Goal: Task Accomplishment & Management: Manage account settings

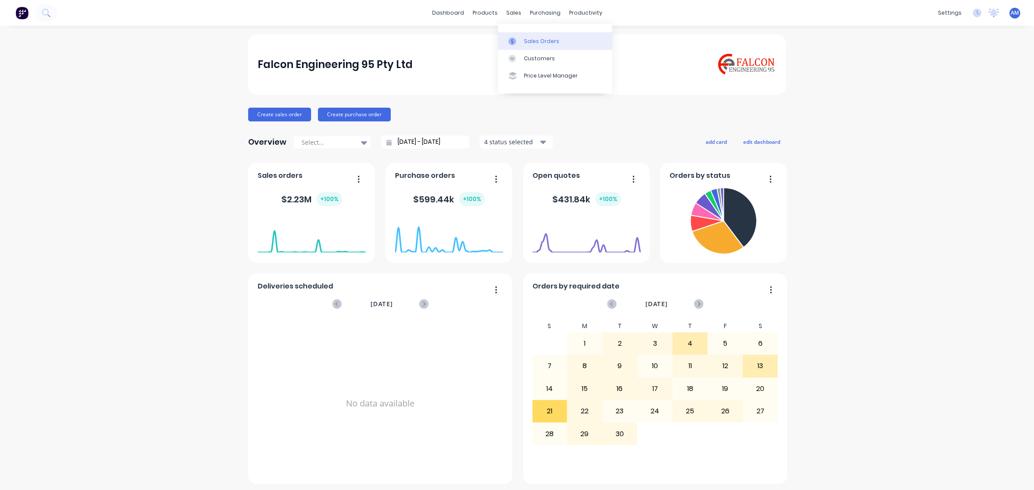
click at [525, 35] on link "Sales Orders" at bounding box center [555, 40] width 114 height 17
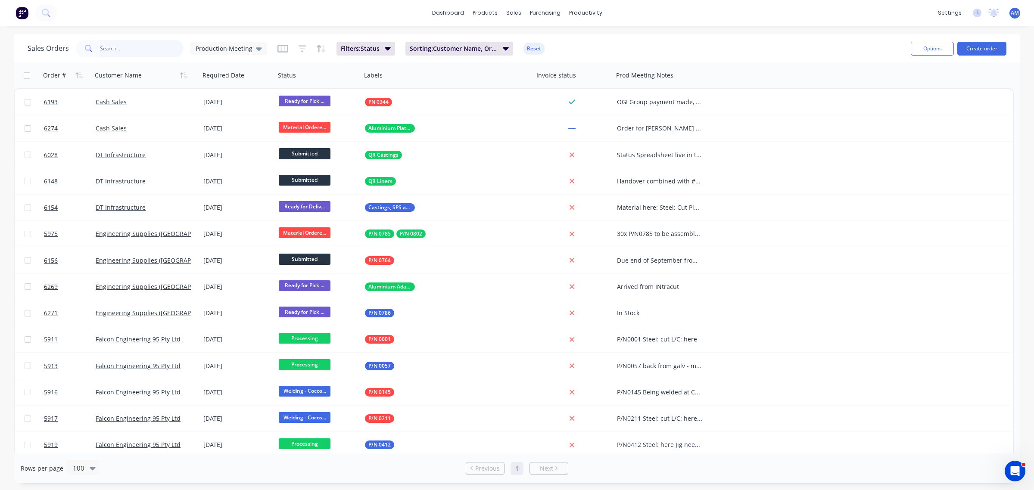
click at [148, 52] on input "text" at bounding box center [142, 48] width 84 height 17
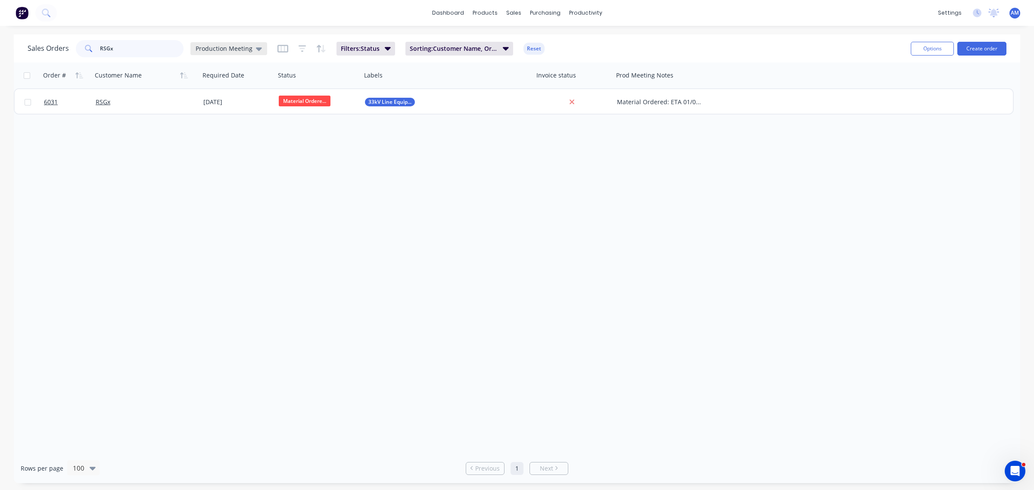
type input "RSGx"
click at [258, 50] on icon at bounding box center [259, 48] width 6 height 3
click at [218, 187] on button "Quote Hub" at bounding box center [242, 191] width 98 height 10
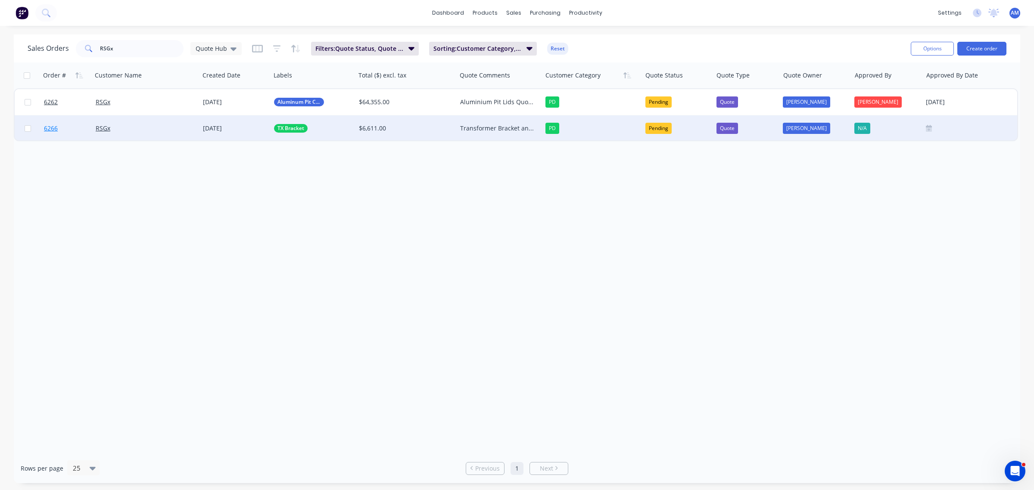
click at [71, 130] on link "6266" at bounding box center [70, 128] width 52 height 26
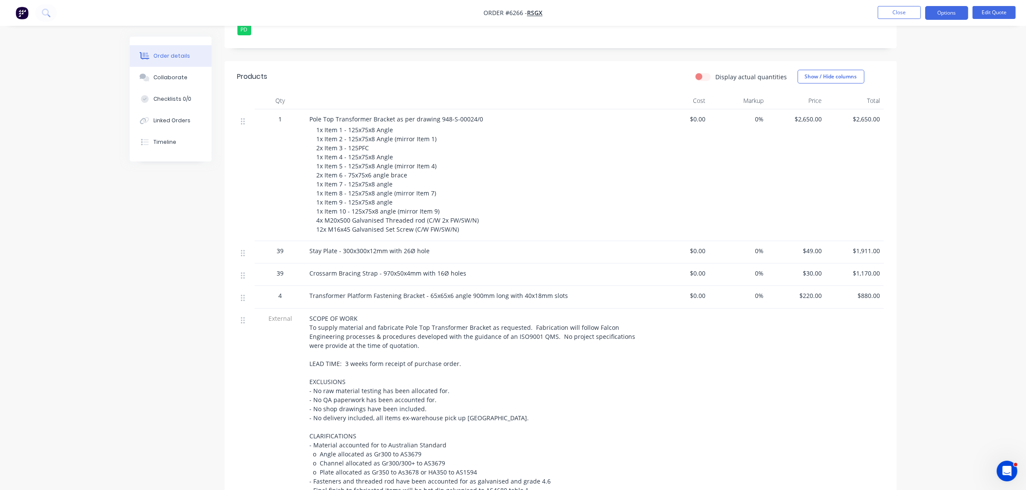
scroll to position [323, 0]
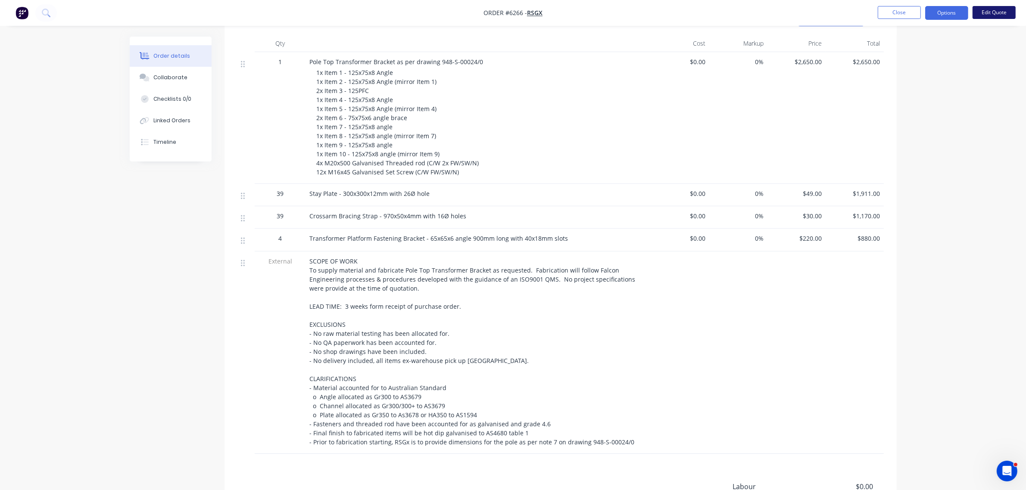
click at [1002, 16] on button "Edit Quote" at bounding box center [994, 12] width 43 height 13
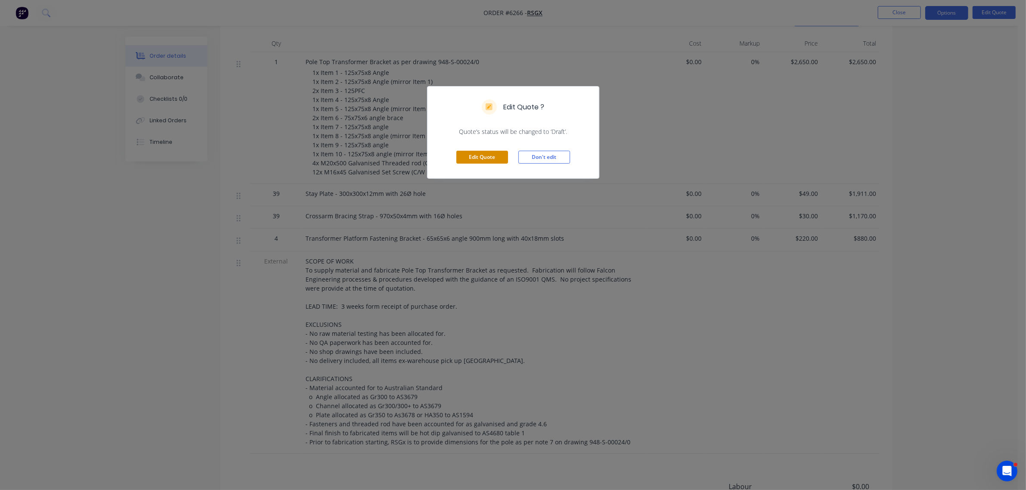
click at [483, 156] on button "Edit Quote" at bounding box center [482, 157] width 52 height 13
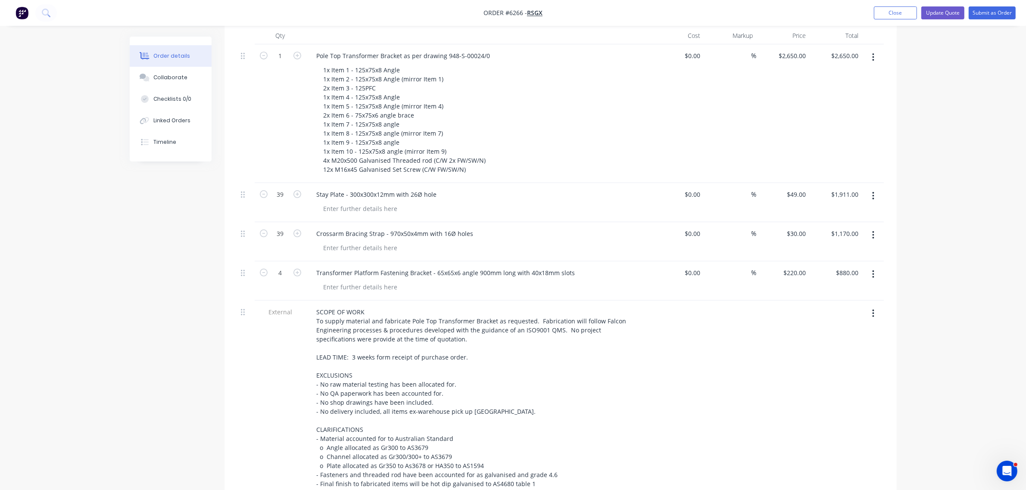
scroll to position [377, 0]
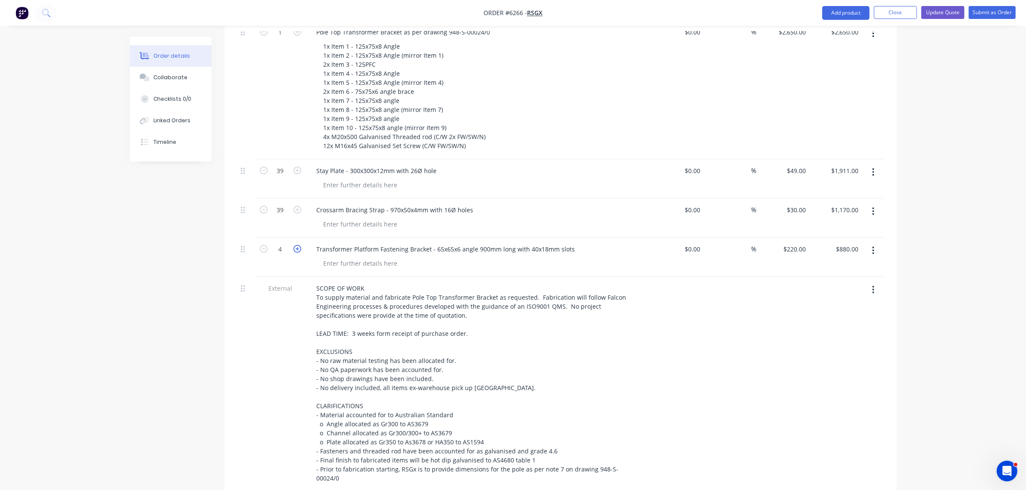
click at [296, 245] on icon "button" at bounding box center [297, 249] width 8 height 8
type input "5"
type input "$1,100.00"
click at [296, 245] on icon "button" at bounding box center [297, 249] width 8 height 8
type input "6"
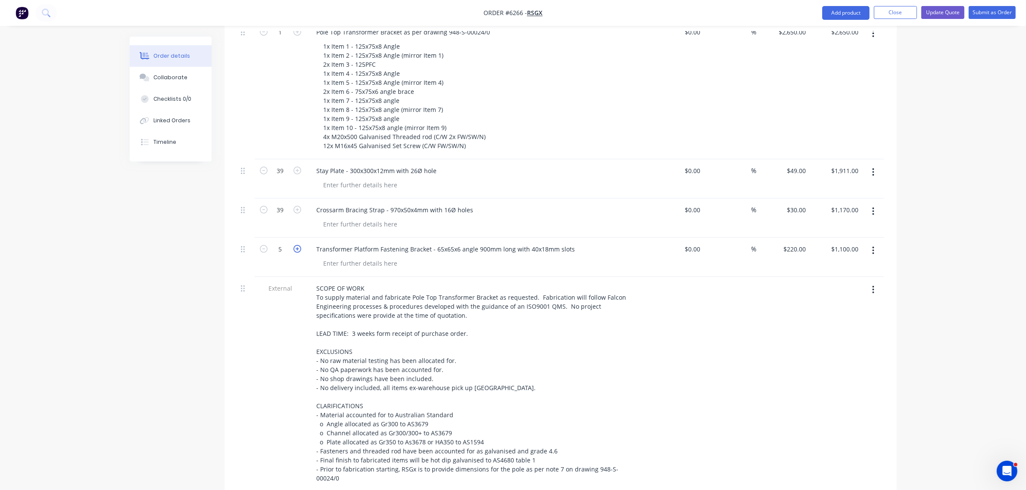
type input "$1,320.00"
click at [934, 13] on button "Update Quote" at bounding box center [942, 12] width 43 height 13
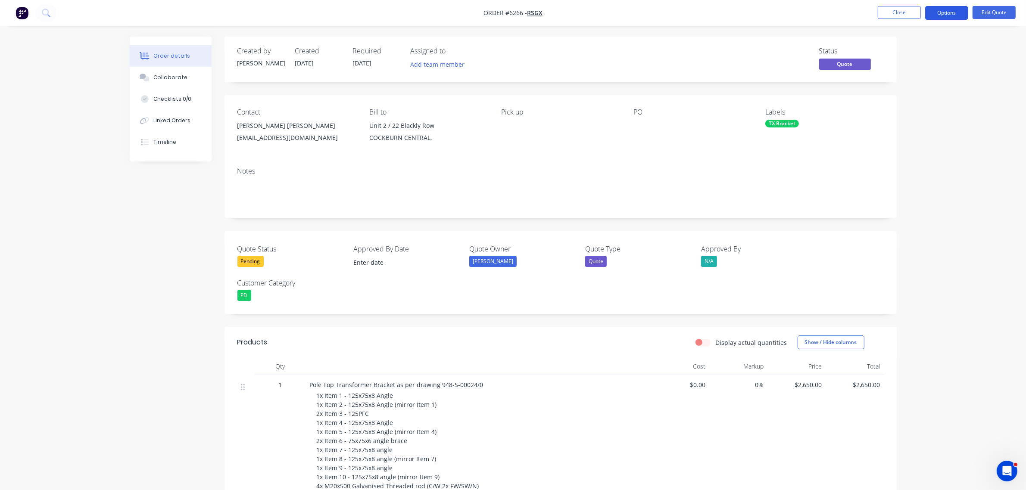
click at [948, 9] on button "Options" at bounding box center [946, 13] width 43 height 14
click at [912, 48] on div "Quote" at bounding box center [920, 52] width 79 height 12
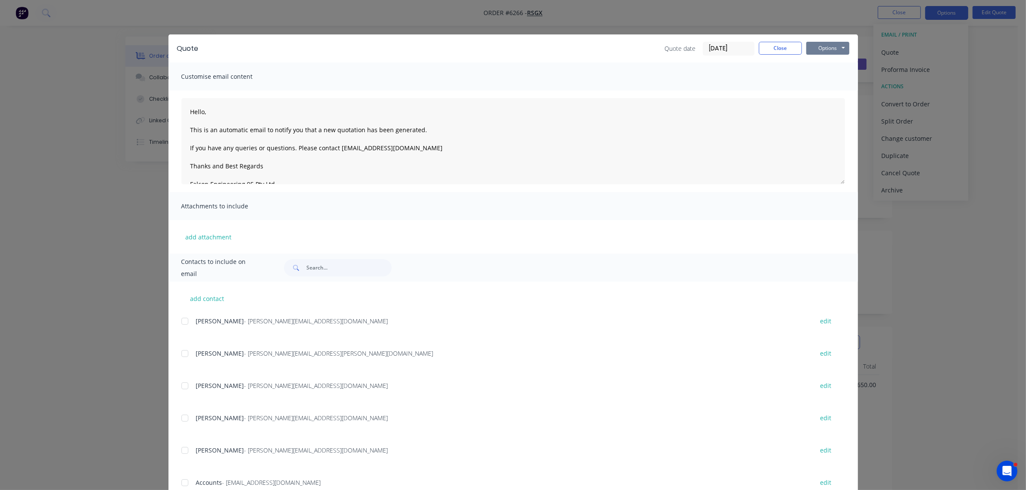
click at [808, 53] on button "Options" at bounding box center [827, 48] width 43 height 13
click at [814, 69] on button "Preview" at bounding box center [833, 64] width 55 height 14
click at [782, 44] on button "Close" at bounding box center [780, 48] width 43 height 13
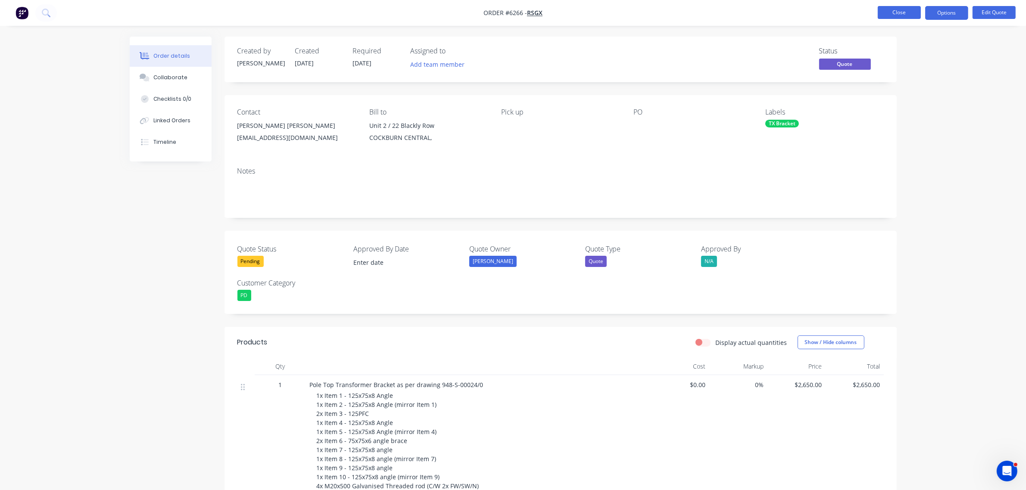
click at [905, 11] on button "Close" at bounding box center [899, 12] width 43 height 13
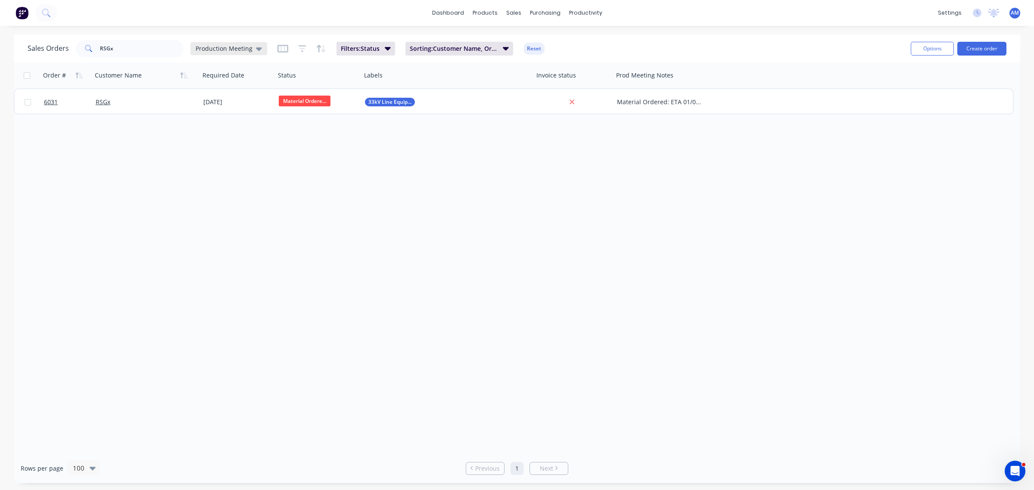
click at [258, 50] on icon at bounding box center [259, 48] width 6 height 9
click at [206, 121] on button "None" at bounding box center [242, 122] width 98 height 10
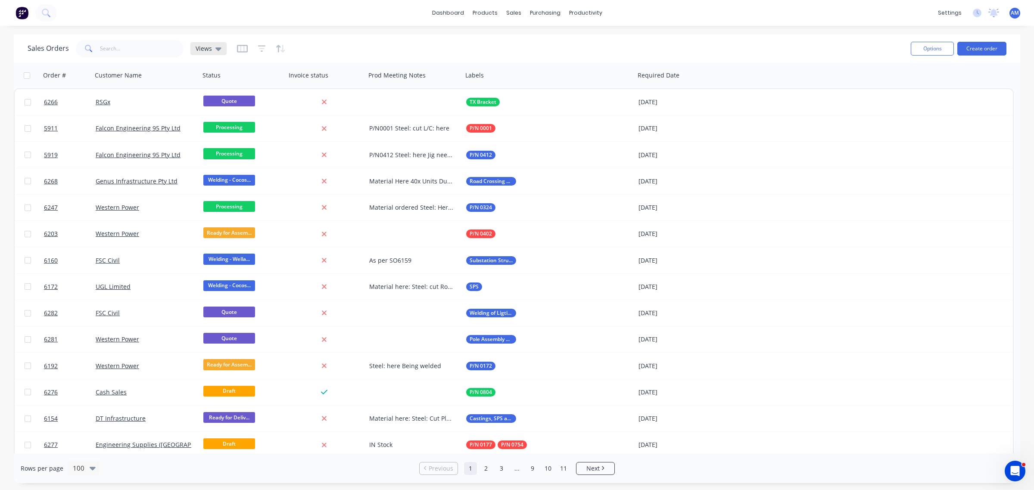
click at [219, 47] on icon at bounding box center [218, 48] width 6 height 3
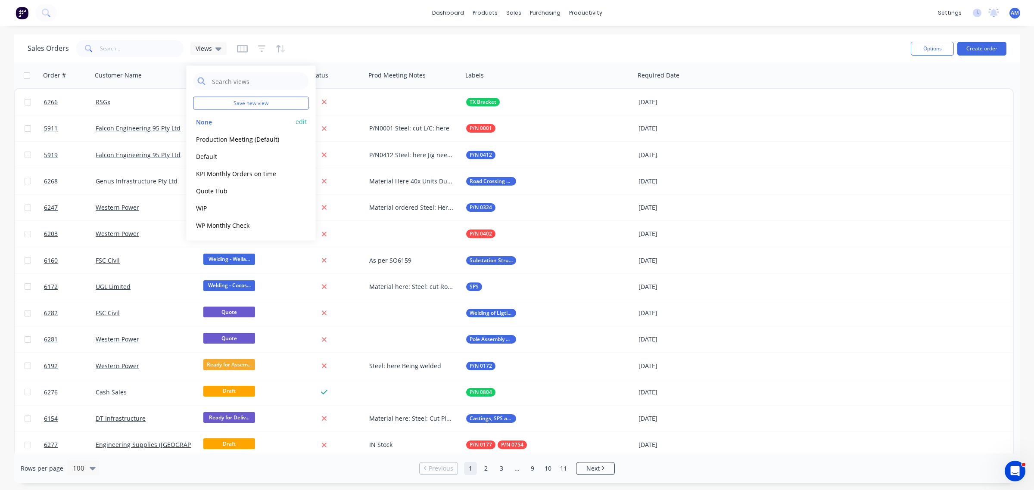
click at [303, 121] on button "edit" at bounding box center [301, 121] width 11 height 9
click at [345, 102] on label "Set as your default view" at bounding box center [379, 101] width 69 height 9
click at [334, 102] on input "Set as your default view" at bounding box center [336, 101] width 7 height 8
checkbox input "true"
click at [347, 122] on button "Update" at bounding box center [362, 120] width 58 height 14
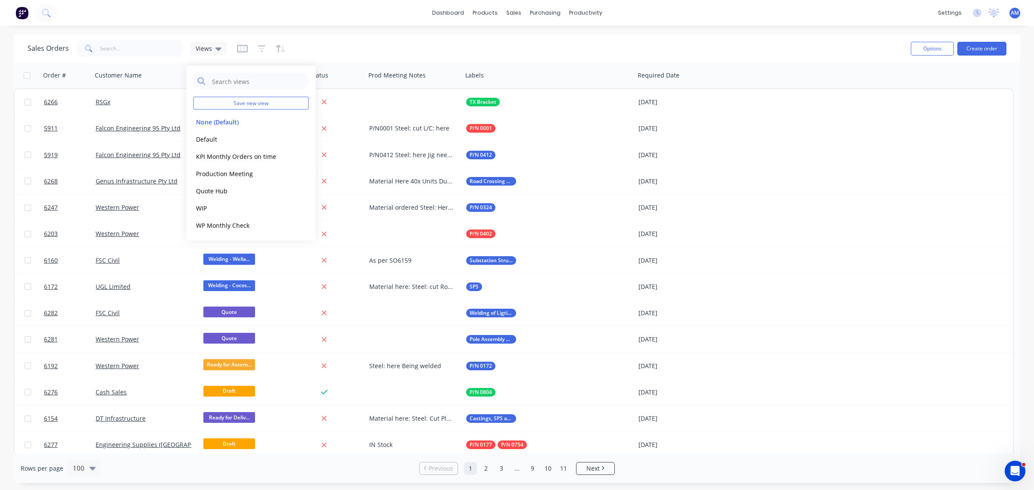
click at [421, 38] on div "Sales Orders RSGx Views" at bounding box center [466, 48] width 876 height 21
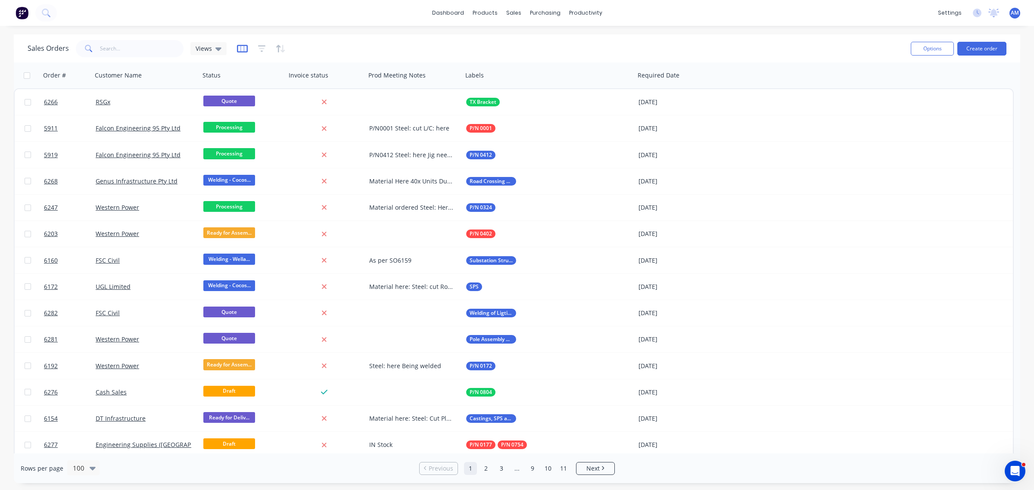
click at [242, 50] on icon "button" at bounding box center [242, 48] width 11 height 9
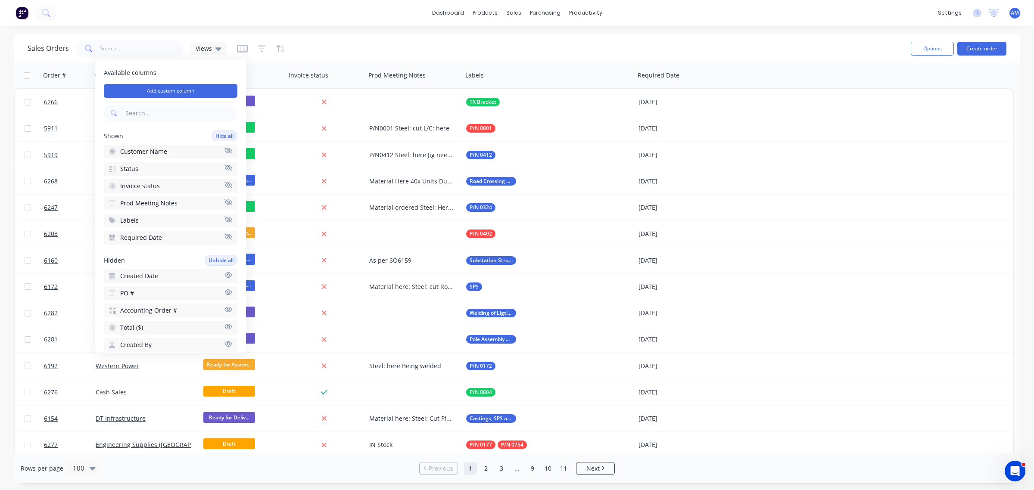
click at [279, 56] on div "Sales Orders RSGx Views" at bounding box center [466, 48] width 876 height 21
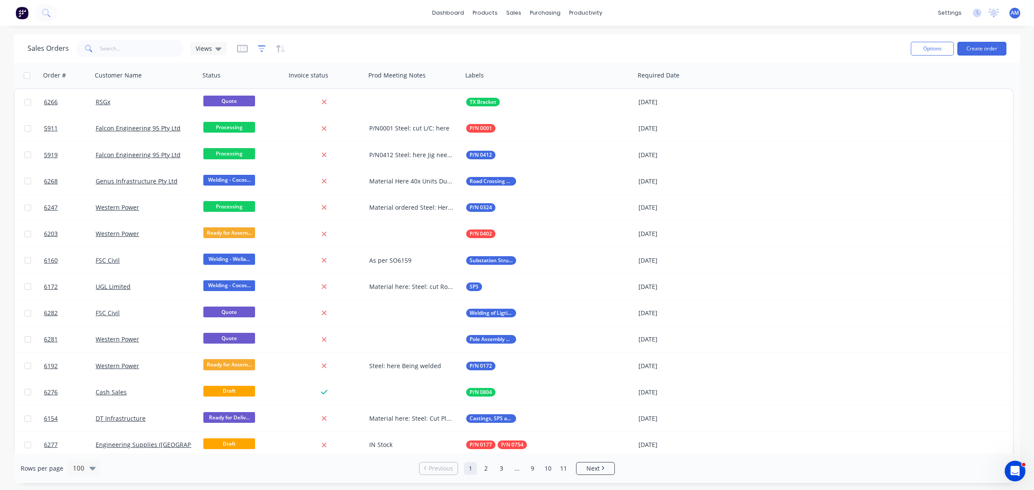
click at [263, 47] on icon "button" at bounding box center [262, 48] width 8 height 9
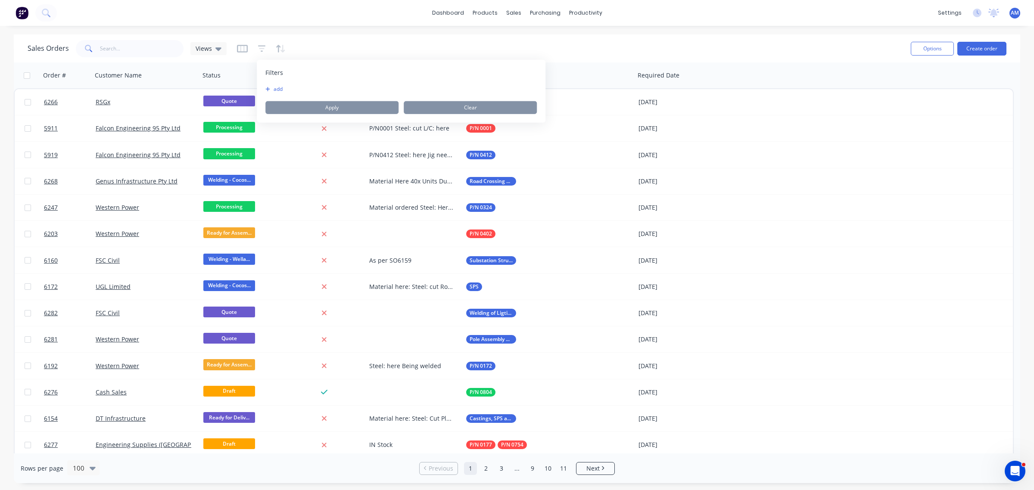
click at [278, 89] on button "add" at bounding box center [276, 89] width 22 height 7
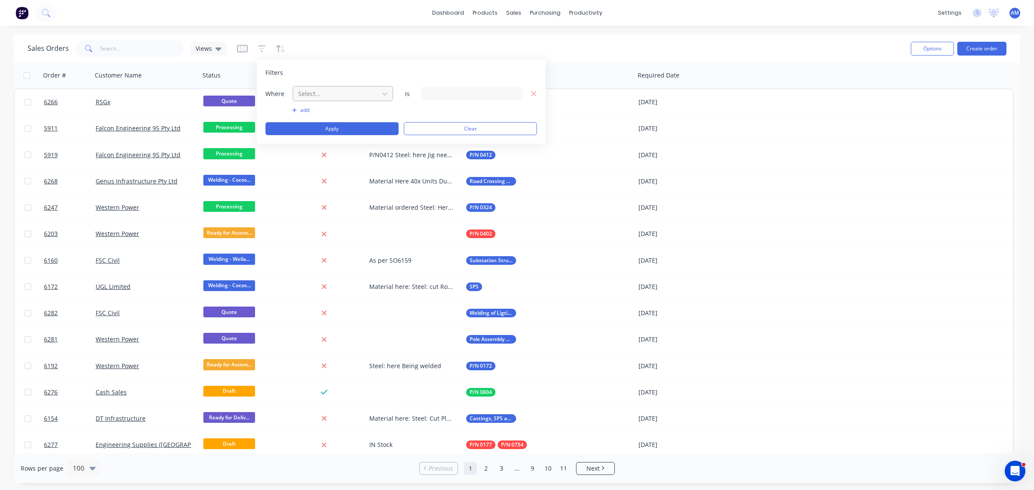
click at [316, 95] on div at bounding box center [335, 93] width 77 height 11
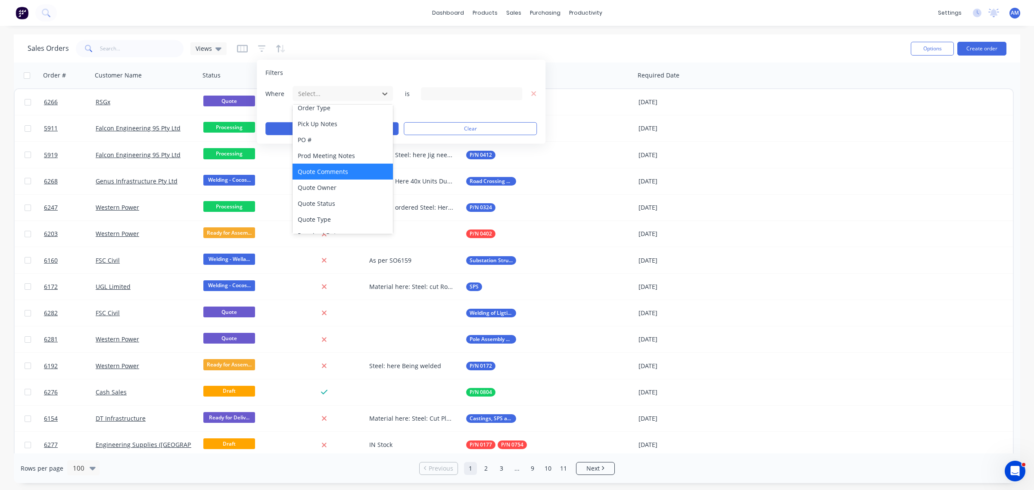
scroll to position [336, 0]
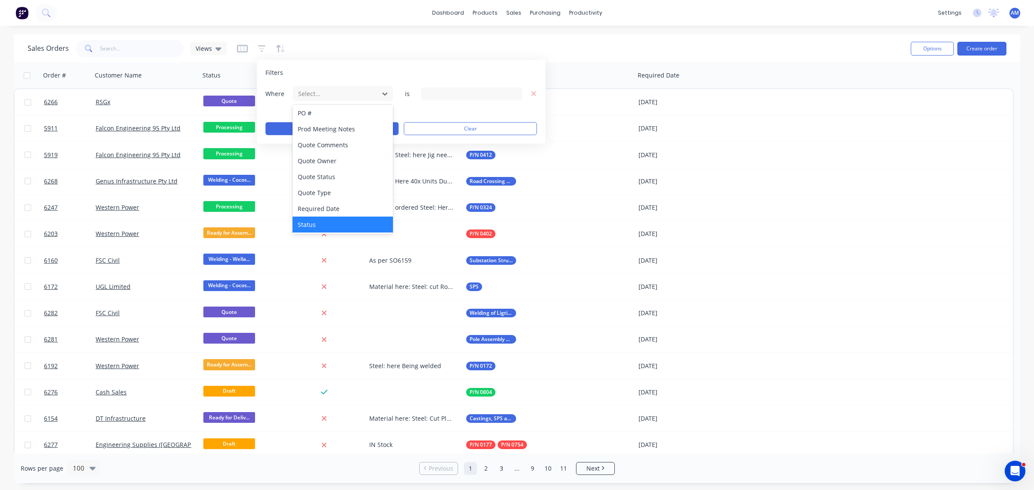
click at [330, 223] on div "Status" at bounding box center [343, 225] width 100 height 16
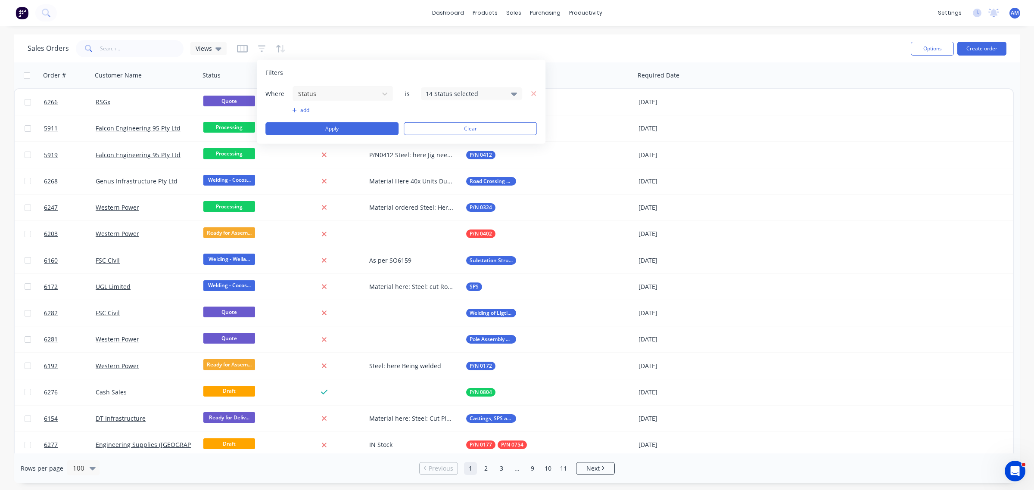
click at [432, 98] on div "14 Status selected" at bounding box center [471, 93] width 101 height 13
click at [435, 141] on div at bounding box center [435, 141] width 17 height 17
click at [438, 140] on div at bounding box center [435, 141] width 17 height 17
drag, startPoint x: 434, startPoint y: 176, endPoint x: 434, endPoint y: 168, distance: 7.8
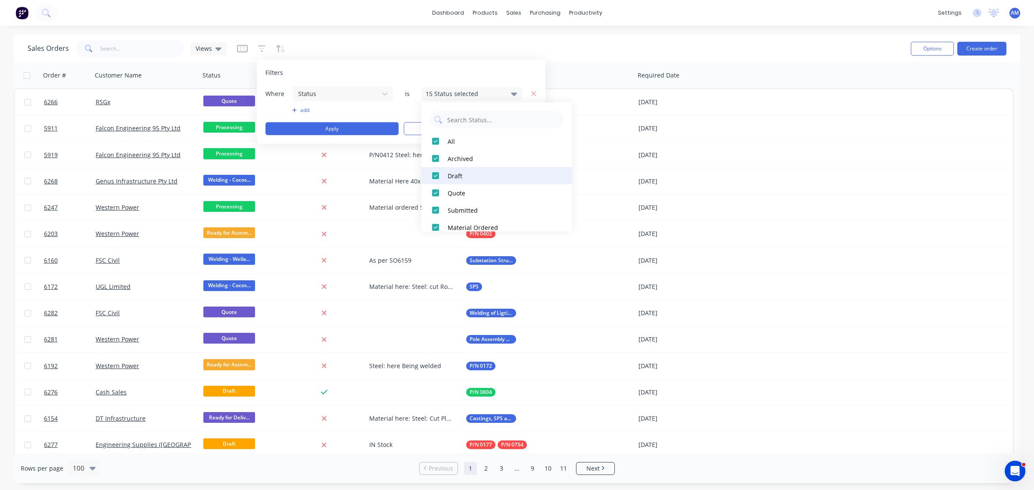
click at [434, 175] on div at bounding box center [435, 175] width 17 height 17
click at [433, 159] on div at bounding box center [435, 158] width 17 height 17
click at [433, 192] on div at bounding box center [435, 192] width 17 height 17
click at [440, 123] on div at bounding box center [435, 121] width 17 height 17
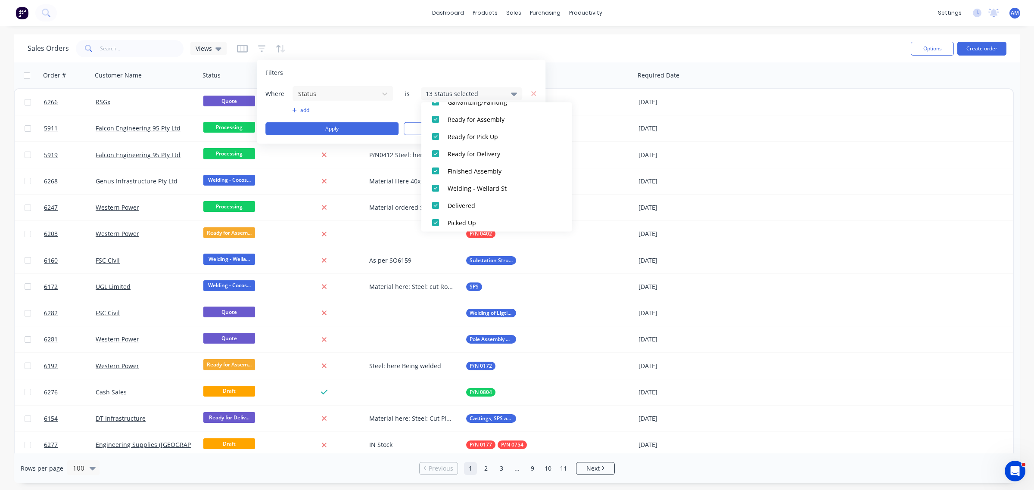
scroll to position [181, 0]
click at [438, 201] on div at bounding box center [435, 201] width 17 height 17
click at [435, 221] on div at bounding box center [435, 218] width 17 height 17
click at [563, 72] on div at bounding box center [543, 75] width 157 height 17
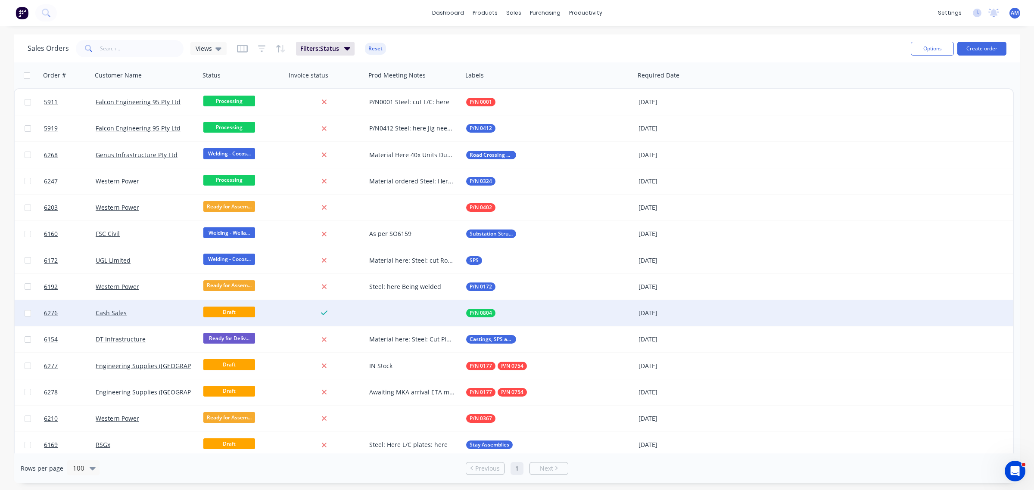
click at [153, 315] on div "Cash Sales" at bounding box center [144, 313] width 96 height 9
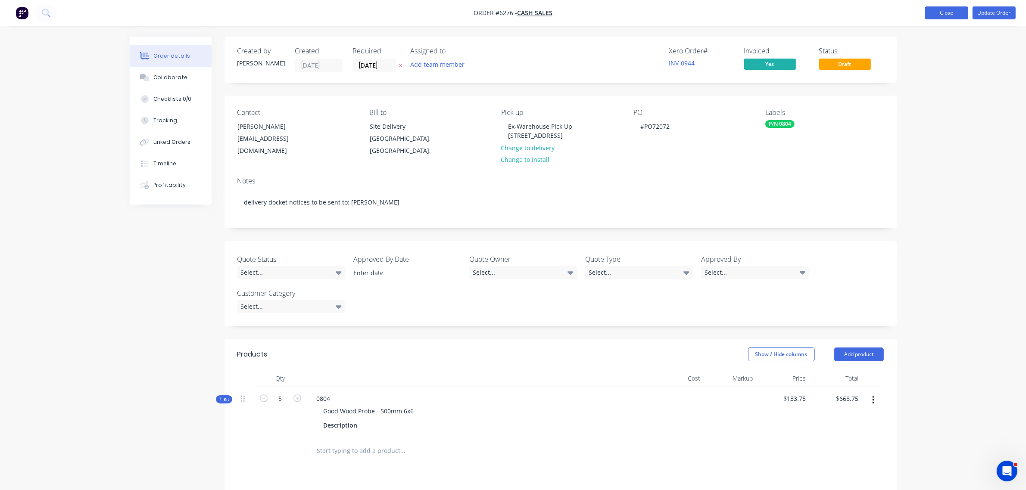
click at [938, 12] on button "Close" at bounding box center [946, 12] width 43 height 13
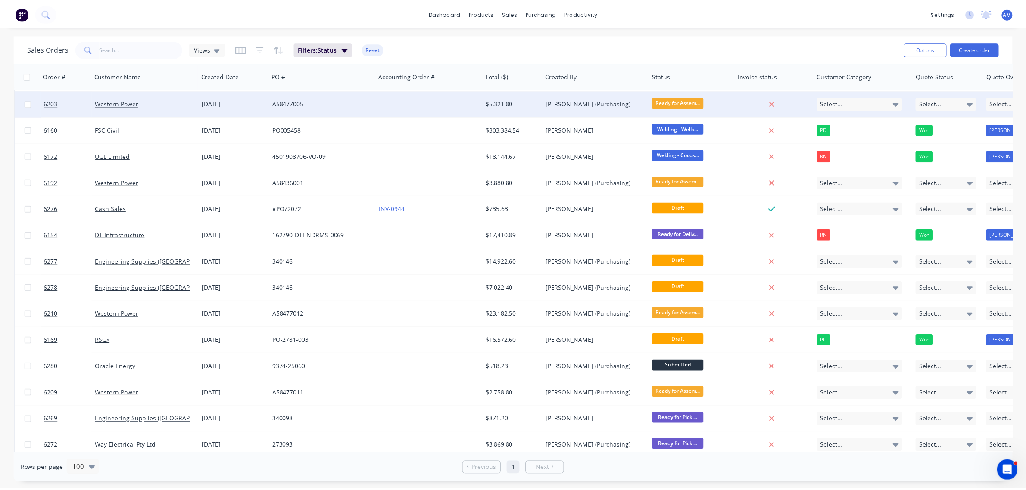
scroll to position [108, 0]
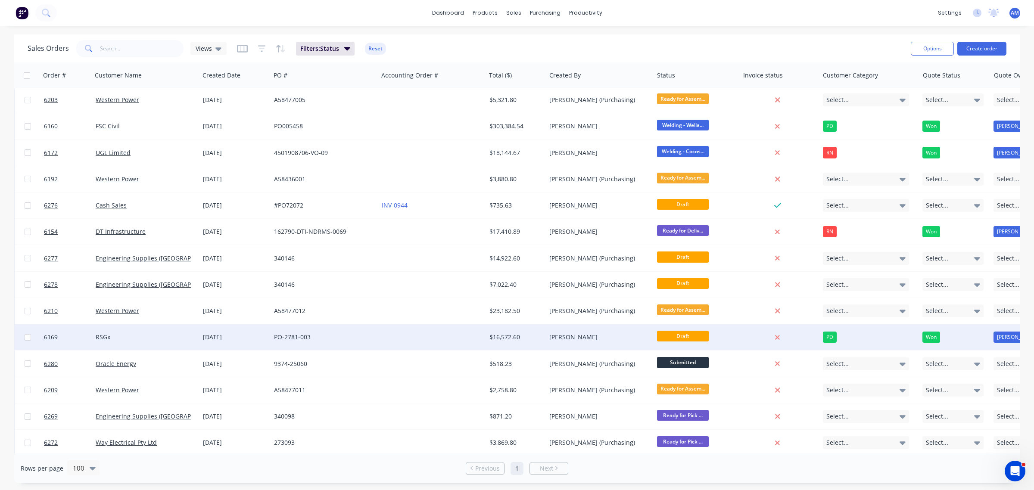
click at [149, 341] on div "RSGx" at bounding box center [144, 337] width 96 height 9
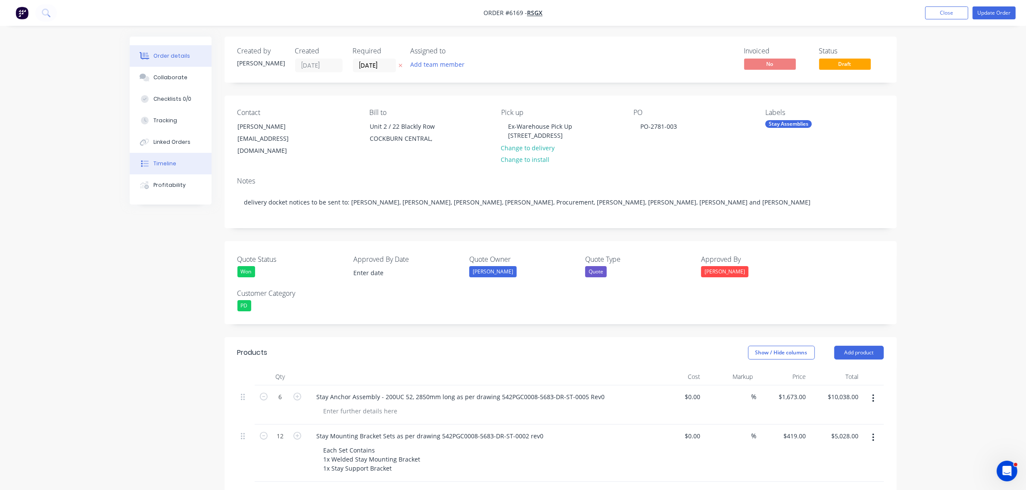
click at [168, 162] on div "Timeline" at bounding box center [164, 164] width 23 height 8
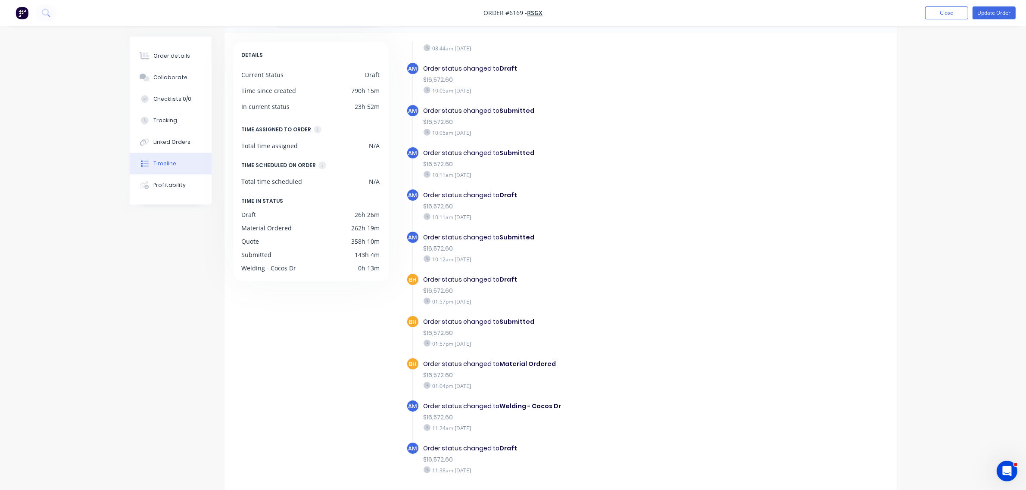
scroll to position [61, 0]
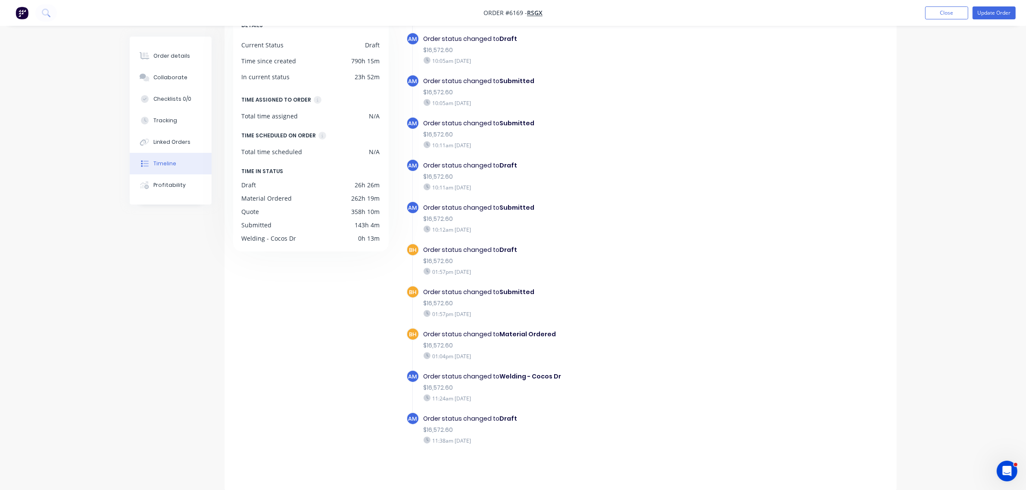
click at [990, 273] on div "Order details Collaborate Checklists 0/0 Tracking Linked Orders Timeline Profit…" at bounding box center [513, 215] width 1026 height 552
click at [954, 11] on button "Close" at bounding box center [946, 12] width 43 height 13
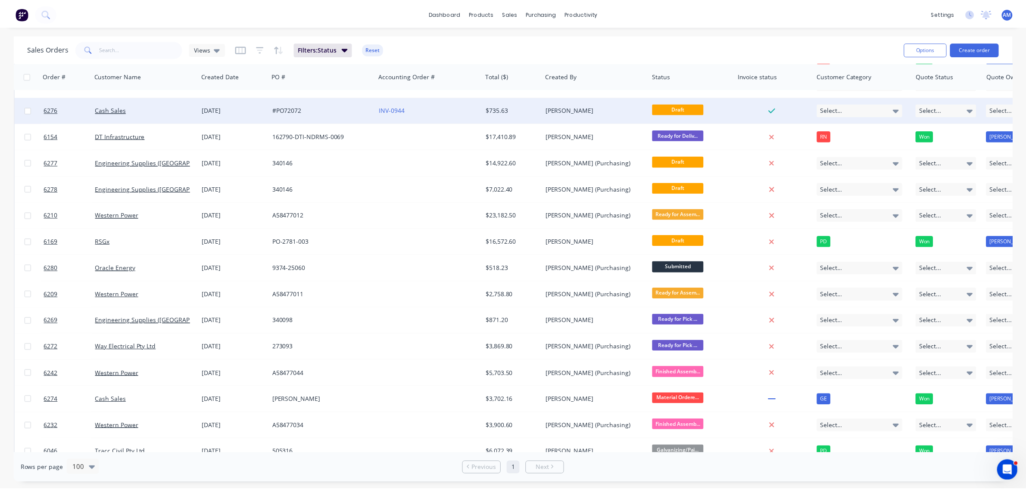
scroll to position [215, 0]
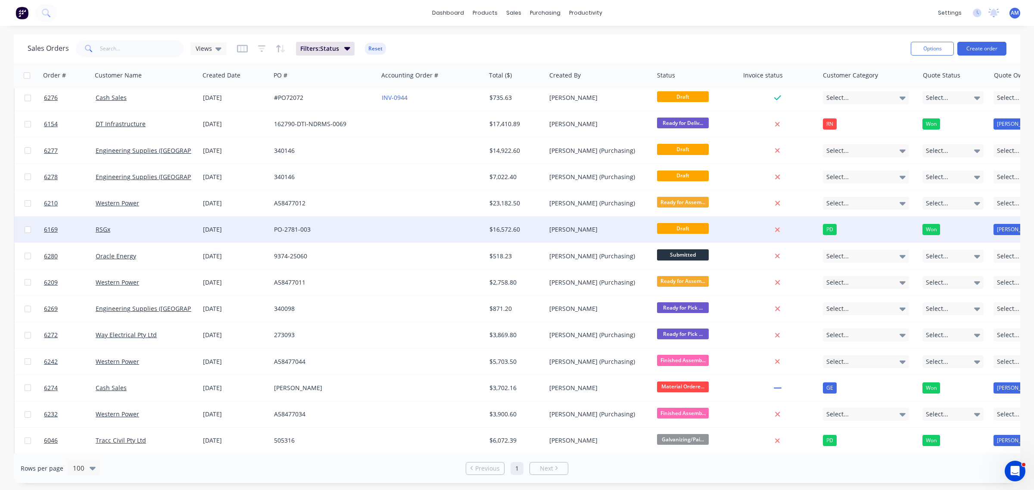
click at [159, 229] on div "RSGx" at bounding box center [144, 229] width 96 height 9
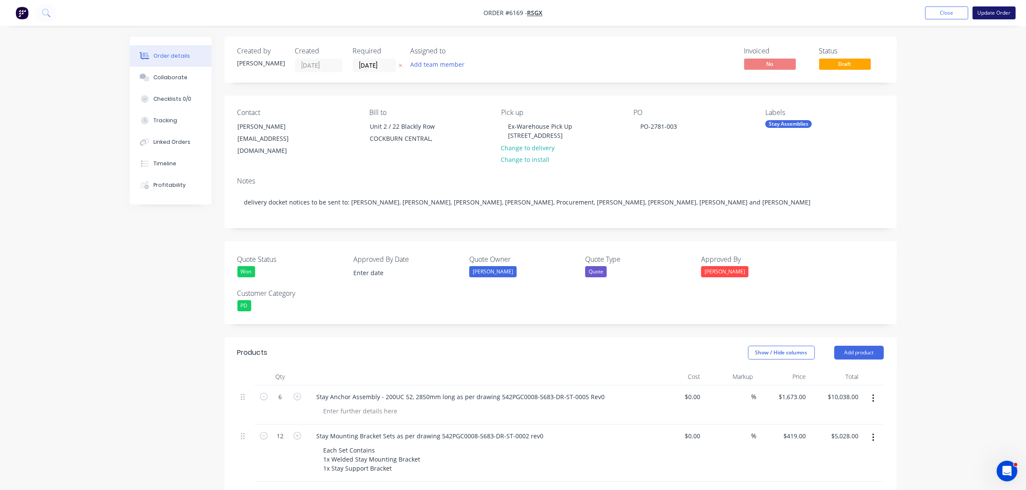
click at [985, 12] on button "Update Order" at bounding box center [994, 12] width 43 height 13
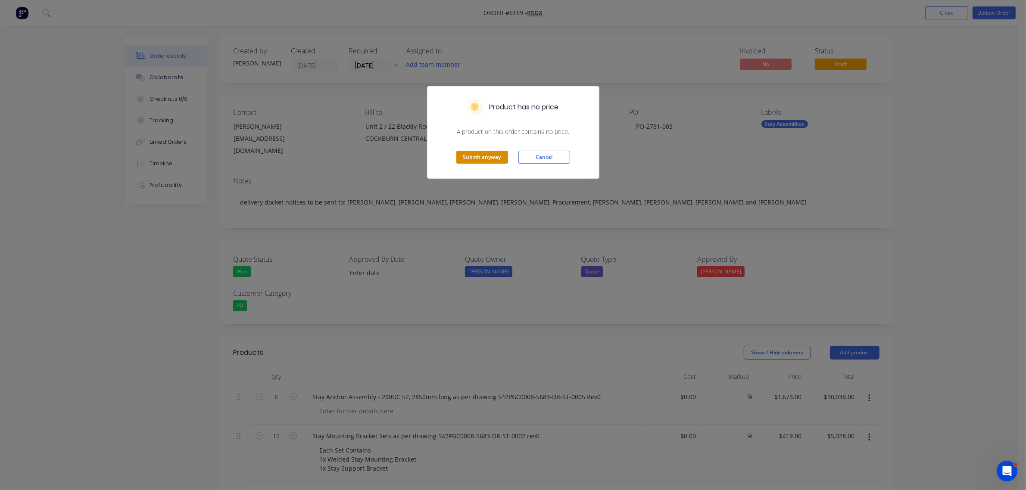
click at [464, 162] on button "Submit anyway" at bounding box center [482, 157] width 52 height 13
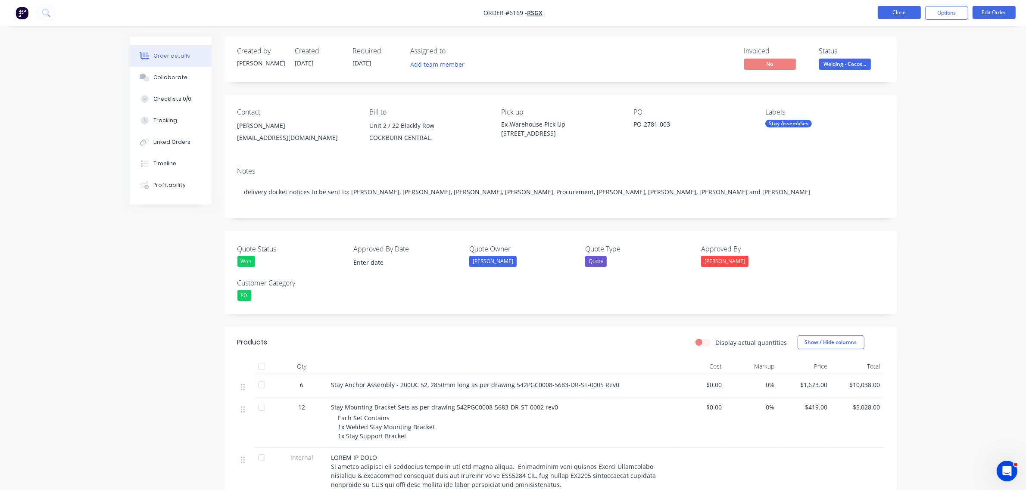
click at [903, 16] on button "Close" at bounding box center [899, 12] width 43 height 13
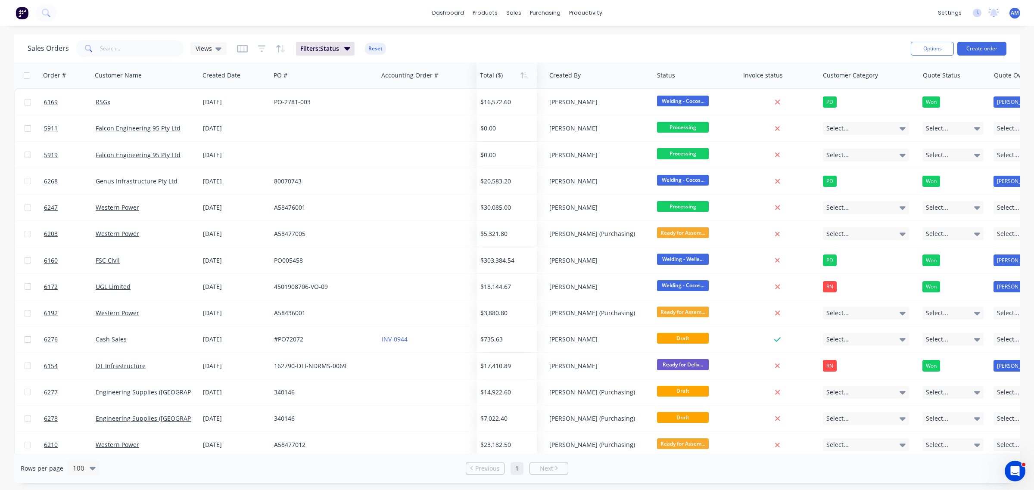
drag, startPoint x: 517, startPoint y: 78, endPoint x: 508, endPoint y: 81, distance: 9.4
click at [508, 81] on div at bounding box center [505, 75] width 51 height 17
click at [240, 53] on button "button" at bounding box center [242, 49] width 11 height 14
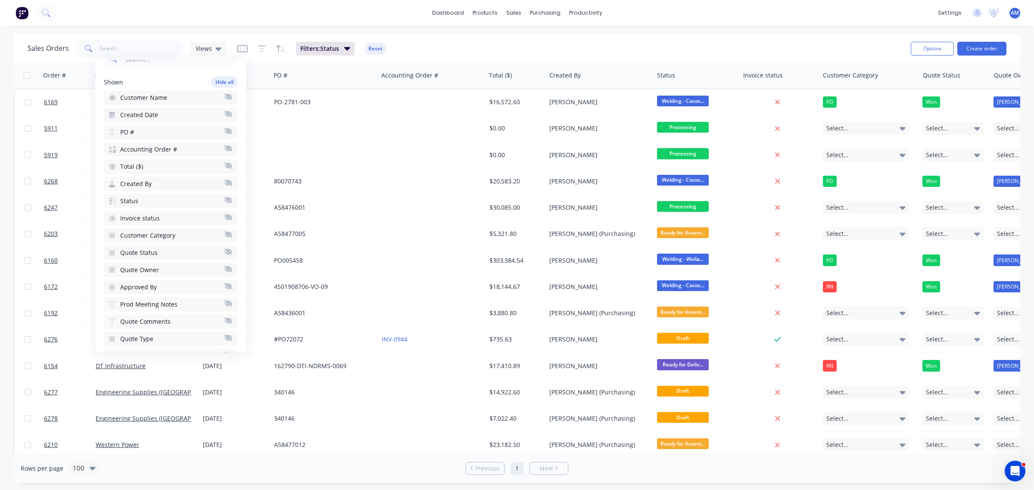
scroll to position [108, 0]
click at [161, 192] on button "Quote Status" at bounding box center [171, 199] width 134 height 14
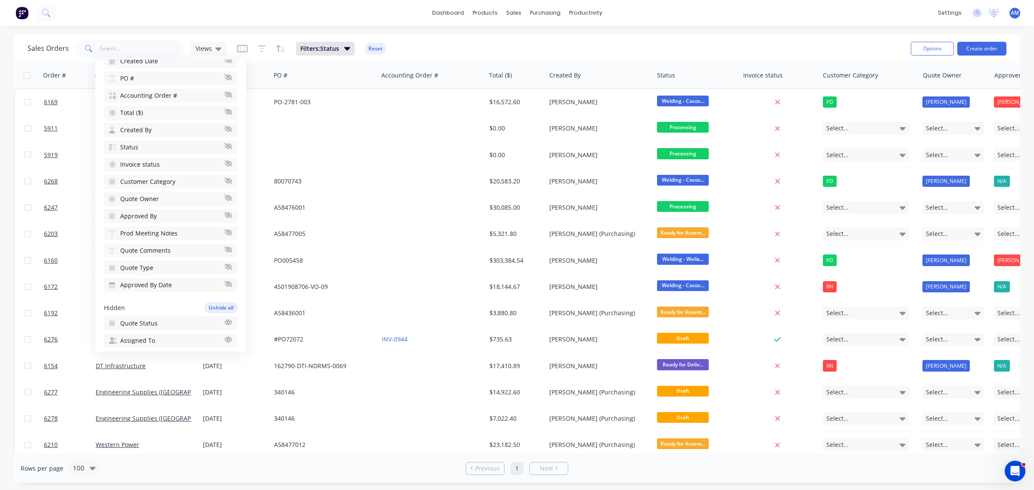
click at [161, 192] on button "Quote Owner" at bounding box center [171, 199] width 134 height 14
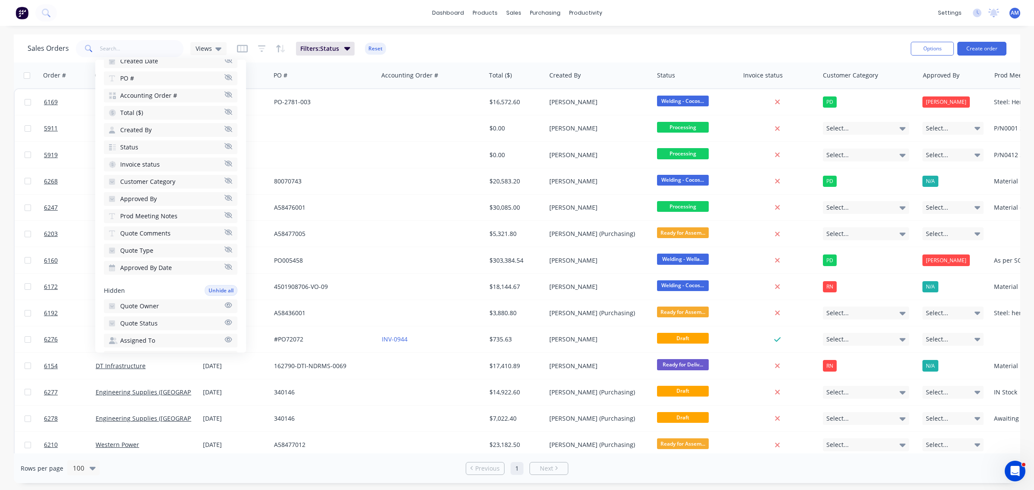
click at [161, 192] on button "Approved By" at bounding box center [171, 199] width 134 height 14
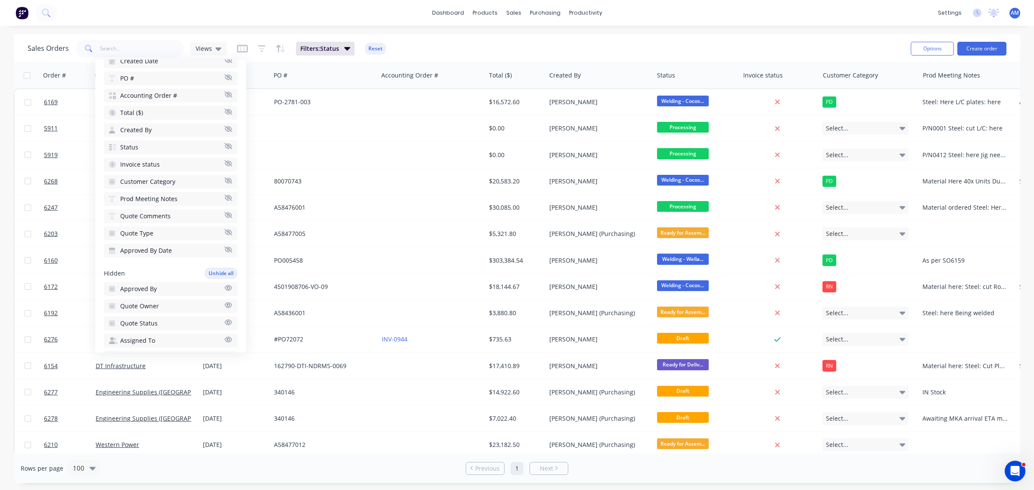
click at [161, 212] on span "Quote Comments" at bounding box center [145, 216] width 50 height 9
click at [161, 209] on button "Quote Type" at bounding box center [171, 216] width 134 height 14
click at [161, 212] on span "Approved By Date" at bounding box center [146, 216] width 52 height 9
click at [156, 269] on span "Last Modified By" at bounding box center [143, 273] width 47 height 9
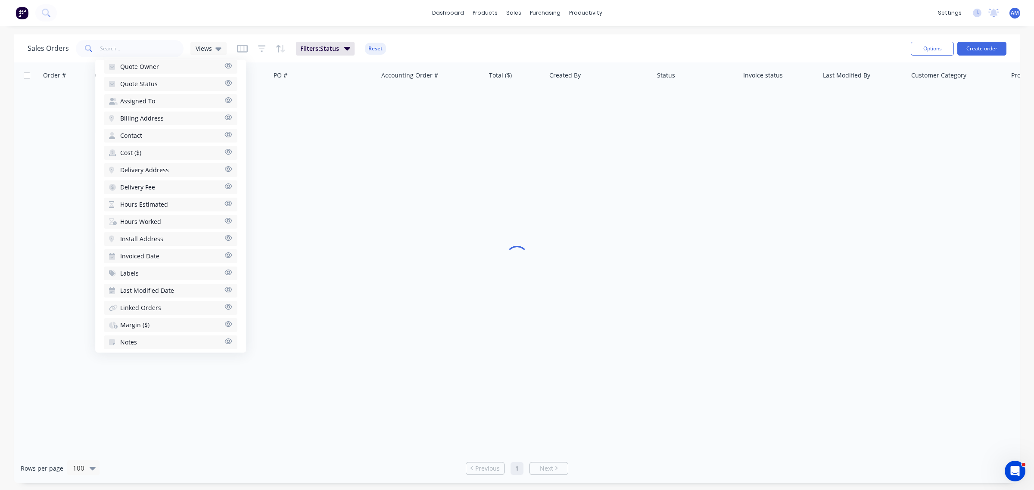
scroll to position [381, 0]
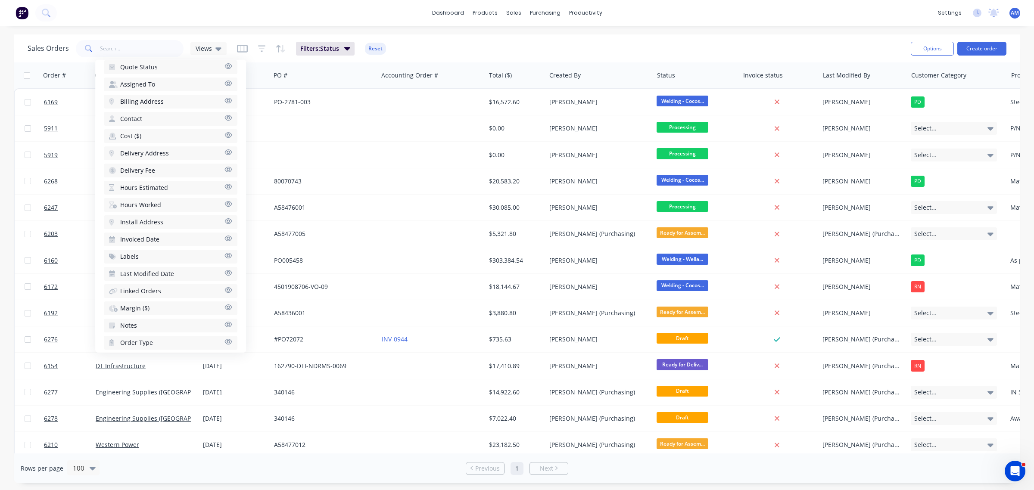
click at [156, 270] on span "Last Modified Date" at bounding box center [147, 274] width 54 height 9
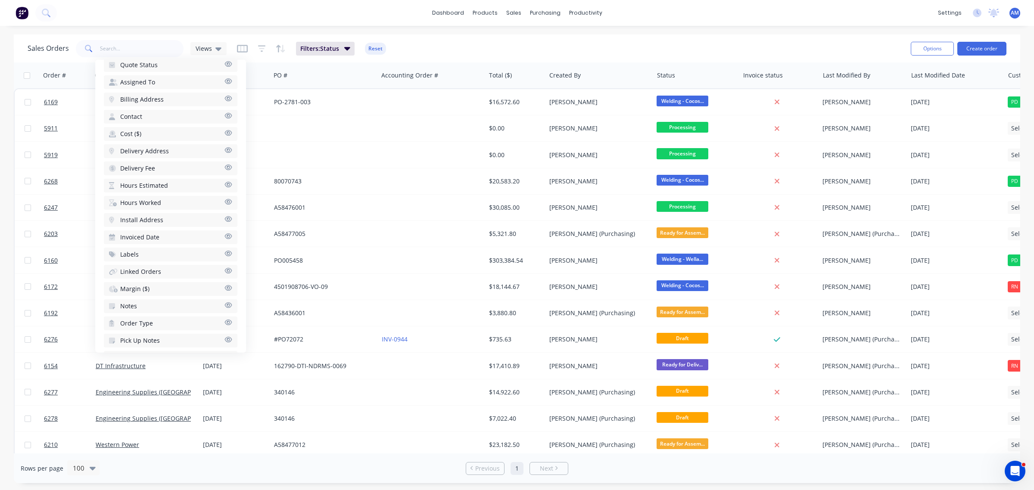
scroll to position [418, 0]
click at [150, 230] on button "Labels" at bounding box center [171, 237] width 134 height 14
click at [434, 37] on div "Sales Orders Views Filters: Status Reset Options Create order" at bounding box center [517, 48] width 1007 height 28
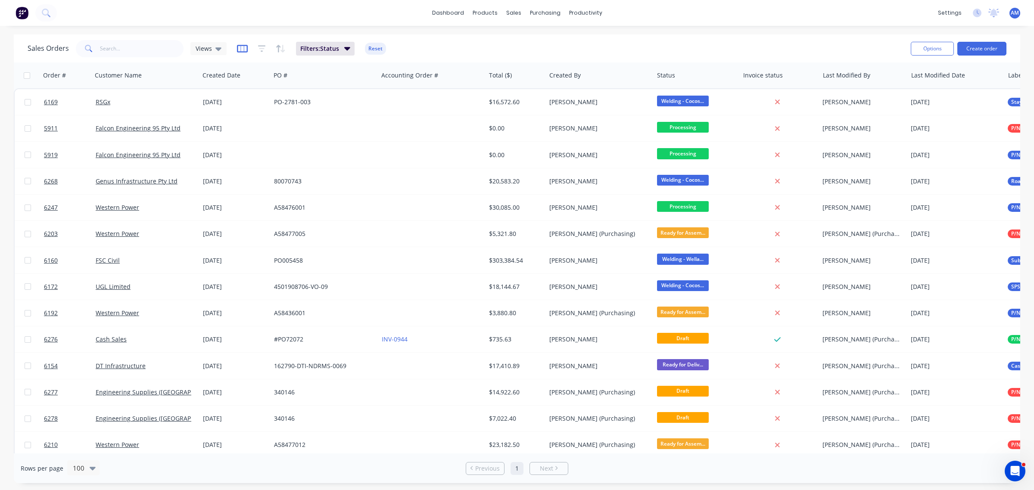
click at [241, 50] on icon "button" at bounding box center [242, 48] width 11 height 9
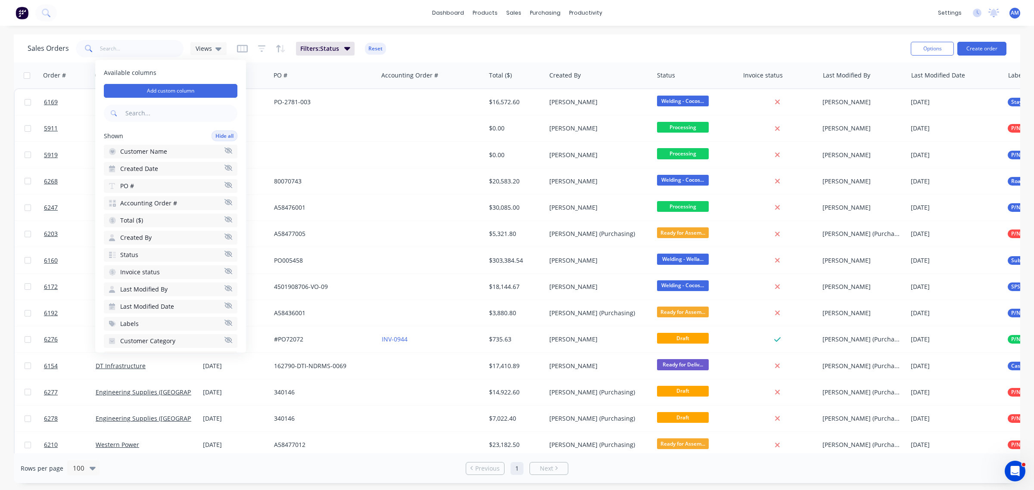
click at [177, 167] on button "Created Date" at bounding box center [171, 169] width 134 height 14
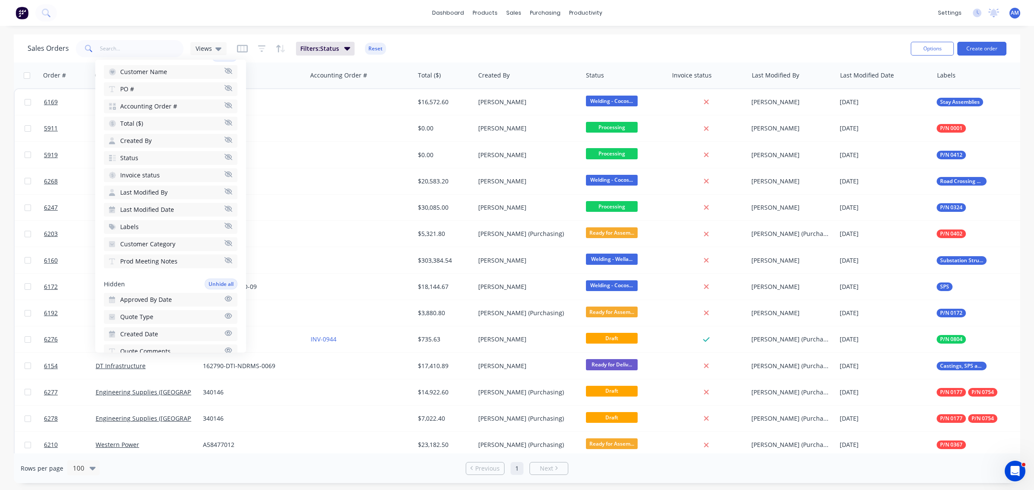
scroll to position [0, 0]
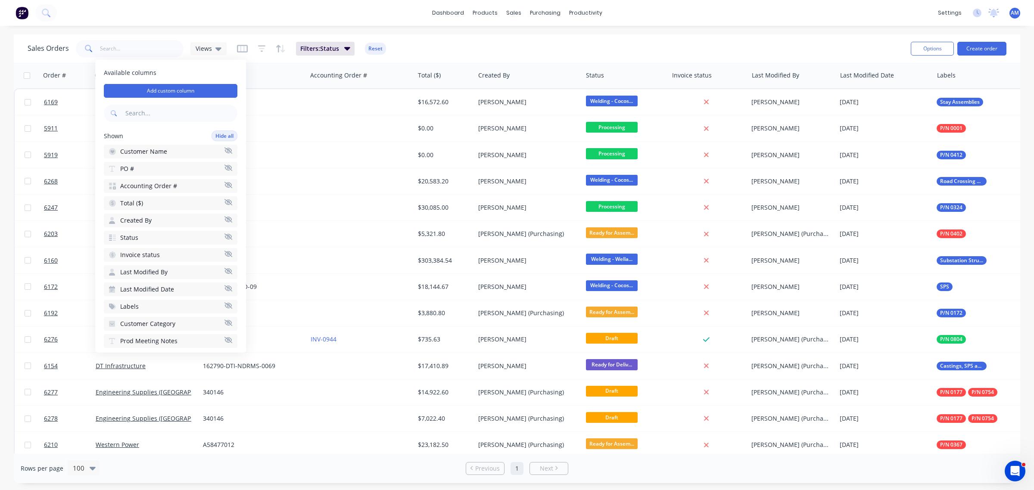
click at [172, 217] on button "Created By" at bounding box center [171, 221] width 134 height 14
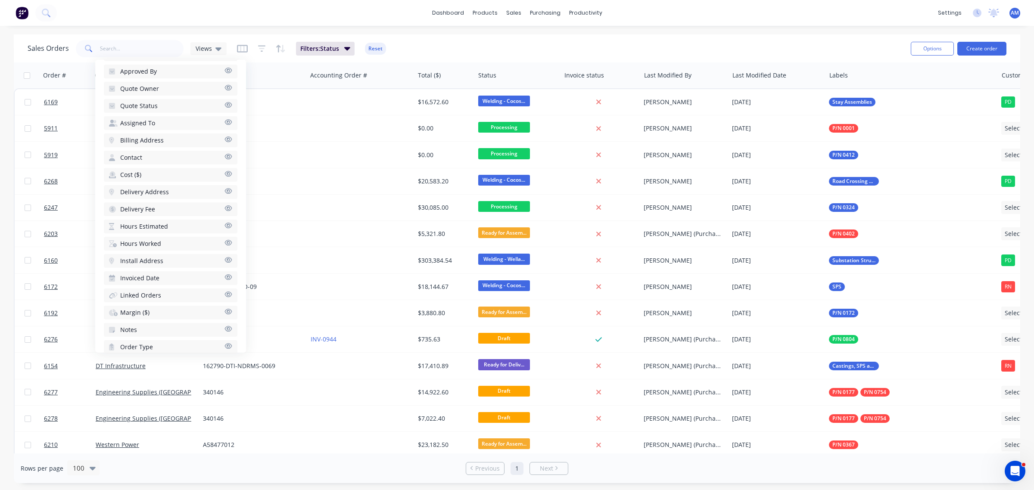
scroll to position [418, 0]
click at [164, 334] on button "Required Date" at bounding box center [171, 341] width 134 height 14
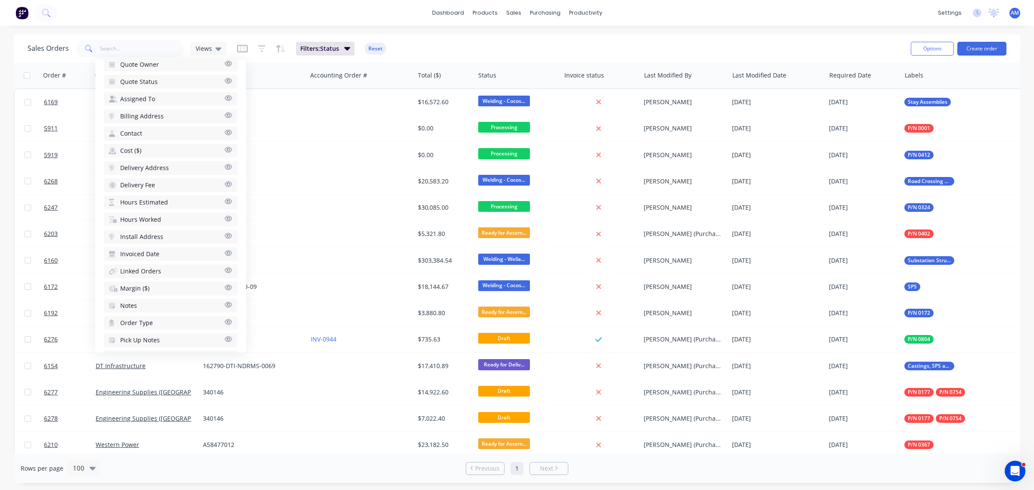
click at [418, 47] on div "Sales Orders Views Filters: Status Reset" at bounding box center [466, 48] width 876 height 21
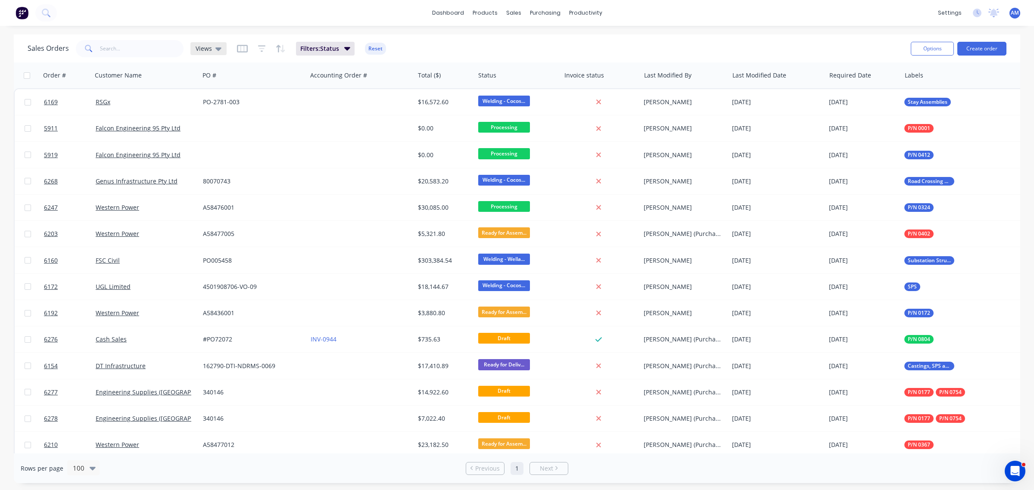
click at [221, 50] on div "Views" at bounding box center [208, 48] width 36 height 13
click at [302, 123] on button "edit" at bounding box center [301, 121] width 11 height 9
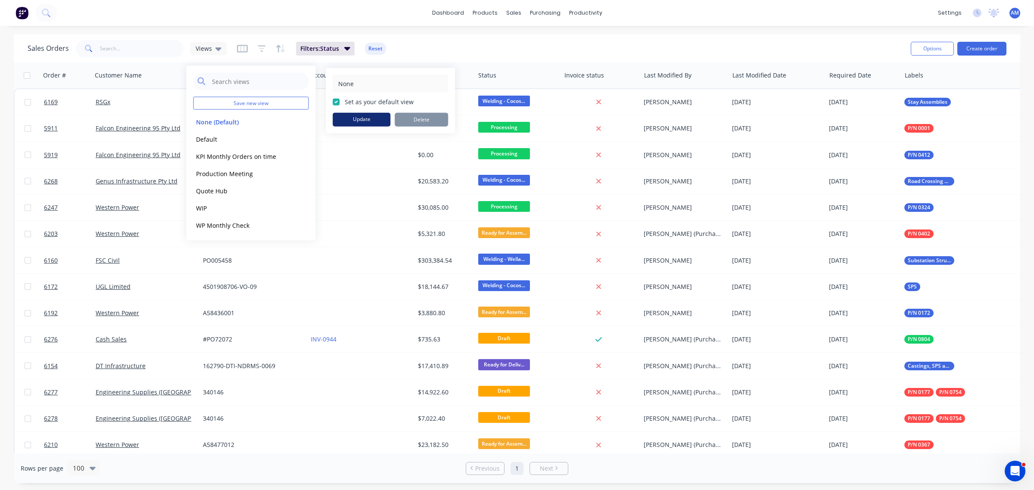
click at [354, 117] on button "Update" at bounding box center [362, 120] width 58 height 14
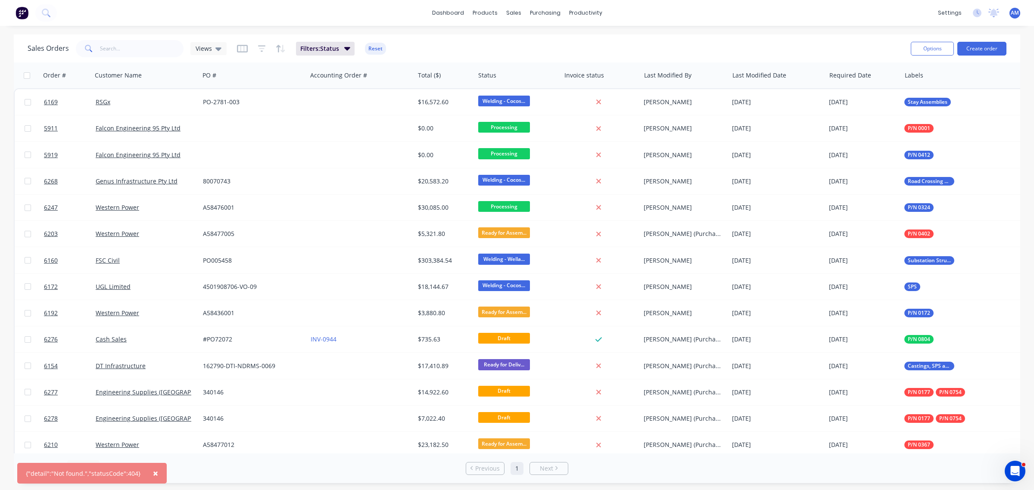
click at [427, 48] on div "Sales Orders Views Filters: Status Reset" at bounding box center [466, 48] width 876 height 21
click at [350, 46] on button "Filters: Status" at bounding box center [325, 49] width 59 height 14
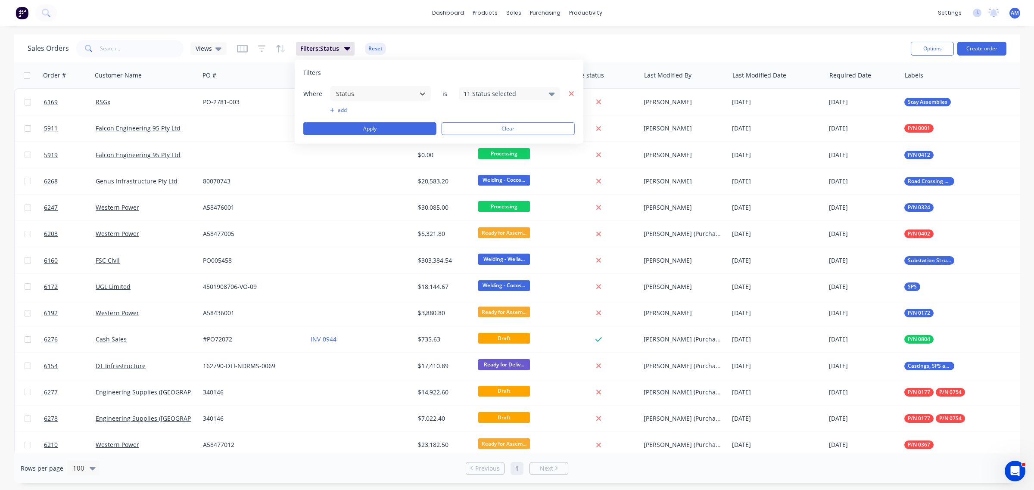
click at [571, 91] on icon "button" at bounding box center [571, 94] width 6 height 8
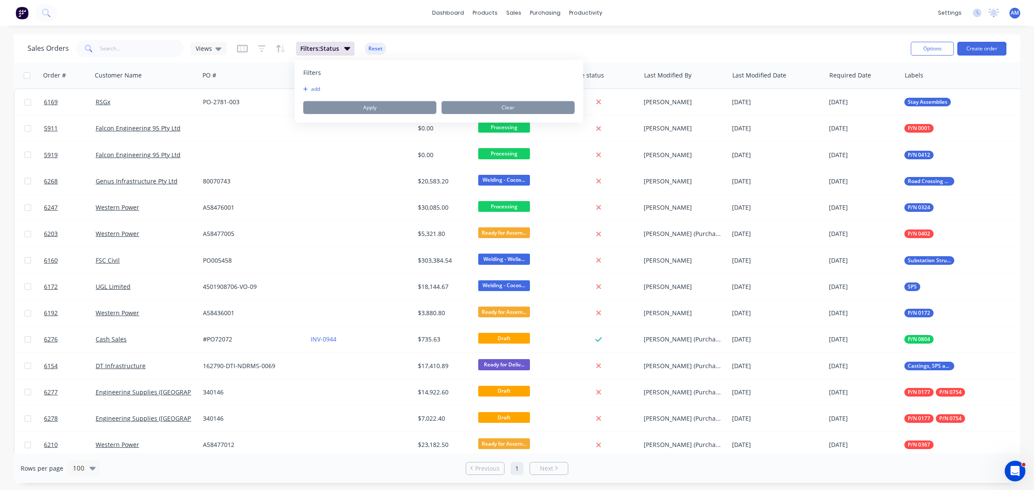
click at [485, 40] on div "Sales Orders Views Filters: Status Reset" at bounding box center [466, 48] width 876 height 21
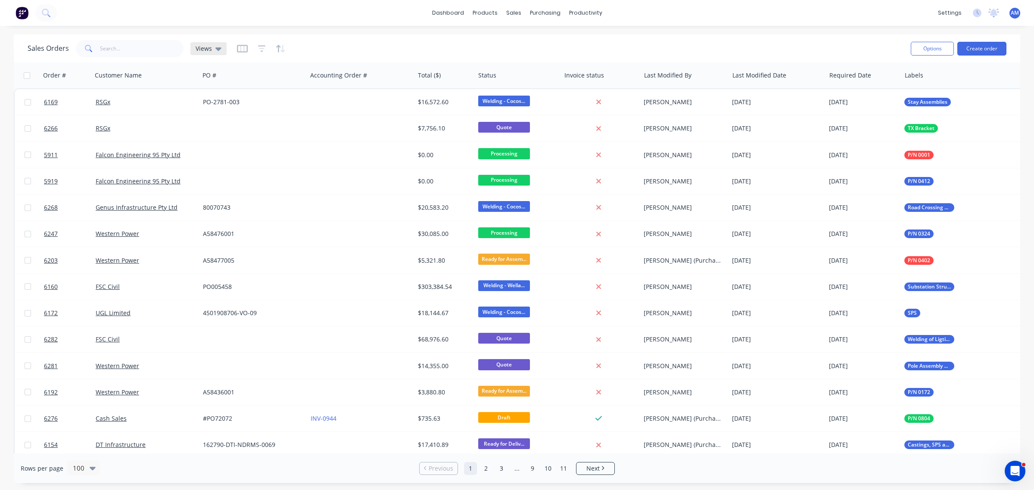
click at [221, 50] on div "Views" at bounding box center [208, 48] width 36 height 13
click at [300, 123] on button "edit" at bounding box center [301, 121] width 11 height 9
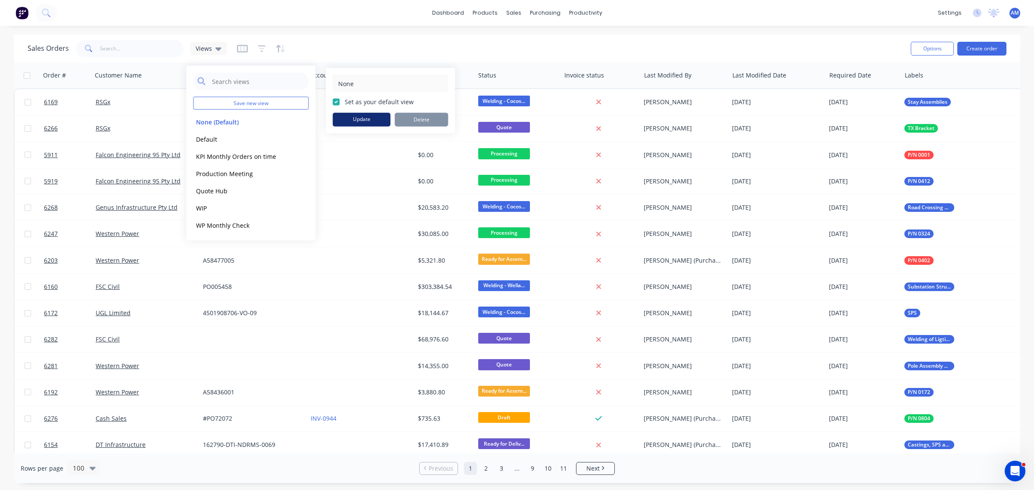
click at [348, 117] on button "Update" at bounding box center [362, 120] width 58 height 14
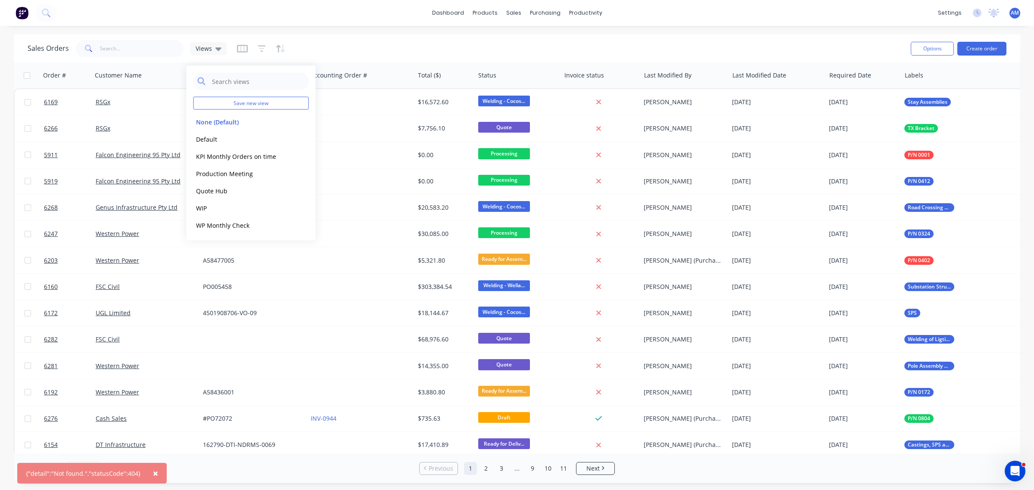
click at [104, 475] on div "{"detail":"Not found.","statusCode":404}" at bounding box center [83, 473] width 115 height 9
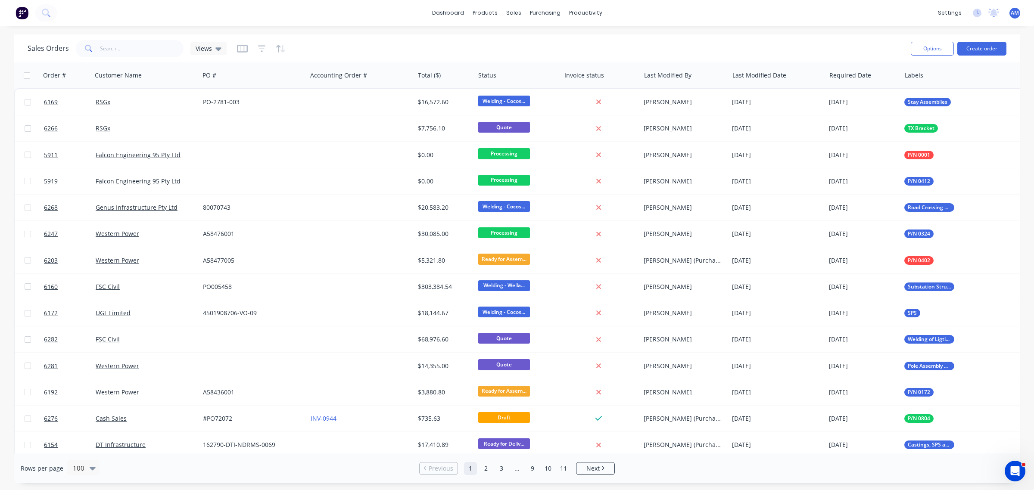
click at [382, 42] on div "Sales Orders Views" at bounding box center [466, 48] width 876 height 21
drag, startPoint x: 431, startPoint y: 76, endPoint x: 345, endPoint y: 75, distance: 85.8
click at [345, 75] on div "Order # Customer Name PO # Accounting Order # Total ($) Status Invoice status L…" at bounding box center [642, 75] width 1257 height 26
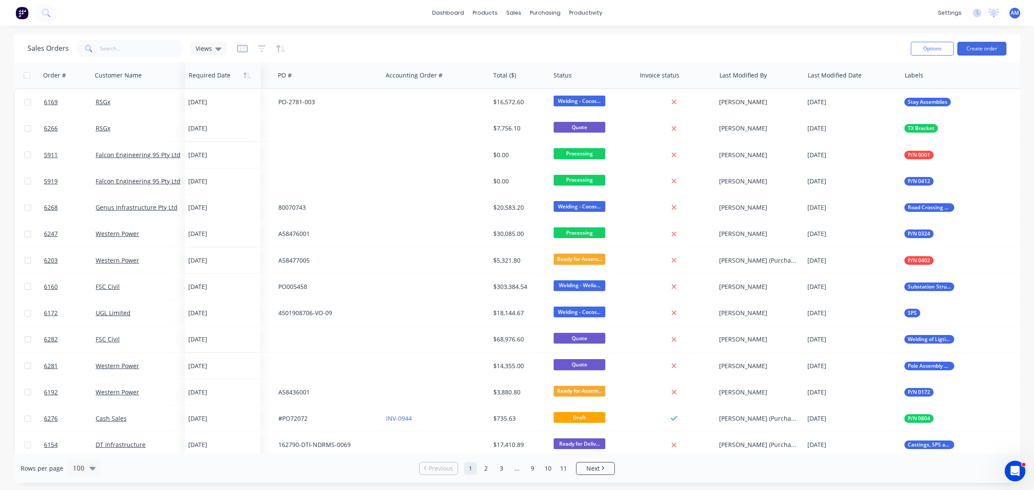
drag, startPoint x: 857, startPoint y: 77, endPoint x: 216, endPoint y: 75, distance: 640.3
click at [216, 75] on div at bounding box center [221, 75] width 65 height 17
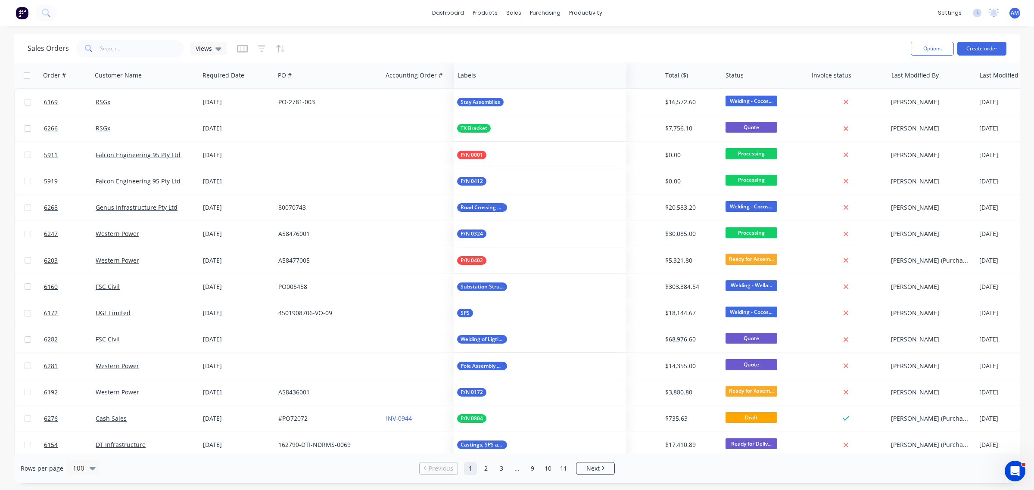
drag, startPoint x: 934, startPoint y: 78, endPoint x: 487, endPoint y: 78, distance: 447.3
click at [487, 78] on div at bounding box center [536, 75] width 157 height 17
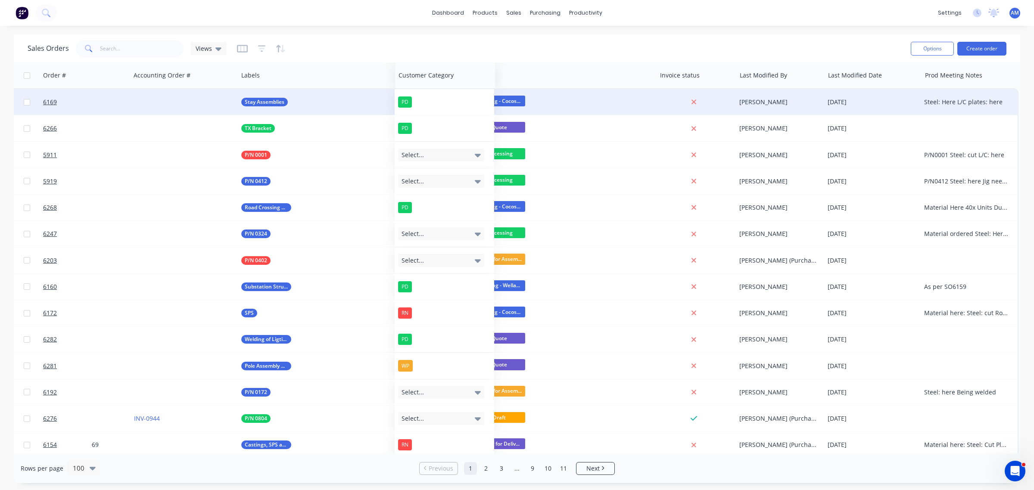
scroll to position [0, 252]
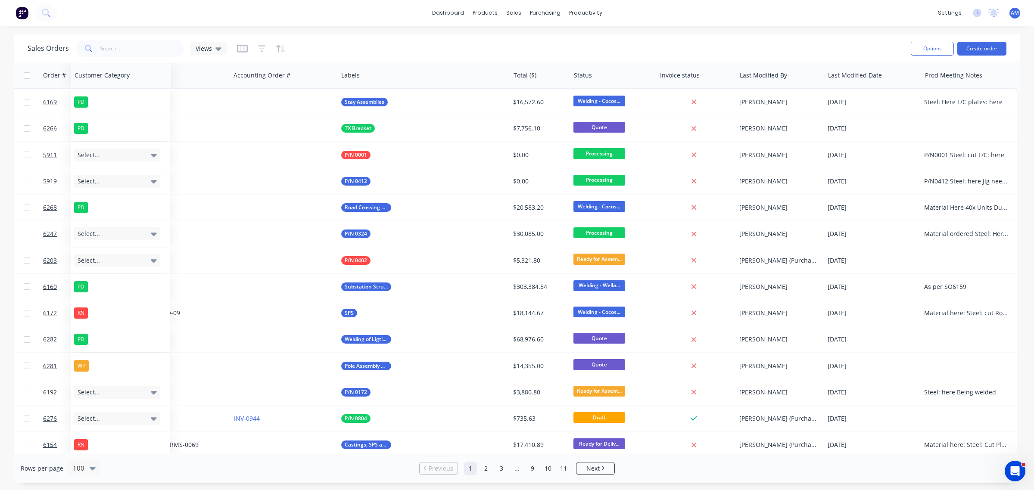
drag, startPoint x: 849, startPoint y: 78, endPoint x: 98, endPoint y: 88, distance: 750.7
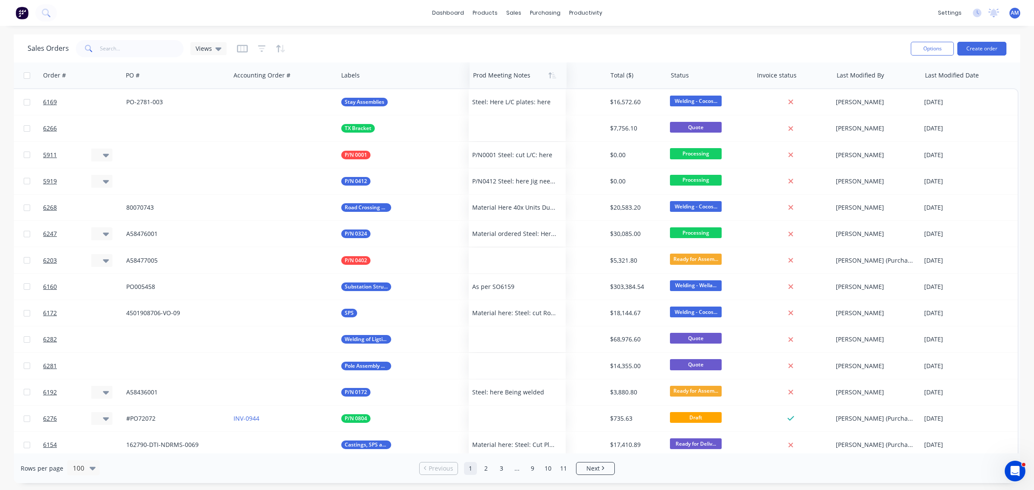
drag, startPoint x: 979, startPoint y: 76, endPoint x: 527, endPoint y: 78, distance: 452.0
click at [527, 78] on div at bounding box center [516, 75] width 86 height 17
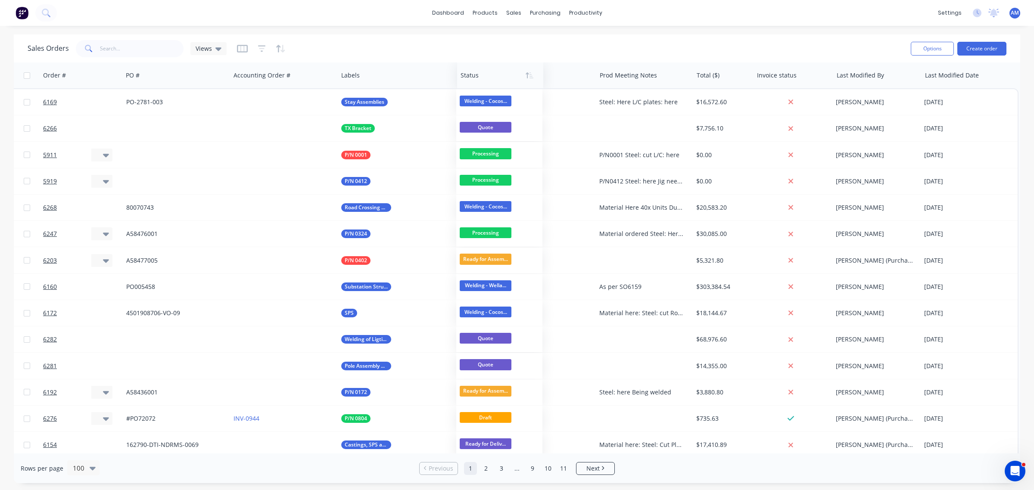
drag, startPoint x: 686, startPoint y: 78, endPoint x: 476, endPoint y: 80, distance: 210.3
click at [476, 80] on div at bounding box center [498, 75] width 75 height 17
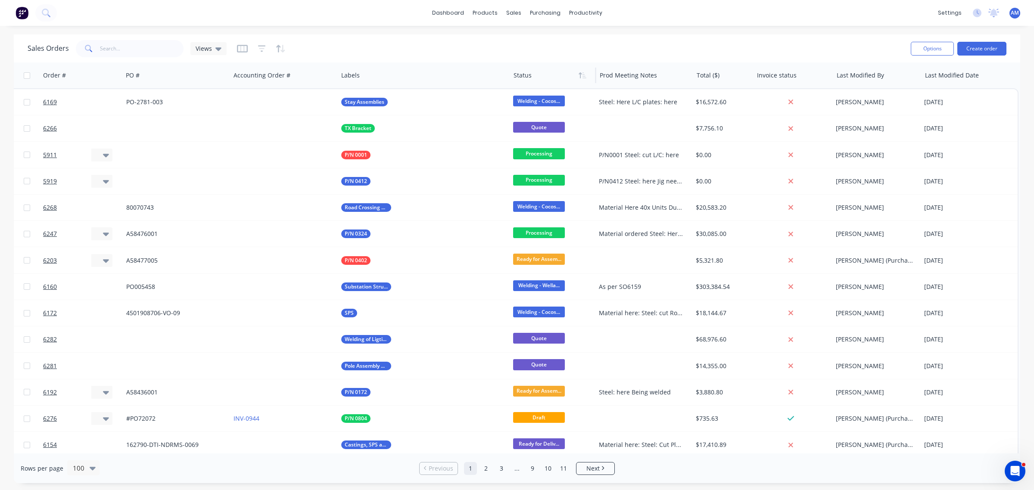
drag, startPoint x: 513, startPoint y: 76, endPoint x: 524, endPoint y: 77, distance: 10.8
click at [515, 76] on div "Status" at bounding box center [553, 75] width 86 height 26
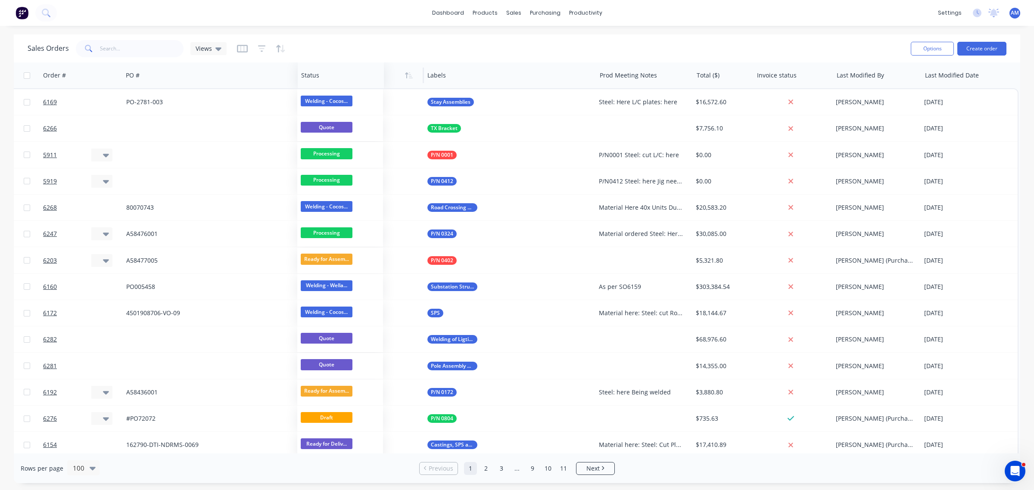
drag, startPoint x: 530, startPoint y: 78, endPoint x: 324, endPoint y: 80, distance: 205.5
click at [0, 0] on div at bounding box center [0, 0] width 0 height 0
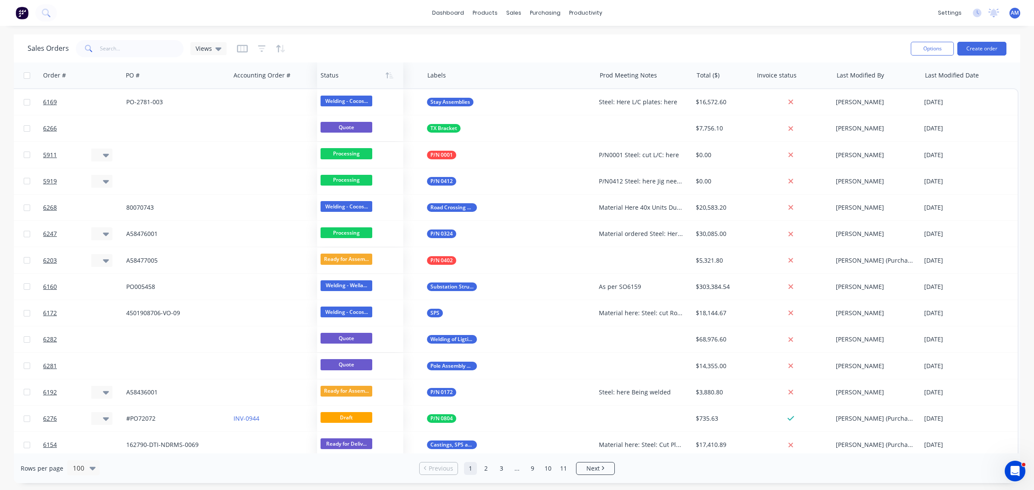
drag, startPoint x: 238, startPoint y: 76, endPoint x: 325, endPoint y: 83, distance: 87.3
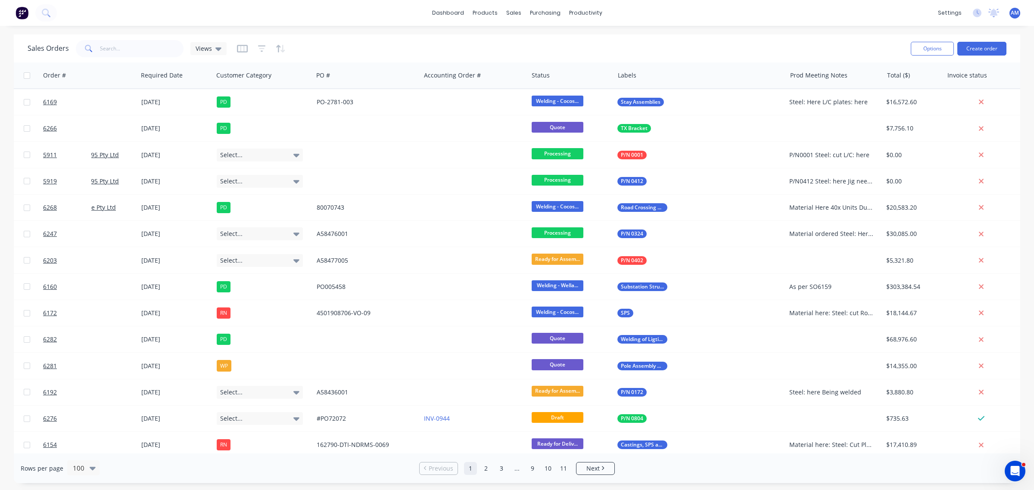
scroll to position [0, 0]
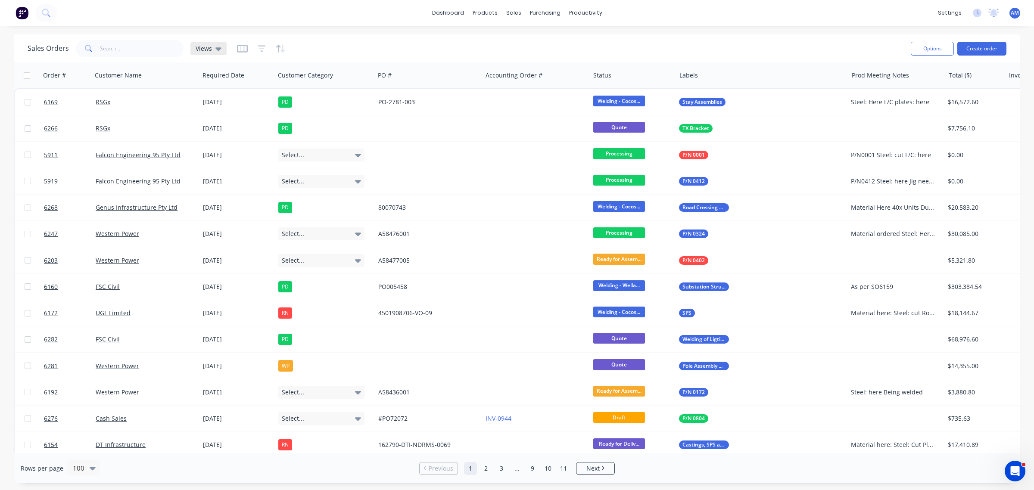
click at [218, 52] on icon at bounding box center [218, 48] width 6 height 9
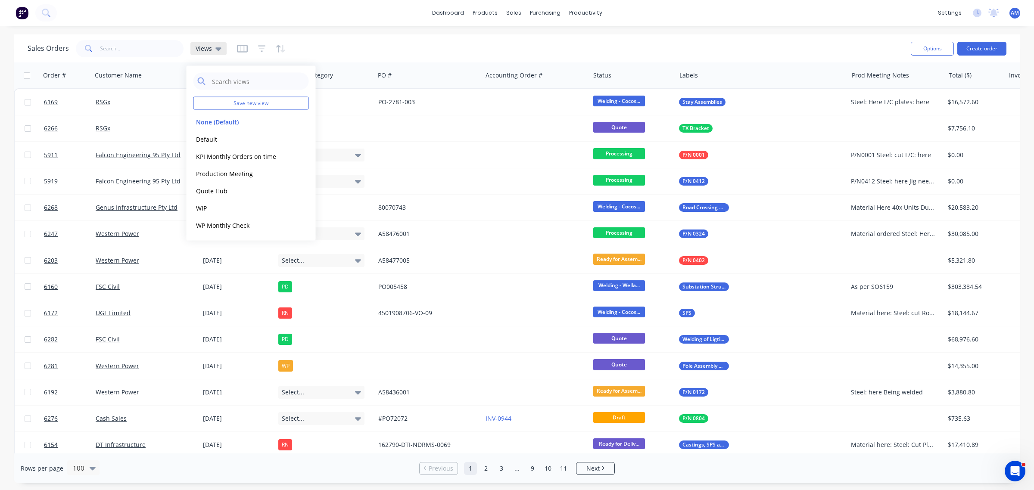
click at [221, 45] on div "Views" at bounding box center [208, 48] width 36 height 13
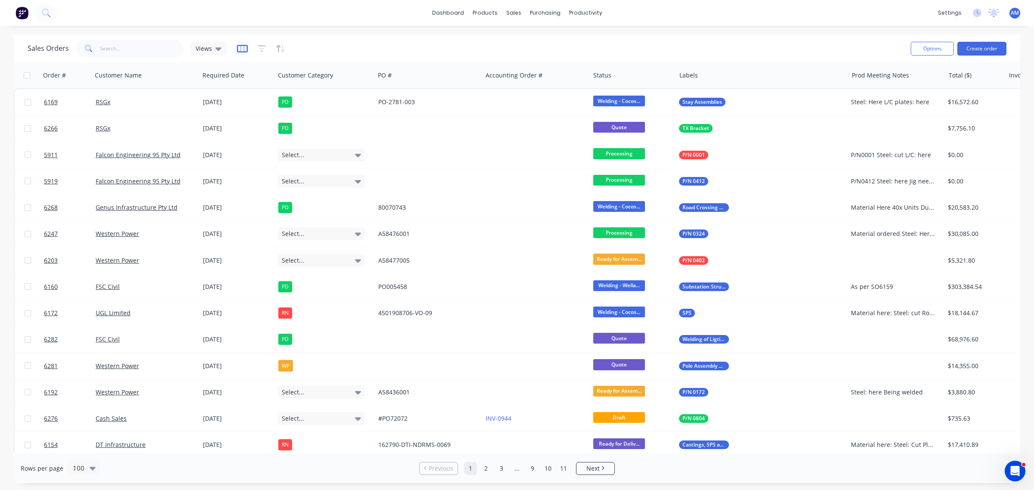
click at [237, 47] on icon "button" at bounding box center [242, 48] width 11 height 9
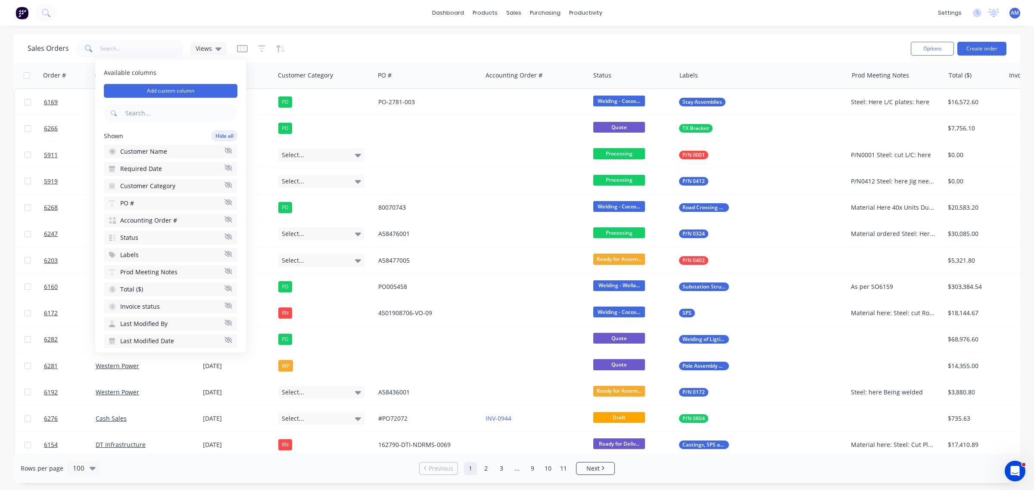
click at [159, 268] on span "Prod Meeting Notes" at bounding box center [148, 272] width 57 height 9
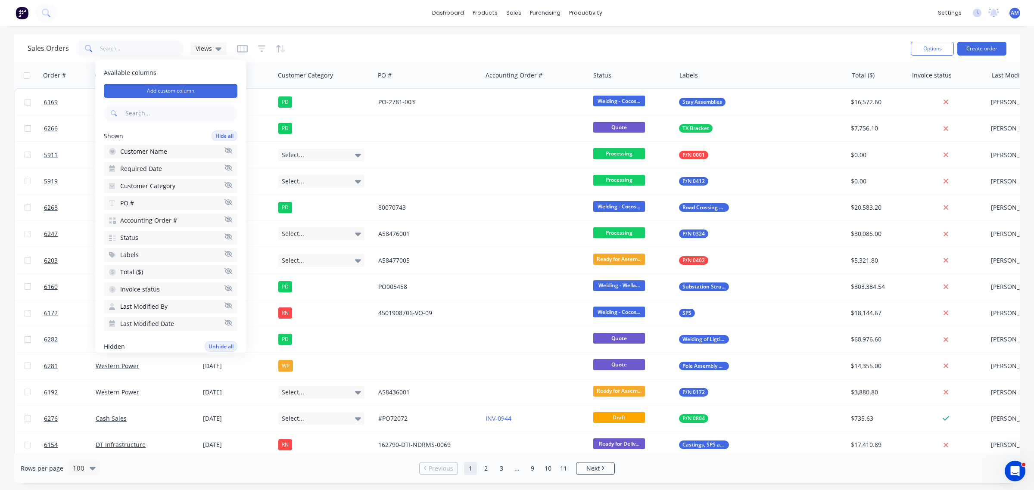
click at [327, 42] on div "Sales Orders Views" at bounding box center [466, 48] width 876 height 21
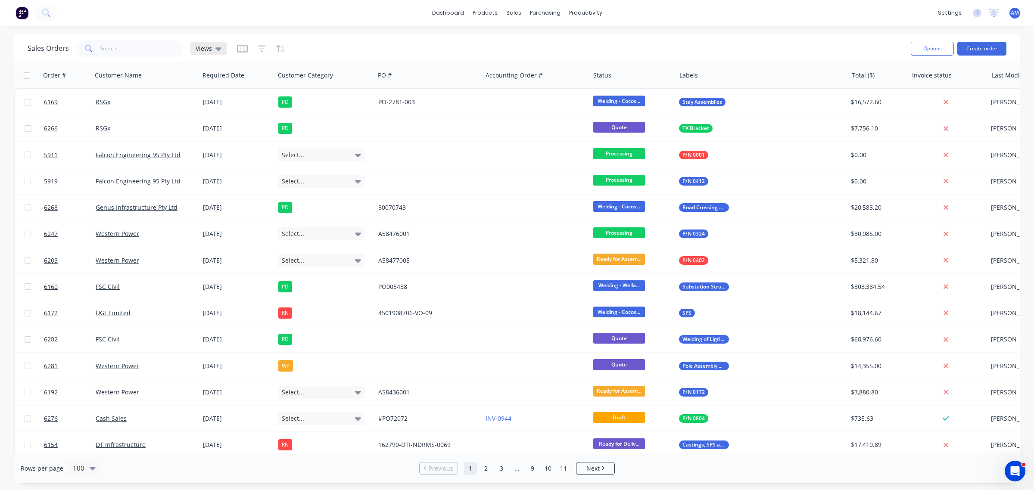
click at [218, 48] on icon at bounding box center [218, 48] width 6 height 3
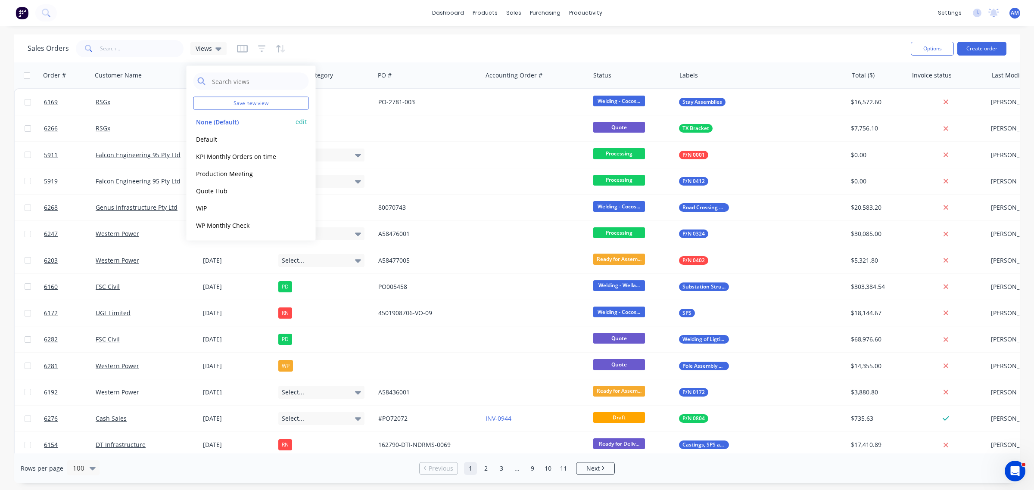
click at [305, 119] on button "edit" at bounding box center [301, 121] width 11 height 9
click at [341, 115] on button "Update" at bounding box center [362, 120] width 58 height 14
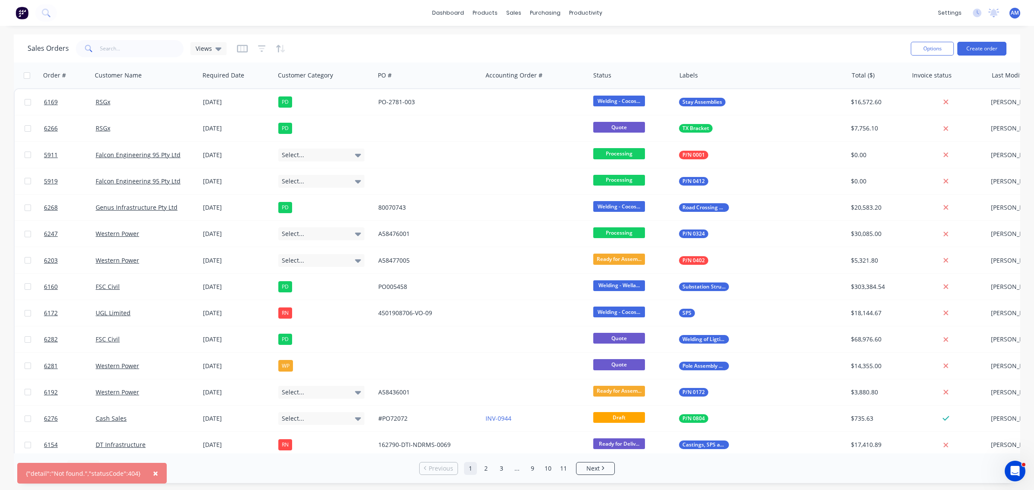
click at [154, 472] on button "×" at bounding box center [155, 473] width 22 height 21
click at [220, 48] on div "Views" at bounding box center [208, 48] width 36 height 13
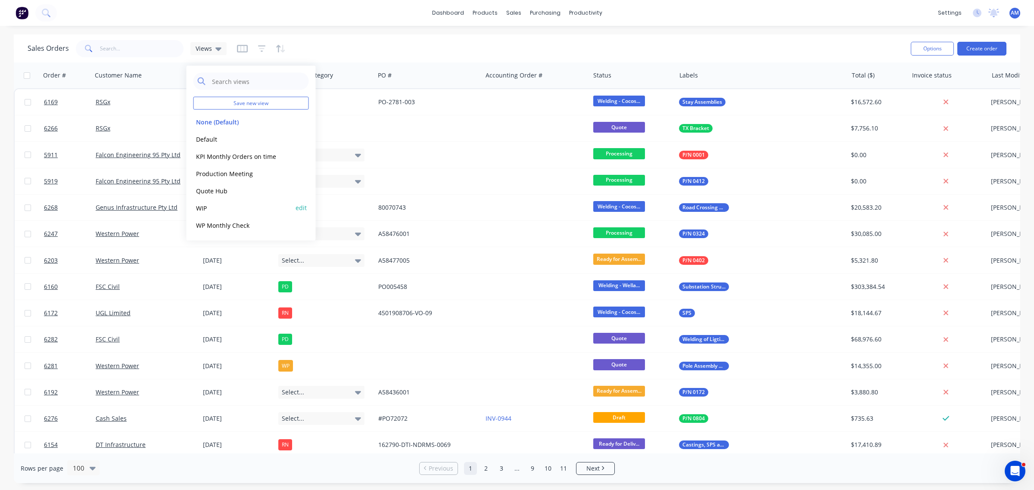
click at [304, 208] on button "edit" at bounding box center [301, 207] width 11 height 9
click at [345, 101] on label "Set as your default view" at bounding box center [379, 101] width 69 height 9
click at [336, 101] on input "Set as your default view" at bounding box center [336, 101] width 7 height 8
click at [345, 102] on label "Set as your default view" at bounding box center [379, 101] width 69 height 9
click at [335, 102] on input "Set as your default view" at bounding box center [336, 101] width 7 height 8
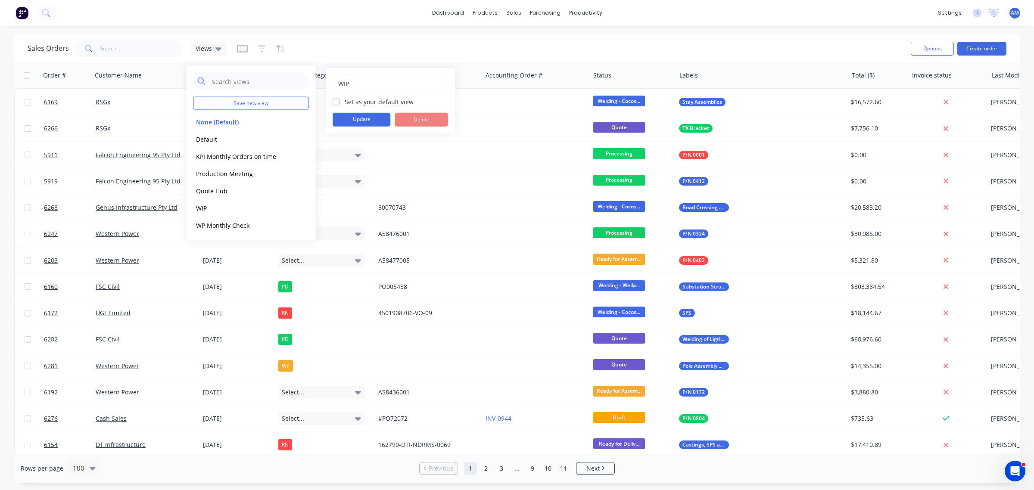
checkbox input "false"
click at [348, 118] on button "Update" at bounding box center [362, 120] width 58 height 14
click at [296, 210] on button "edit" at bounding box center [301, 207] width 11 height 9
click at [352, 77] on input "WIP" at bounding box center [390, 83] width 106 height 16
drag, startPoint x: 361, startPoint y: 80, endPoint x: 314, endPoint y: 83, distance: 47.1
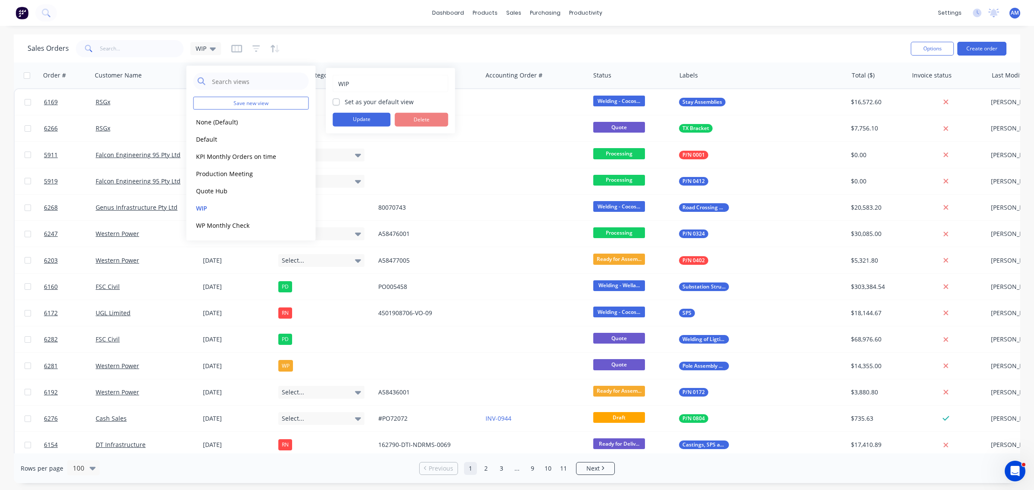
click at [314, 490] on div "Save new view None (Default) edit Default edit KPI Monthly Orders on time edit …" at bounding box center [517, 490] width 1034 height 0
click at [365, 83] on input "WIP" at bounding box center [390, 83] width 106 height 16
click at [339, 84] on input "WIP" at bounding box center [390, 83] width 106 height 16
type input "Open Orders"
click at [370, 122] on button "Update" at bounding box center [362, 120] width 58 height 14
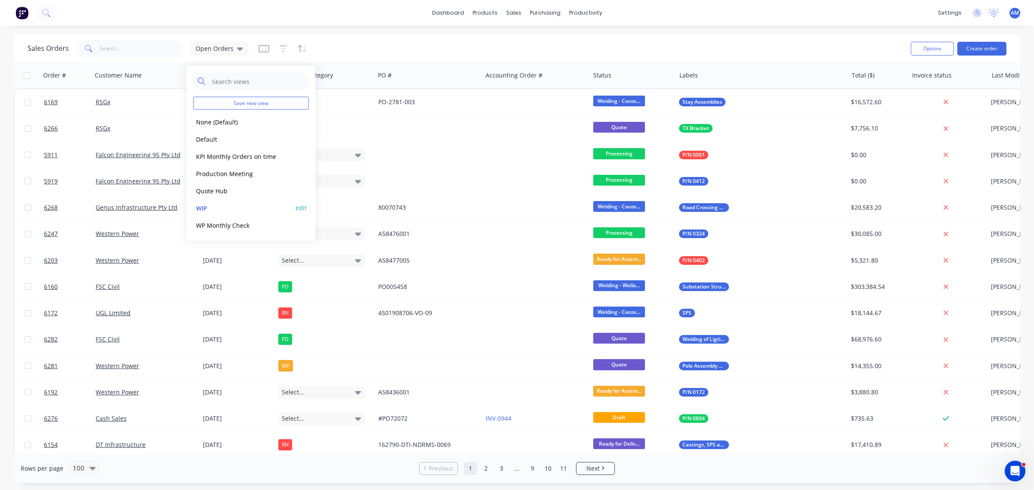
click at [299, 207] on button "edit" at bounding box center [301, 207] width 11 height 9
click at [359, 87] on input "WIP" at bounding box center [390, 83] width 106 height 16
click at [332, 83] on div "WIP Set as your default view Update Delete" at bounding box center [390, 100] width 129 height 65
type input "Open Orders"
click at [345, 101] on label "Set as your default view" at bounding box center [379, 101] width 69 height 9
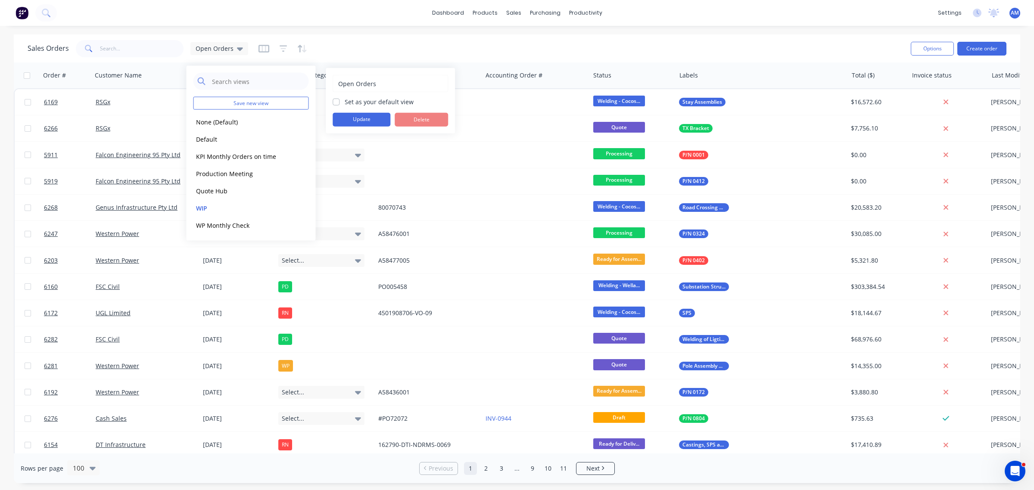
click at [339, 101] on input "Set as your default view" at bounding box center [336, 101] width 7 height 8
checkbox input "true"
click at [352, 119] on button "Update" at bounding box center [362, 120] width 58 height 14
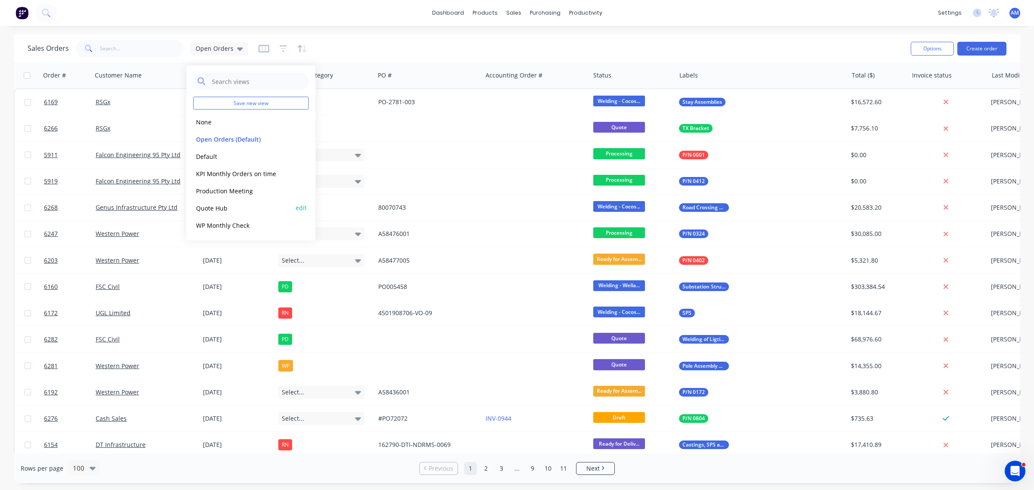
click at [300, 205] on button "edit" at bounding box center [301, 207] width 11 height 9
drag, startPoint x: 356, startPoint y: 80, endPoint x: 369, endPoint y: 84, distance: 13.9
click at [356, 81] on input "Quote Hub" at bounding box center [390, 83] width 106 height 16
click at [390, 44] on div "Sales Orders Open Orders" at bounding box center [466, 48] width 876 height 21
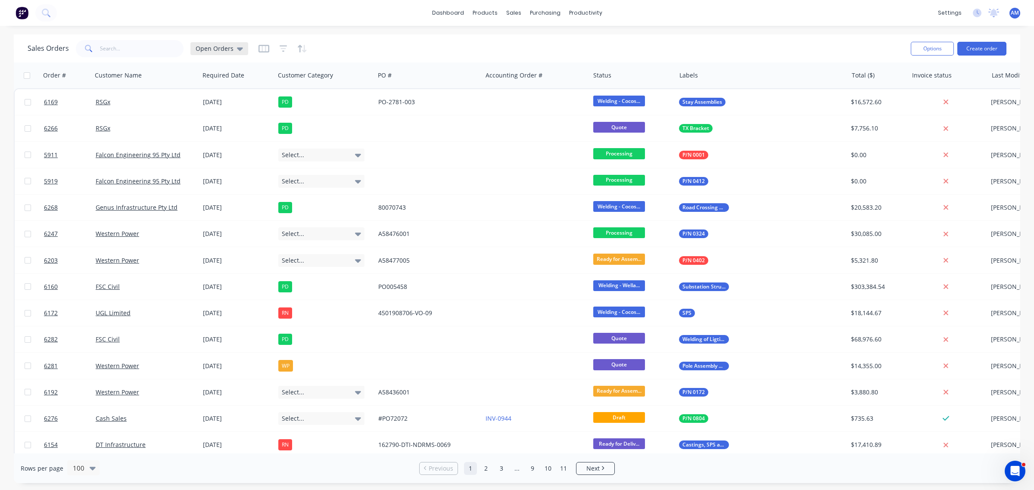
click at [240, 47] on icon at bounding box center [240, 48] width 6 height 3
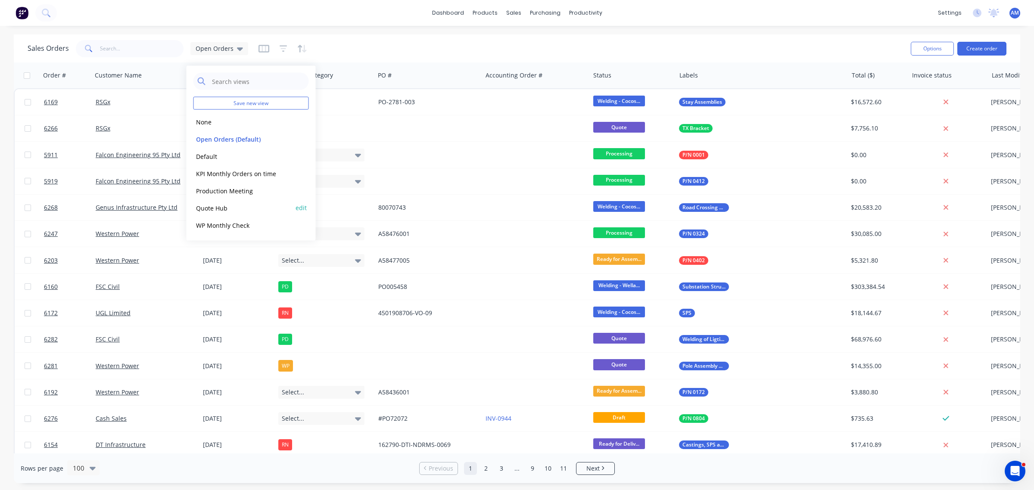
click at [212, 206] on button "Quote Hub" at bounding box center [242, 208] width 98 height 10
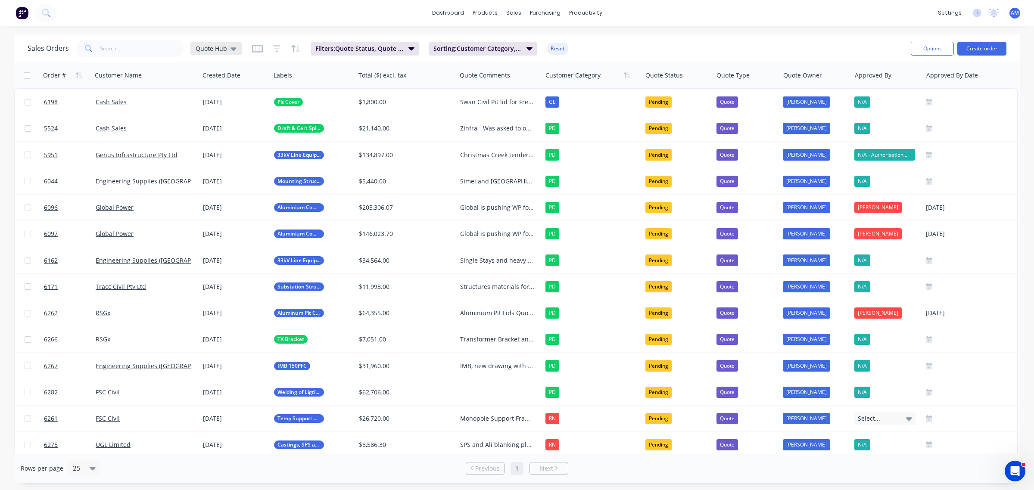
click at [235, 50] on icon at bounding box center [234, 48] width 6 height 9
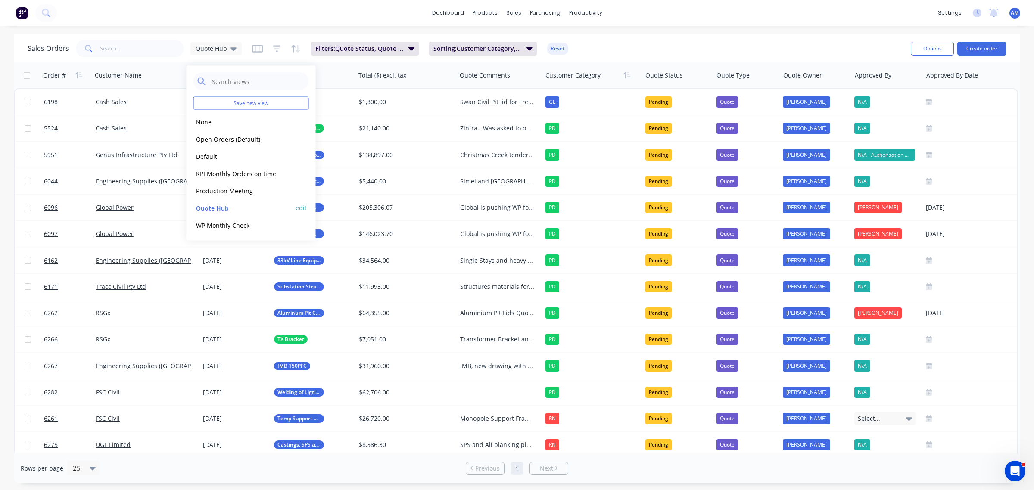
click at [298, 203] on button "edit" at bounding box center [301, 207] width 11 height 9
click at [365, 82] on input "Quote Hub" at bounding box center [390, 83] width 106 height 16
drag, startPoint x: 349, startPoint y: 87, endPoint x: 313, endPoint y: 85, distance: 36.7
click at [316, 86] on body "dashboard products sales purchasing productivity dashboard products Product Cat…" at bounding box center [517, 245] width 1034 height 490
click at [380, 82] on input "Quote Hub" at bounding box center [390, 83] width 106 height 16
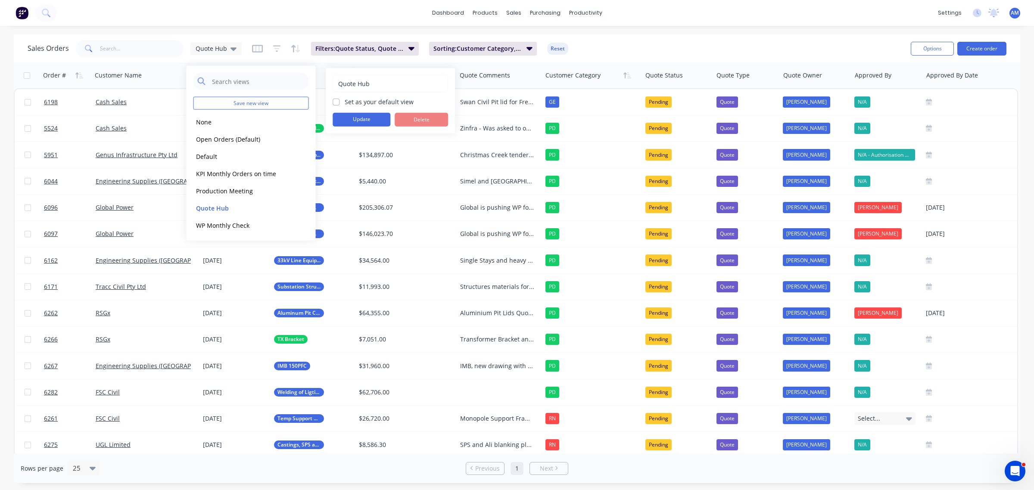
drag, startPoint x: 379, startPoint y: 82, endPoint x: 324, endPoint y: 83, distance: 55.2
click at [330, 83] on div "Quote Hub Set as your default view Update Delete" at bounding box center [390, 100] width 129 height 65
type input "SIP"
click at [353, 118] on button "Update" at bounding box center [362, 120] width 58 height 14
click at [220, 207] on button "Quote Hub" at bounding box center [242, 208] width 98 height 10
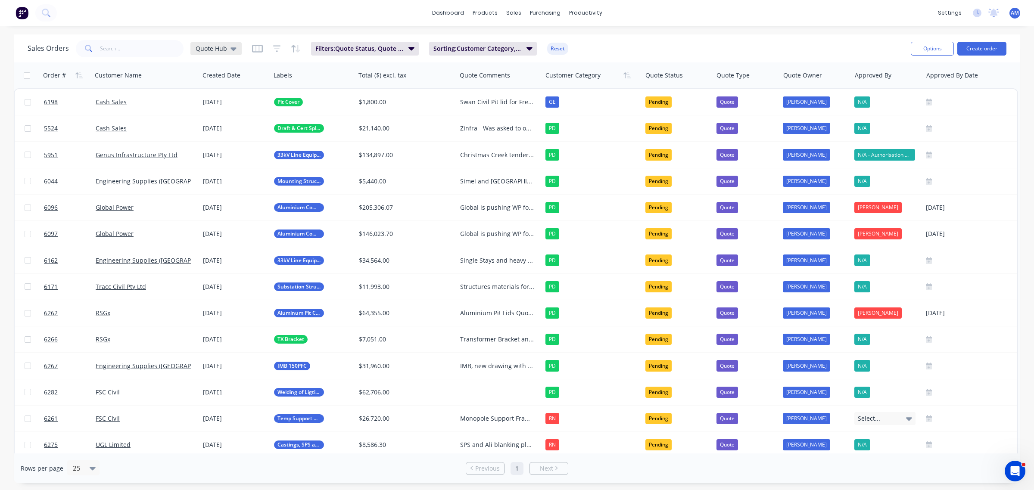
click at [234, 47] on icon at bounding box center [234, 48] width 6 height 3
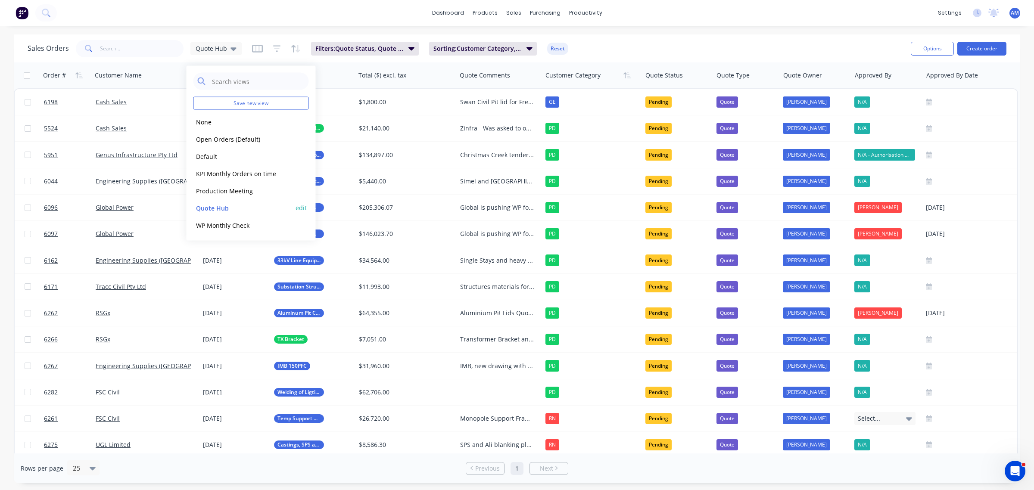
click at [301, 210] on button "edit" at bounding box center [301, 207] width 11 height 9
click at [345, 101] on label "Set as your default view" at bounding box center [379, 101] width 69 height 9
click at [337, 101] on input "Set as your default view" at bounding box center [336, 101] width 7 height 8
checkbox input "true"
drag, startPoint x: 363, startPoint y: 87, endPoint x: 307, endPoint y: 80, distance: 56.1
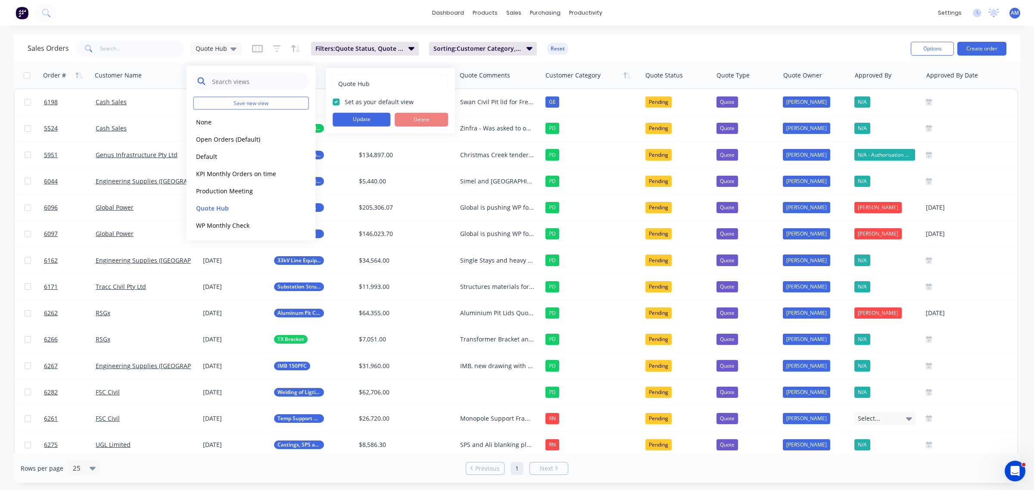
click at [307, 490] on div "Save new view None edit Open Orders (Default) edit Default edit KPI Monthly Ord…" at bounding box center [517, 490] width 1034 height 0
drag, startPoint x: 382, startPoint y: 81, endPoint x: 316, endPoint y: 81, distance: 65.9
click at [317, 82] on body "dashboard products sales purchasing productivity dashboard products Product Cat…" at bounding box center [517, 245] width 1034 height 490
click at [371, 87] on input "Quote Hub" at bounding box center [390, 83] width 106 height 16
drag, startPoint x: 366, startPoint y: 84, endPoint x: 337, endPoint y: 83, distance: 29.3
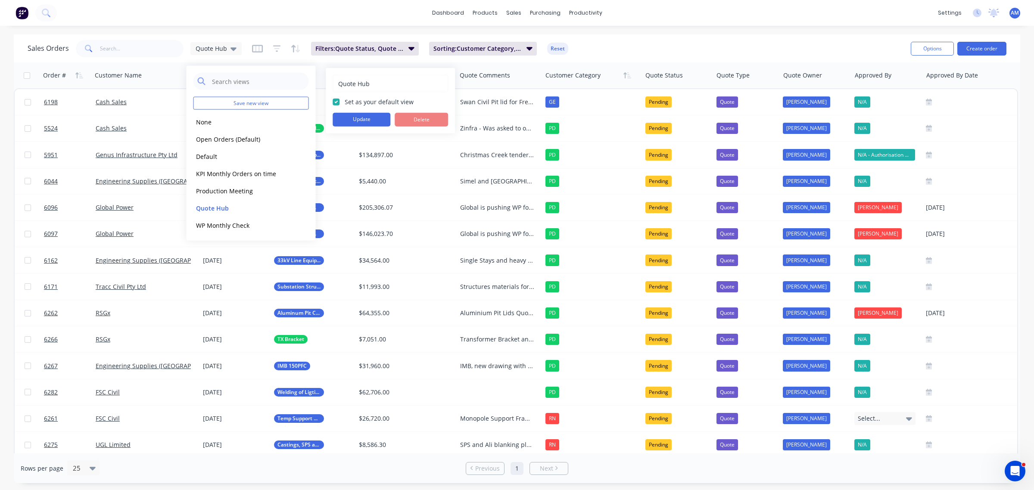
click at [337, 83] on input "Quote Hub" at bounding box center [390, 83] width 106 height 16
type input "Sip"
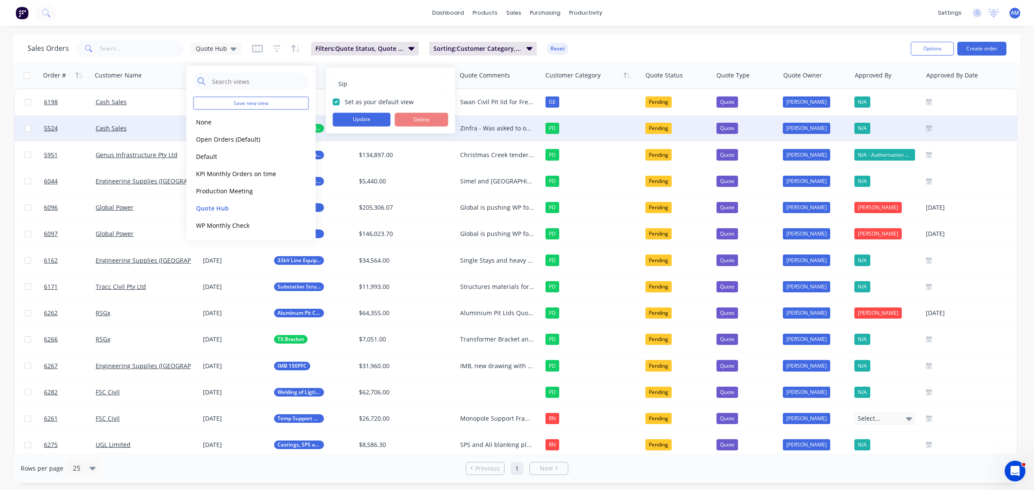
click at [355, 119] on button "Update" at bounding box center [362, 120] width 58 height 14
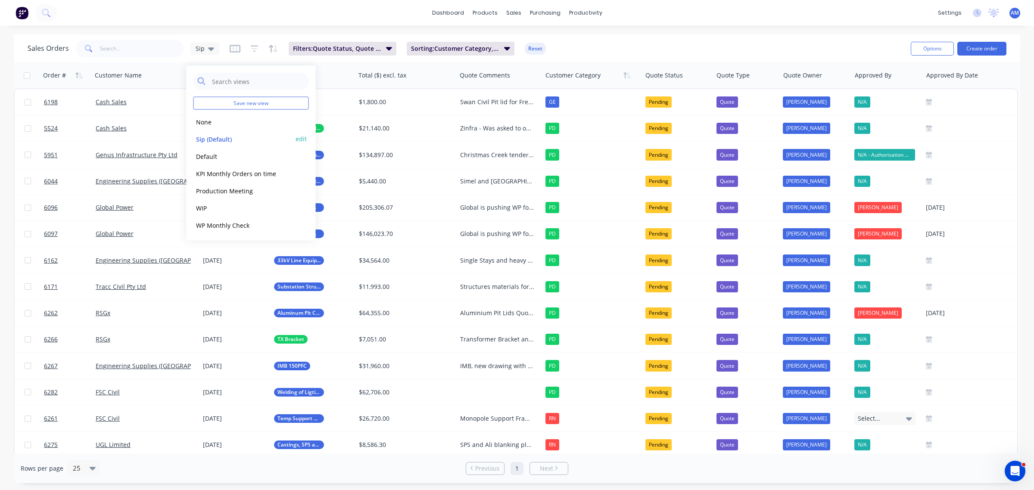
click at [300, 140] on button "edit" at bounding box center [301, 138] width 11 height 9
click at [360, 84] on input "Sip" at bounding box center [390, 83] width 106 height 16
click at [349, 81] on input "Sip" at bounding box center [390, 83] width 106 height 16
type input "SIP"
click at [353, 121] on button "Update" at bounding box center [362, 120] width 58 height 14
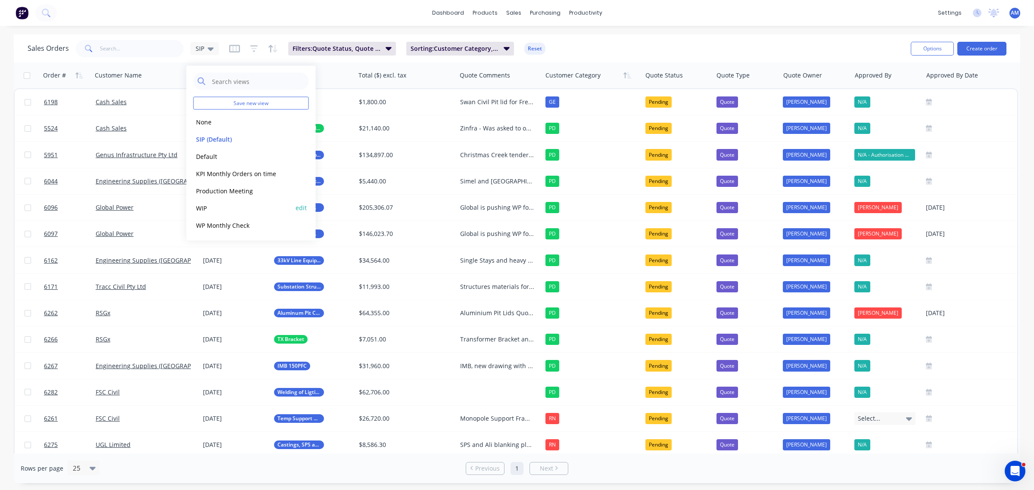
click at [204, 209] on button "WIP" at bounding box center [242, 208] width 98 height 10
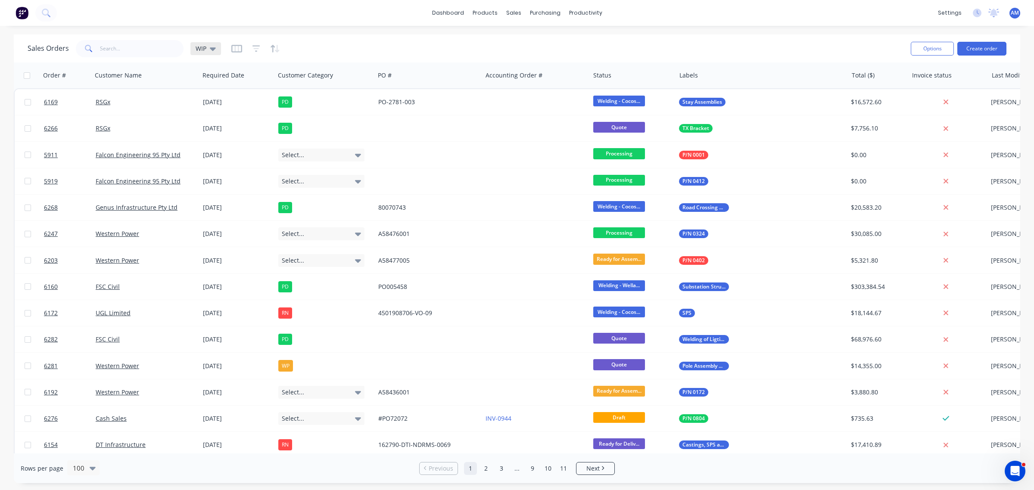
click at [212, 49] on icon at bounding box center [213, 48] width 6 height 3
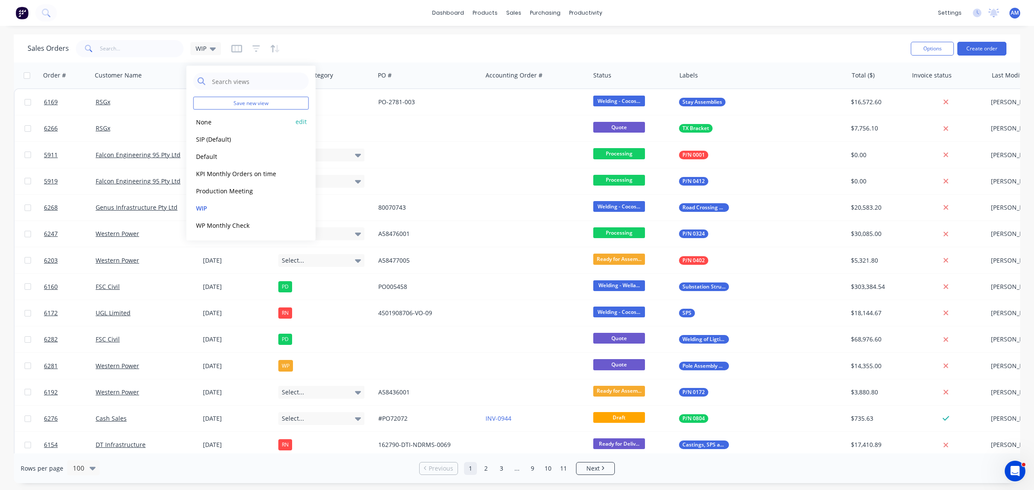
click at [218, 121] on button "None" at bounding box center [242, 122] width 98 height 10
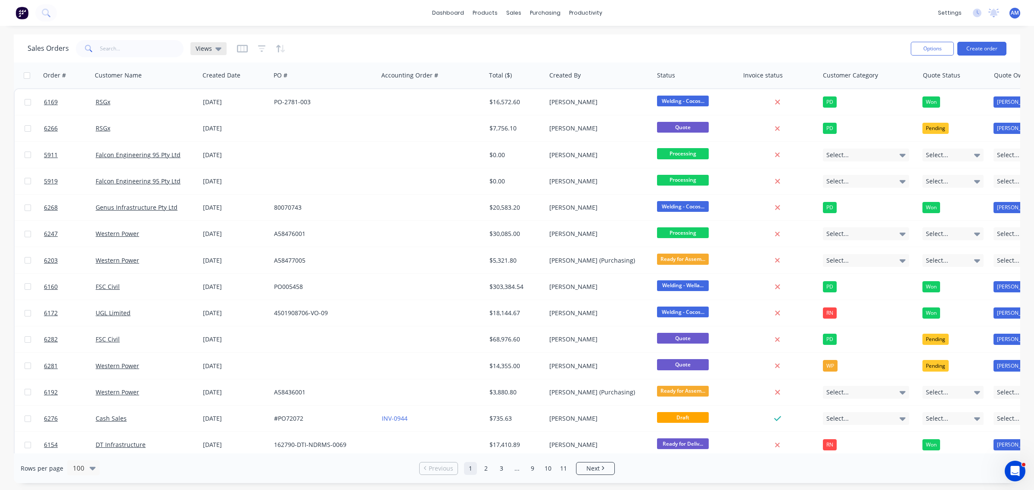
click at [218, 45] on icon at bounding box center [218, 48] width 6 height 9
click at [293, 121] on div "None edit" at bounding box center [250, 121] width 115 height 17
click at [306, 122] on button "edit" at bounding box center [301, 121] width 11 height 9
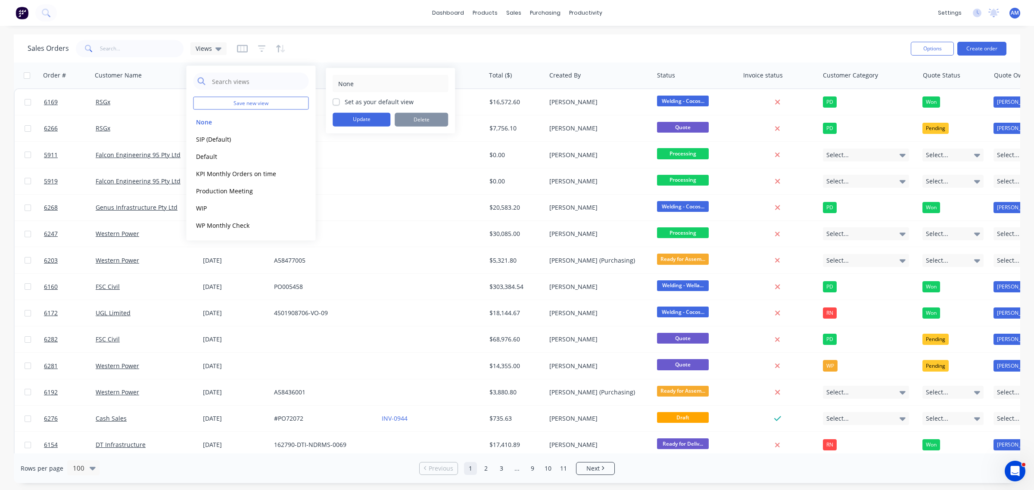
click at [345, 102] on label "Set as your default view" at bounding box center [379, 101] width 69 height 9
click at [339, 102] on input "Set as your default view" at bounding box center [336, 101] width 7 height 8
checkbox input "true"
click at [351, 118] on button "Update" at bounding box center [362, 120] width 58 height 14
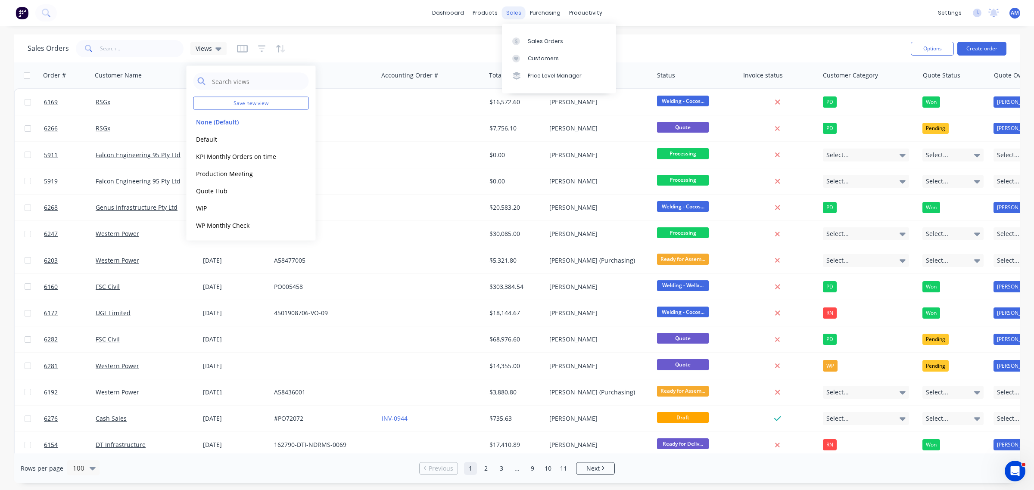
click at [511, 9] on div "sales" at bounding box center [514, 12] width 24 height 13
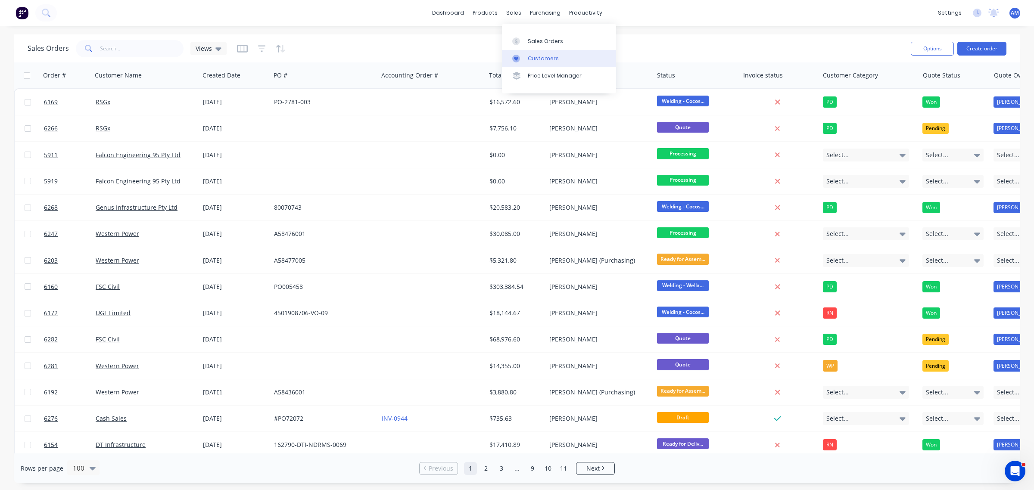
click at [537, 62] on link "Customers" at bounding box center [559, 58] width 114 height 17
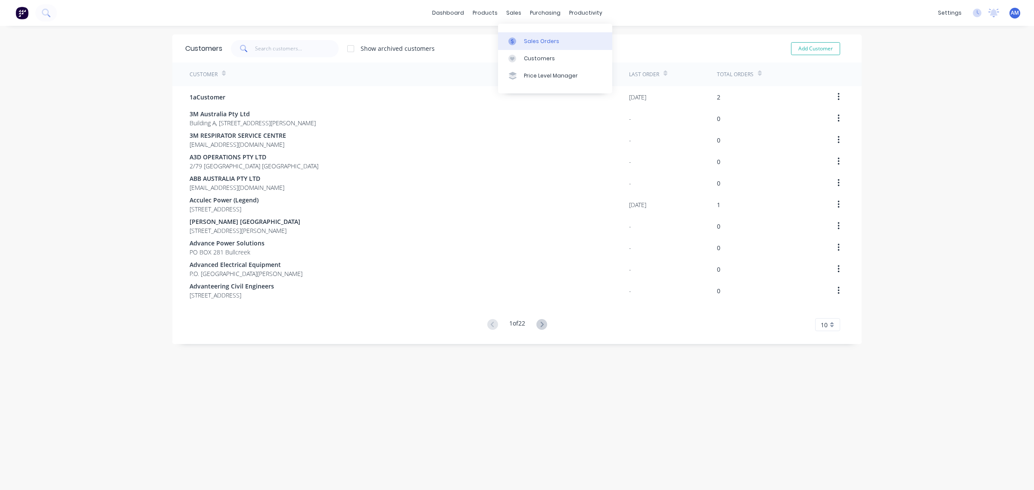
click at [538, 43] on div "Sales Orders" at bounding box center [541, 41] width 35 height 8
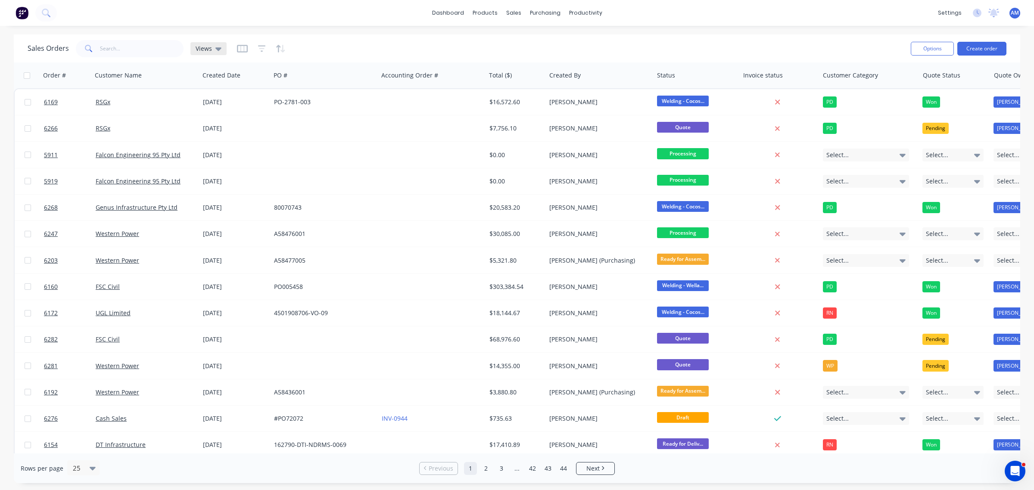
click at [218, 49] on icon at bounding box center [218, 48] width 6 height 3
click at [298, 206] on button "edit" at bounding box center [301, 207] width 11 height 9
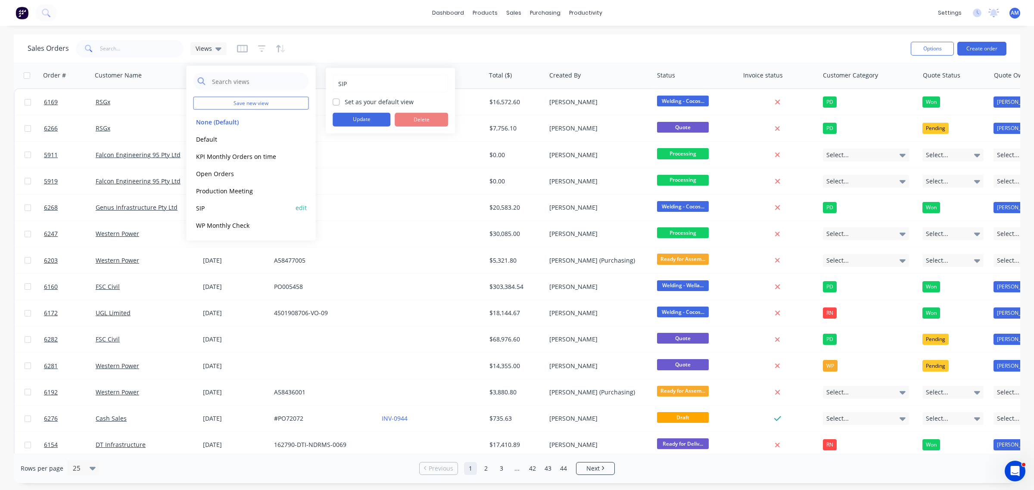
click at [221, 208] on button "SIP" at bounding box center [242, 208] width 98 height 10
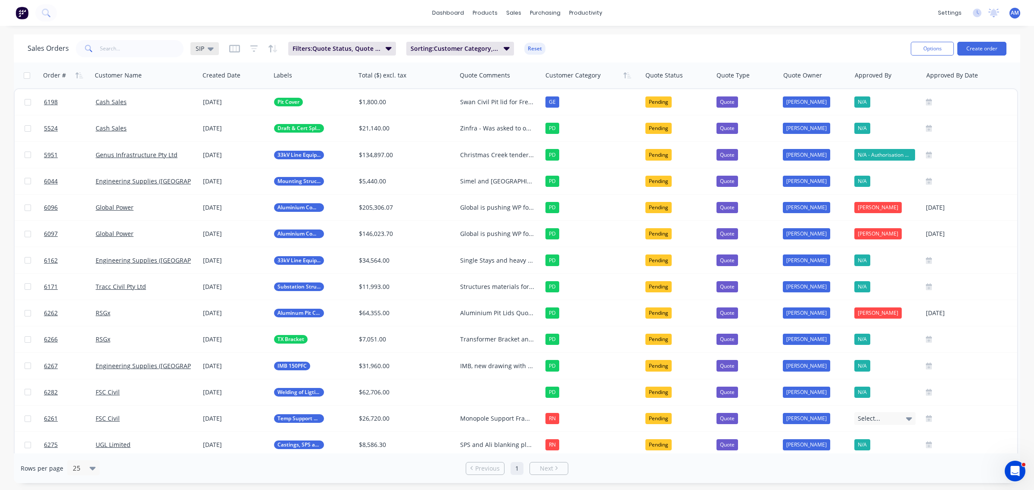
click at [208, 50] on icon at bounding box center [211, 48] width 6 height 9
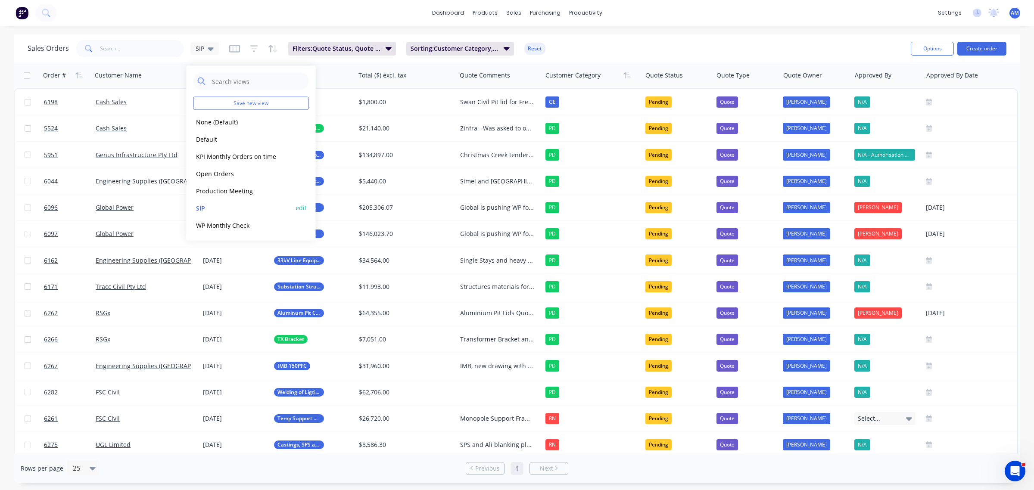
click at [302, 211] on button "edit" at bounding box center [301, 207] width 11 height 9
drag, startPoint x: 337, startPoint y: 100, endPoint x: 341, endPoint y: 106, distance: 6.6
click at [345, 100] on label "Set as your default view" at bounding box center [379, 101] width 69 height 9
click at [337, 100] on input "Set as your default view" at bounding box center [336, 101] width 7 height 8
checkbox input "true"
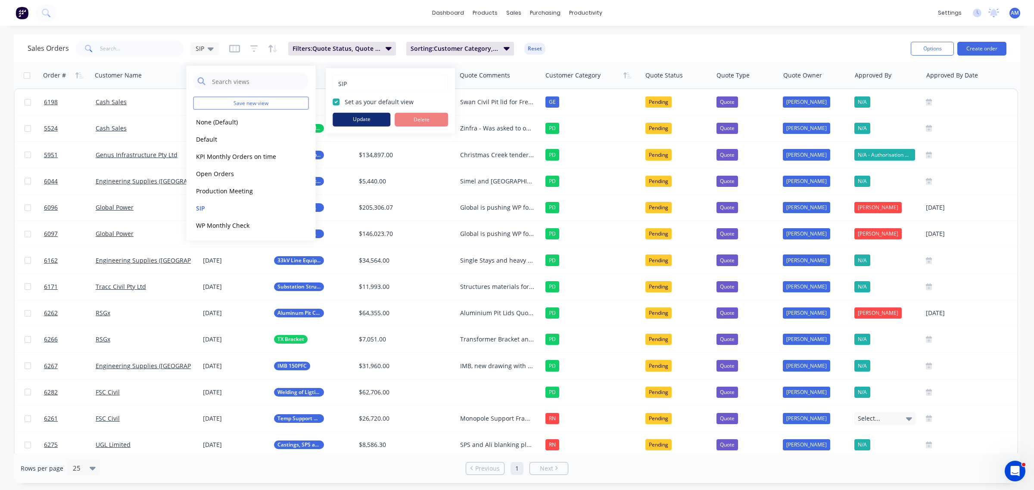
click at [348, 119] on button "Update" at bounding box center [362, 120] width 58 height 14
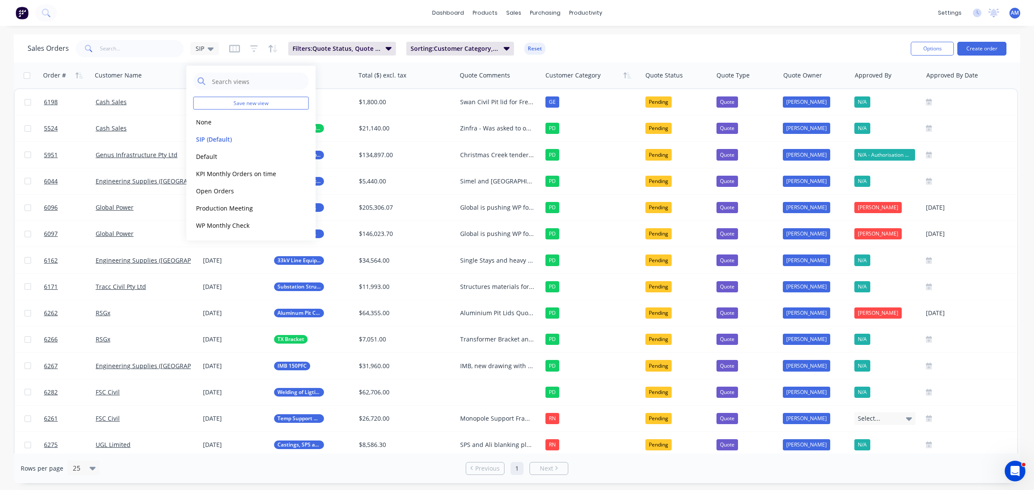
click at [584, 44] on div "Sales Orders SIP Filters: Quote Status, Quote Type Sorting: Customer Category, …" at bounding box center [466, 48] width 876 height 21
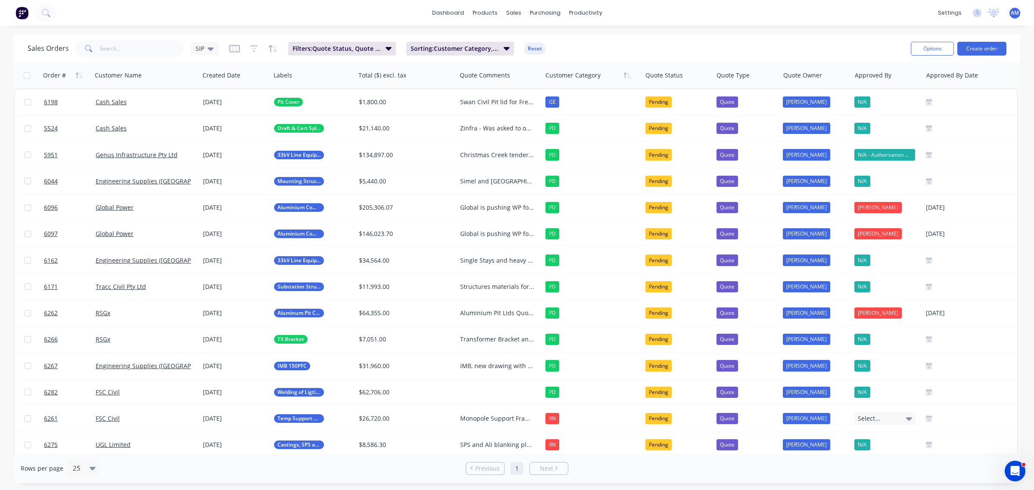
click at [225, 45] on div "Sales Orders SIP Filters: Quote Status, Quote Type Sorting: Customer Category, …" at bounding box center [466, 48] width 876 height 21
click at [229, 50] on icon "button" at bounding box center [234, 48] width 11 height 9
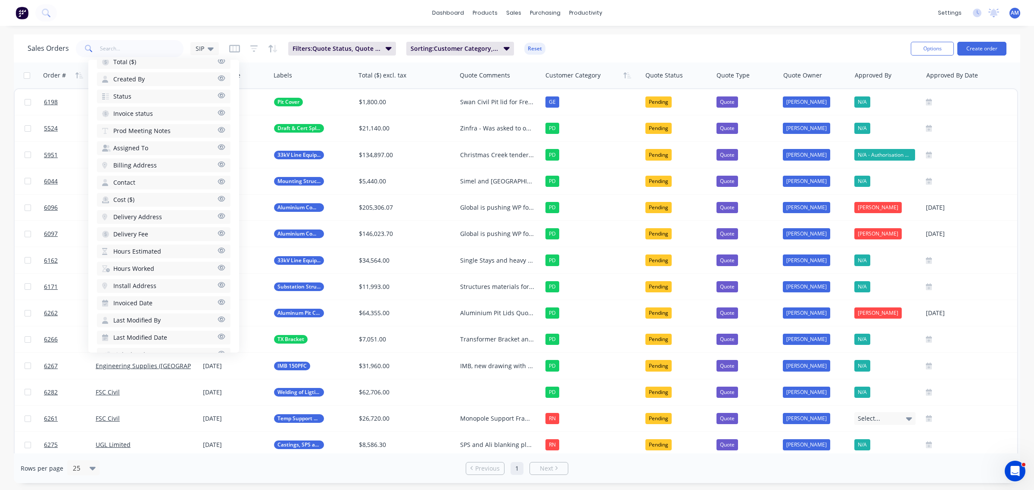
scroll to position [418, 0]
click at [141, 353] on span "Required Date" at bounding box center [134, 357] width 42 height 9
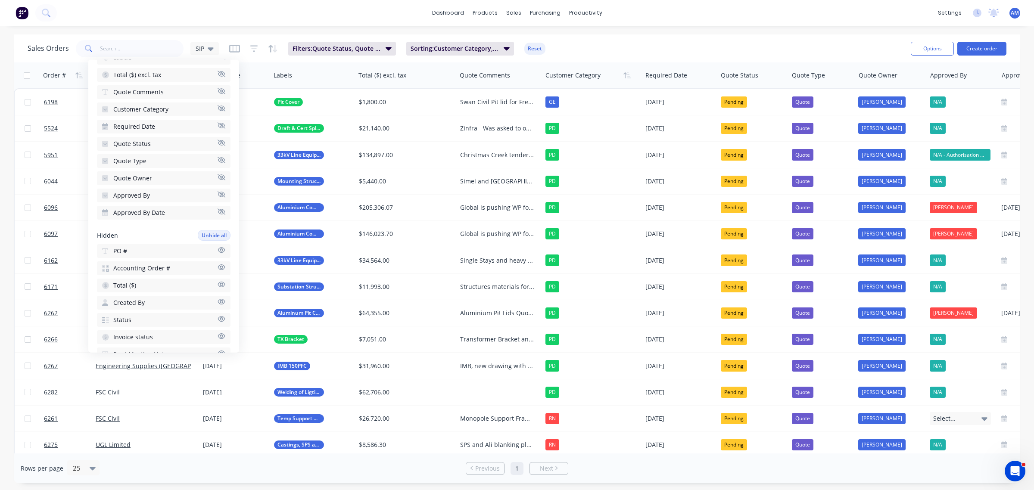
scroll to position [0, 0]
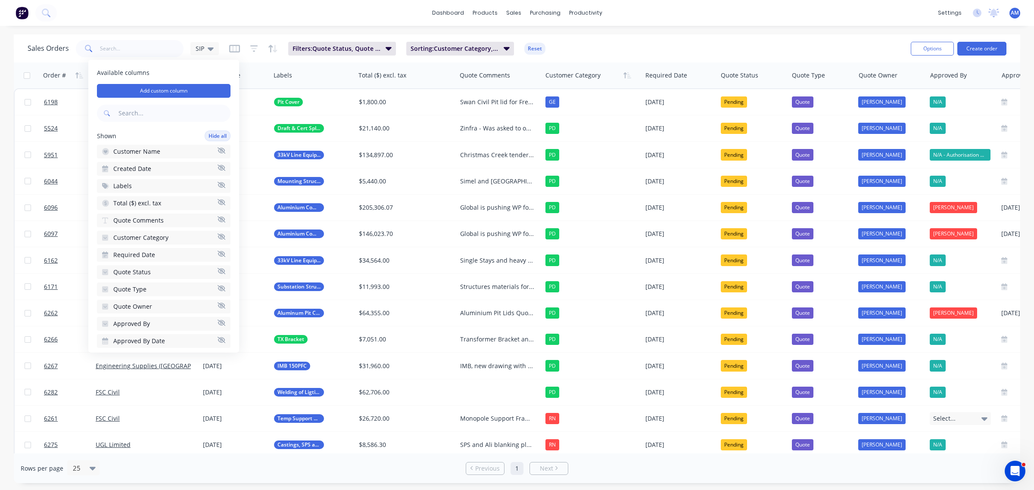
click at [143, 303] on span "Quote Owner" at bounding box center [132, 306] width 39 height 9
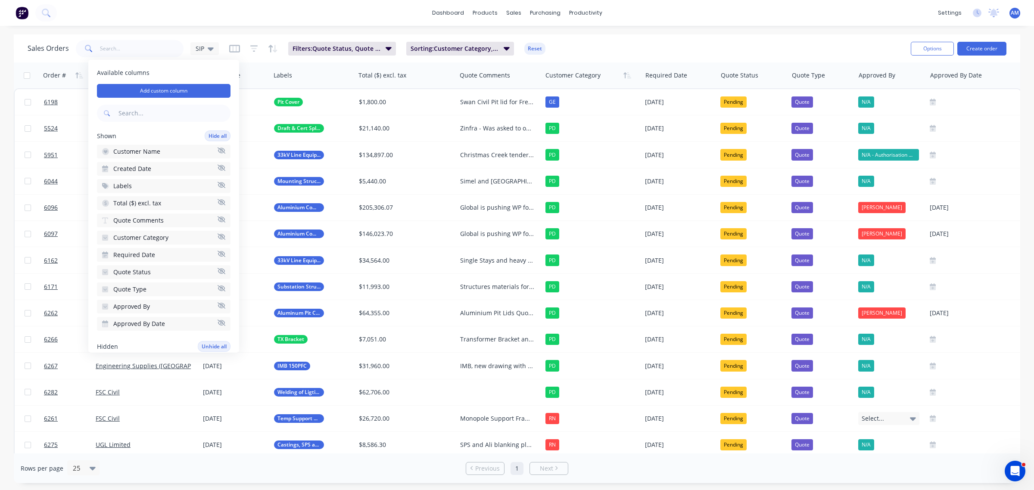
click at [139, 285] on span "Quote Type" at bounding box center [129, 289] width 33 height 9
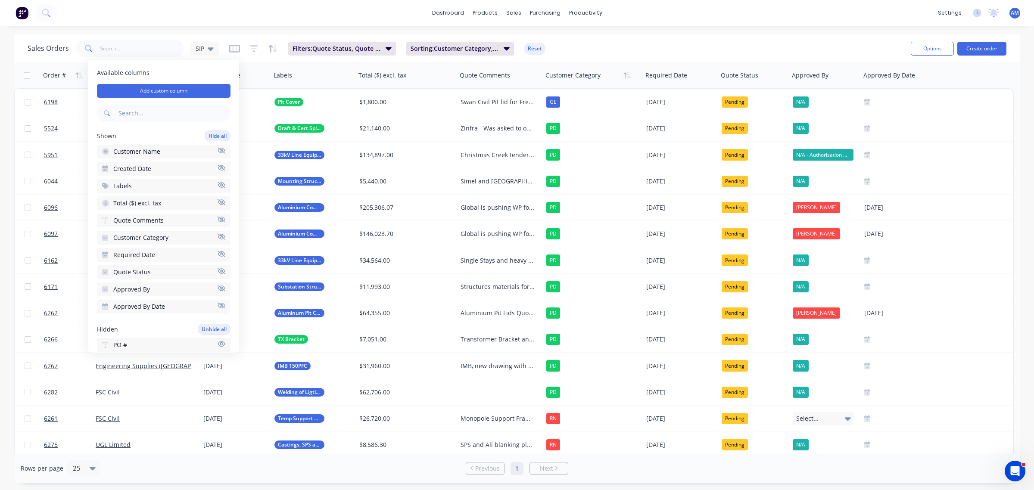
click at [140, 268] on span "Quote Status" at bounding box center [131, 272] width 37 height 9
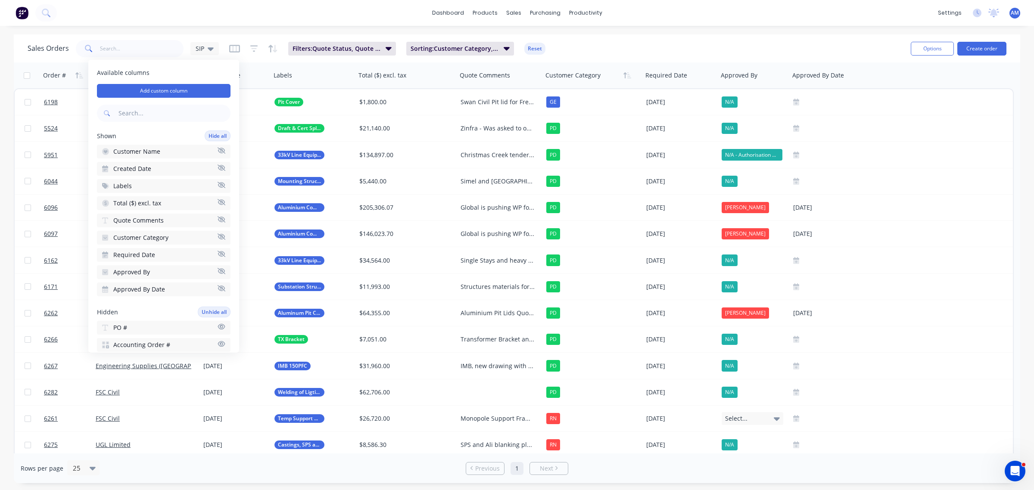
click at [157, 267] on button "Approved By" at bounding box center [164, 272] width 134 height 14
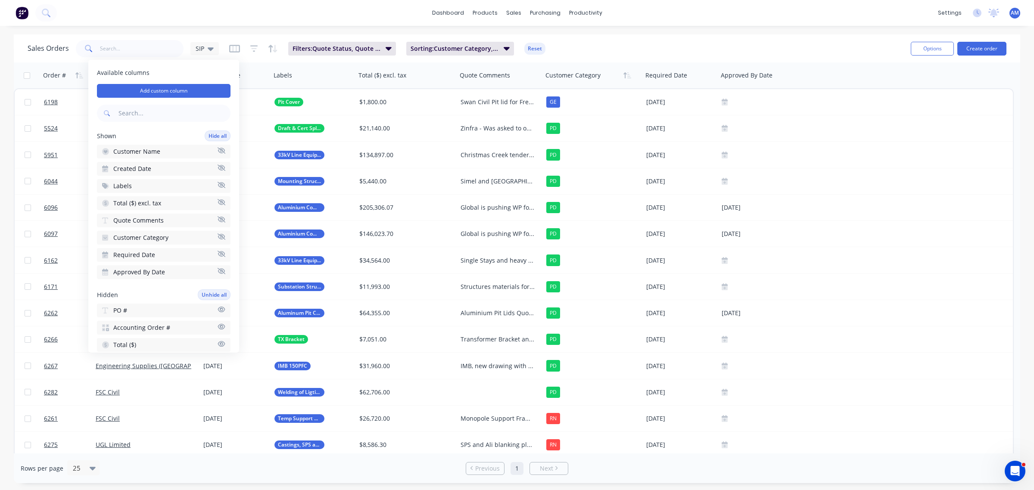
click at [152, 268] on span "Approved By Date" at bounding box center [139, 272] width 52 height 9
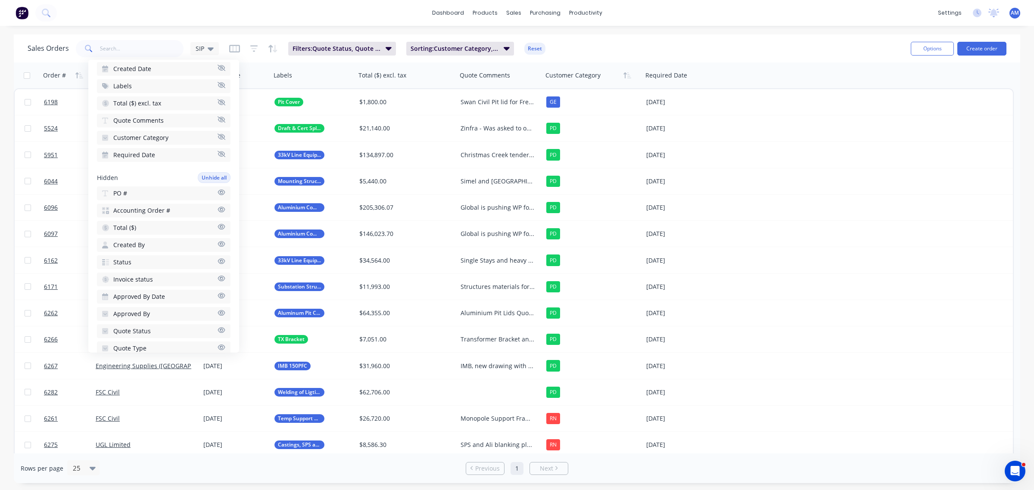
scroll to position [108, 0]
click at [140, 179] on button "PO #" at bounding box center [164, 186] width 134 height 14
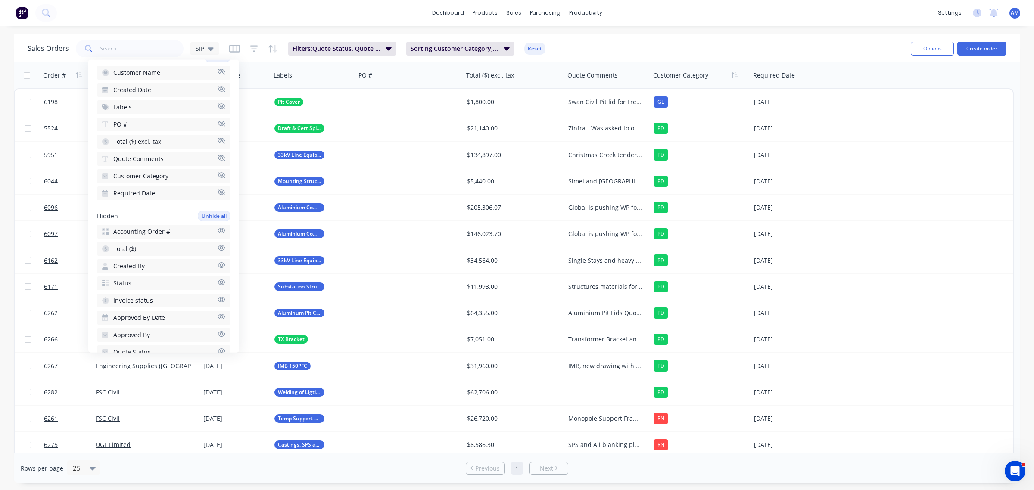
scroll to position [54, 0]
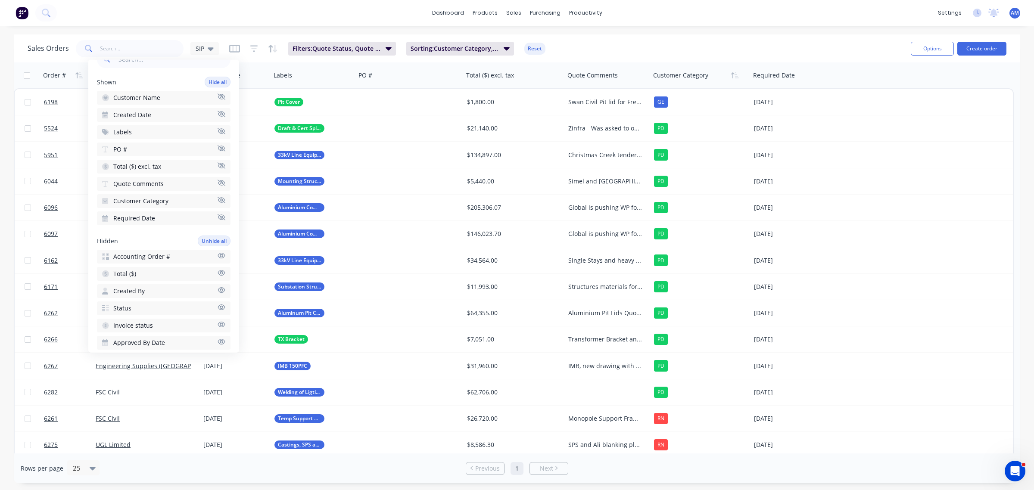
click at [141, 162] on span "Total ($) excl. tax" at bounding box center [137, 166] width 48 height 9
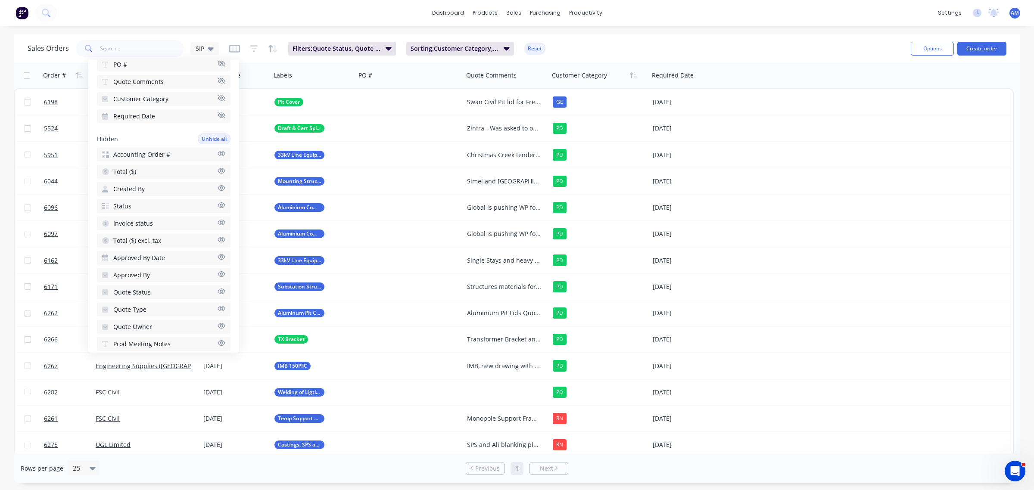
scroll to position [162, 0]
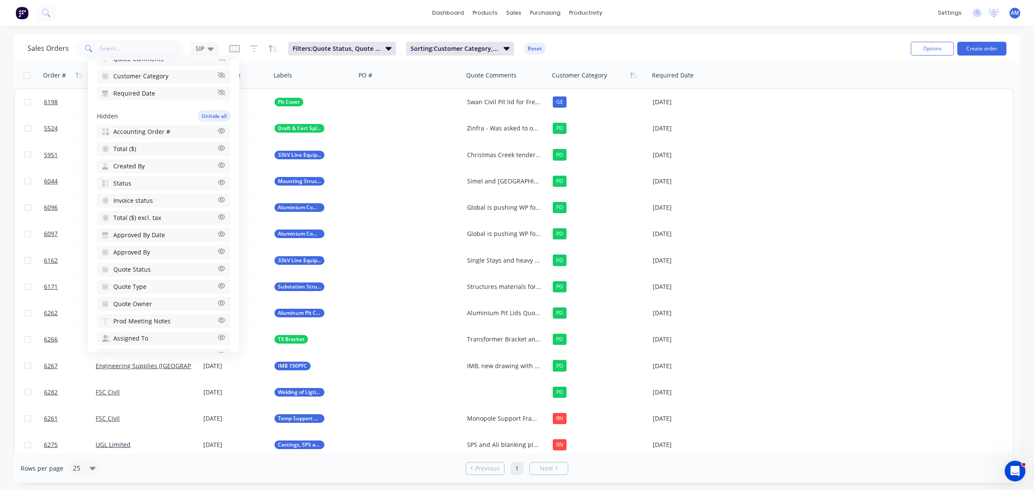
click at [139, 180] on button "Status" at bounding box center [164, 184] width 134 height 14
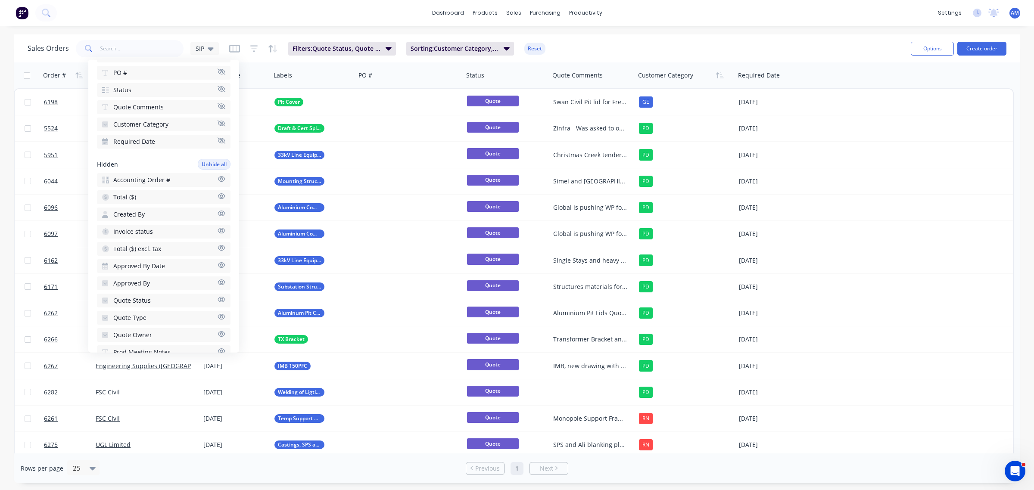
scroll to position [149, 0]
click at [149, 209] on span "Invoice status" at bounding box center [133, 213] width 40 height 9
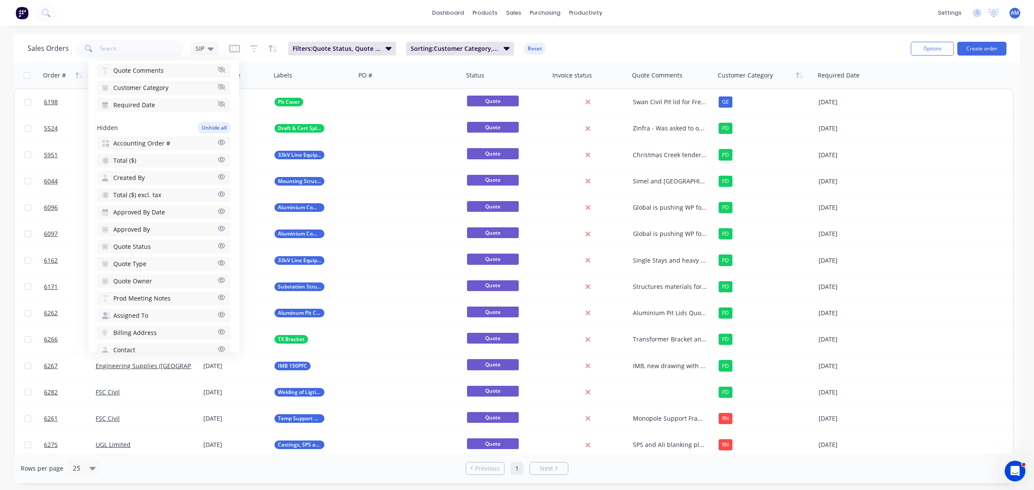
scroll to position [203, 0]
click at [597, 51] on div "Sales Orders SIP Filters: Quote Status, Quote Type Sorting: Customer Category, …" at bounding box center [466, 48] width 876 height 21
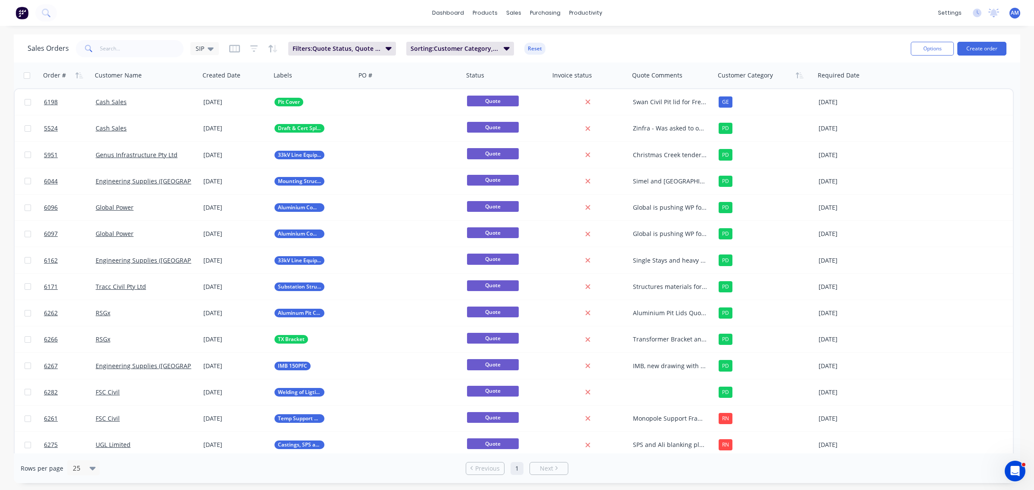
click at [466, 57] on div "Sales Orders SIP Filters: Quote Status, Quote Type Sorting: Customer Category, …" at bounding box center [466, 48] width 876 height 21
click at [457, 50] on span "Sorting: Customer Category, Order #" at bounding box center [455, 48] width 88 height 9
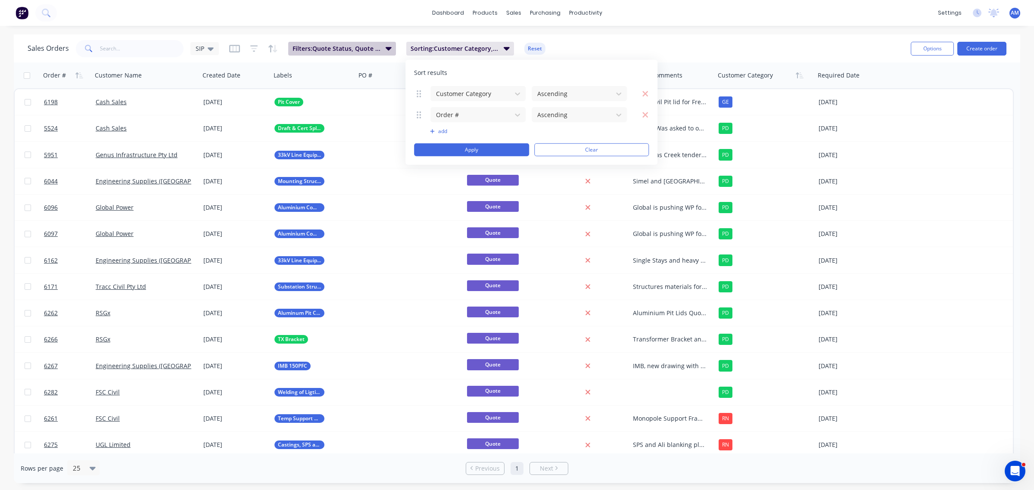
click at [363, 44] on button "Filters: Quote Status, Quote Type" at bounding box center [342, 49] width 108 height 14
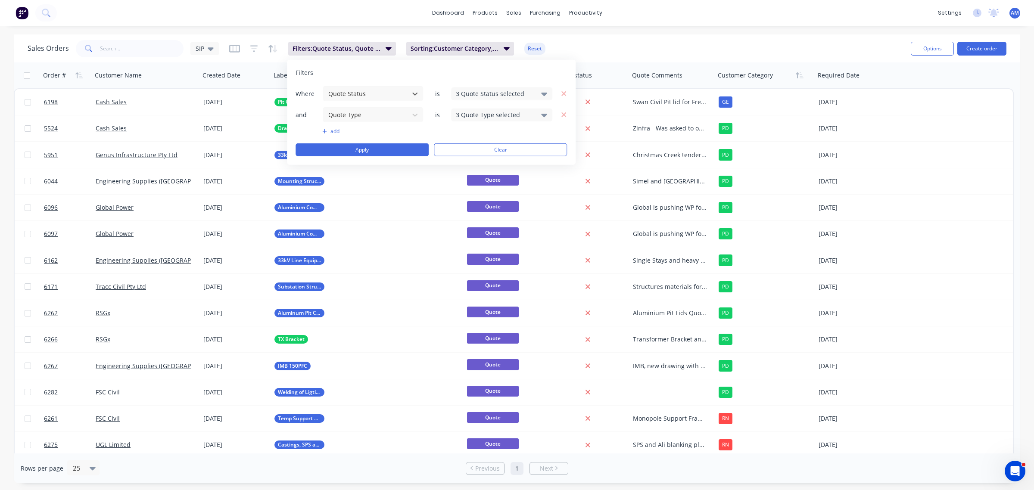
click at [577, 46] on div "Sales Orders SIP Filters: Quote Status, Quote Type Sorting: Customer Category, …" at bounding box center [466, 48] width 876 height 21
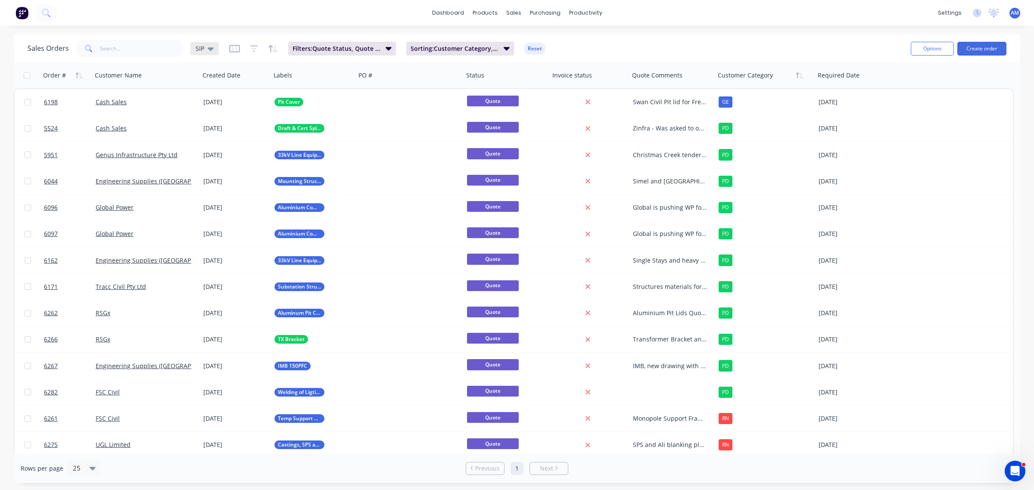
click at [215, 42] on div "SIP" at bounding box center [204, 48] width 28 height 13
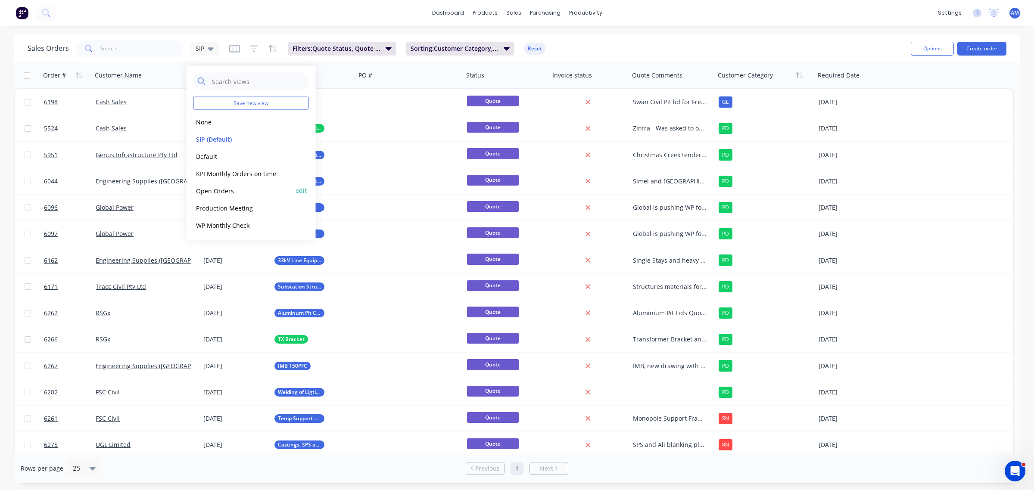
click at [220, 194] on button "Open Orders" at bounding box center [242, 191] width 98 height 10
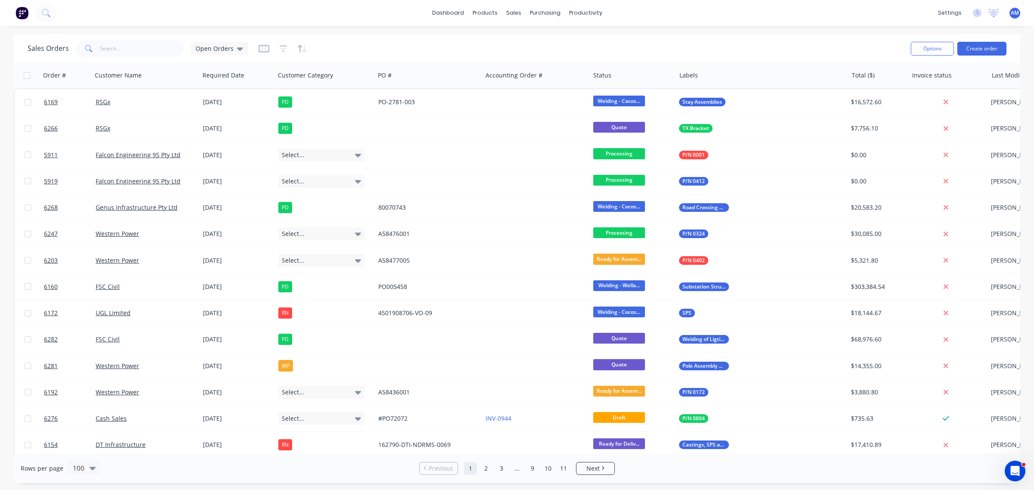
drag, startPoint x: 262, startPoint y: 49, endPoint x: 261, endPoint y: 57, distance: 8.3
click at [262, 50] on icon "button" at bounding box center [264, 48] width 11 height 9
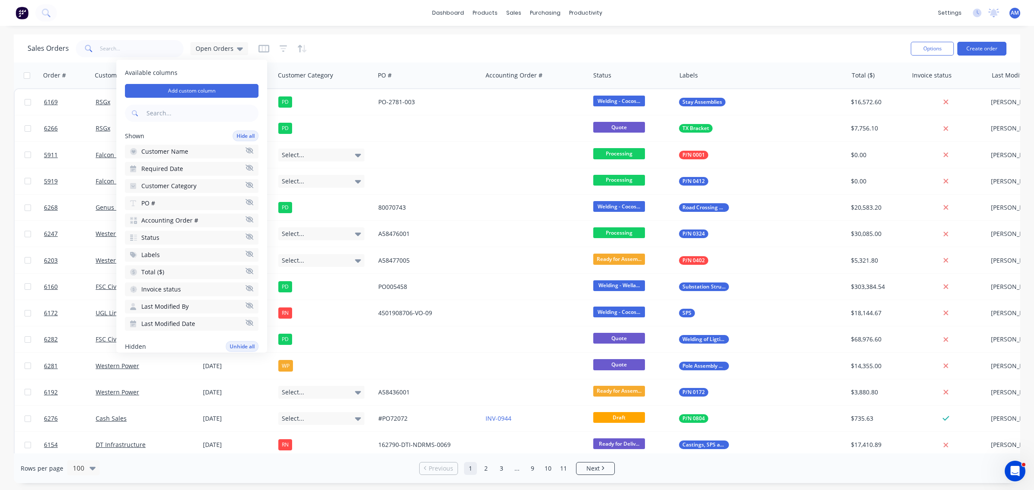
click at [356, 43] on div "Sales Orders Open Orders" at bounding box center [466, 48] width 876 height 21
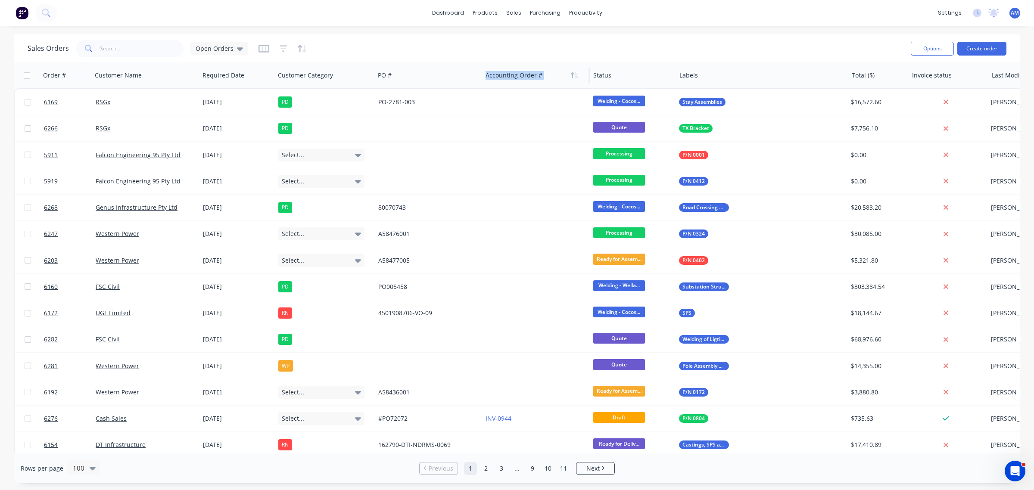
drag, startPoint x: 626, startPoint y: 72, endPoint x: 505, endPoint y: 78, distance: 120.8
click at [496, 76] on div "Order # Customer Name Required Date Customer Category PO # Accounting Order # S…" at bounding box center [594, 75] width 1160 height 26
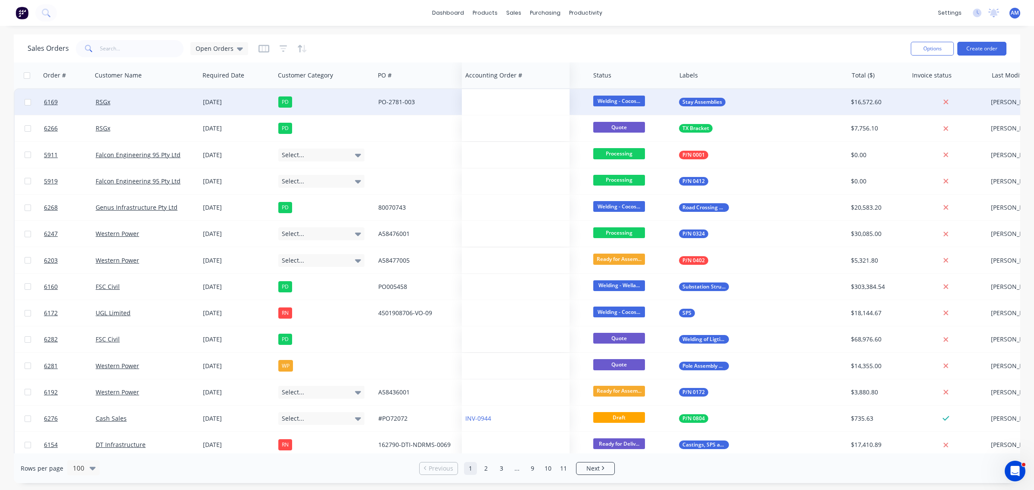
drag, startPoint x: 564, startPoint y: 76, endPoint x: 543, endPoint y: 97, distance: 28.9
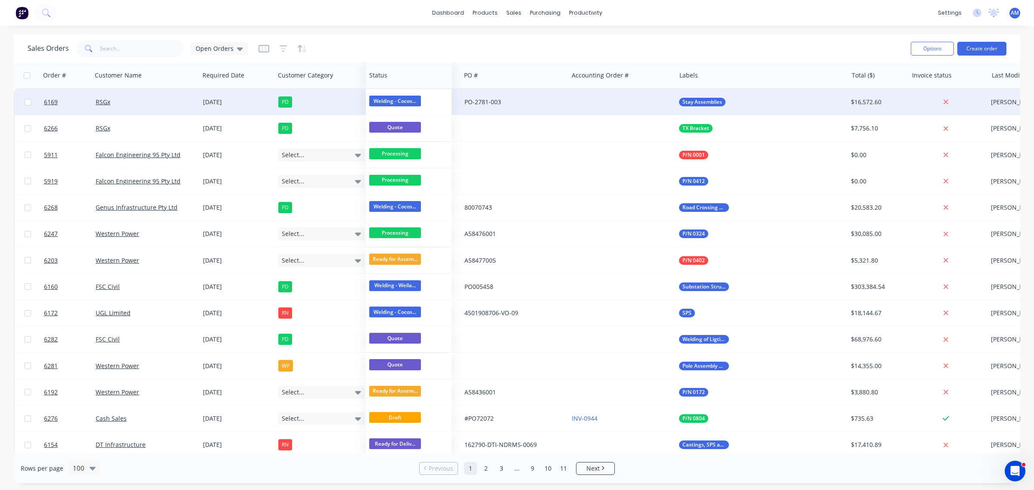
drag, startPoint x: 623, startPoint y: 82, endPoint x: 399, endPoint y: 93, distance: 224.3
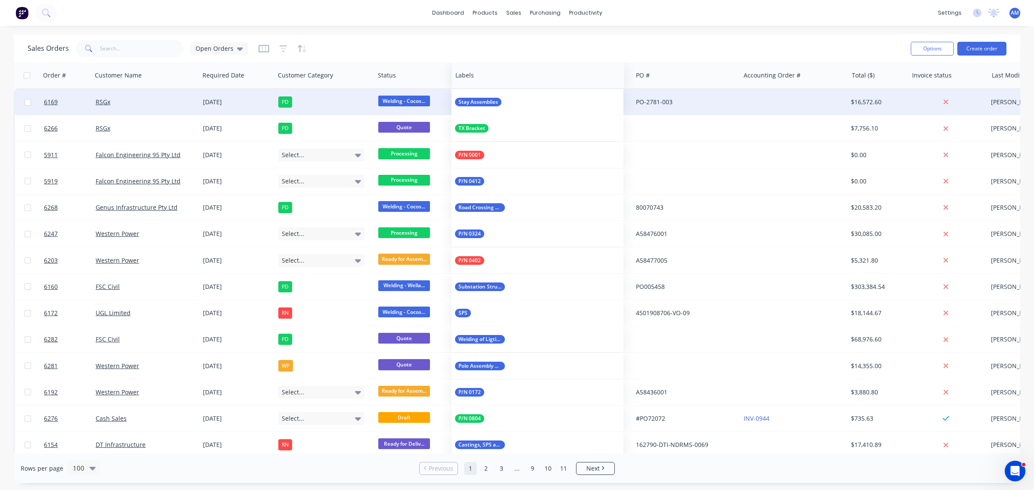
drag, startPoint x: 697, startPoint y: 75, endPoint x: 473, endPoint y: 92, distance: 225.1
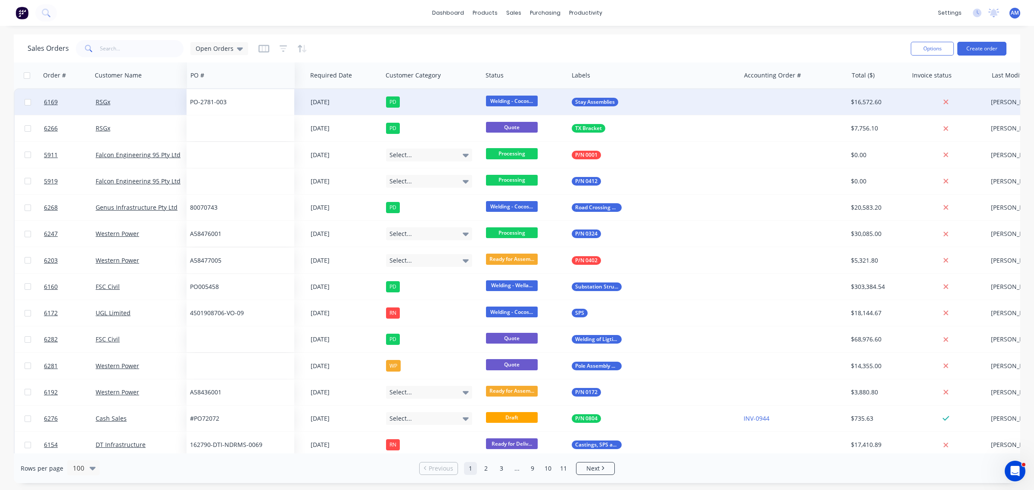
drag, startPoint x: 662, startPoint y: 75, endPoint x: 216, endPoint y: 90, distance: 446.2
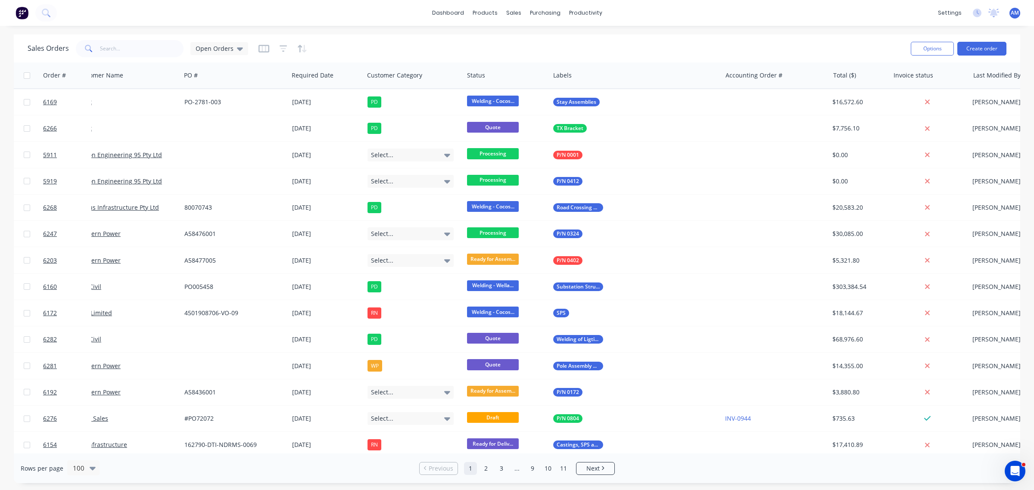
scroll to position [0, 0]
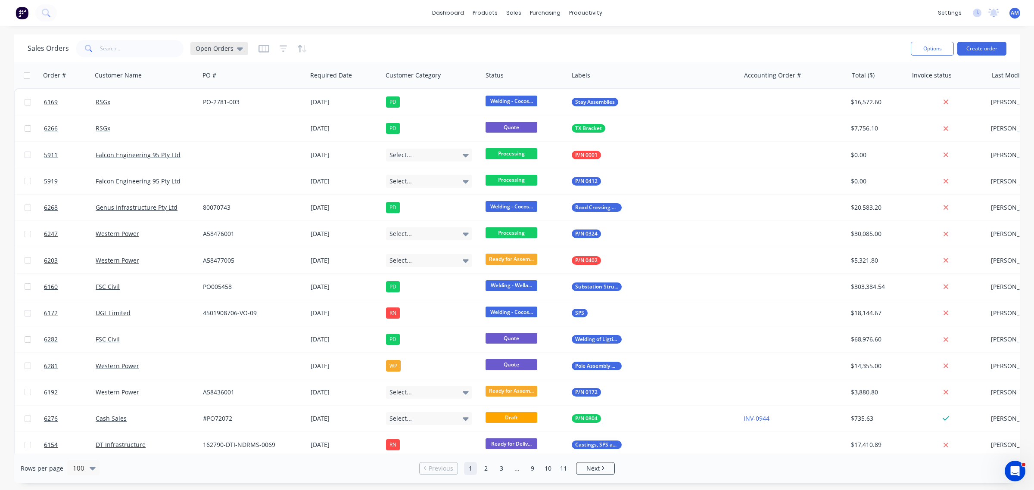
click at [237, 47] on icon at bounding box center [240, 48] width 6 height 9
click at [300, 192] on button "edit" at bounding box center [301, 190] width 11 height 9
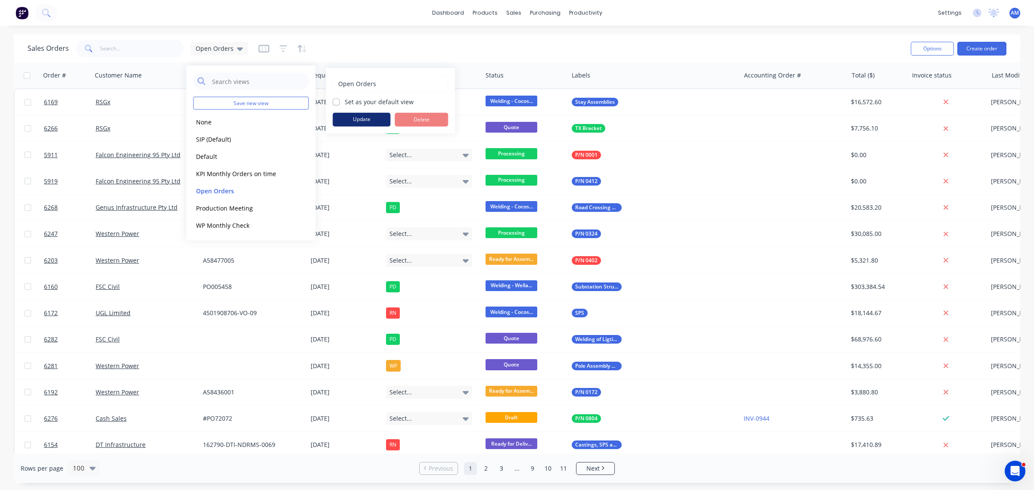
click at [347, 119] on button "Update" at bounding box center [362, 120] width 58 height 14
click at [371, 43] on div "Sales Orders Open Orders" at bounding box center [466, 48] width 876 height 21
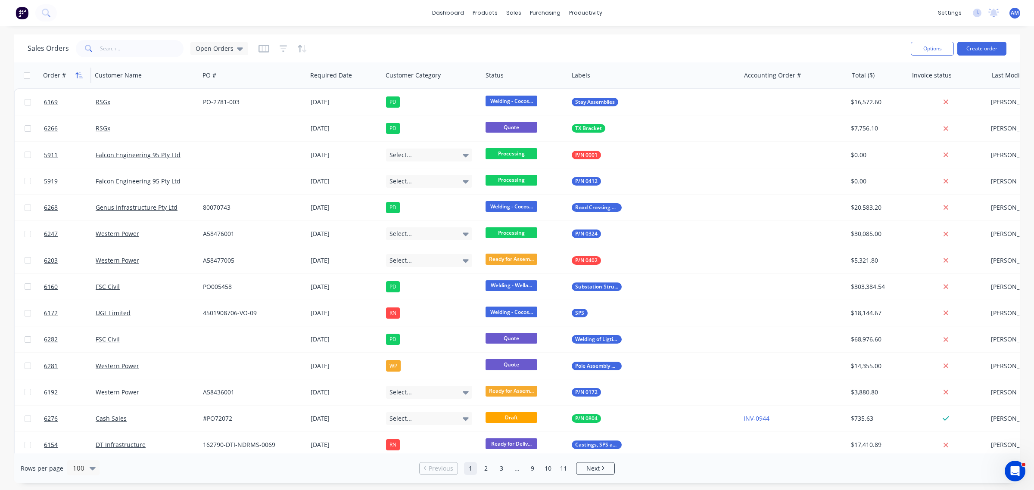
click at [74, 75] on button "button" at bounding box center [79, 75] width 13 height 13
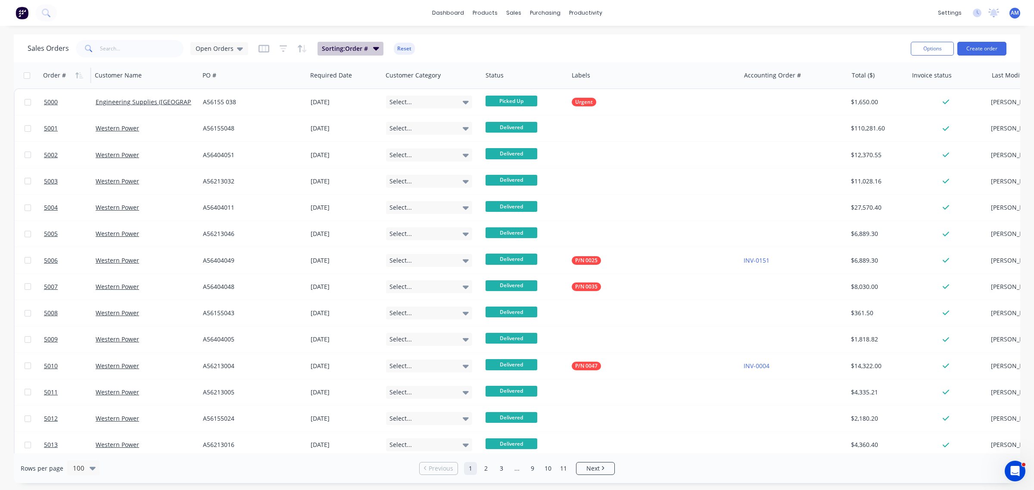
click at [367, 48] on button "Sorting: Order #" at bounding box center [351, 49] width 66 height 14
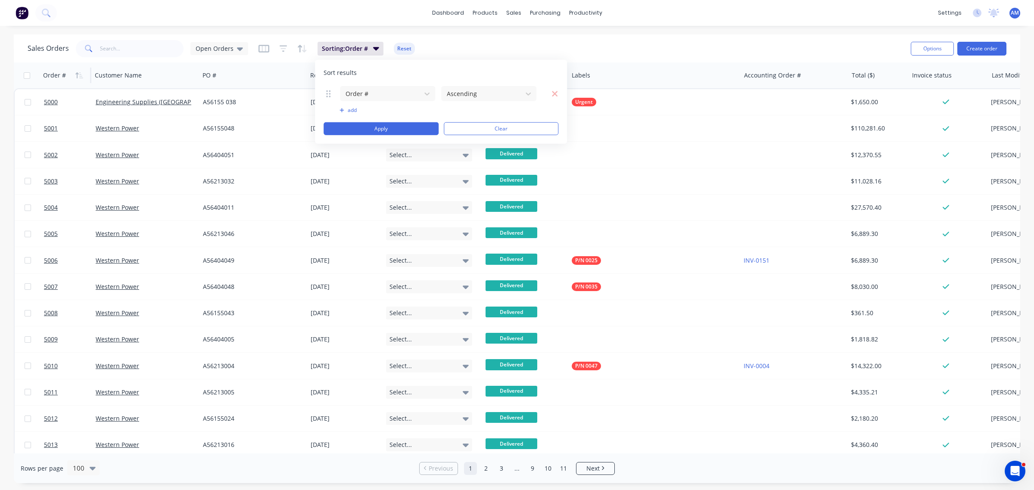
click at [347, 107] on button "add" at bounding box center [388, 110] width 96 height 7
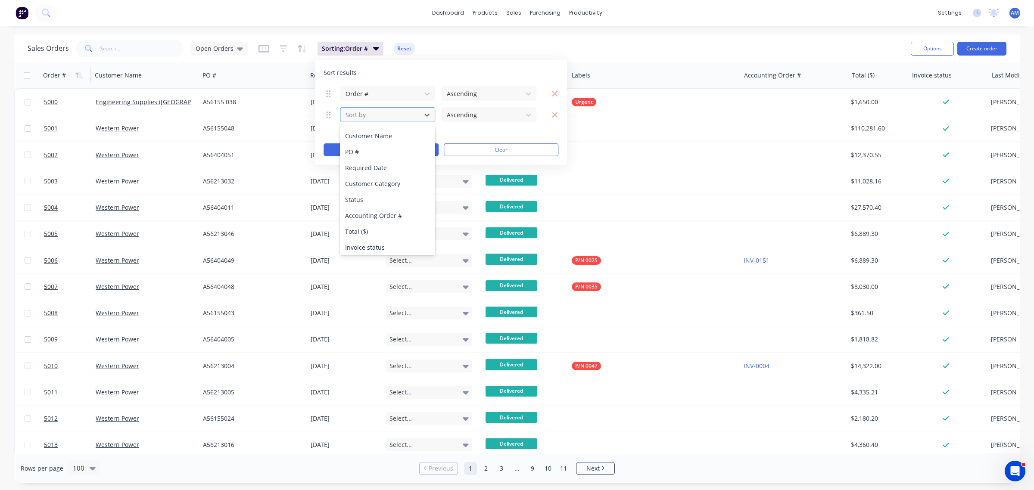
click at [377, 115] on div at bounding box center [381, 114] width 72 height 11
click at [439, 38] on div "Sales Orders Open Orders Sorting: Order # Reset Options Create order" at bounding box center [517, 48] width 1007 height 28
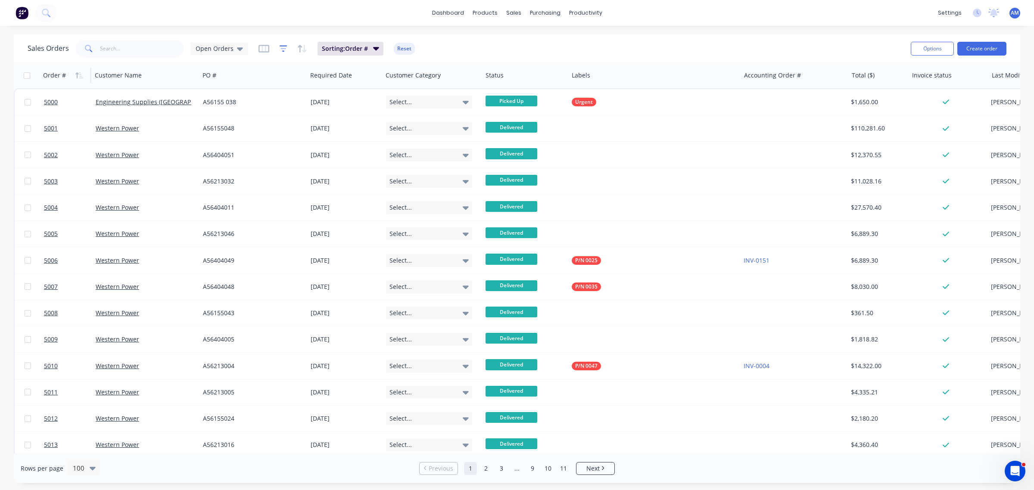
click at [281, 48] on icon "button" at bounding box center [284, 48] width 6 height 1
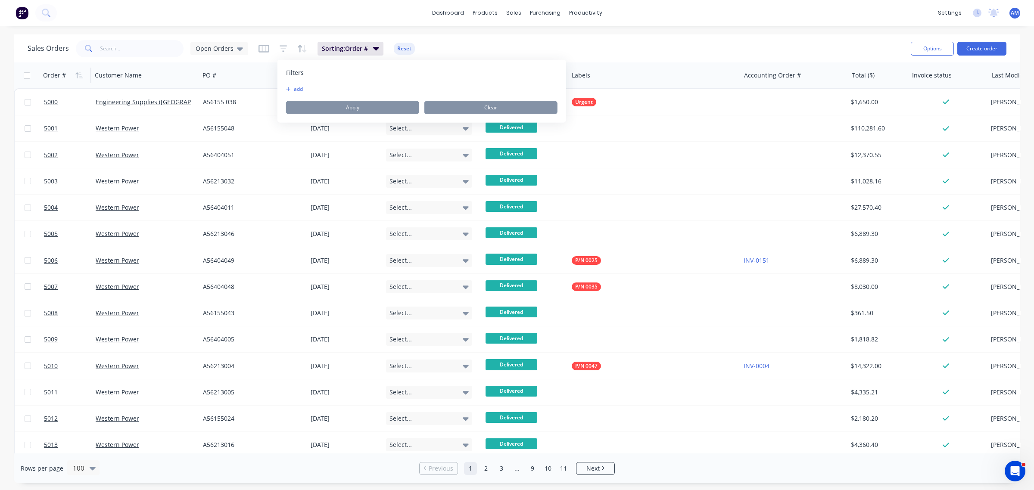
click at [297, 83] on div "Filters add Apply Clear" at bounding box center [421, 91] width 289 height 63
click at [296, 87] on button "add" at bounding box center [297, 89] width 22 height 7
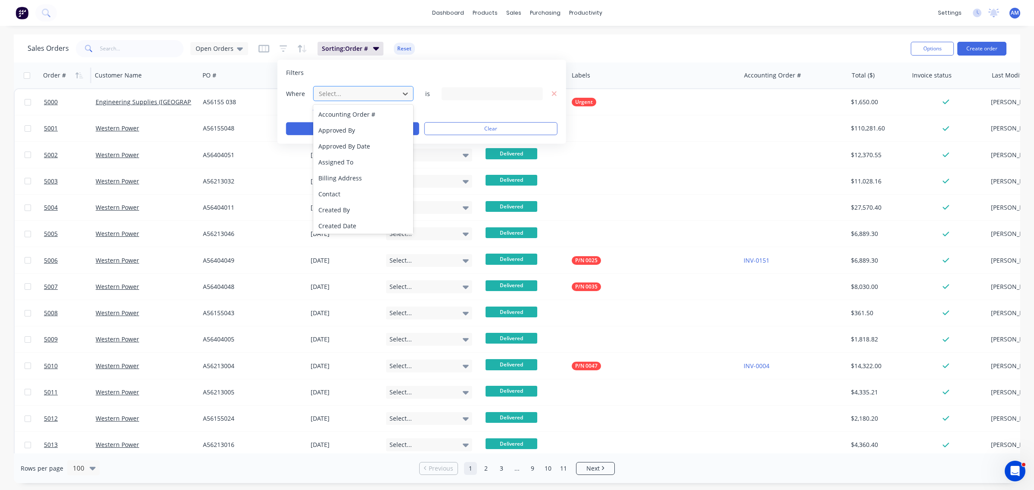
click at [337, 93] on div at bounding box center [356, 93] width 77 height 11
click at [347, 221] on div "Status" at bounding box center [363, 225] width 100 height 16
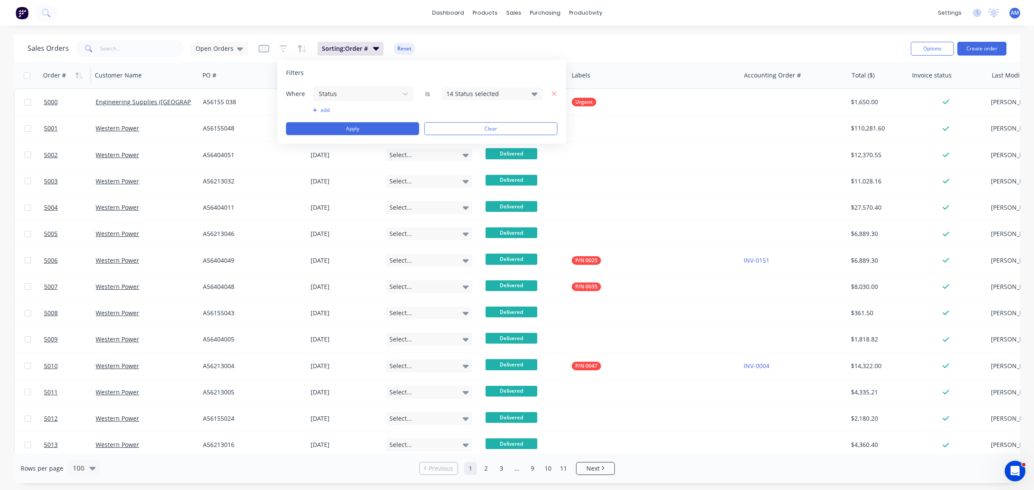
click at [500, 93] on div "14 Status selected" at bounding box center [485, 93] width 78 height 9
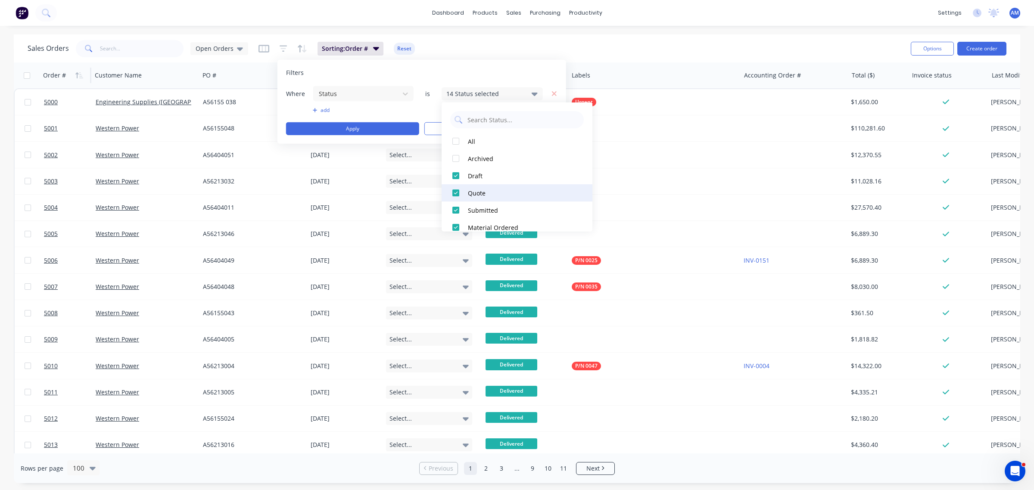
click at [455, 190] on div at bounding box center [455, 192] width 17 height 17
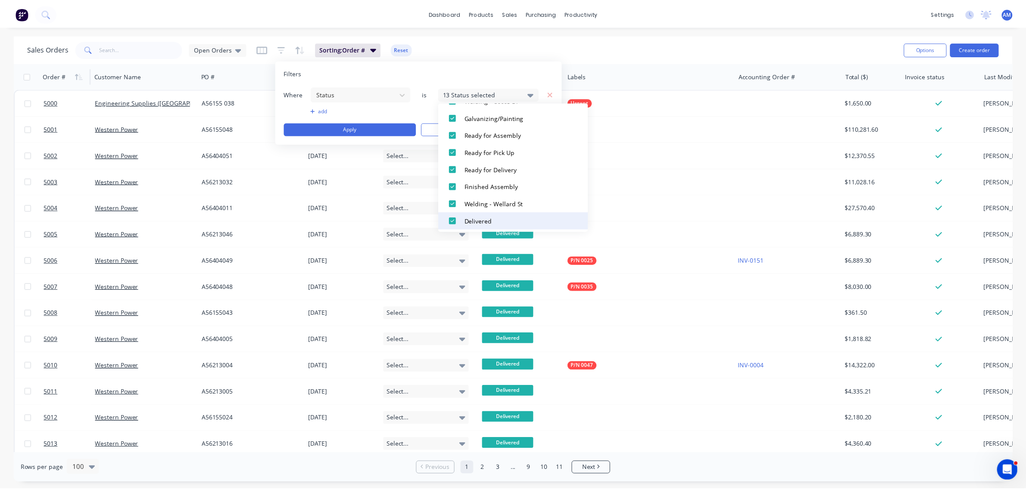
scroll to position [181, 0]
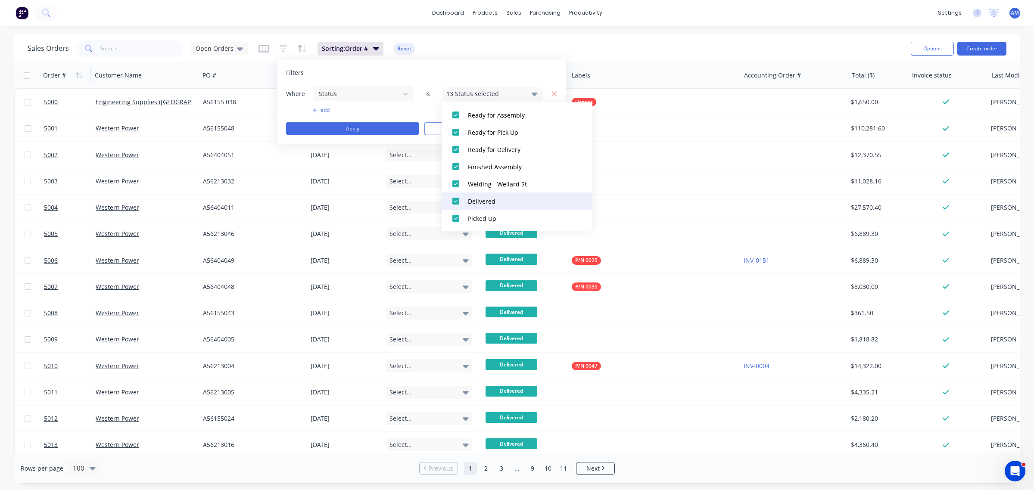
click at [458, 203] on div at bounding box center [455, 201] width 17 height 17
click at [457, 218] on div at bounding box center [455, 218] width 17 height 17
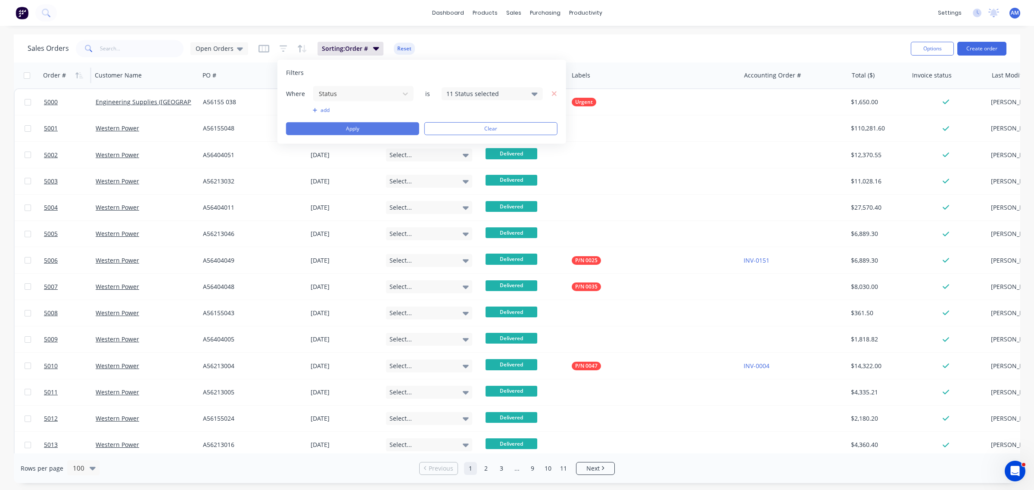
click at [369, 125] on button "Apply" at bounding box center [352, 128] width 133 height 13
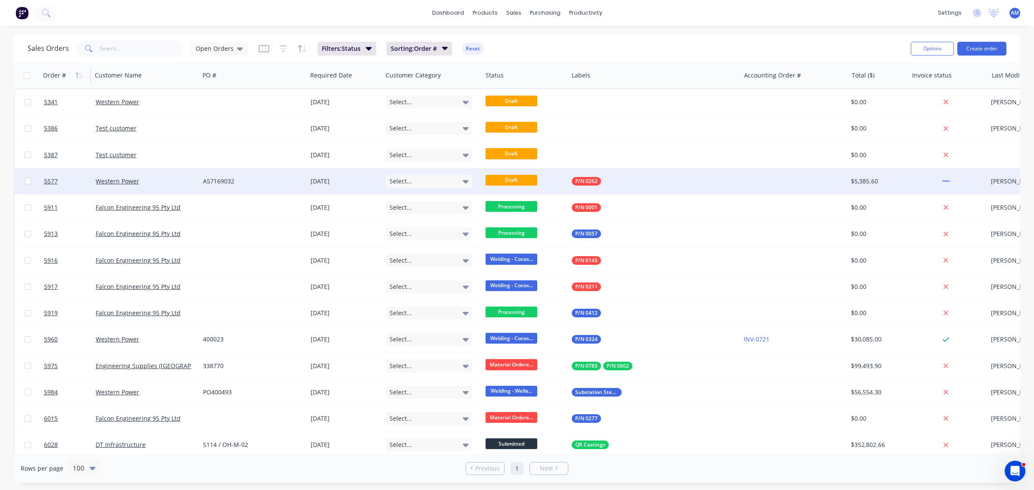
click at [163, 177] on div "Western Power" at bounding box center [144, 181] width 96 height 9
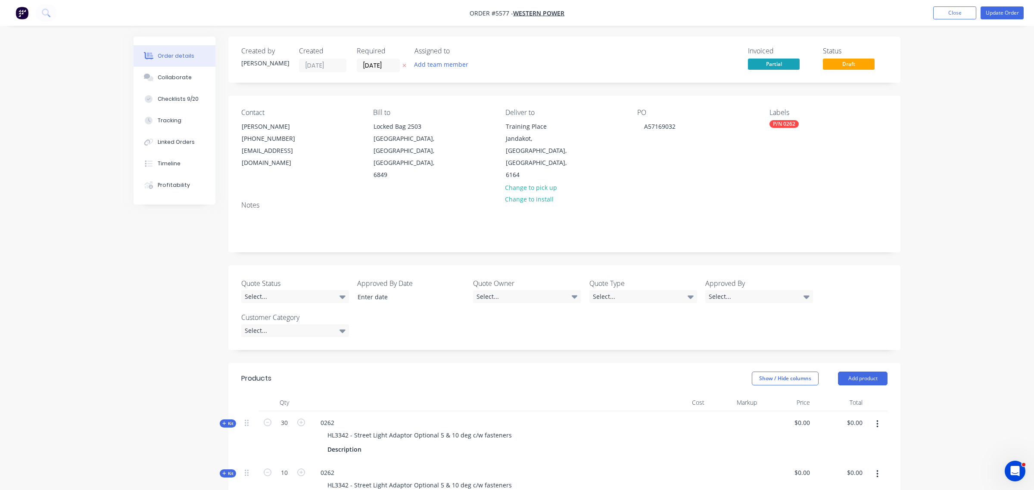
type input "$122.40"
type input "$3,672.00"
type input "$122.40"
type input "$1,224.00"
click at [182, 167] on button "Timeline" at bounding box center [171, 164] width 82 height 22
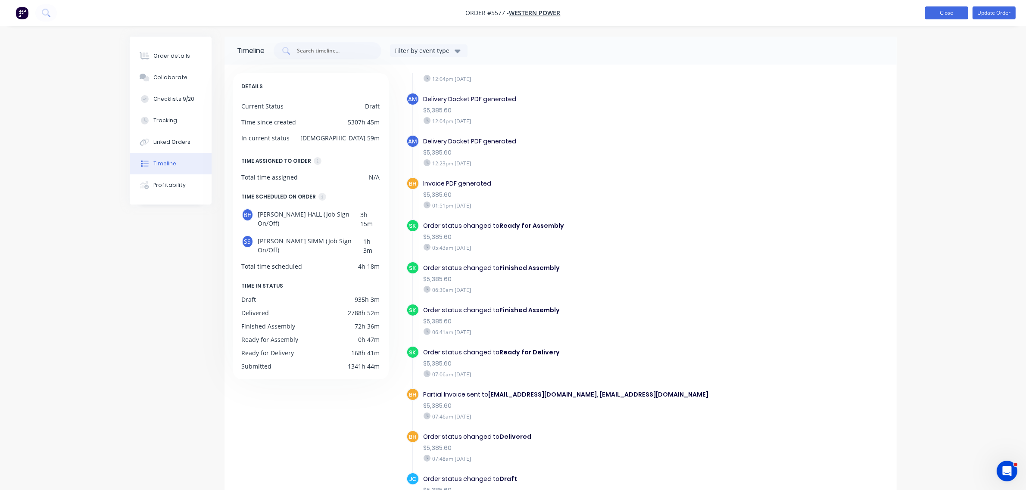
click at [955, 11] on button "Close" at bounding box center [946, 12] width 43 height 13
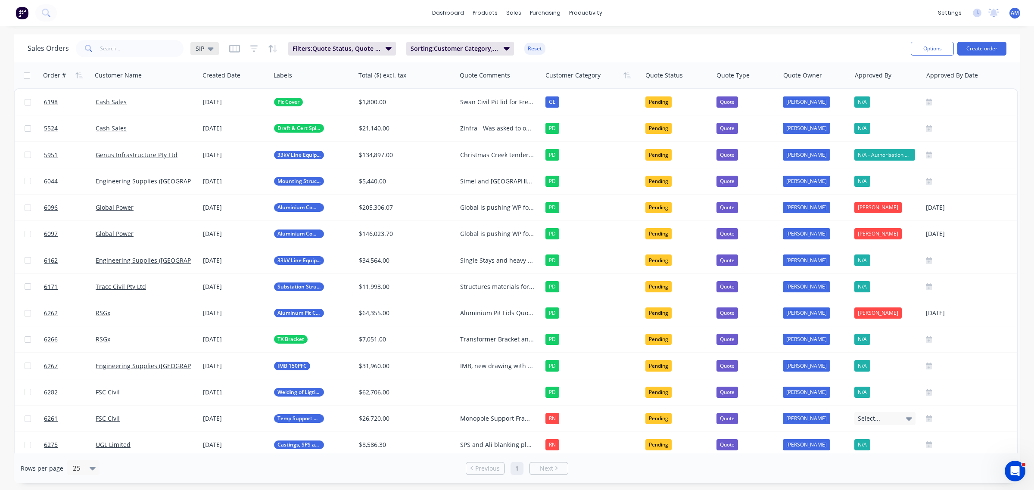
click at [210, 48] on icon at bounding box center [211, 48] width 6 height 3
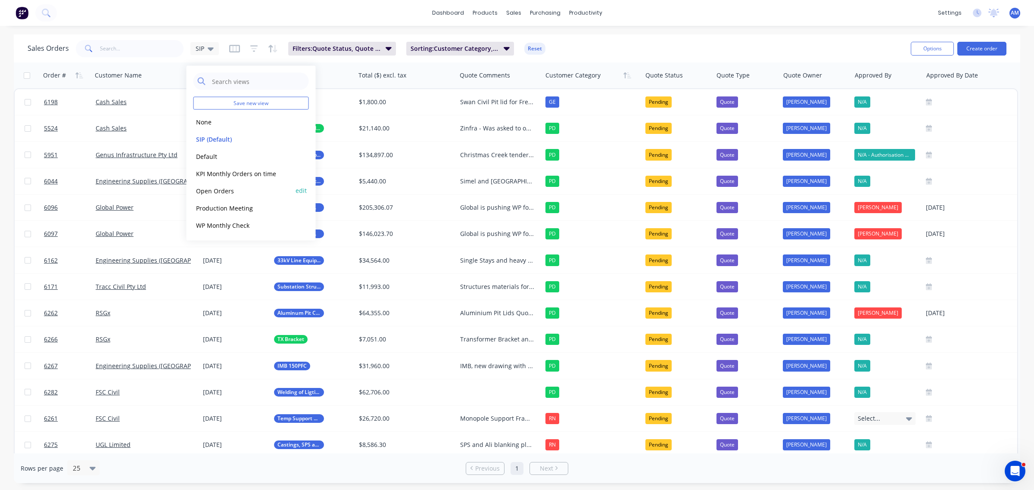
click at [228, 190] on button "Open Orders" at bounding box center [242, 191] width 98 height 10
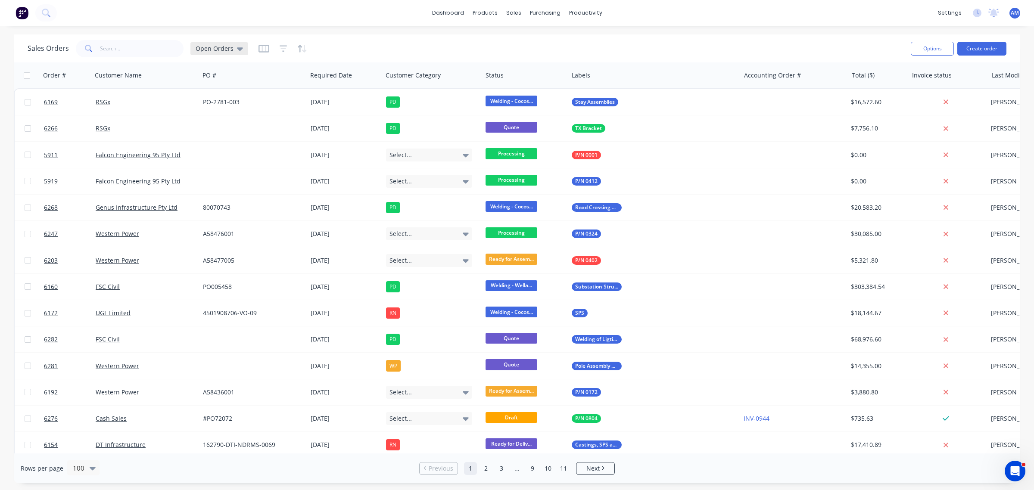
click at [234, 53] on div "Sales Orders Open Orders" at bounding box center [138, 48] width 221 height 17
click at [239, 41] on div "Sales Orders Open Orders" at bounding box center [138, 48] width 221 height 17
click at [239, 46] on icon at bounding box center [240, 48] width 6 height 9
click at [301, 192] on button "edit" at bounding box center [301, 190] width 11 height 9
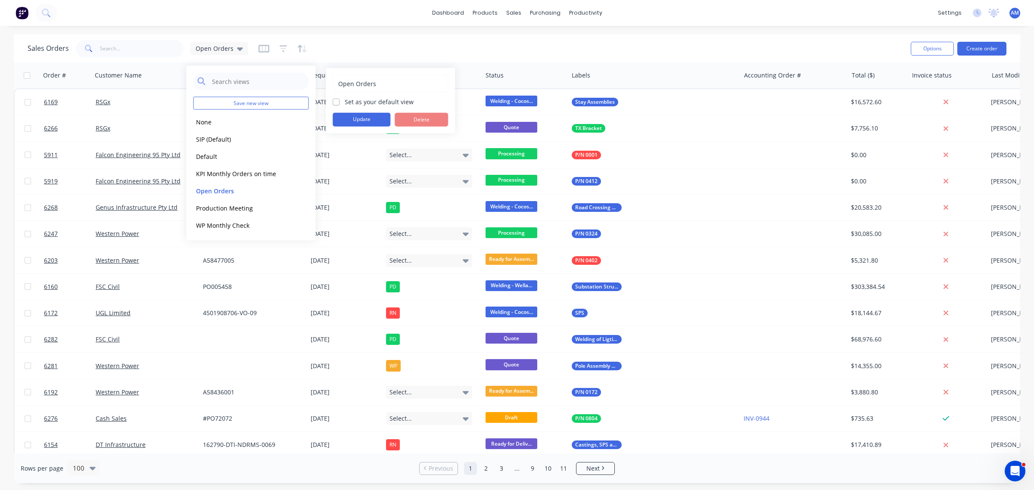
click at [345, 100] on label "Set as your default view" at bounding box center [379, 101] width 69 height 9
click at [337, 100] on input "Set as your default view" at bounding box center [336, 101] width 7 height 8
checkbox input "true"
click at [349, 119] on button "Update" at bounding box center [362, 120] width 58 height 14
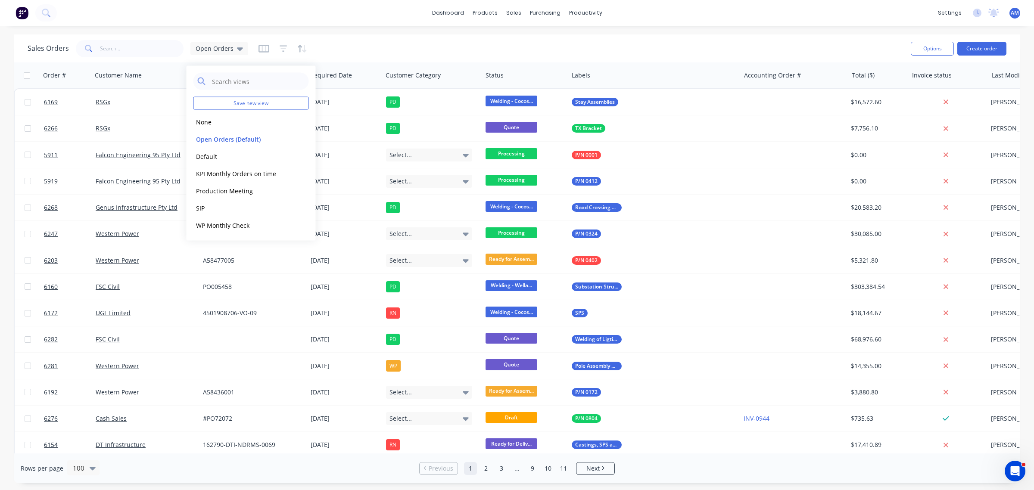
click at [395, 45] on div "Sales Orders Open Orders" at bounding box center [466, 48] width 876 height 21
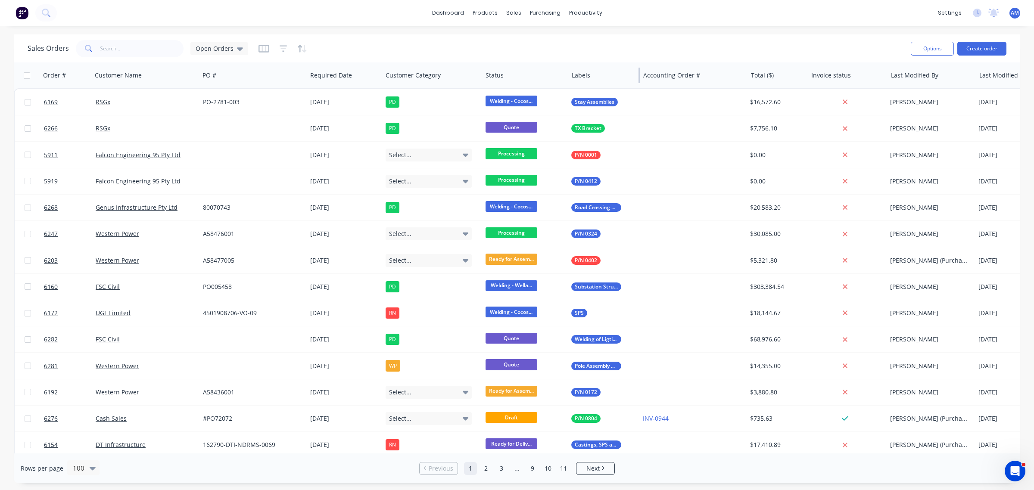
drag, startPoint x: 740, startPoint y: 72, endPoint x: 639, endPoint y: 74, distance: 100.8
click at [639, 74] on div "Order # Customer Name PO # Required Date Customer Category Status Labels Accoun…" at bounding box center [543, 75] width 1059 height 26
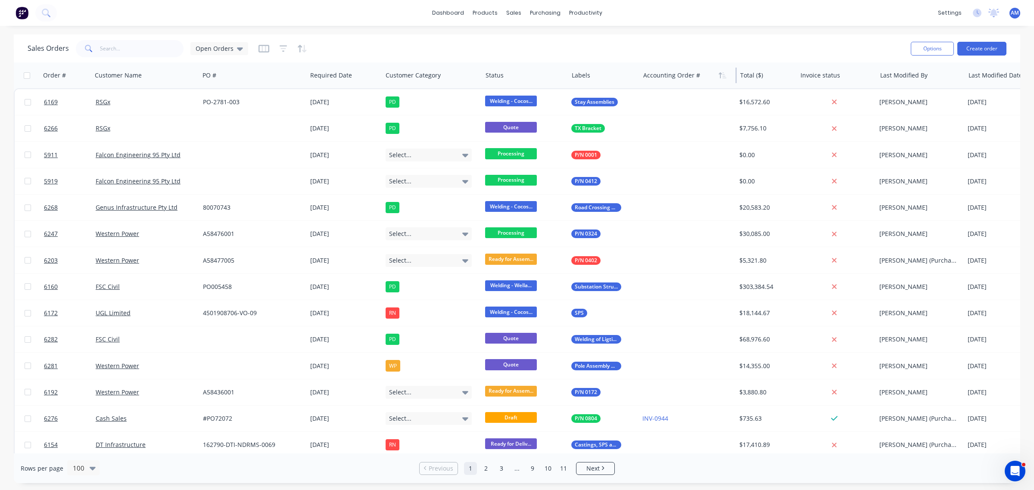
drag, startPoint x: 746, startPoint y: 81, endPoint x: 708, endPoint y: 82, distance: 38.4
click at [708, 82] on div "Accounting Order #" at bounding box center [688, 75] width 97 height 26
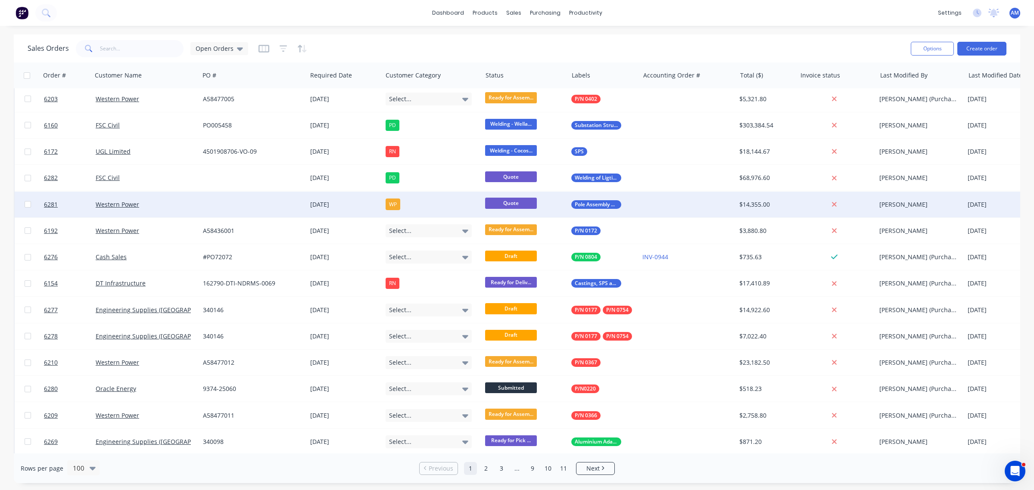
scroll to position [108, 0]
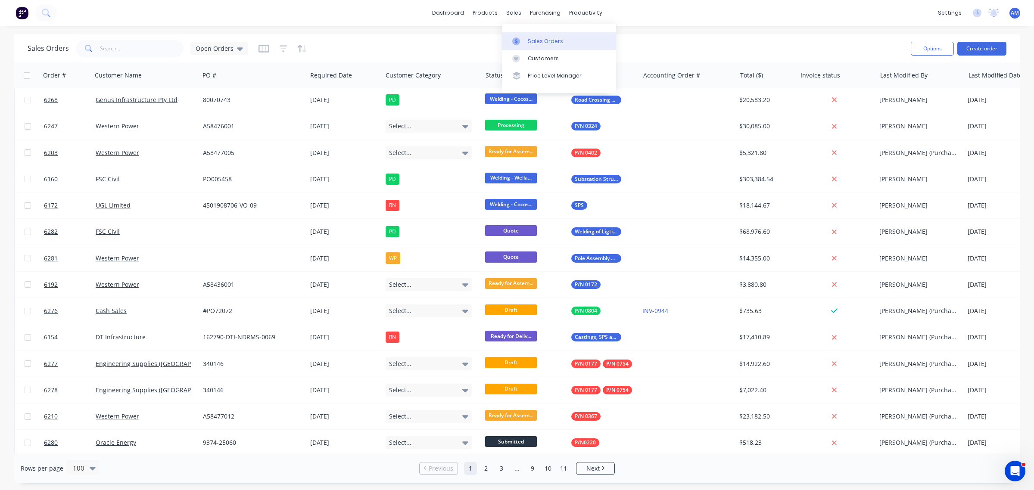
click at [526, 39] on link "Sales Orders" at bounding box center [559, 40] width 114 height 17
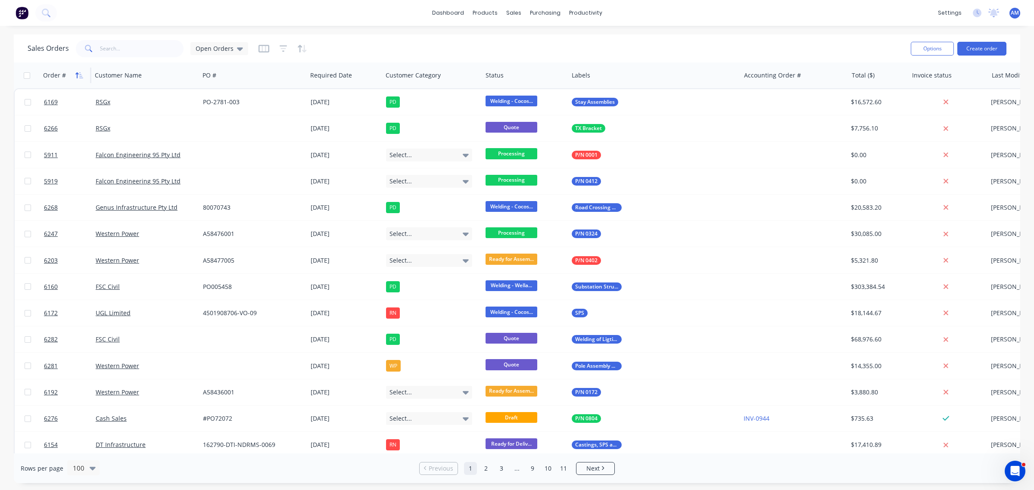
click at [77, 77] on icon "button" at bounding box center [76, 75] width 3 height 6
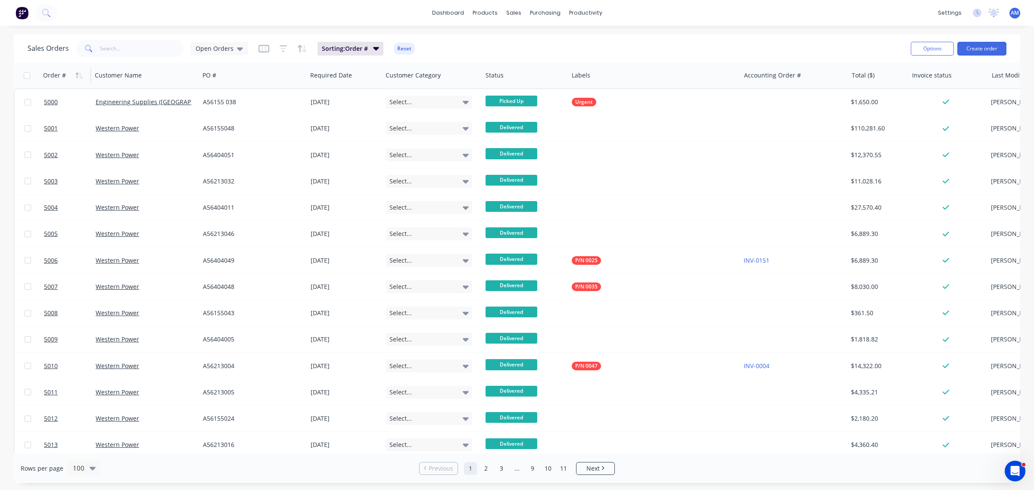
click at [274, 48] on div "Sorting: Order # Reset" at bounding box center [337, 49] width 156 height 14
click at [283, 48] on icon "button" at bounding box center [284, 48] width 6 height 1
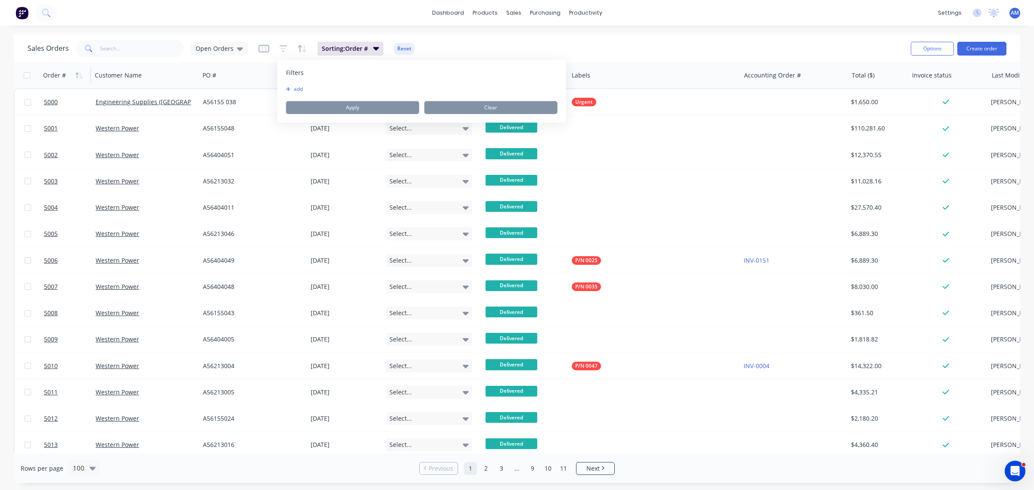
click at [299, 87] on button "add" at bounding box center [297, 89] width 22 height 7
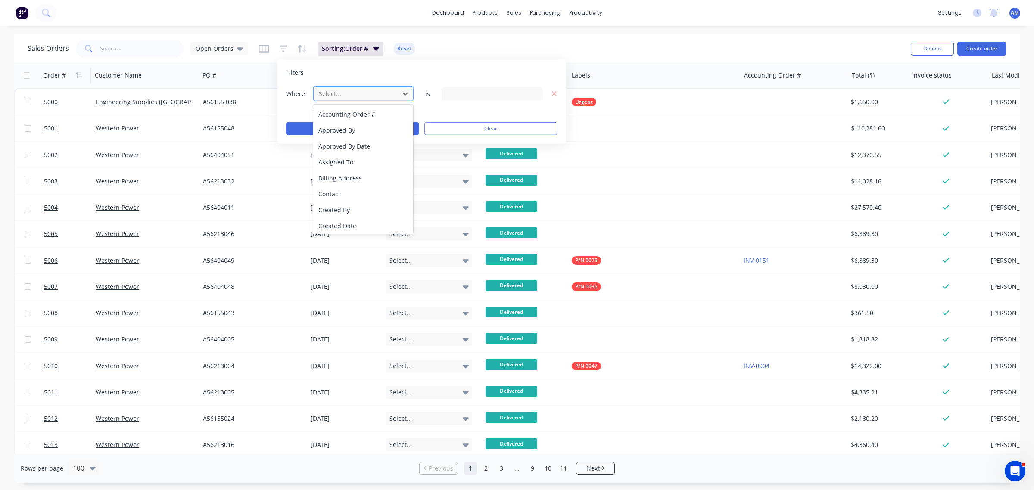
click at [341, 93] on div at bounding box center [356, 93] width 77 height 11
click at [337, 222] on div "Status" at bounding box center [363, 225] width 100 height 16
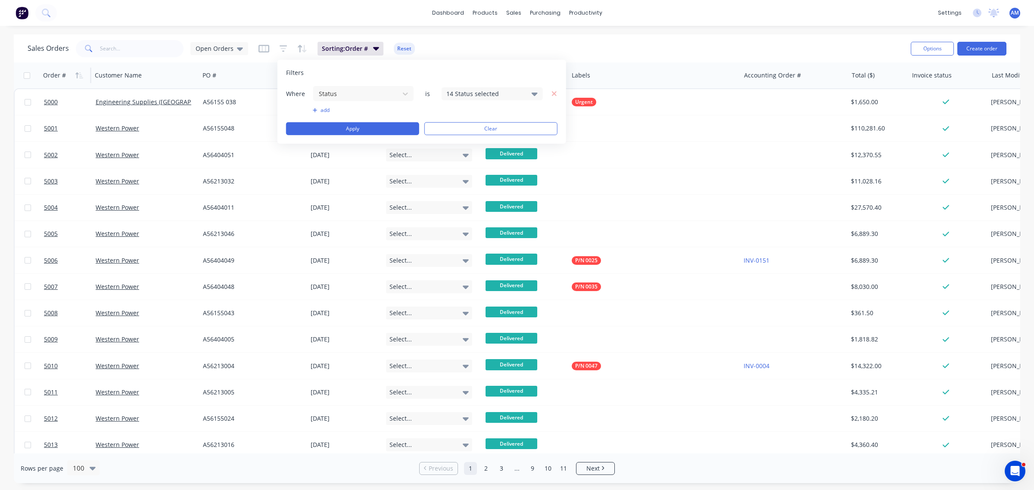
click at [469, 96] on div "14 Status selected" at bounding box center [485, 93] width 78 height 9
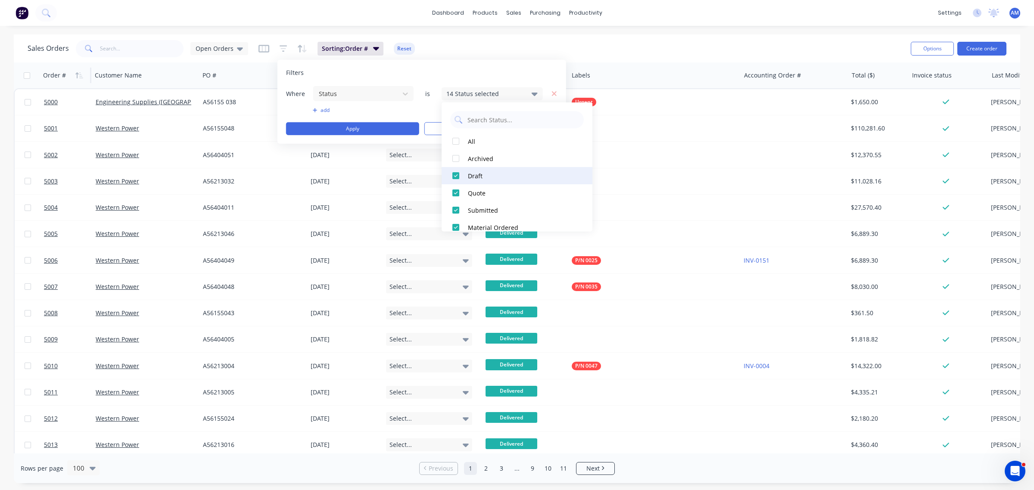
click at [457, 177] on div at bounding box center [455, 175] width 17 height 17
click at [457, 176] on div at bounding box center [455, 175] width 17 height 17
click at [456, 192] on div at bounding box center [455, 192] width 17 height 17
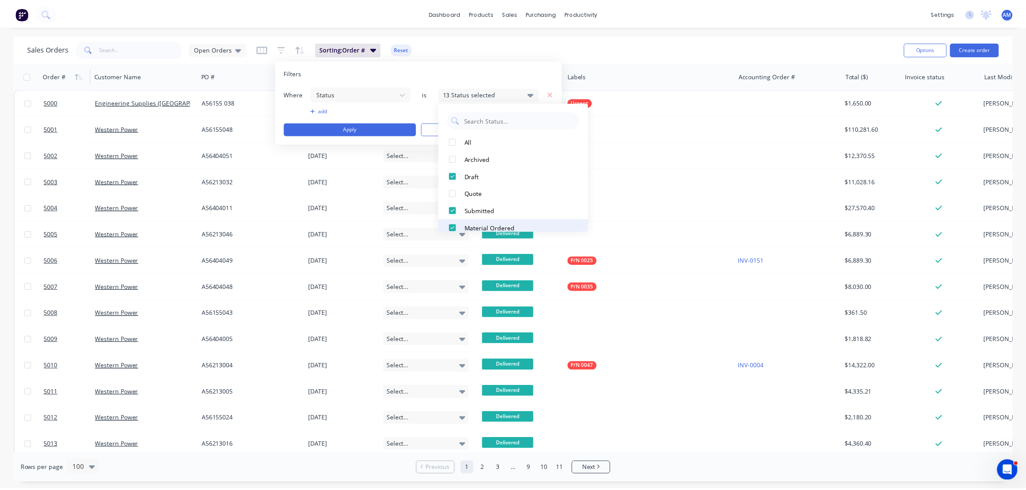
scroll to position [181, 0]
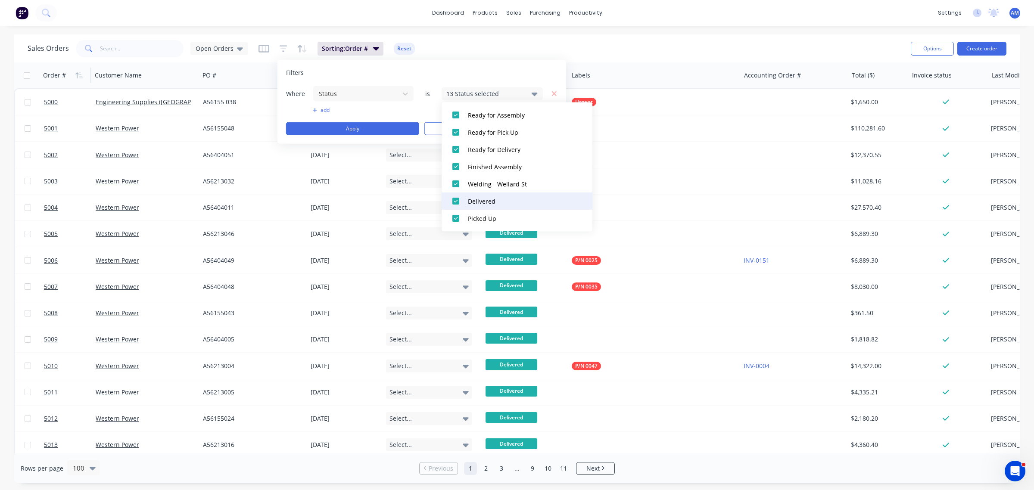
click at [455, 202] on div at bounding box center [455, 201] width 17 height 17
click at [456, 221] on div at bounding box center [455, 218] width 17 height 17
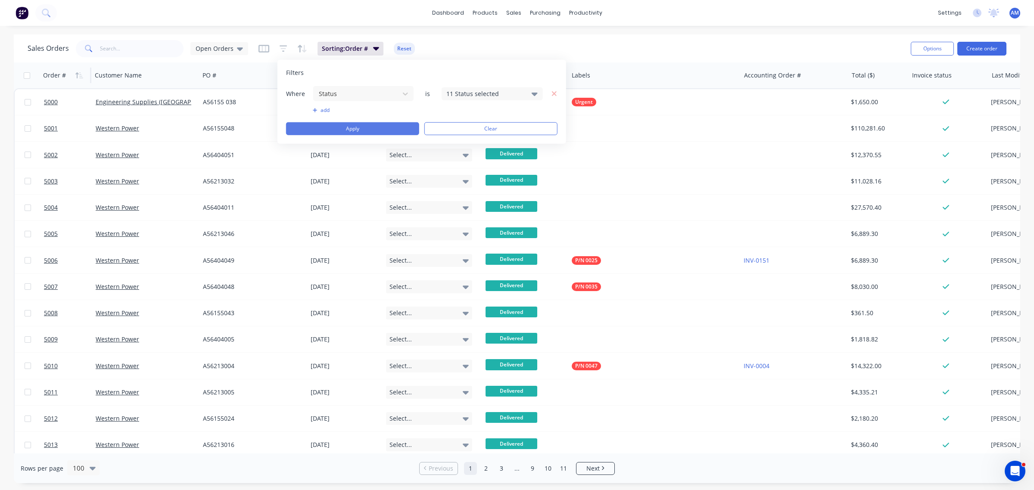
click at [359, 129] on button "Apply" at bounding box center [352, 128] width 133 height 13
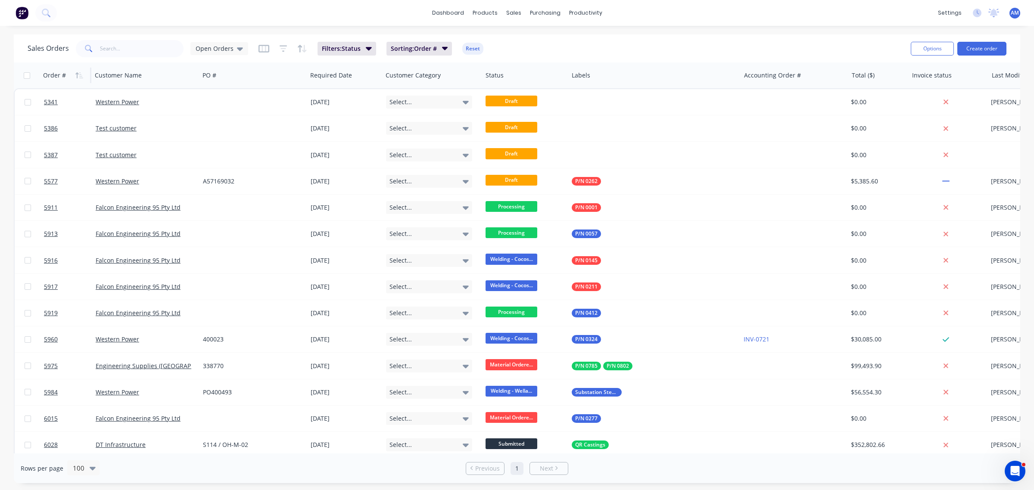
click at [240, 56] on div "Sales Orders Open Orders" at bounding box center [138, 48] width 221 height 17
click at [238, 46] on icon at bounding box center [240, 48] width 6 height 9
click at [298, 138] on button "edit" at bounding box center [301, 138] width 11 height 9
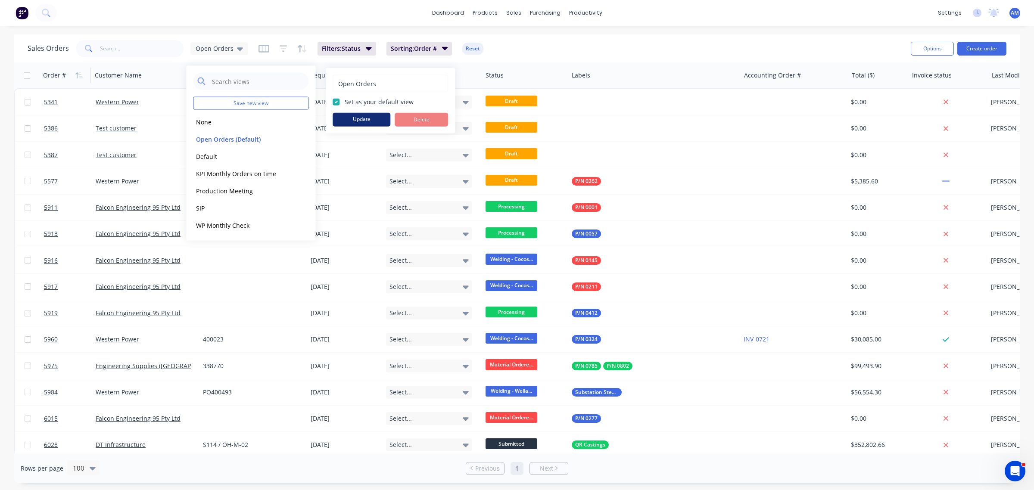
click at [347, 116] on button "Update" at bounding box center [362, 120] width 58 height 14
click at [530, 41] on div "Sales Orders Open Orders Filters: Status Sorting: Order # Reset" at bounding box center [466, 48] width 876 height 21
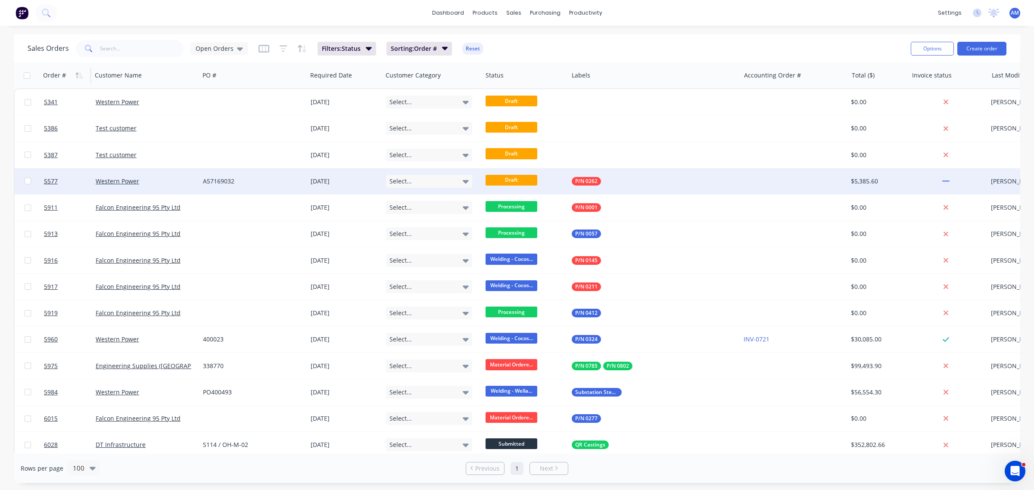
click at [164, 182] on div "Western Power" at bounding box center [144, 181] width 96 height 9
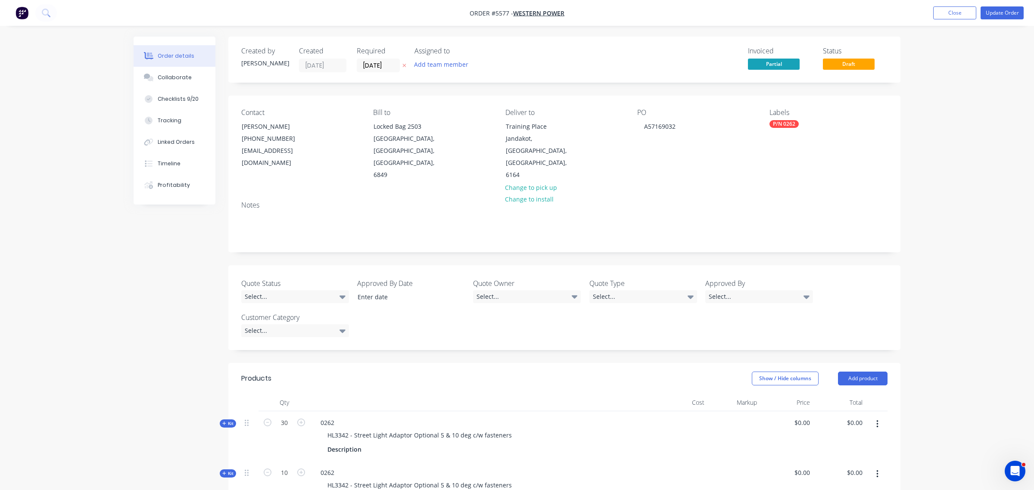
type input "$122.40"
type input "$3,672.00"
type input "$122.40"
type input "$1,224.00"
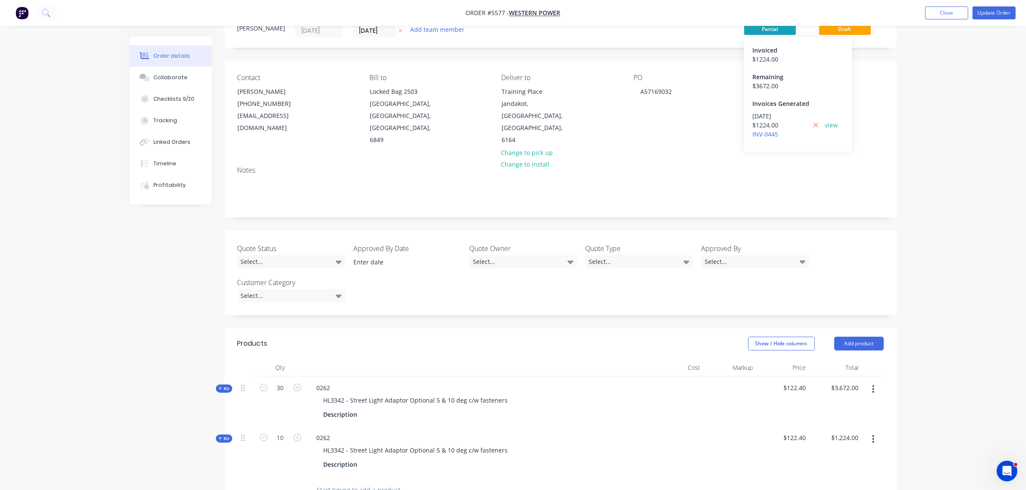
scroll to position [54, 0]
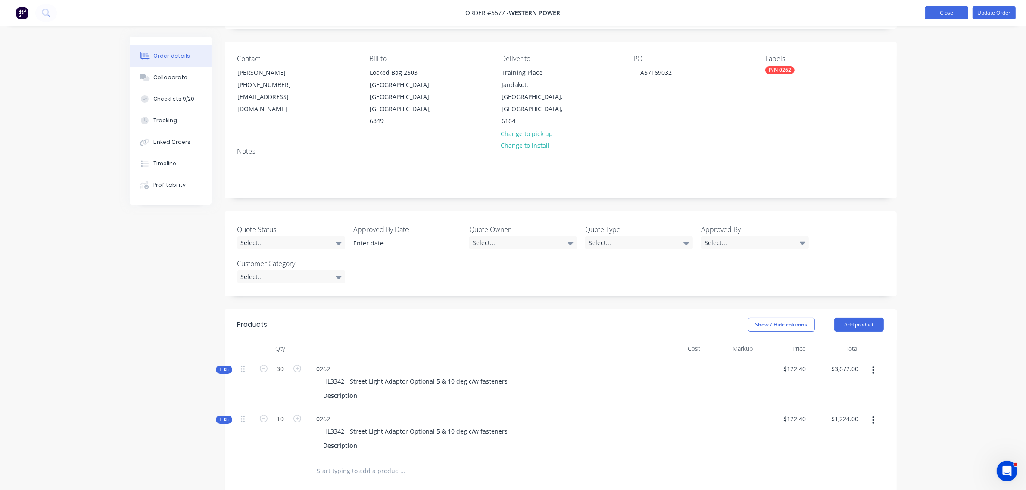
click at [945, 16] on button "Close" at bounding box center [946, 12] width 43 height 13
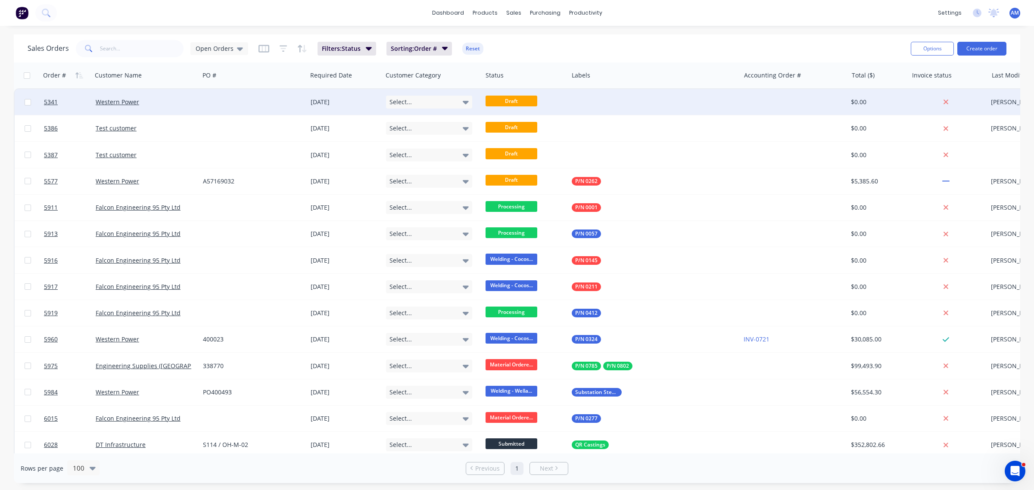
click at [185, 103] on div "Western Power" at bounding box center [144, 102] width 96 height 9
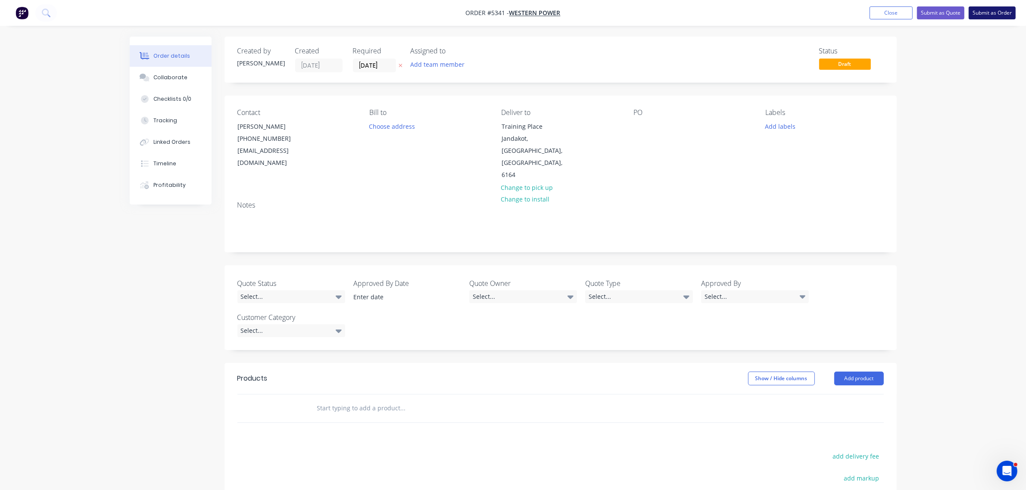
click at [994, 12] on button "Submit as Order" at bounding box center [992, 12] width 47 height 13
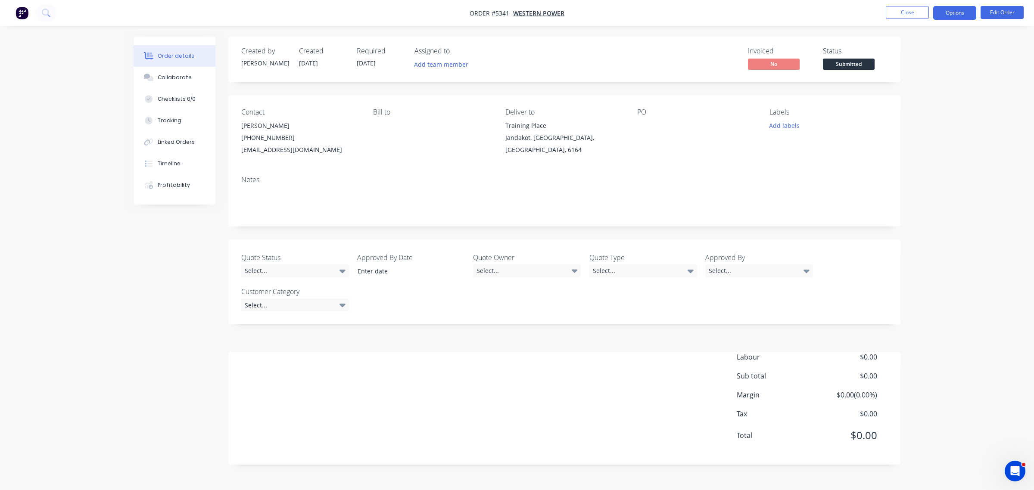
click at [958, 12] on button "Options" at bounding box center [954, 13] width 43 height 14
click at [933, 225] on div "Archive" at bounding box center [928, 229] width 79 height 12
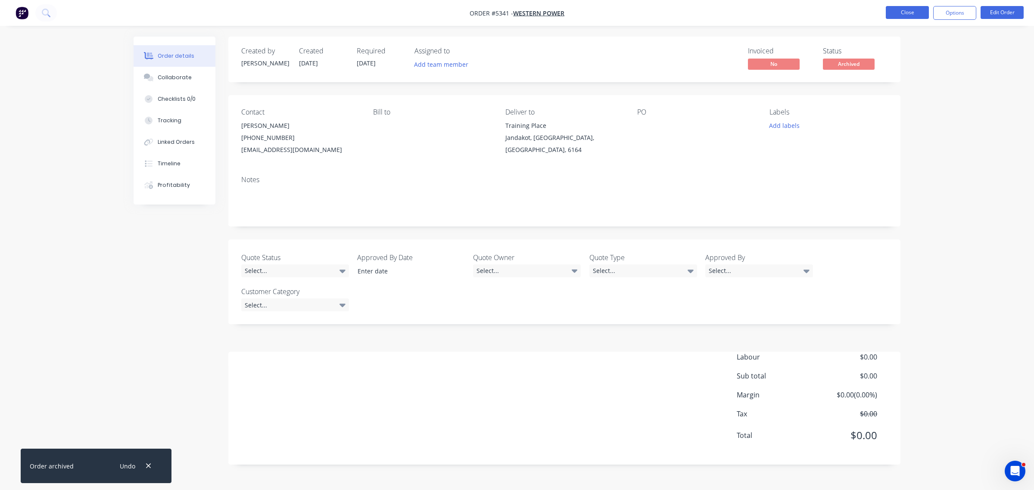
click at [920, 7] on button "Close" at bounding box center [907, 12] width 43 height 13
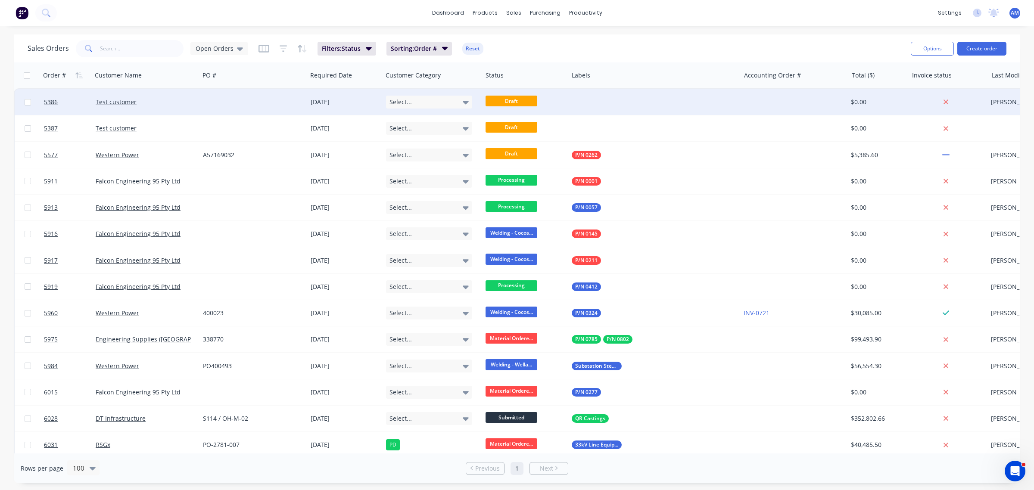
click at [155, 104] on div "Test customer" at bounding box center [144, 102] width 96 height 9
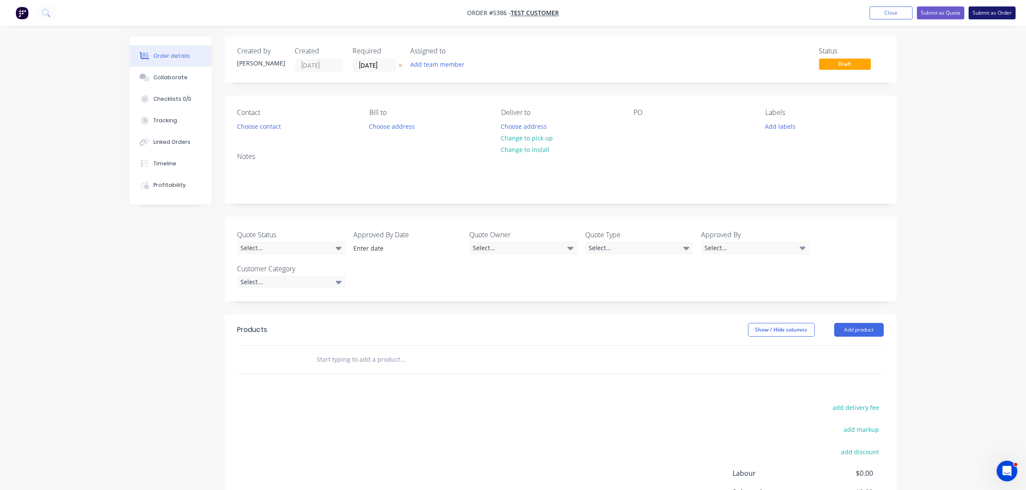
click at [983, 12] on button "Submit as Order" at bounding box center [992, 12] width 47 height 13
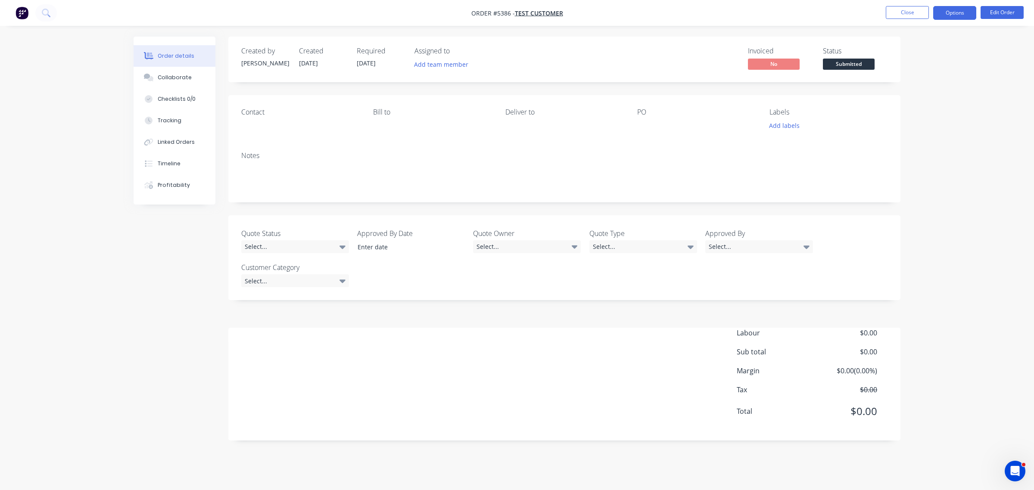
click at [948, 15] on button "Options" at bounding box center [954, 13] width 43 height 14
click at [914, 227] on div "Archive" at bounding box center [928, 229] width 79 height 12
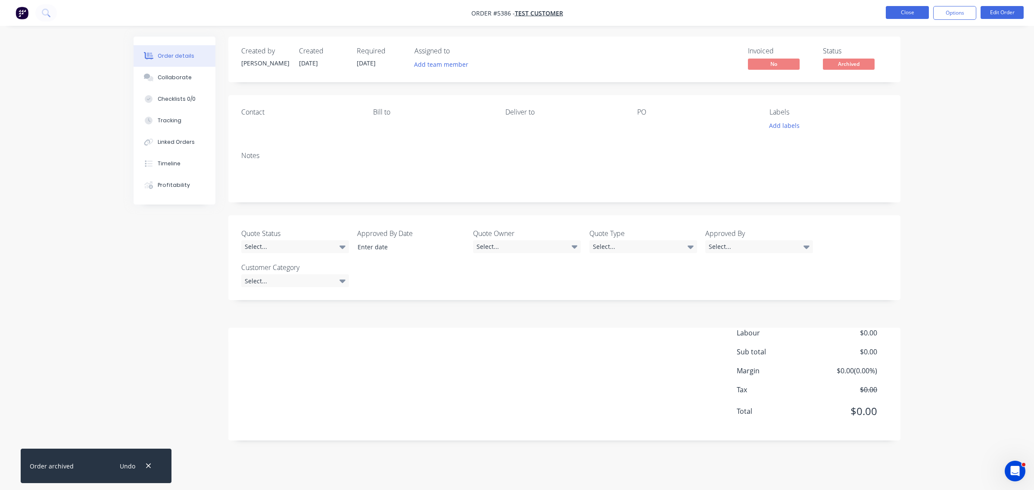
click at [902, 17] on button "Close" at bounding box center [907, 12] width 43 height 13
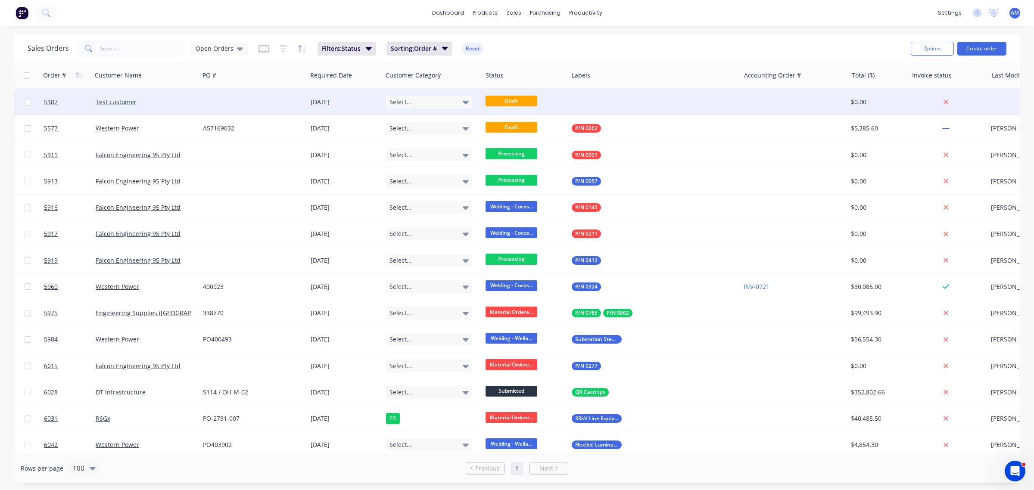
click at [164, 104] on div "Test customer" at bounding box center [144, 102] width 96 height 9
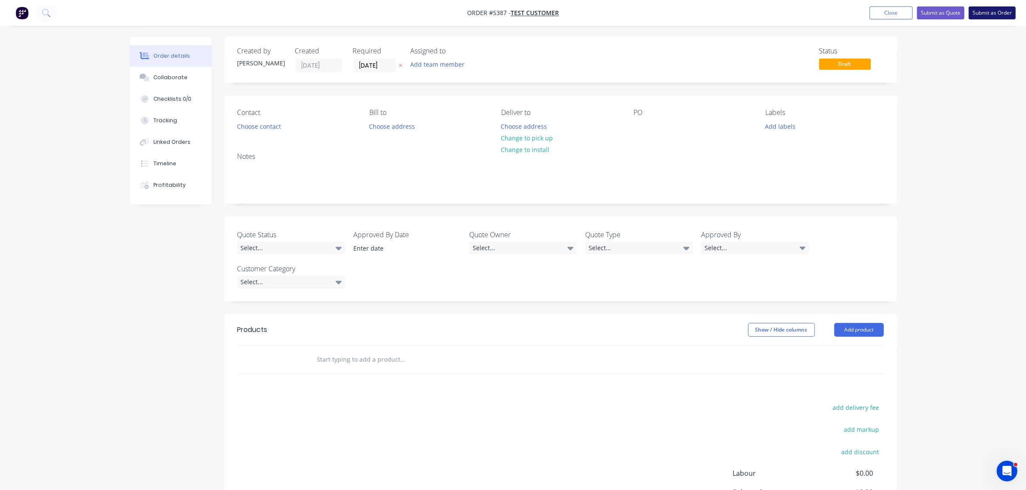
click at [996, 13] on button "Submit as Order" at bounding box center [992, 12] width 47 height 13
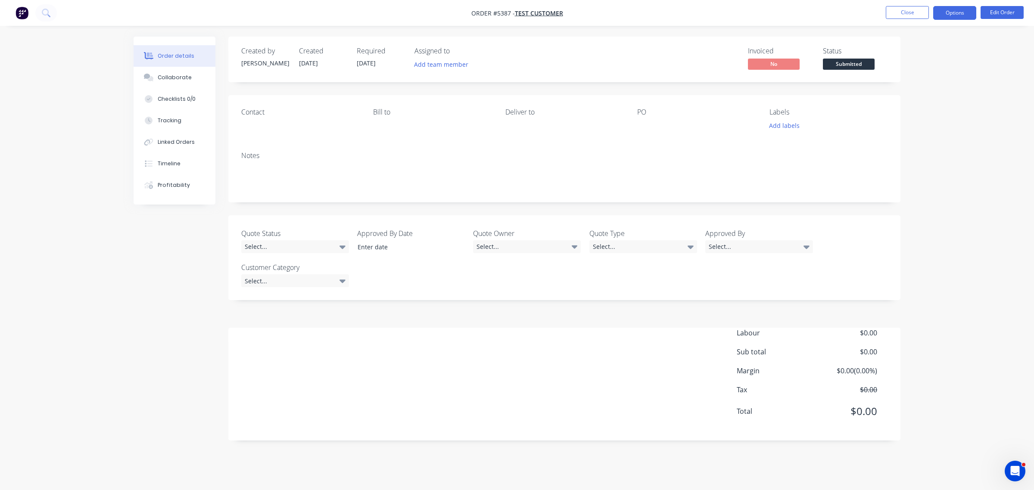
click at [949, 12] on button "Options" at bounding box center [954, 13] width 43 height 14
click at [920, 232] on div "Archive" at bounding box center [928, 229] width 79 height 12
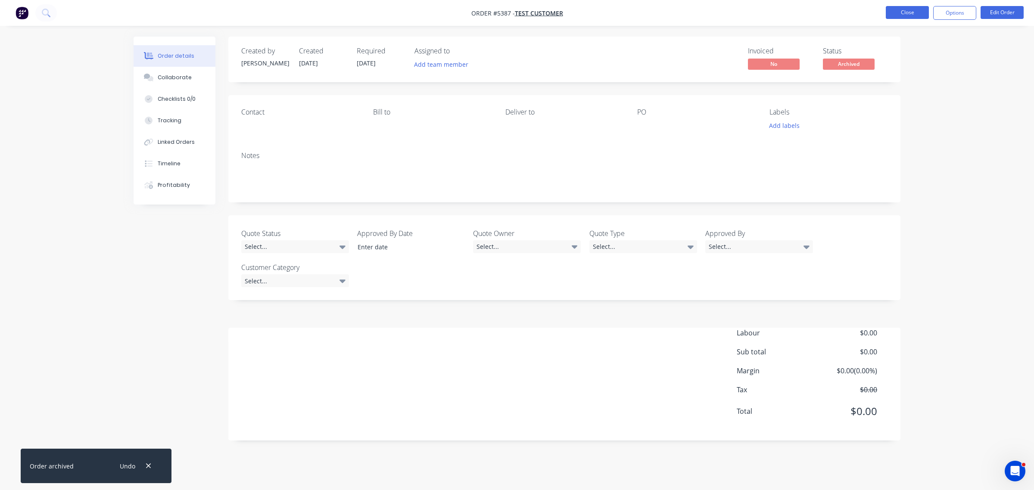
click at [905, 16] on button "Close" at bounding box center [907, 12] width 43 height 13
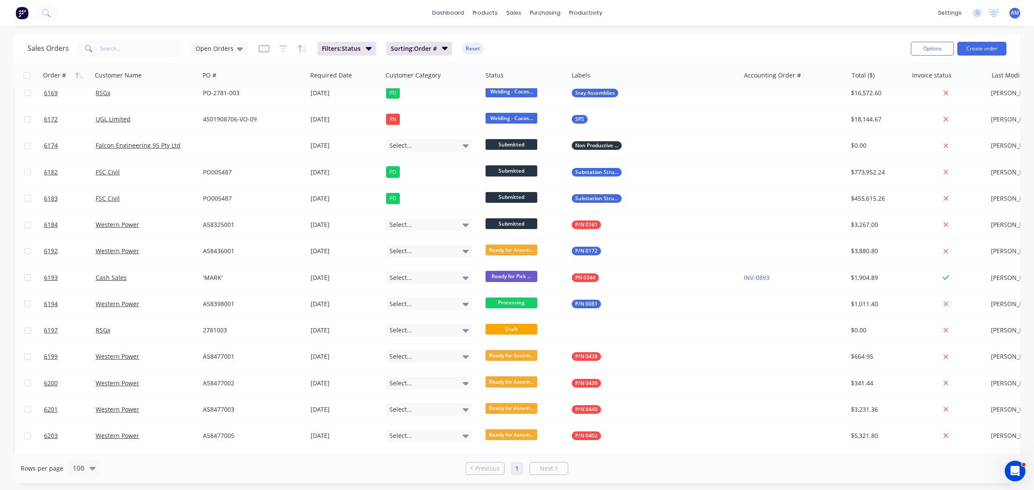
scroll to position [754, 0]
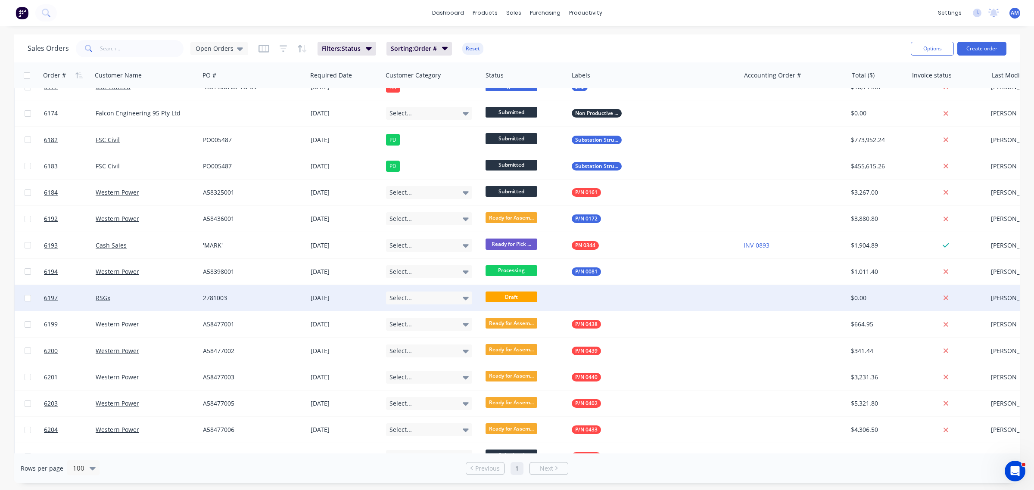
click at [156, 297] on div "RSGx" at bounding box center [144, 298] width 96 height 9
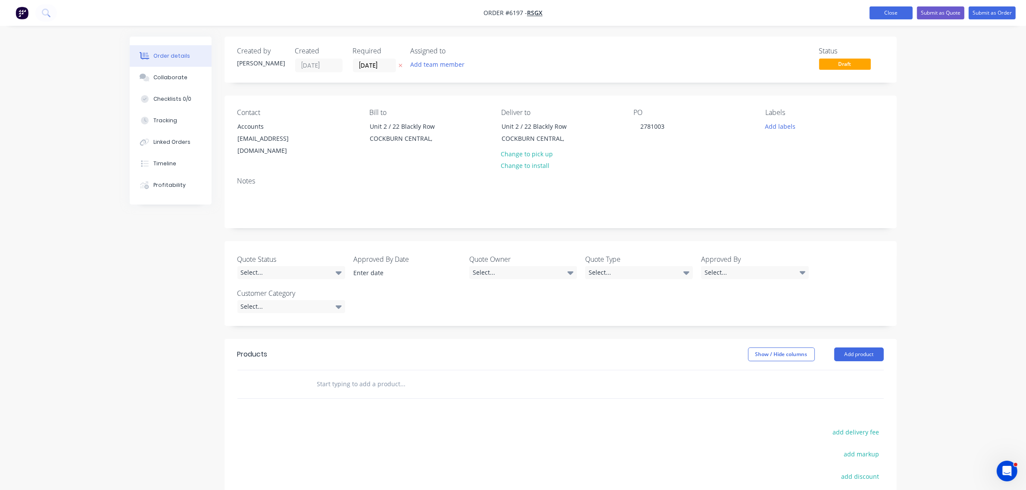
click at [891, 14] on button "Close" at bounding box center [891, 12] width 43 height 13
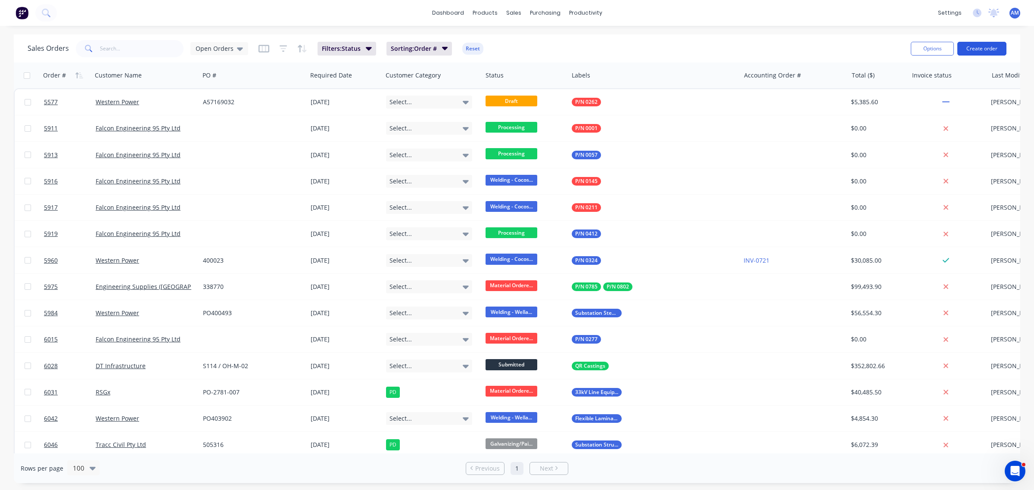
click at [1002, 52] on button "Create order" at bounding box center [981, 49] width 49 height 14
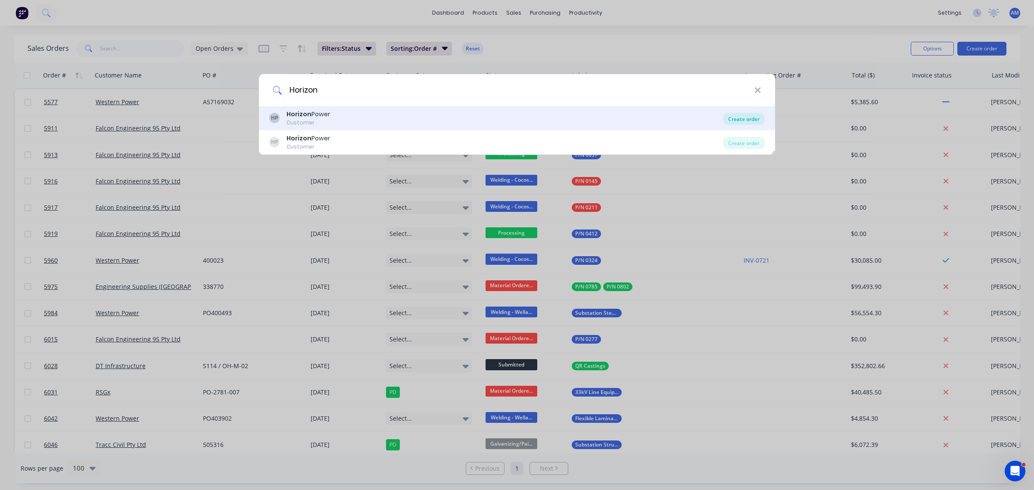
type input "Horizon"
click at [741, 119] on div "Create order" at bounding box center [744, 119] width 42 height 12
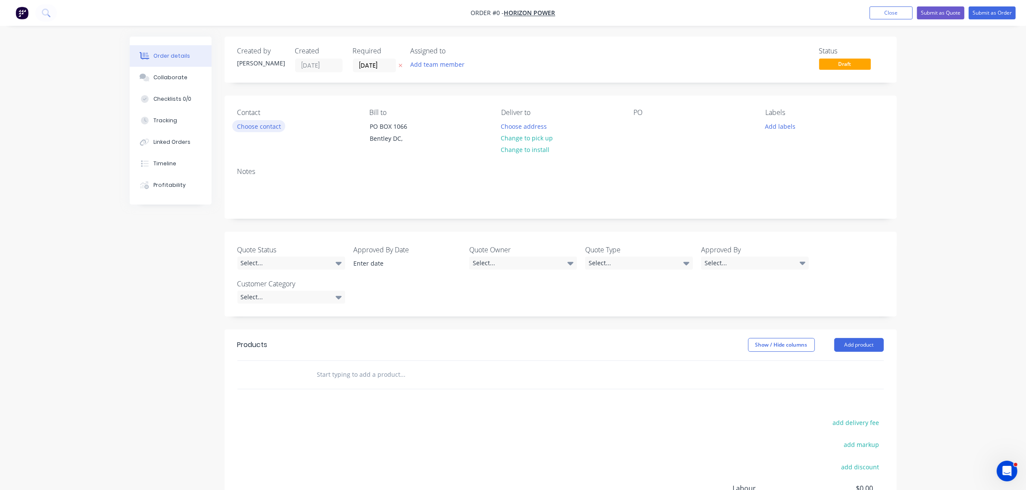
click at [259, 125] on button "Choose contact" at bounding box center [258, 126] width 53 height 12
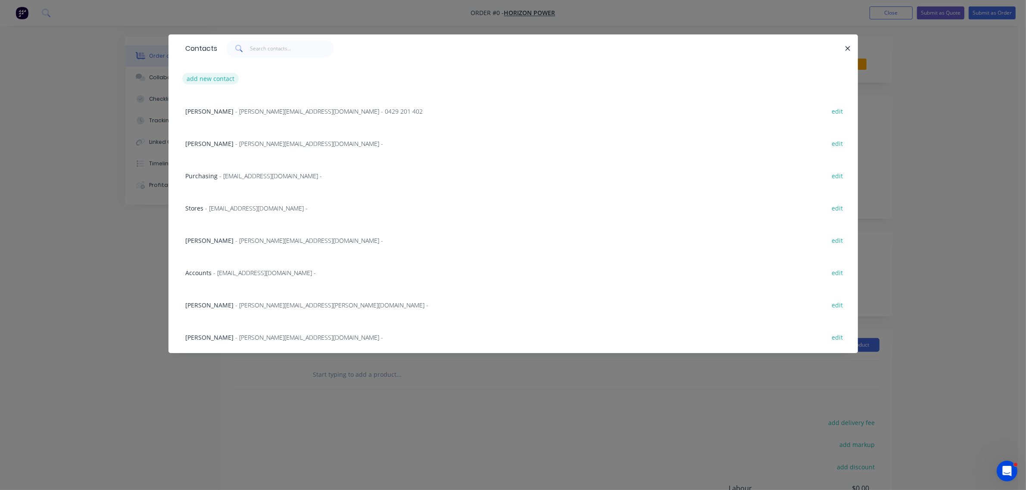
click at [212, 76] on button "add new contact" at bounding box center [210, 79] width 57 height 12
select select "AU"
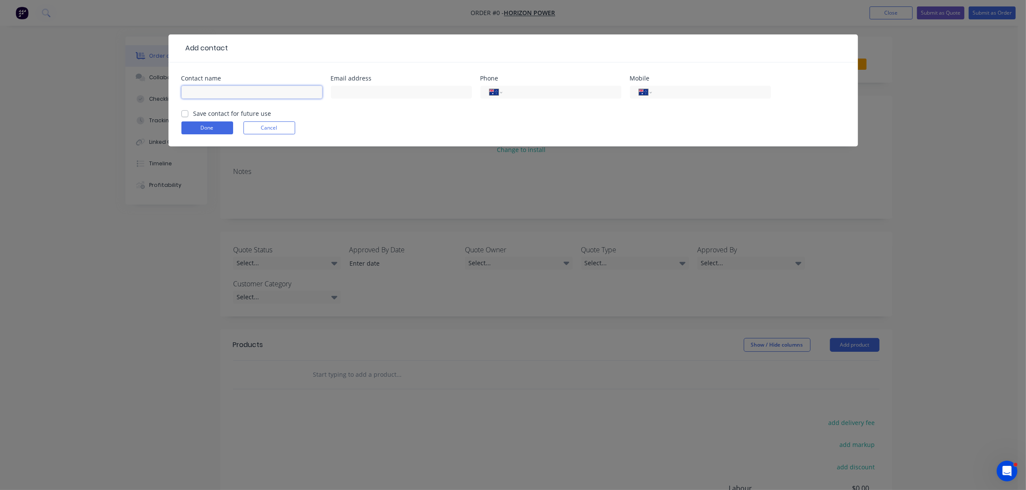
click at [222, 95] on input "text" at bounding box center [251, 92] width 141 height 13
type input "Rhett Aylett"
click at [354, 90] on input "text" at bounding box center [401, 92] width 141 height 13
type input "rhett.aylett@horizonpower.com.au"
click at [686, 88] on input "tel" at bounding box center [709, 92] width 103 height 10
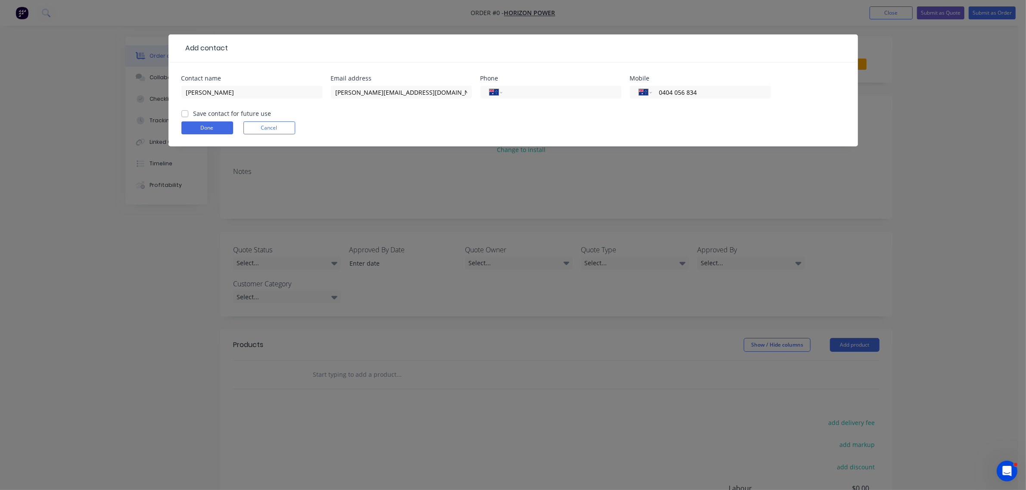
type input "0404 056 834"
click at [193, 115] on label "Save contact for future use" at bounding box center [232, 113] width 78 height 9
click at [182, 115] on input "Save contact for future use" at bounding box center [184, 113] width 7 height 8
checkbox input "true"
click at [199, 131] on button "Done" at bounding box center [207, 128] width 52 height 13
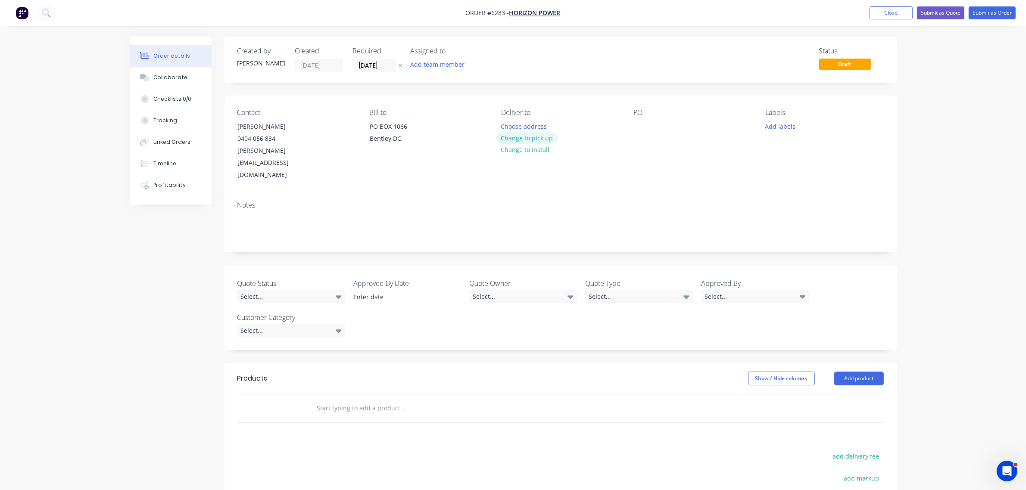
click at [542, 141] on button "Change to pick up" at bounding box center [526, 138] width 61 height 12
click at [779, 128] on button "Add labels" at bounding box center [781, 126] width 40 height 12
click at [790, 150] on div at bounding box center [830, 151] width 112 height 17
click at [813, 153] on input "text" at bounding box center [837, 151] width 90 height 17
type input "Bakelite Sheet"
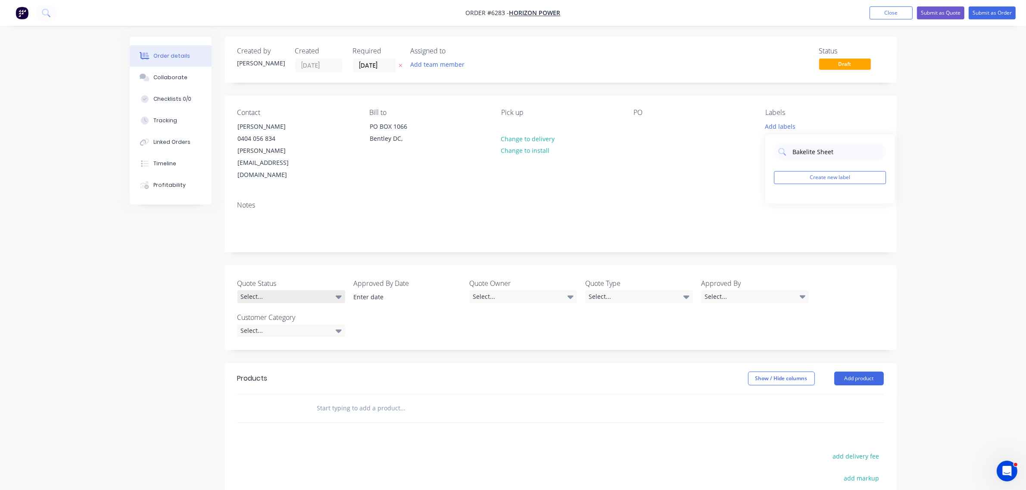
click at [289, 290] on div "Select..." at bounding box center [291, 296] width 108 height 13
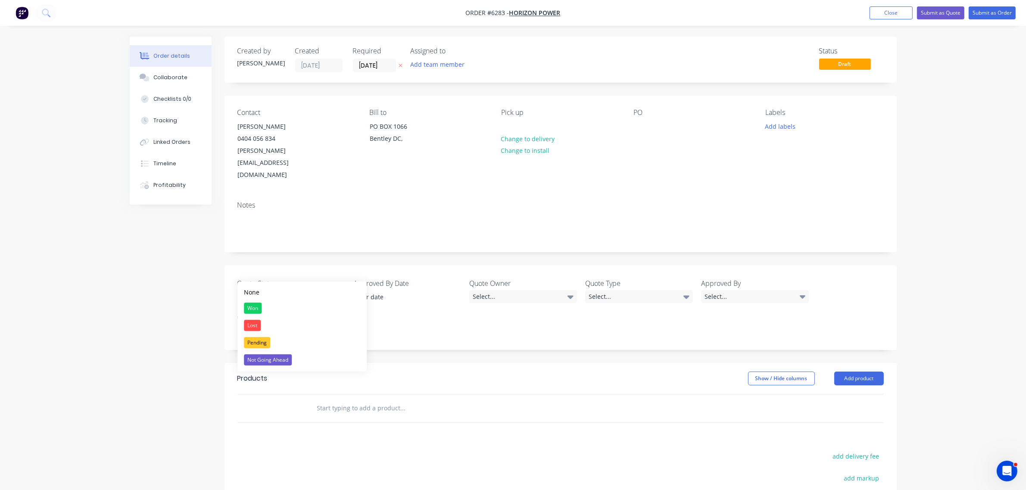
drag, startPoint x: 267, startPoint y: 345, endPoint x: 363, endPoint y: 339, distance: 96.3
click at [267, 345] on div "Pending" at bounding box center [257, 342] width 26 height 11
click at [536, 290] on div "Select..." at bounding box center [523, 296] width 108 height 13
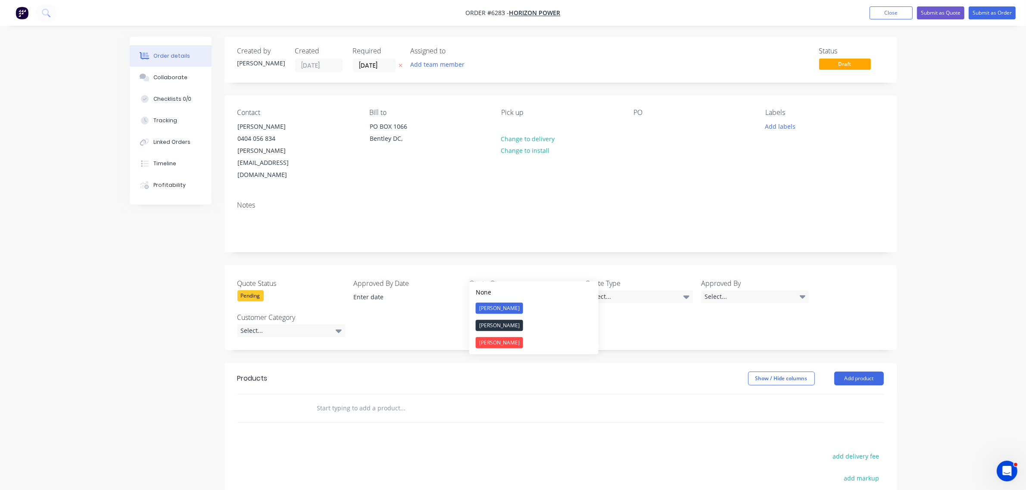
drag, startPoint x: 513, startPoint y: 306, endPoint x: 525, endPoint y: 305, distance: 11.8
click at [515, 306] on button "[PERSON_NAME]" at bounding box center [533, 308] width 129 height 17
click at [617, 290] on div "Select..." at bounding box center [639, 296] width 108 height 13
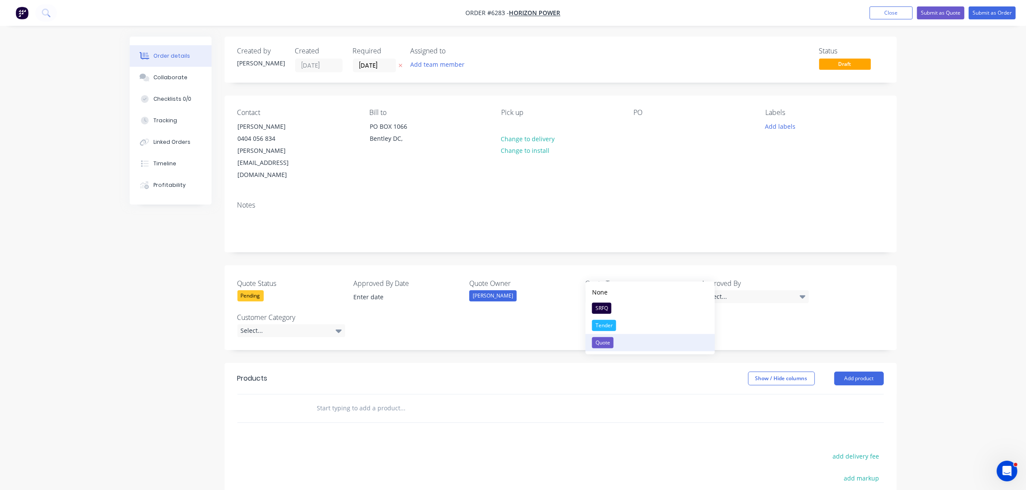
click at [615, 342] on button "Quote" at bounding box center [650, 342] width 129 height 17
click at [752, 290] on div "Select..." at bounding box center [755, 296] width 108 height 13
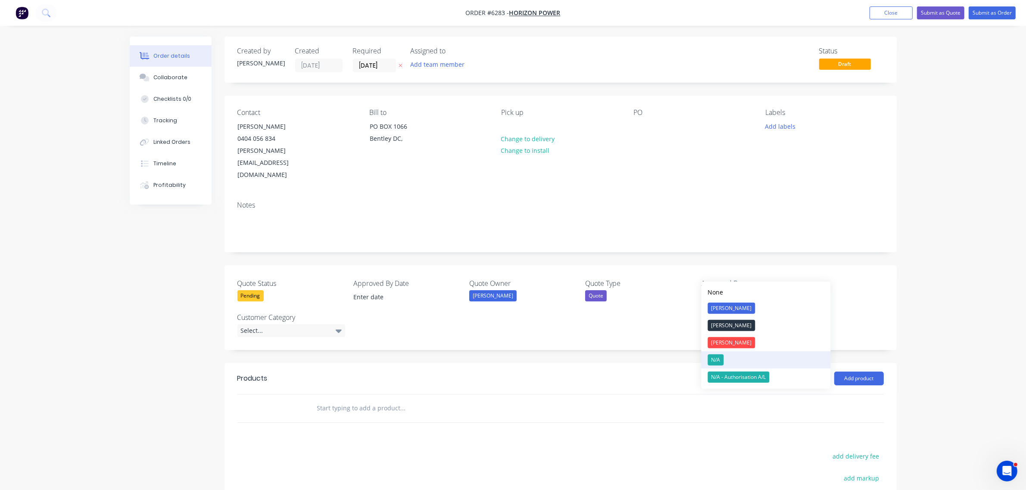
click at [717, 356] on div "N/A" at bounding box center [716, 360] width 16 height 11
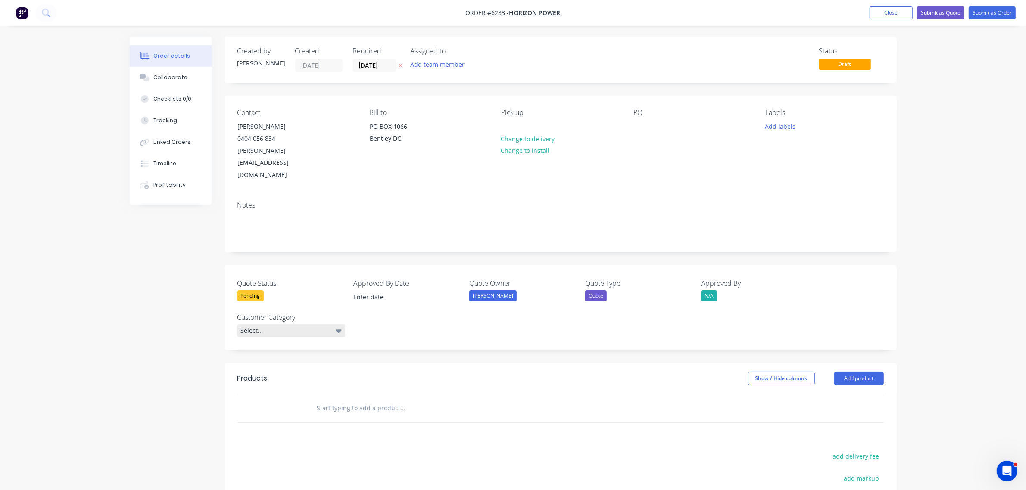
click at [318, 324] on div "Select..." at bounding box center [291, 330] width 108 height 13
click at [270, 365] on button "PD" at bounding box center [301, 360] width 129 height 17
click at [844, 370] on button "Add product" at bounding box center [859, 377] width 50 height 14
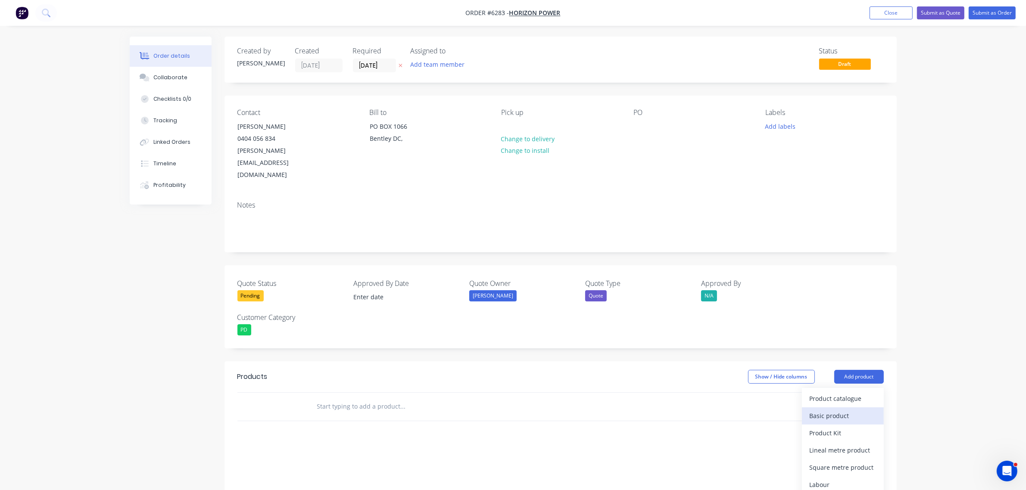
click at [828, 410] on div "Basic product" at bounding box center [843, 416] width 66 height 12
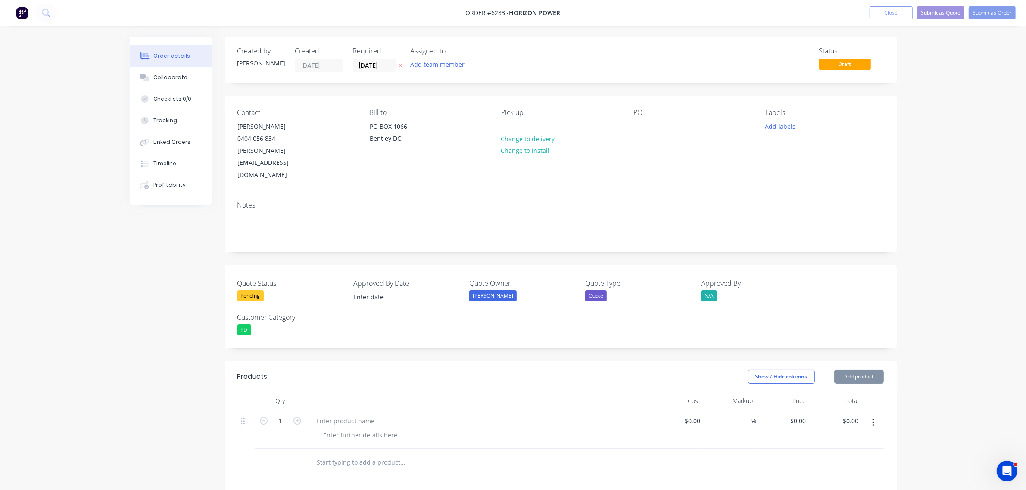
drag, startPoint x: 846, startPoint y: 360, endPoint x: 848, endPoint y: 367, distance: 7.1
click at [846, 362] on header "Products Show / Hide columns Add product" at bounding box center [560, 377] width 672 height 31
click at [849, 370] on button "Add product" at bounding box center [859, 377] width 50 height 14
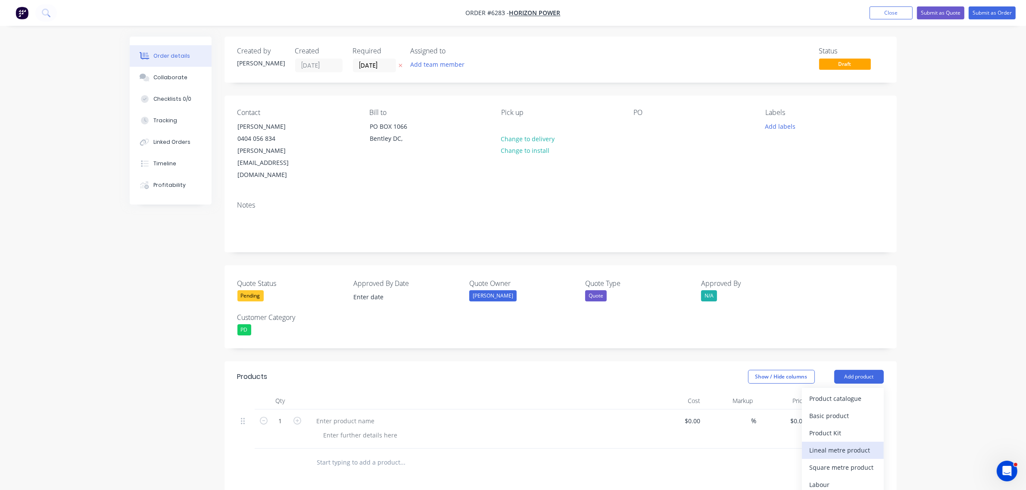
scroll to position [162, 0]
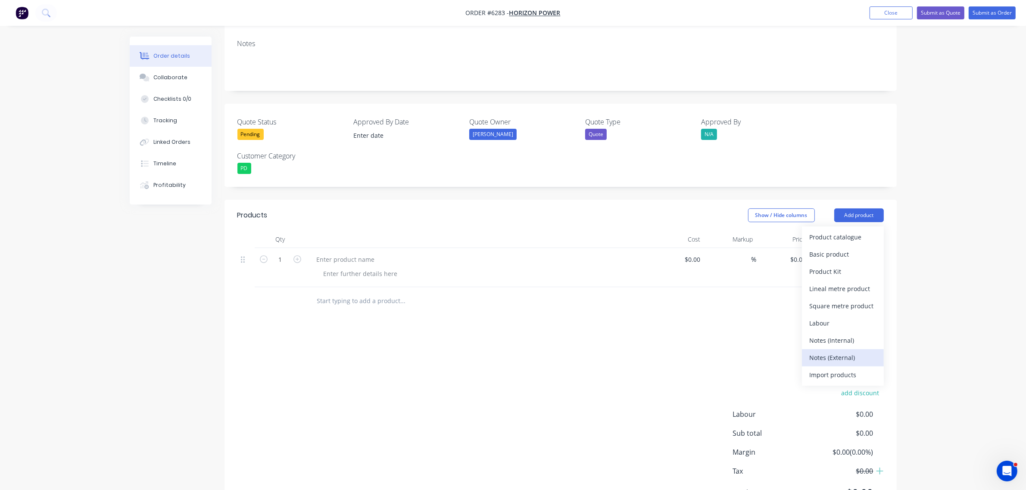
click at [835, 352] on div "Notes (External)" at bounding box center [843, 358] width 66 height 12
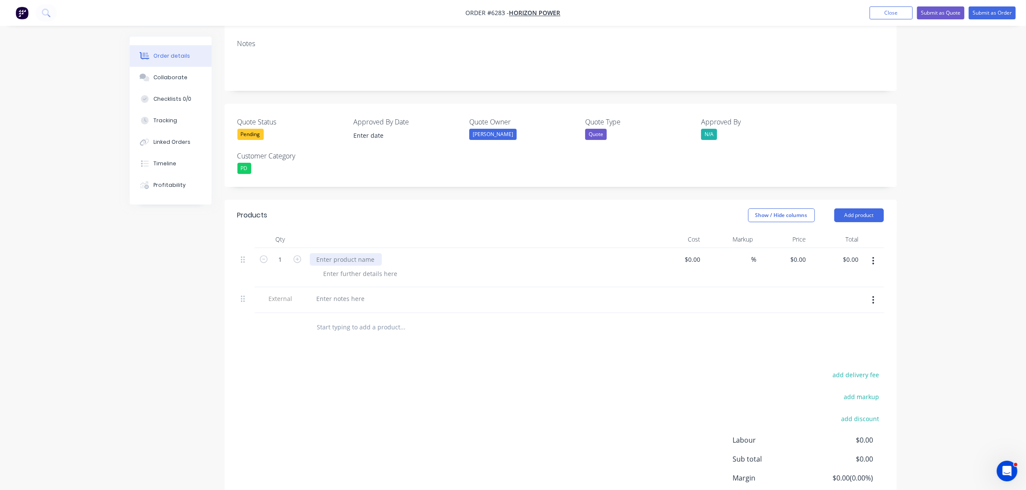
click at [327, 253] on div at bounding box center [346, 259] width 72 height 12
type input "$0.00"
click at [349, 293] on div at bounding box center [341, 299] width 62 height 12
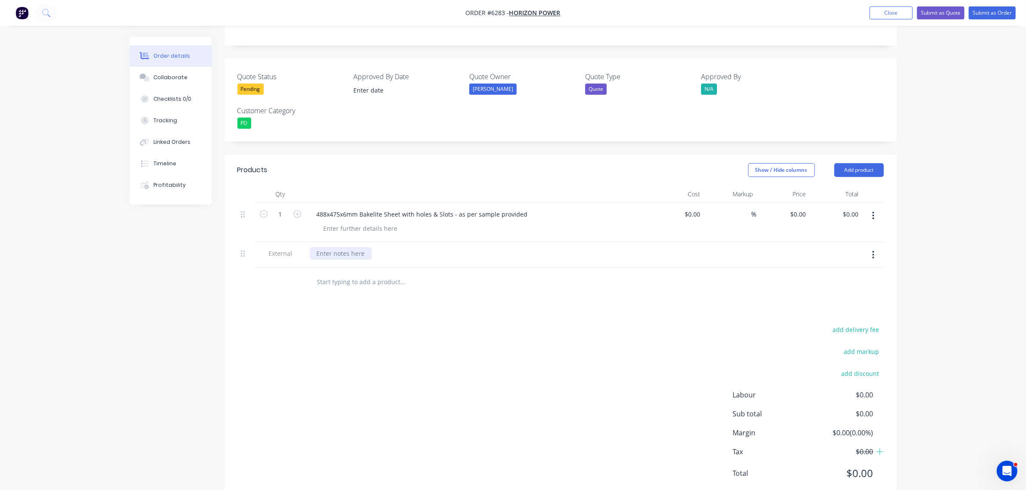
scroll to position [209, 0]
drag, startPoint x: 335, startPoint y: 220, endPoint x: 337, endPoint y: 231, distance: 11.8
click at [335, 240] on div at bounding box center [478, 253] width 345 height 26
click at [337, 245] on div at bounding box center [341, 251] width 62 height 12
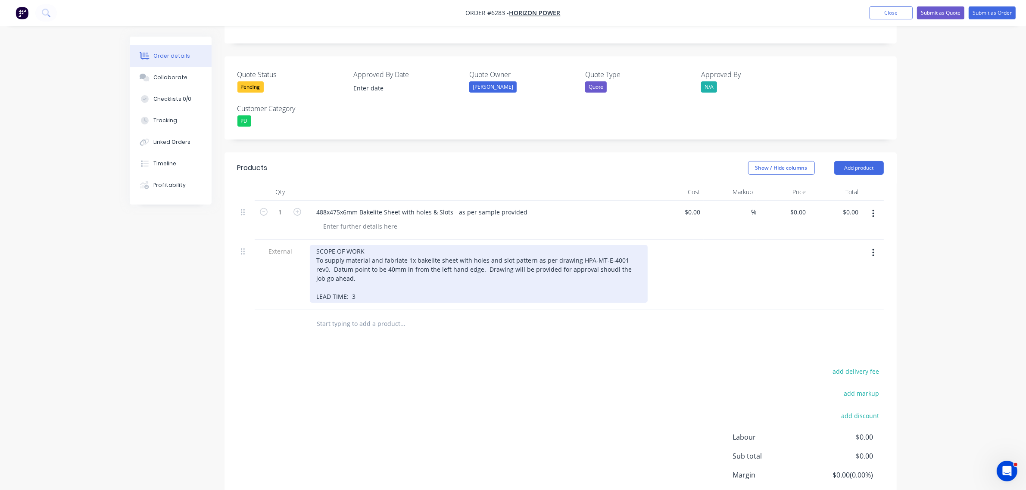
click at [358, 272] on div "SCOPE OF WORK To supply material and fabriate 1x bakelite sheet with holes and …" at bounding box center [479, 274] width 338 height 58
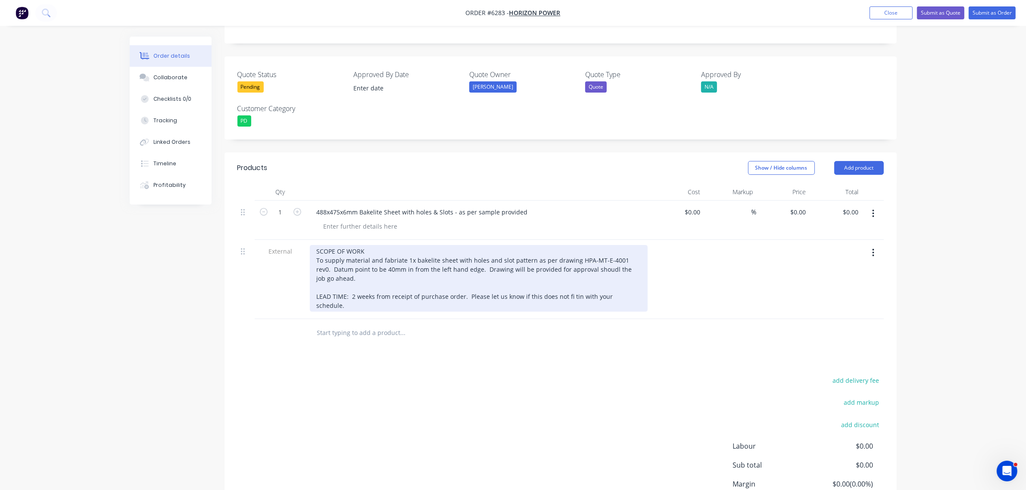
click at [642, 272] on div "SCOPE OF WORK To supply material and fabriate 1x bakelite sheet with holes and …" at bounding box center [479, 278] width 338 height 67
click at [636, 274] on div "SCOPE OF WORK To supply material and fabriate 1x bakelite sheet with holes and …" at bounding box center [479, 278] width 338 height 67
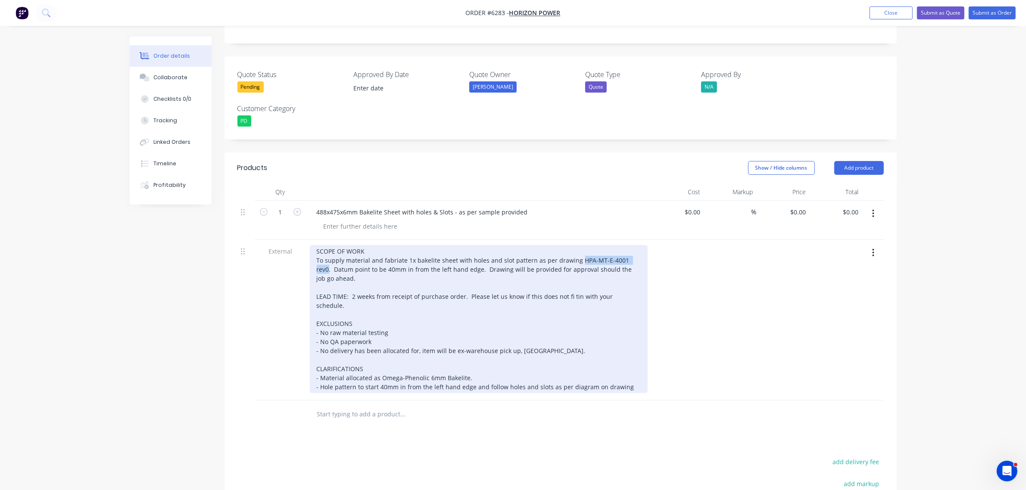
drag, startPoint x: 576, startPoint y: 237, endPoint x: 631, endPoint y: 235, distance: 55.6
click at [631, 245] on div "SCOPE OF WORK To supply material and fabriate 1x bakelite sheet with holes and …" at bounding box center [479, 319] width 338 height 148
copy div "HPA-MT-E-4001 rev0"
drag, startPoint x: 626, startPoint y: 350, endPoint x: 628, endPoint y: 380, distance: 29.8
click at [626, 350] on div "SCOPE OF WORK To supply material and fabriate 1x bakelite sheet with holes and …" at bounding box center [479, 319] width 338 height 148
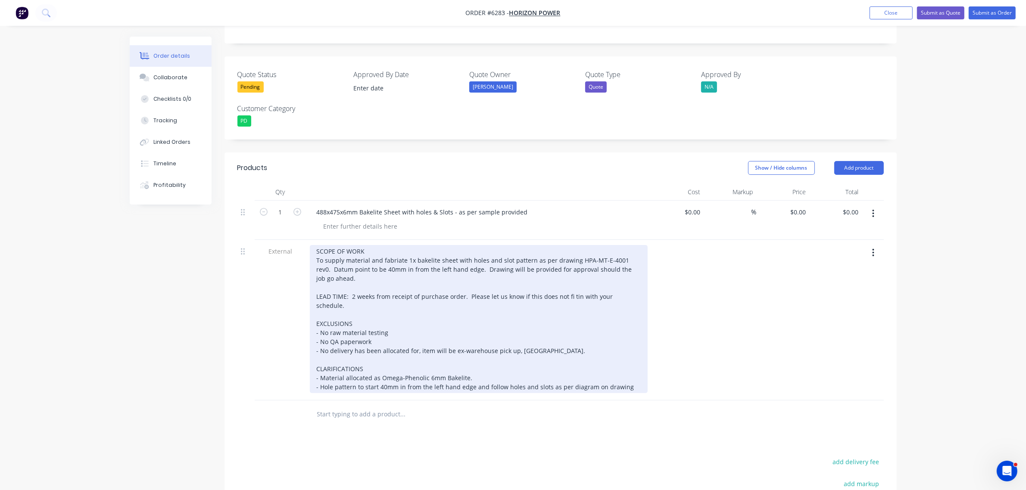
click at [631, 354] on div "SCOPE OF WORK To supply material and fabriate 1x bakelite sheet with holes and …" at bounding box center [479, 319] width 338 height 148
click at [375, 255] on div "SCOPE OF WORK To supply material and fabriate 1x bakelite sheet with holes and …" at bounding box center [479, 319] width 338 height 148
click at [479, 345] on div "SCOPE OF WORK To supply material and fabriate 1x bakelite sheet with holes and …" at bounding box center [479, 319] width 338 height 148
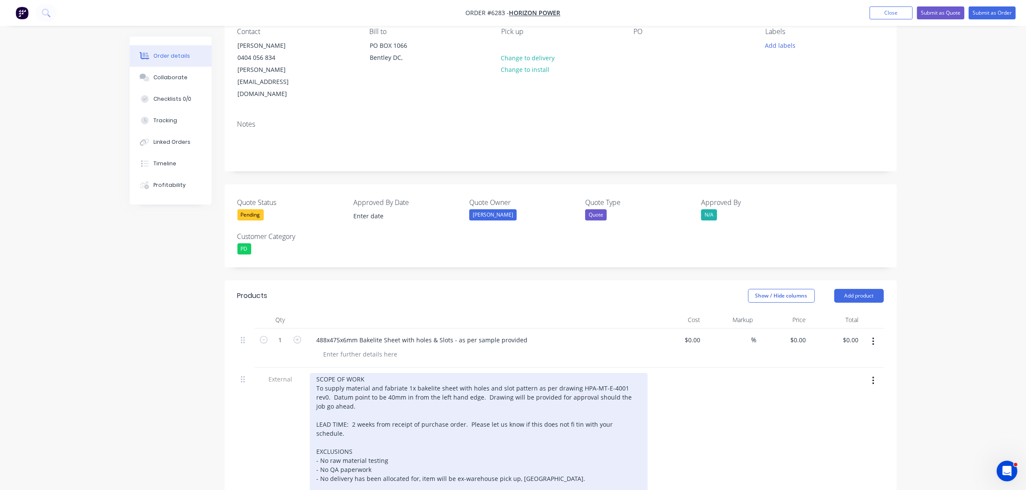
scroll to position [0, 0]
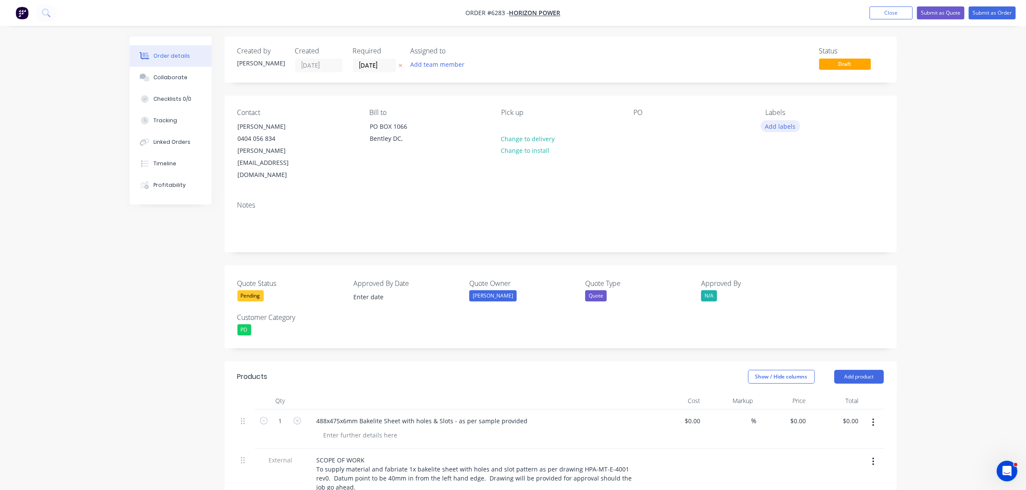
click at [773, 123] on button "Add labels" at bounding box center [781, 126] width 40 height 12
click at [821, 179] on button "Create new label" at bounding box center [830, 177] width 112 height 13
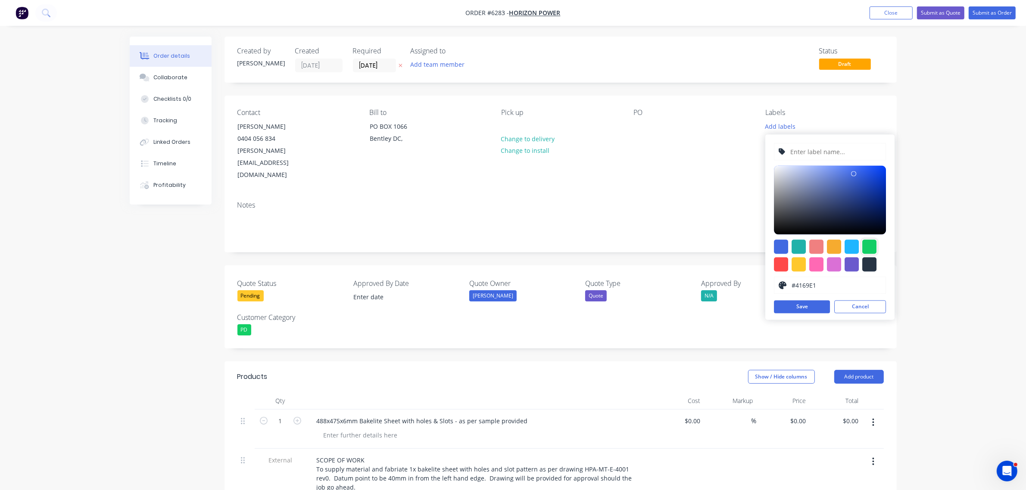
click at [872, 248] on div at bounding box center [869, 247] width 14 height 14
type input "#13CE66"
drag, startPoint x: 798, startPoint y: 147, endPoint x: 801, endPoint y: 153, distance: 6.9
click at [798, 148] on input "text" at bounding box center [836, 152] width 92 height 16
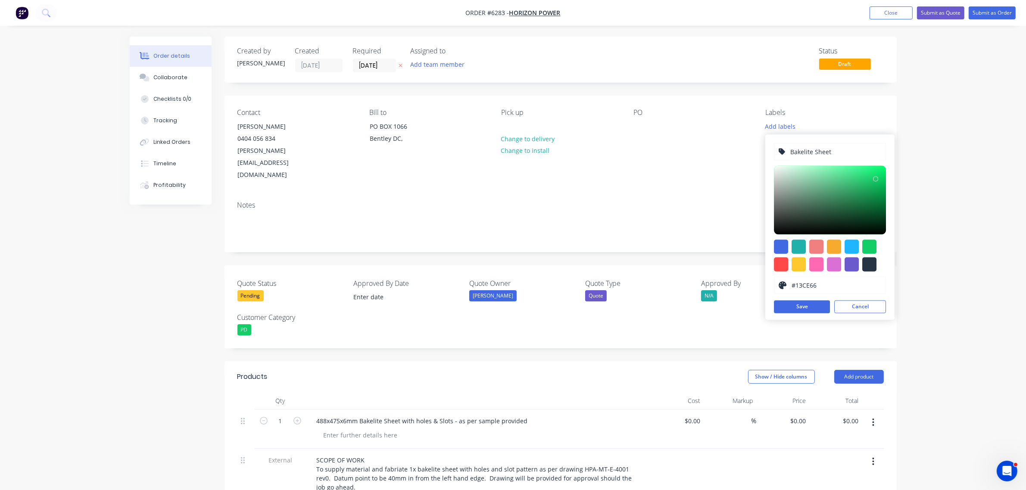
type input "Bakelite Sheet"
drag, startPoint x: 802, startPoint y: 314, endPoint x: 803, endPoint y: 309, distance: 5.2
click at [802, 313] on div "Bakelite Sheet #13CE66 hex #13CE66 Save Cancel" at bounding box center [829, 227] width 129 height 185
click at [803, 306] on button "Save" at bounding box center [802, 307] width 56 height 13
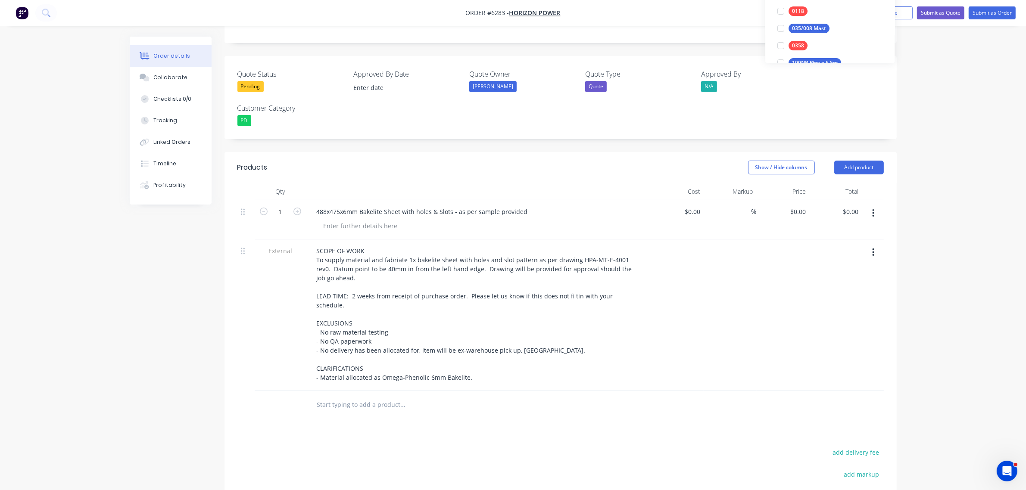
scroll to position [215, 0]
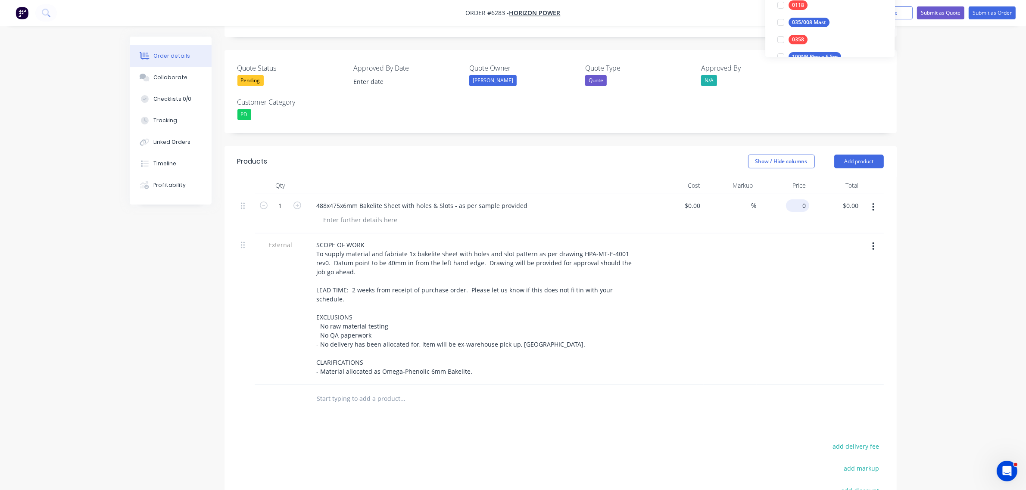
click at [797, 200] on div "0 $0.00" at bounding box center [797, 206] width 23 height 12
type input "$448.00"
click at [937, 8] on button "Submit as Quote" at bounding box center [940, 12] width 47 height 13
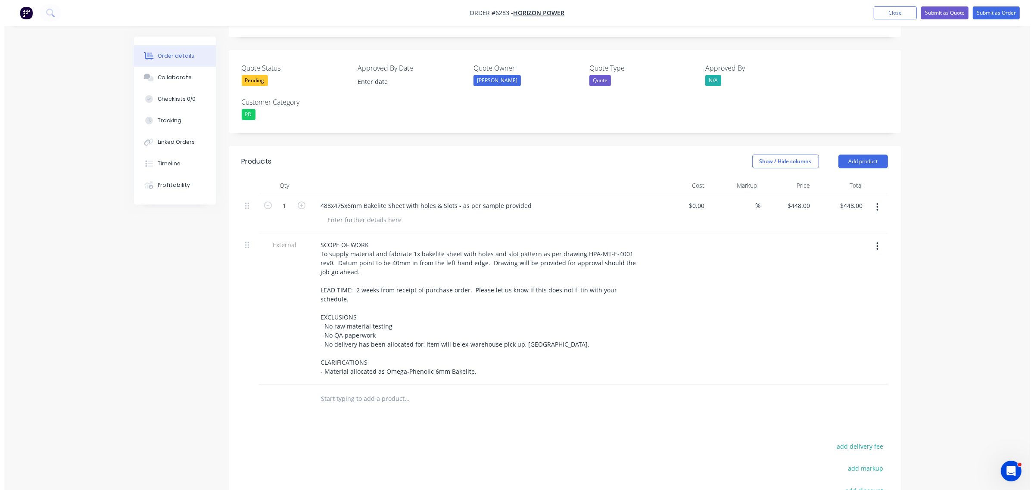
scroll to position [0, 0]
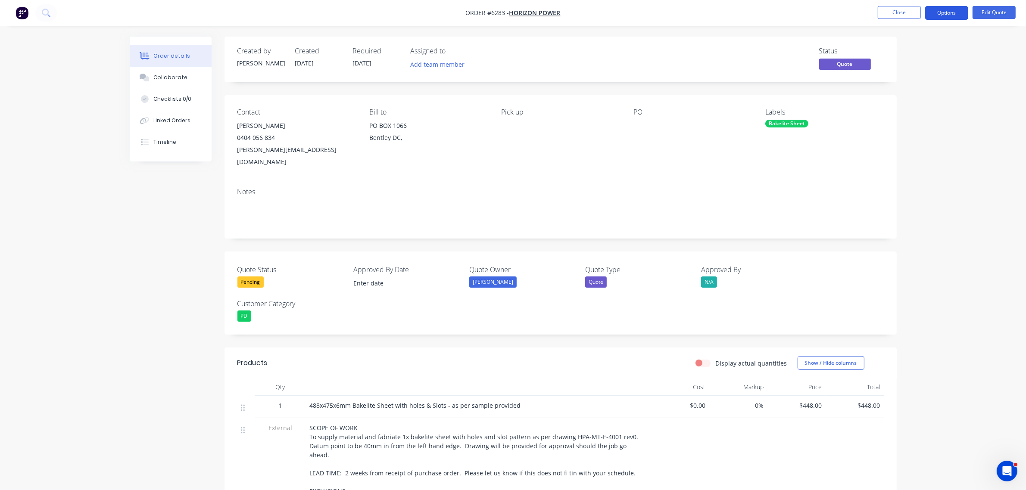
click at [938, 15] on button "Options" at bounding box center [946, 13] width 43 height 14
click at [876, 62] on button "Proforma Invoice" at bounding box center [920, 69] width 95 height 17
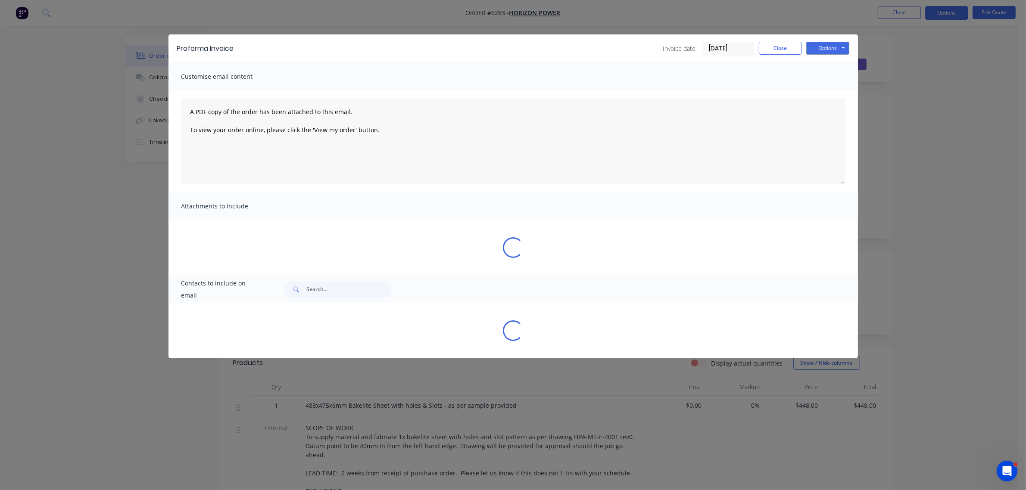
click at [876, 60] on div "Proforma Invoice Invoice date 02/09/25 Close Options Preview Print Email Custom…" at bounding box center [513, 245] width 1026 height 490
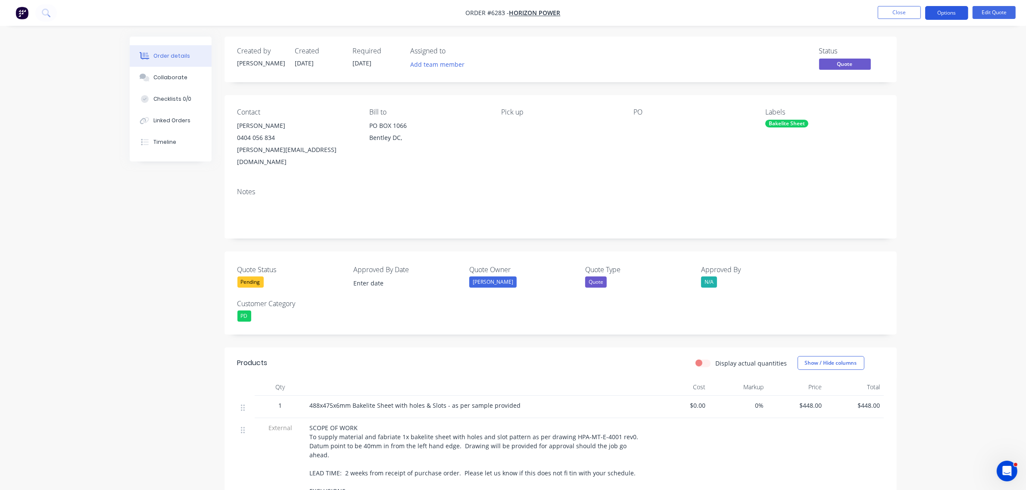
click at [937, 13] on button "Options" at bounding box center [946, 13] width 43 height 14
click at [895, 52] on div "Quote" at bounding box center [920, 52] width 79 height 12
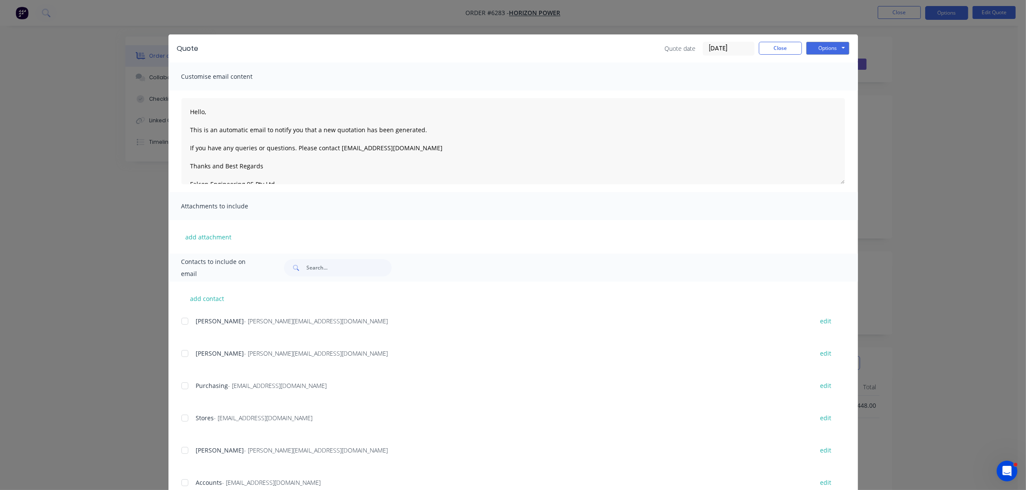
click at [836, 41] on div "Quote Quote date 02/09/25 Close Options Preview Print Email" at bounding box center [512, 48] width 689 height 28
click at [836, 46] on button "Options" at bounding box center [827, 48] width 43 height 13
click at [834, 65] on button "Preview" at bounding box center [833, 64] width 55 height 14
click at [778, 42] on button "Close" at bounding box center [780, 48] width 43 height 13
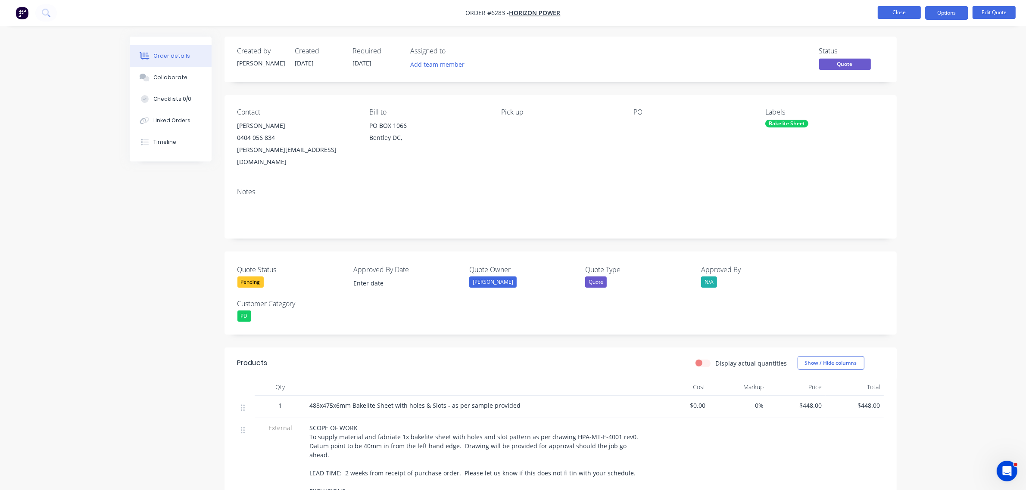
click at [893, 16] on button "Close" at bounding box center [899, 12] width 43 height 13
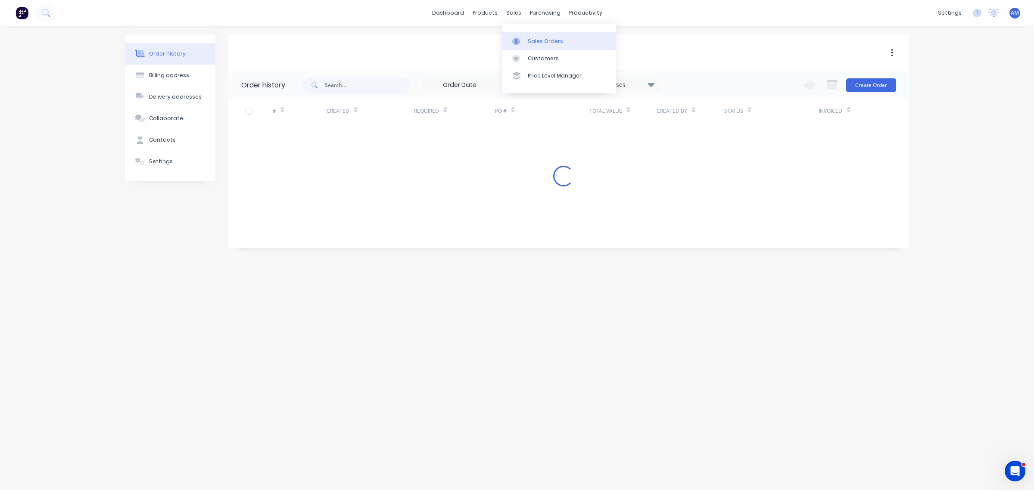
click at [537, 37] on link "Sales Orders" at bounding box center [559, 40] width 114 height 17
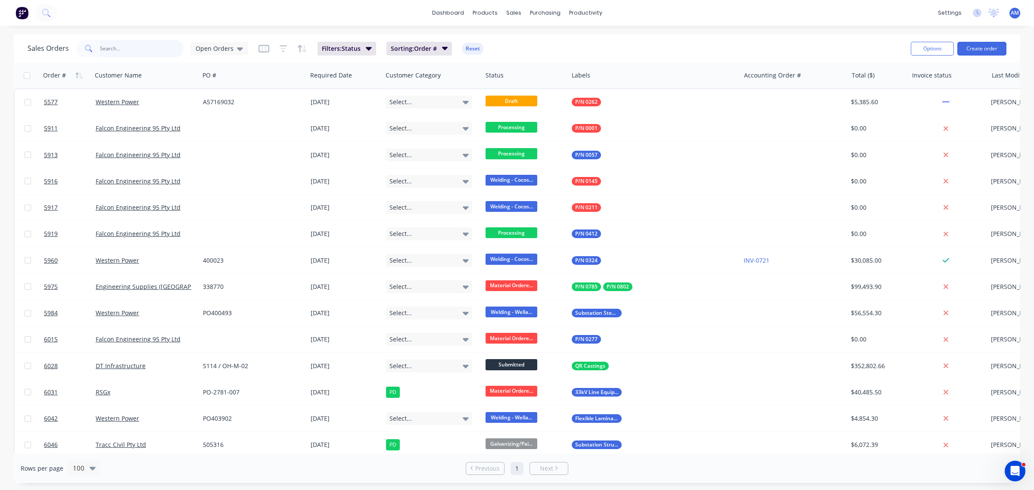
click at [137, 53] on input "text" at bounding box center [142, 48] width 84 height 17
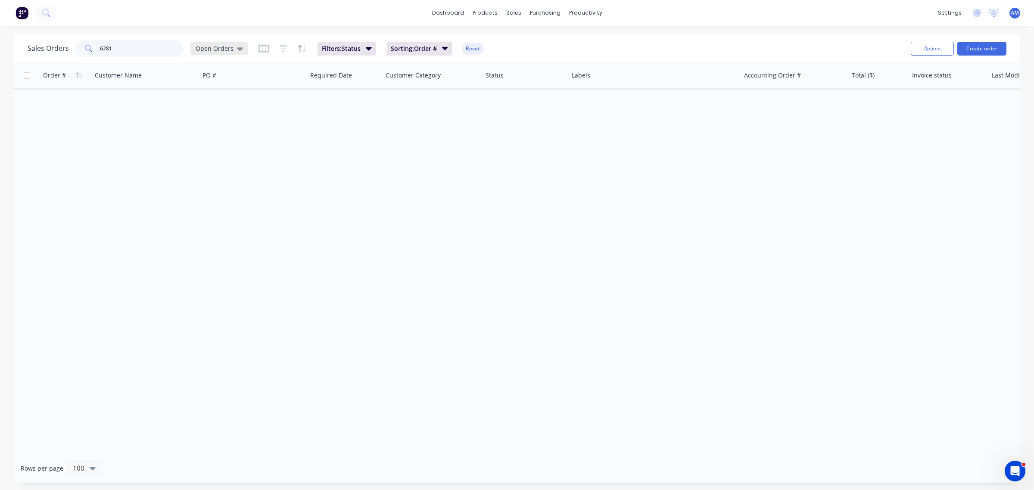
type input "6281"
click at [240, 47] on icon at bounding box center [240, 48] width 6 height 3
click at [219, 207] on button "SIP" at bounding box center [242, 208] width 98 height 10
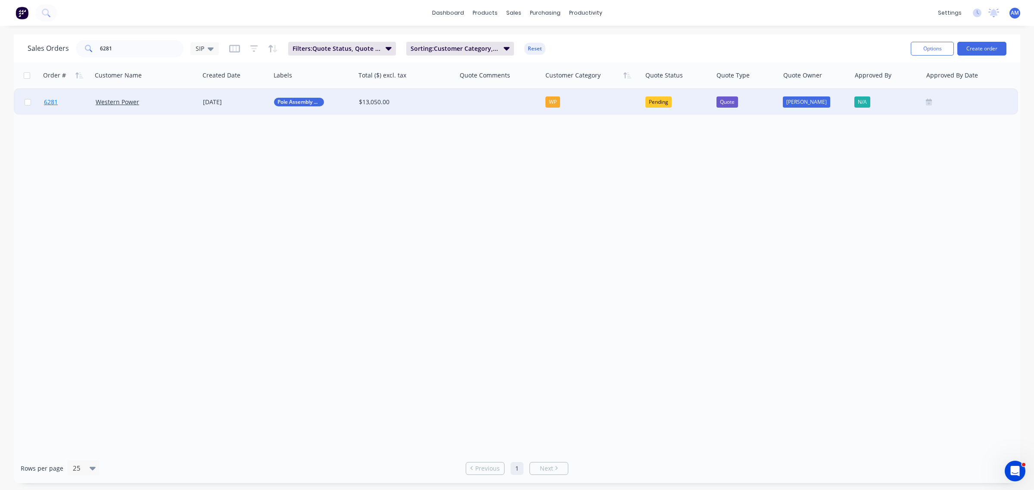
click at [72, 99] on link "6281" at bounding box center [70, 102] width 52 height 26
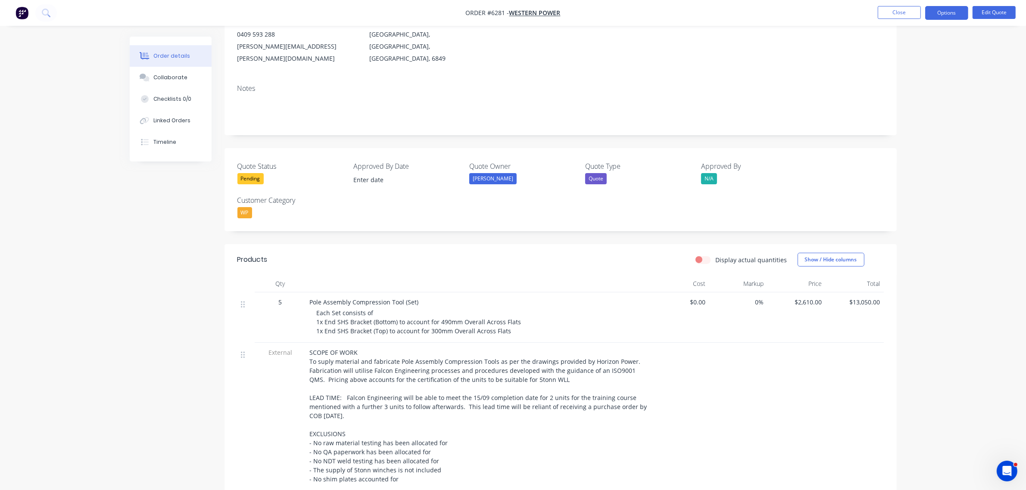
scroll to position [162, 0]
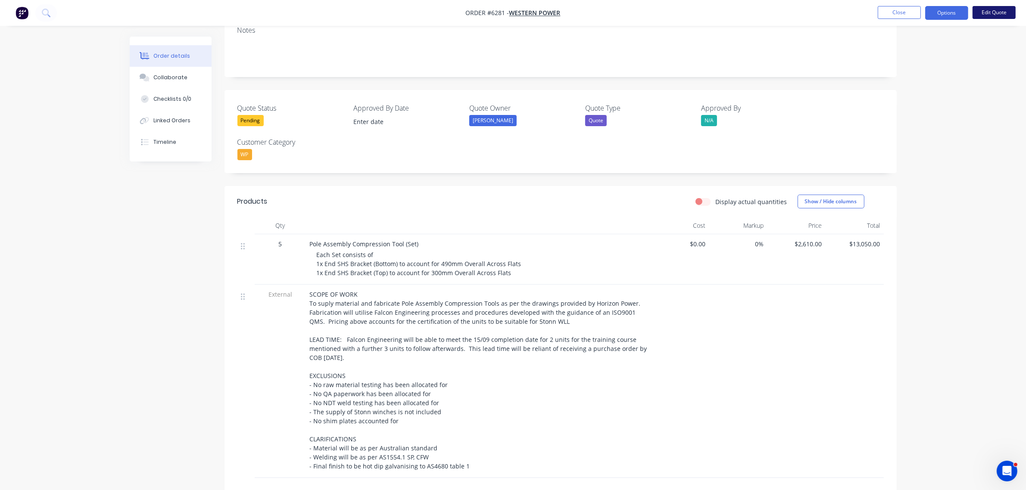
click at [992, 9] on button "Edit Quote" at bounding box center [994, 12] width 43 height 13
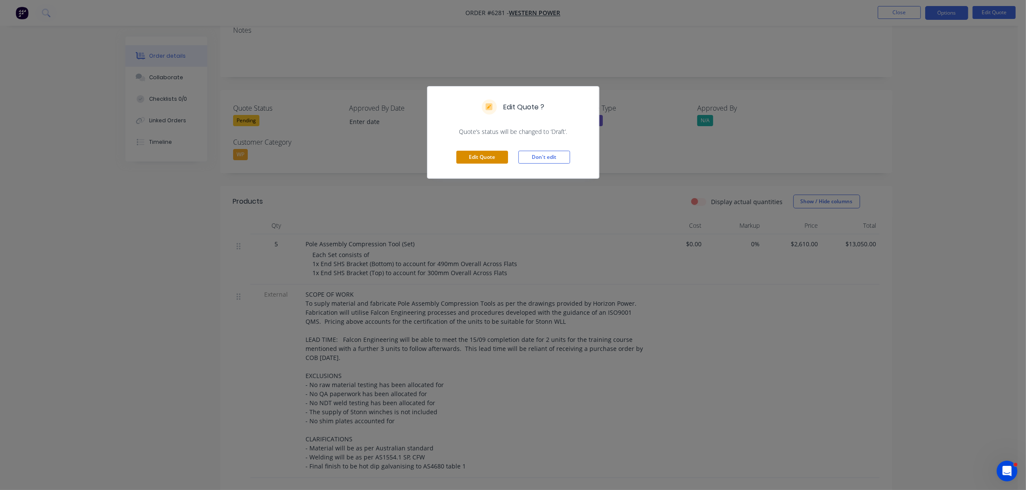
click at [490, 156] on button "Edit Quote" at bounding box center [482, 157] width 52 height 13
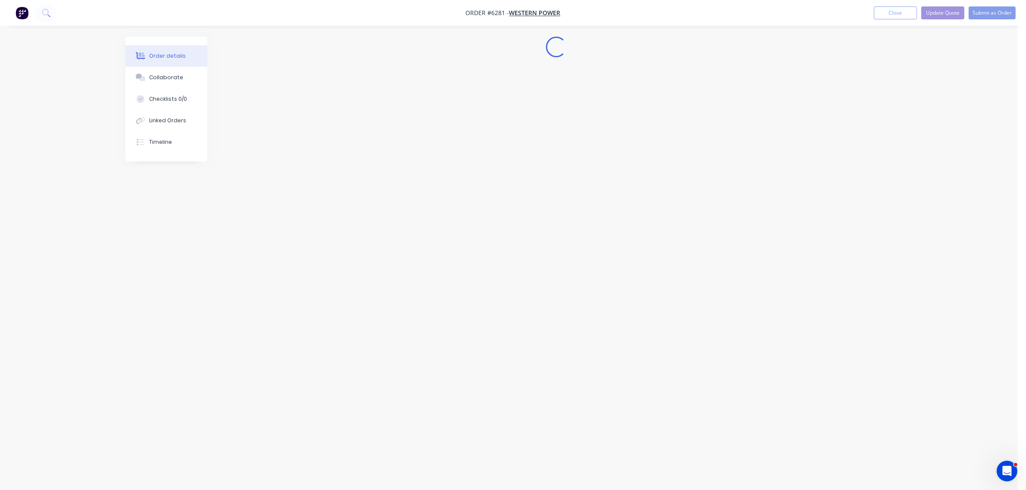
scroll to position [0, 0]
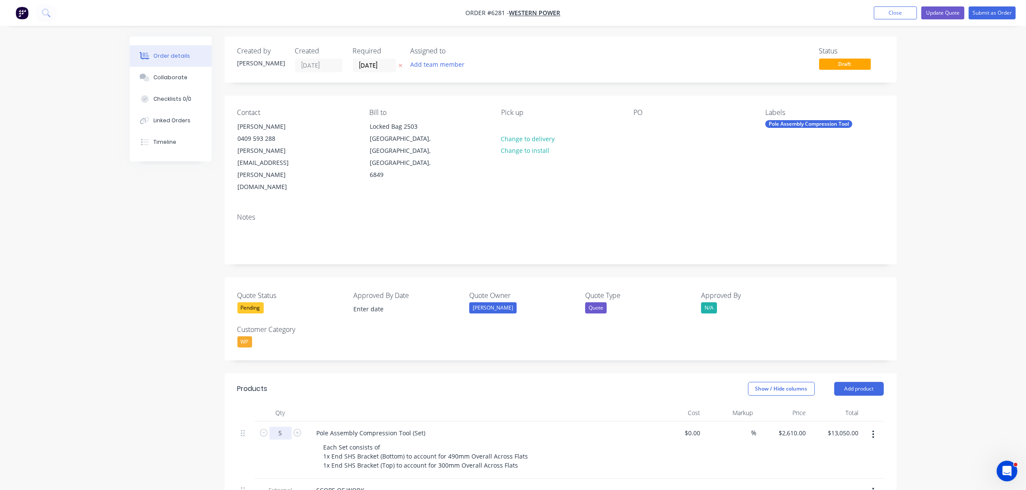
click at [282, 427] on input "5" at bounding box center [280, 433] width 22 height 13
type input "2"
type input "$5,220.00"
click at [784, 422] on div "2610 2610" at bounding box center [783, 450] width 53 height 57
type input "$4,940.00"
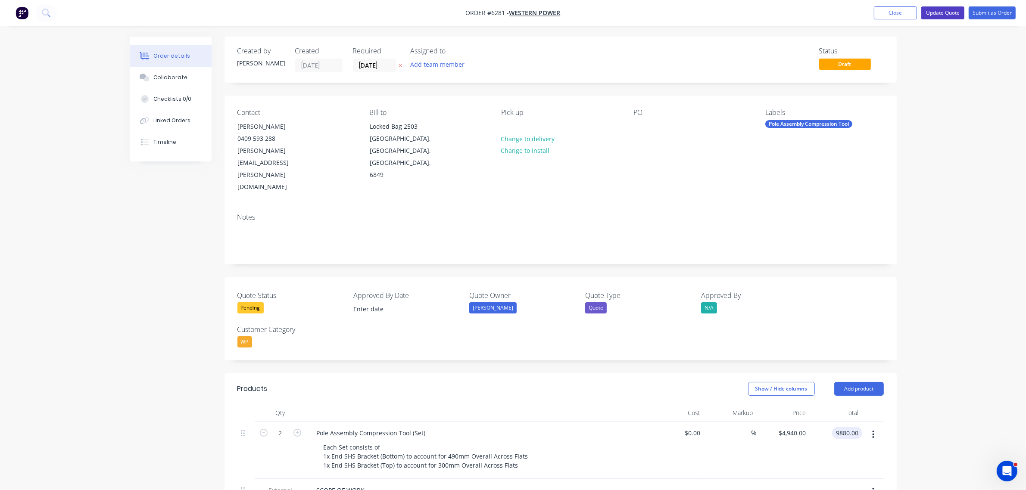
type input "$9,880.00"
click at [950, 13] on button "Update Quote" at bounding box center [942, 12] width 43 height 13
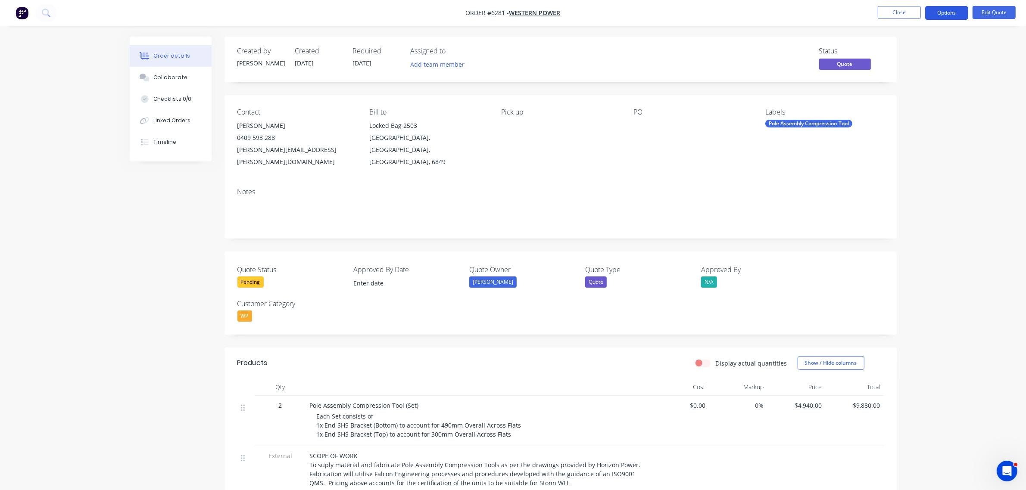
click at [943, 10] on button "Options" at bounding box center [946, 13] width 43 height 14
click at [884, 55] on div "Quote" at bounding box center [920, 52] width 79 height 12
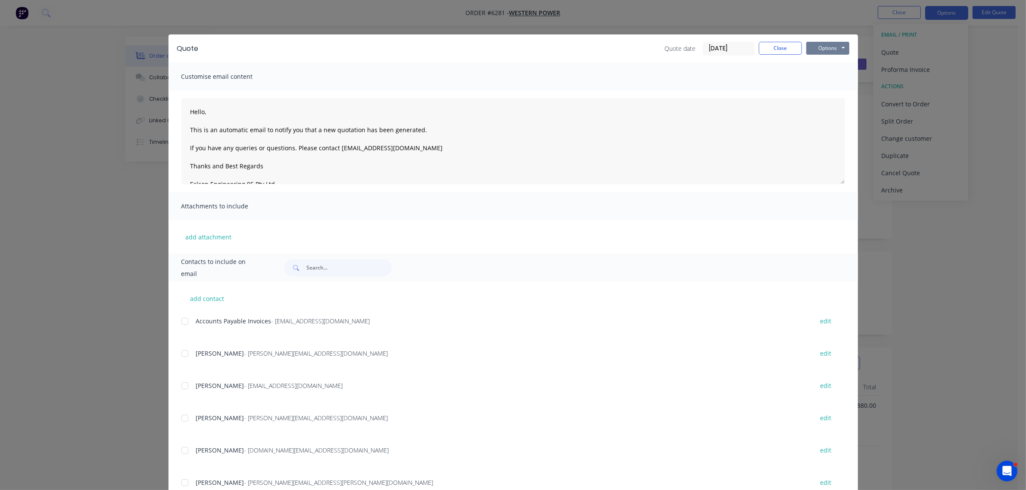
drag, startPoint x: 820, startPoint y: 43, endPoint x: 819, endPoint y: 50, distance: 7.4
click at [820, 42] on button "Options" at bounding box center [827, 48] width 43 height 13
click at [813, 63] on button "Preview" at bounding box center [833, 64] width 55 height 14
drag, startPoint x: 773, startPoint y: 47, endPoint x: 793, endPoint y: 47, distance: 19.8
click at [776, 47] on button "Close" at bounding box center [780, 48] width 43 height 13
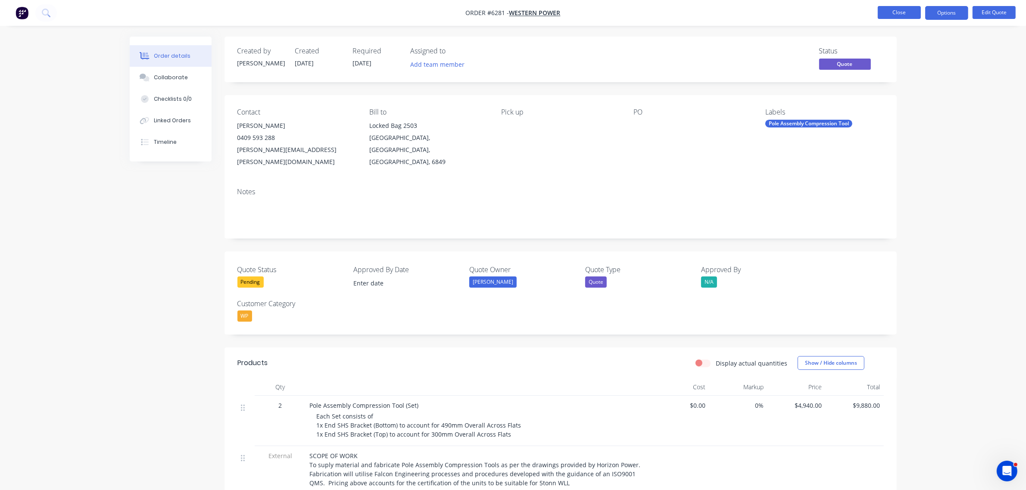
click at [888, 15] on button "Close" at bounding box center [899, 12] width 43 height 13
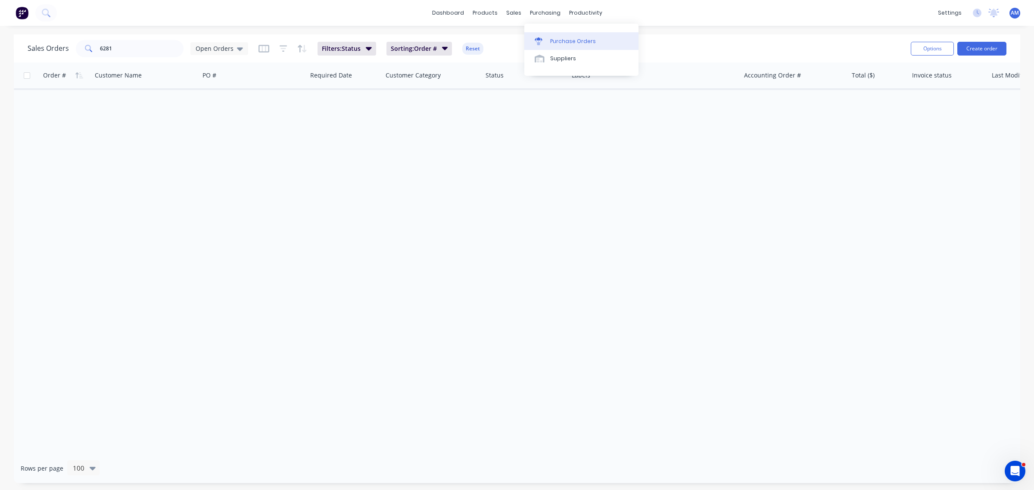
click at [565, 37] on link "Purchase Orders" at bounding box center [581, 40] width 114 height 17
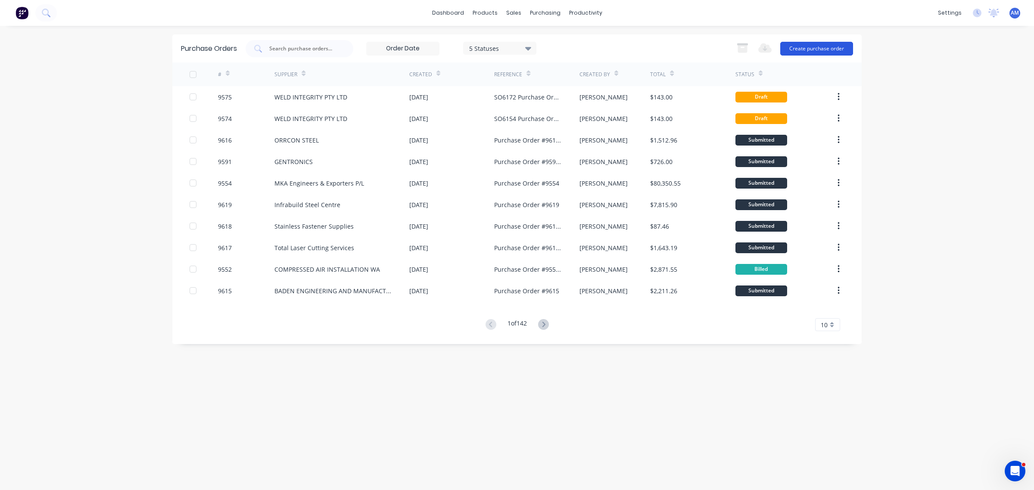
click at [799, 44] on button "Create purchase order" at bounding box center [816, 49] width 73 height 14
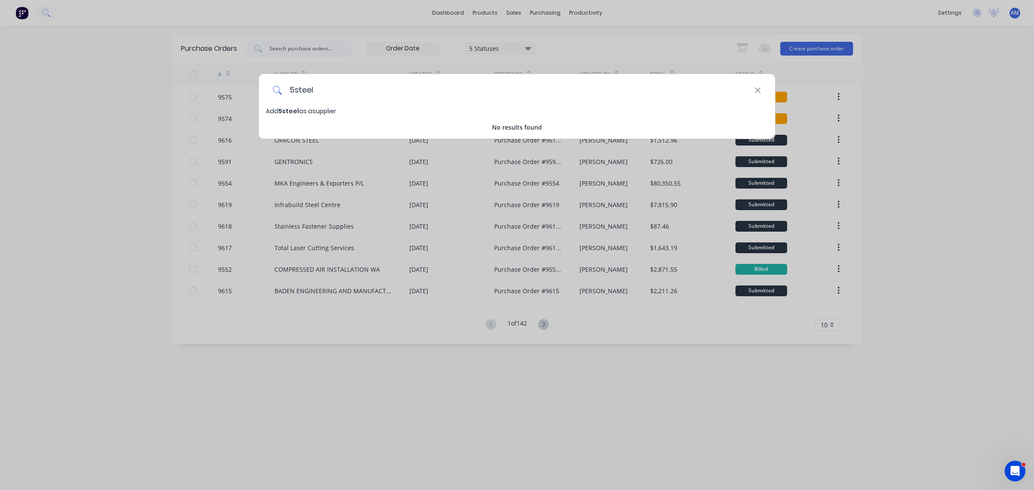
drag, startPoint x: 319, startPoint y: 89, endPoint x: 283, endPoint y: 91, distance: 36.7
click at [283, 91] on input "5steel" at bounding box center [518, 90] width 472 height 32
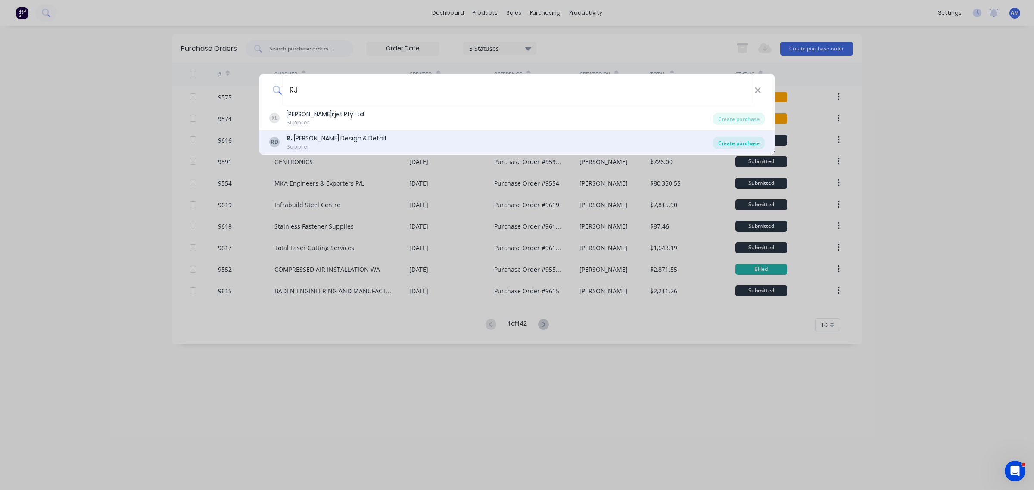
type input "RJ"
click at [726, 144] on div "Create purchase" at bounding box center [739, 143] width 52 height 12
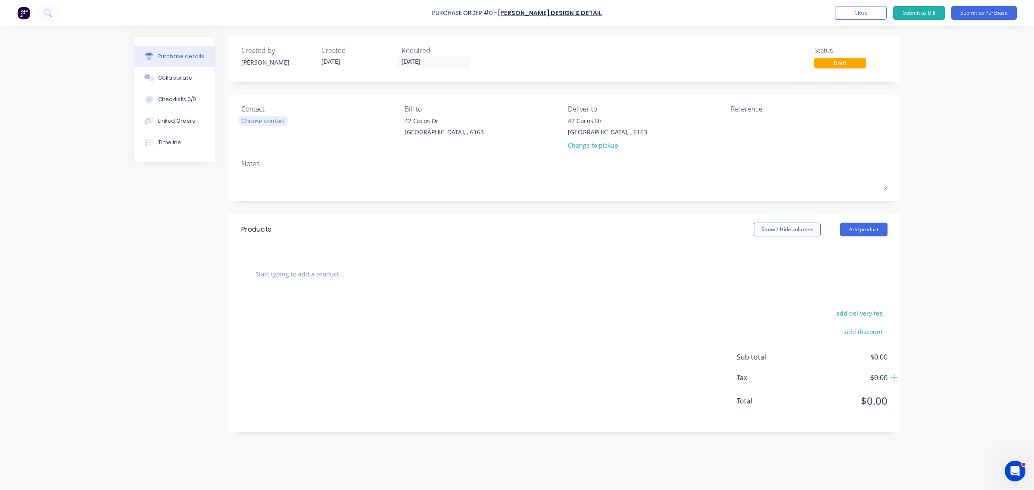
click at [273, 122] on div "Choose contact" at bounding box center [263, 120] width 44 height 9
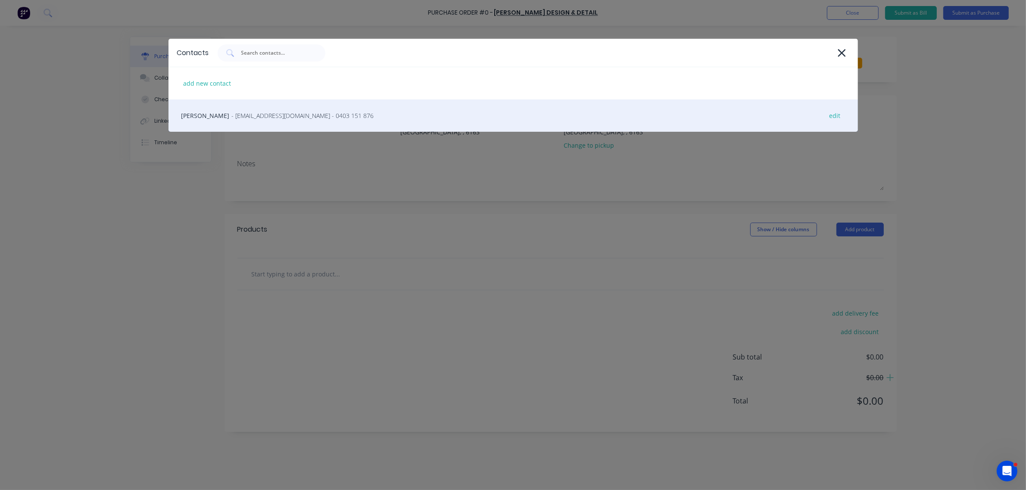
click at [235, 115] on span "- [EMAIL_ADDRESS][DOMAIN_NAME] - 0403 151 876" at bounding box center [303, 115] width 142 height 9
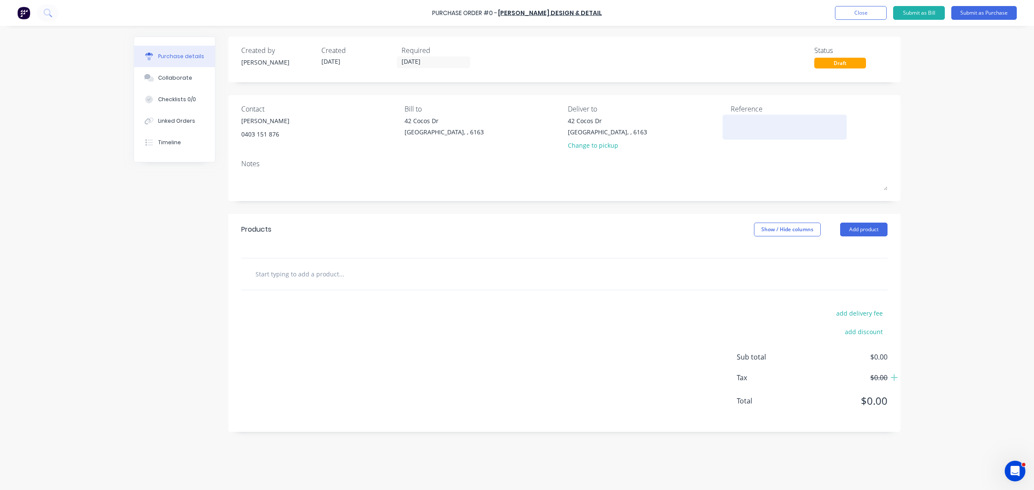
click at [755, 124] on textarea at bounding box center [785, 125] width 108 height 19
click at [421, 61] on input "[DATE]" at bounding box center [433, 62] width 72 height 11
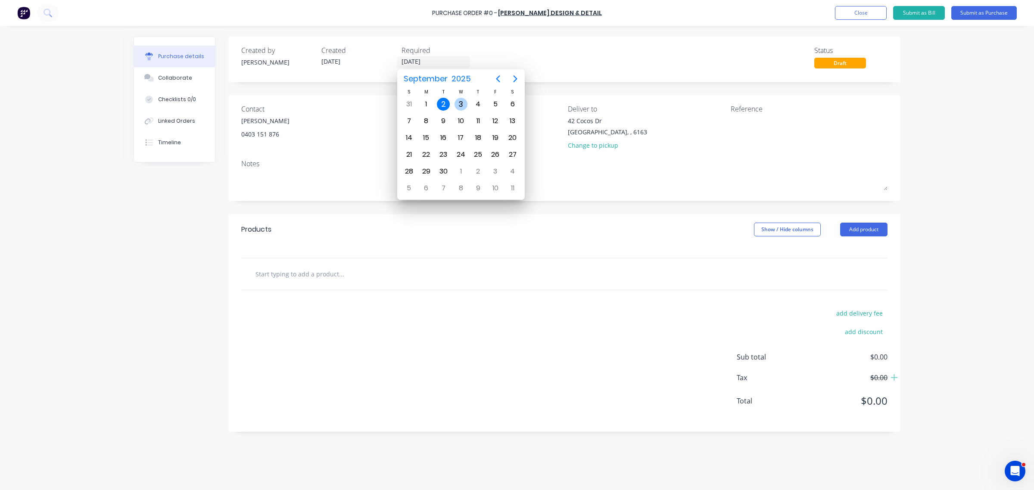
click at [464, 98] on div "3" at bounding box center [461, 104] width 13 height 13
type input "[DATE]"
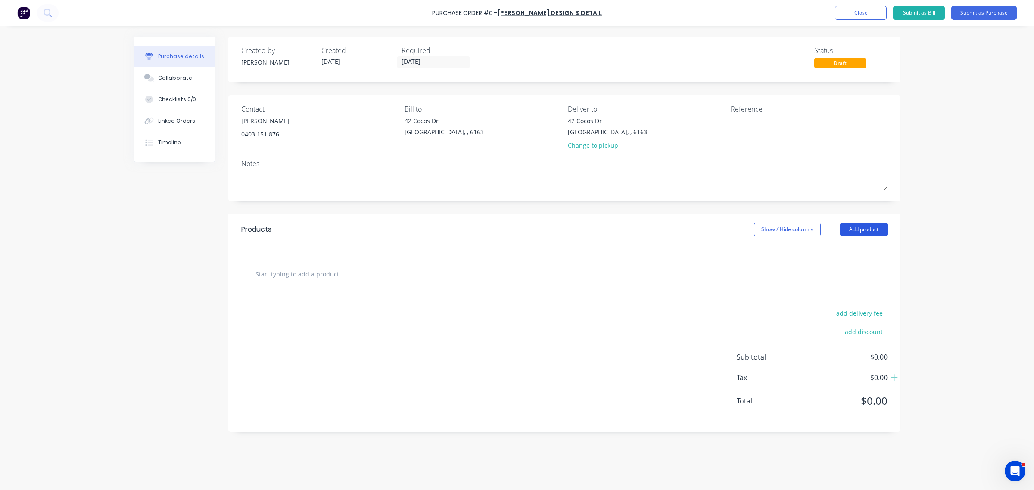
click at [850, 230] on button "Add product" at bounding box center [863, 230] width 47 height 14
click at [843, 269] on div "Basic product" at bounding box center [847, 269] width 66 height 12
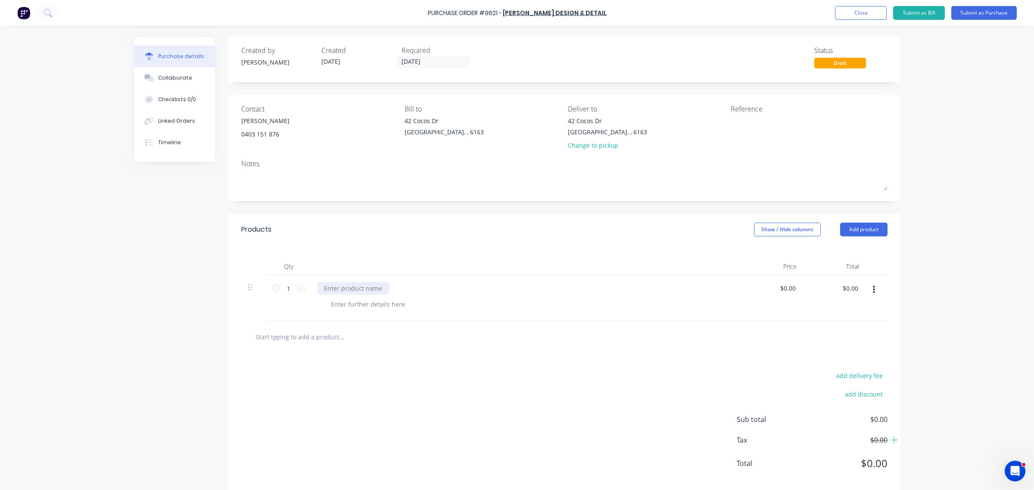
click at [341, 290] on div at bounding box center [353, 288] width 72 height 12
click at [365, 288] on div at bounding box center [353, 288] width 72 height 12
type input "0"
type input "$2,574.00"
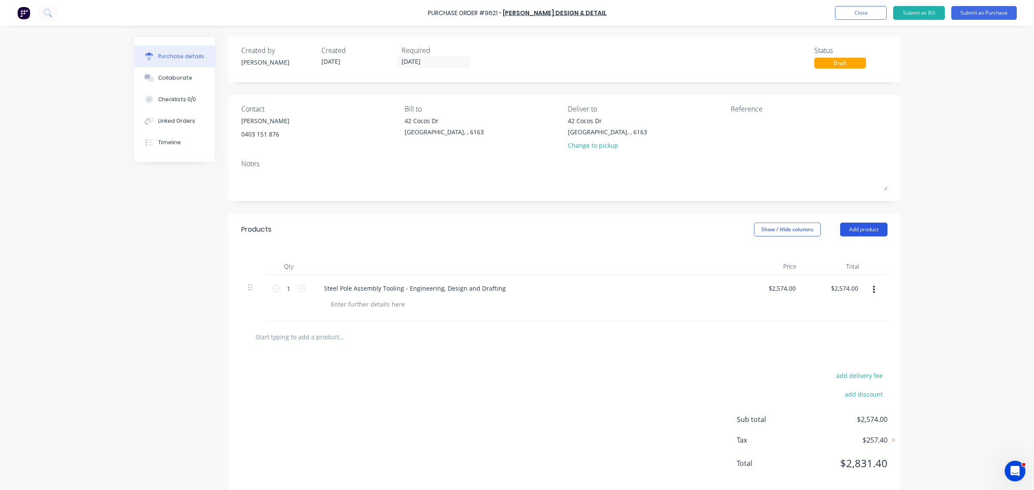
click at [851, 233] on button "Add product" at bounding box center [863, 230] width 47 height 14
click at [841, 335] on div "Notes (External)" at bounding box center [847, 338] width 66 height 12
click at [349, 337] on div at bounding box center [348, 334] width 62 height 12
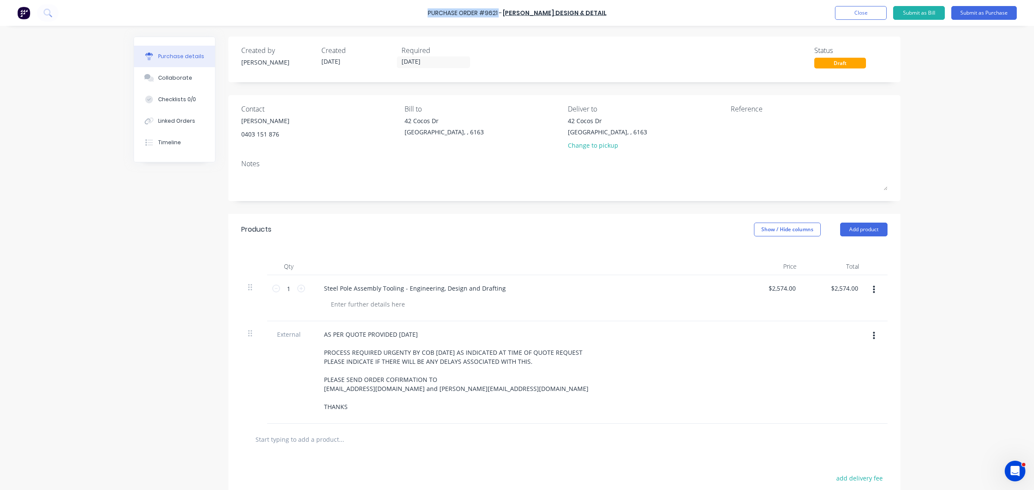
drag, startPoint x: 508, startPoint y: 12, endPoint x: 403, endPoint y: 22, distance: 104.8
click at [401, 21] on div "Purchase Order #9621 - [PERSON_NAME] Design & Detail Add product Close Submit a…" at bounding box center [517, 13] width 1034 height 26
copy div "Purchase Order #9621"
click at [770, 128] on textarea at bounding box center [785, 125] width 108 height 19
paste textarea "Purchase Order #9621"
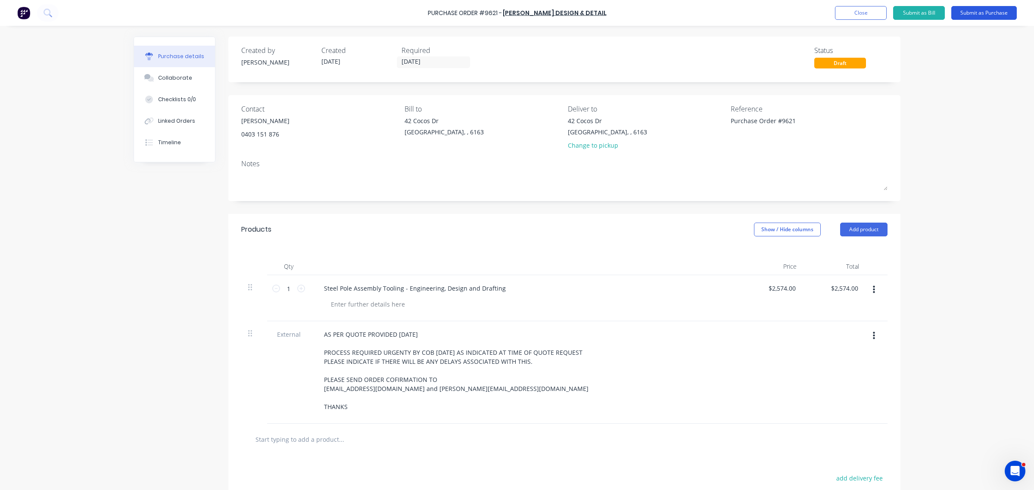
type textarea "Purchase Order #9621"
type textarea "x"
type textarea "Purchase Order #9621"
click at [979, 12] on button "Submit as Purchase" at bounding box center [983, 13] width 65 height 14
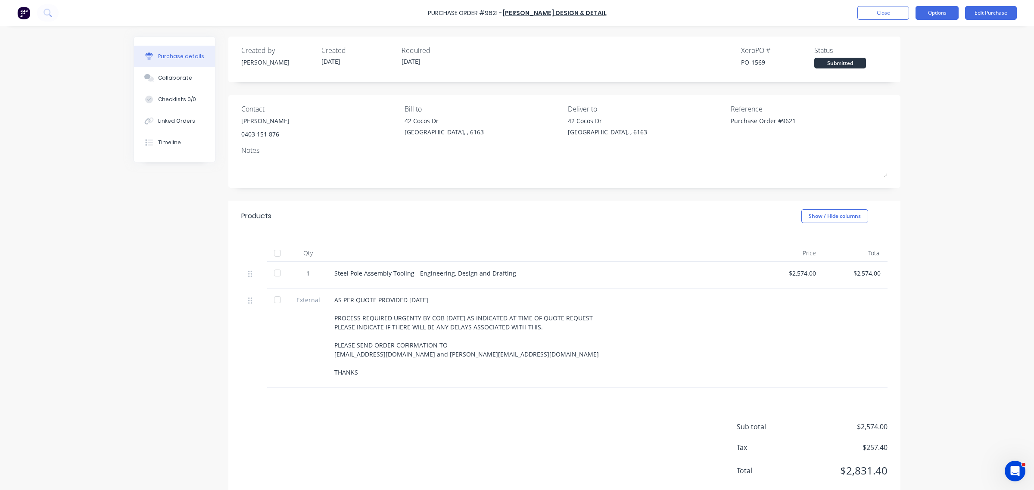
click at [935, 12] on button "Options" at bounding box center [937, 13] width 43 height 14
click at [909, 34] on div "Print / Email" at bounding box center [918, 35] width 66 height 12
click at [895, 55] on div "With pricing" at bounding box center [918, 52] width 66 height 12
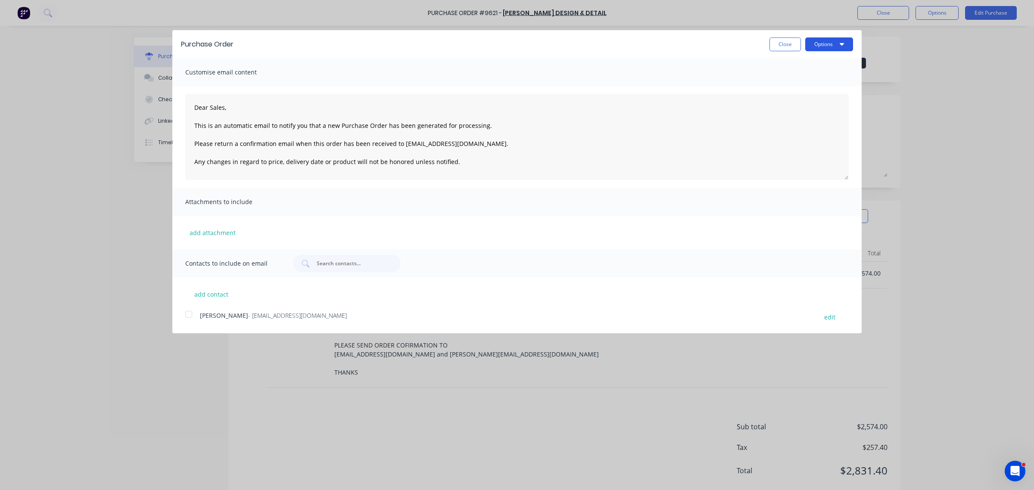
click at [827, 46] on button "Options" at bounding box center [829, 44] width 48 height 14
click at [815, 65] on div "Print" at bounding box center [812, 66] width 66 height 12
click at [778, 42] on button "Close" at bounding box center [785, 44] width 31 height 14
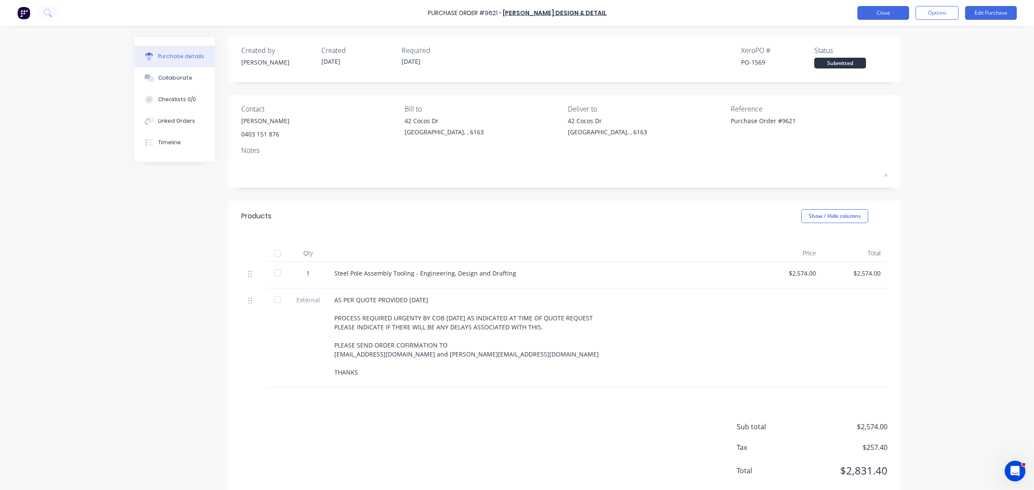
click at [888, 11] on button "Close" at bounding box center [883, 13] width 52 height 14
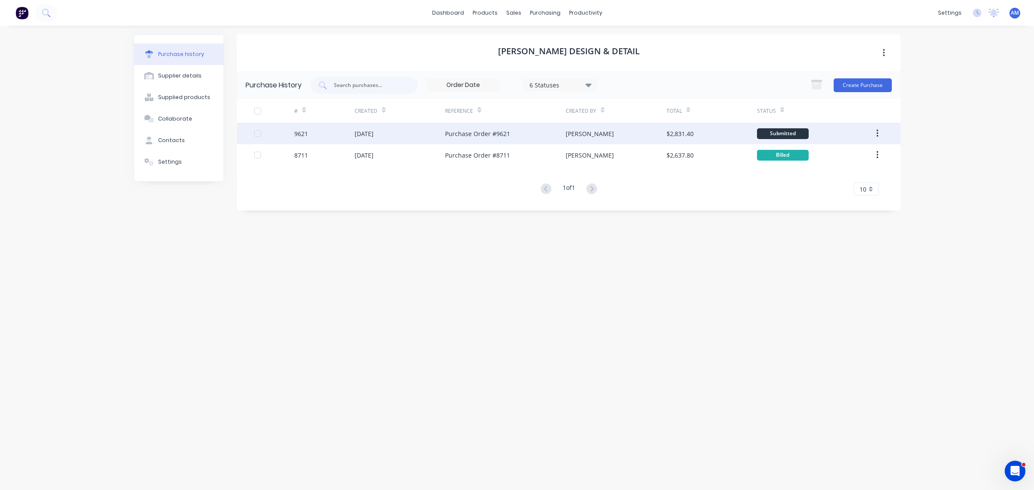
click at [329, 130] on div "9621" at bounding box center [324, 134] width 60 height 22
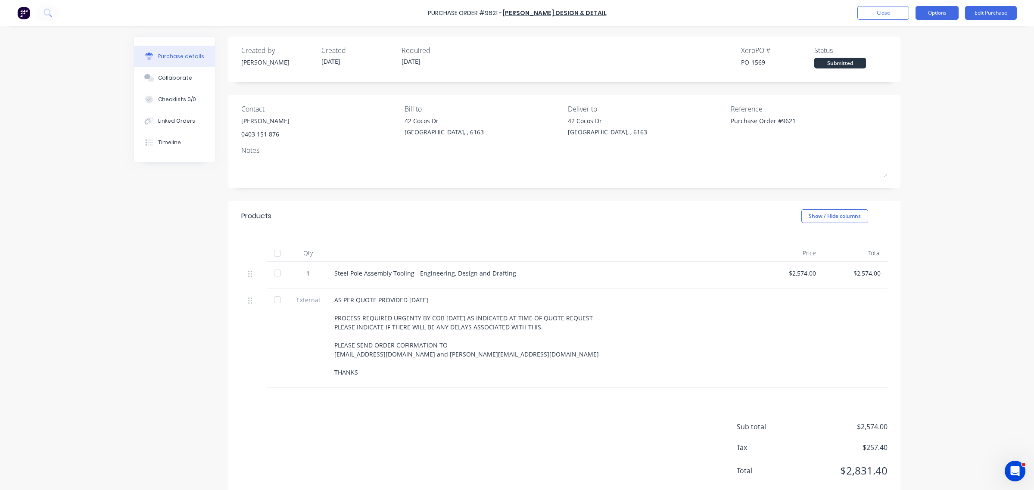
click at [943, 15] on button "Options" at bounding box center [937, 13] width 43 height 14
click at [919, 30] on div "Print / Email" at bounding box center [918, 35] width 66 height 12
click at [903, 49] on div "With pricing" at bounding box center [918, 52] width 66 height 12
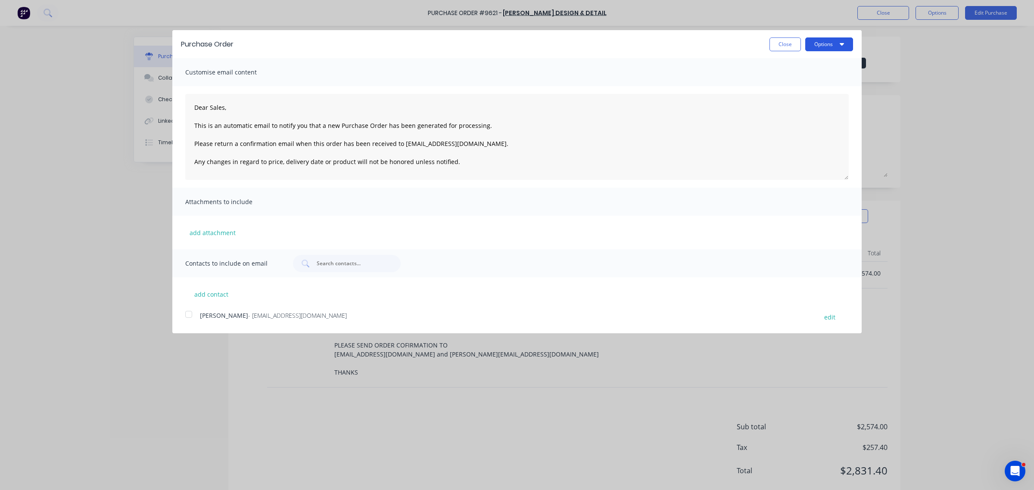
click at [824, 47] on button "Options" at bounding box center [829, 44] width 48 height 14
click at [819, 62] on div "Print" at bounding box center [812, 66] width 66 height 12
drag, startPoint x: 780, startPoint y: 39, endPoint x: 825, endPoint y: 37, distance: 44.9
click at [782, 39] on button "Close" at bounding box center [785, 44] width 31 height 14
type textarea "x"
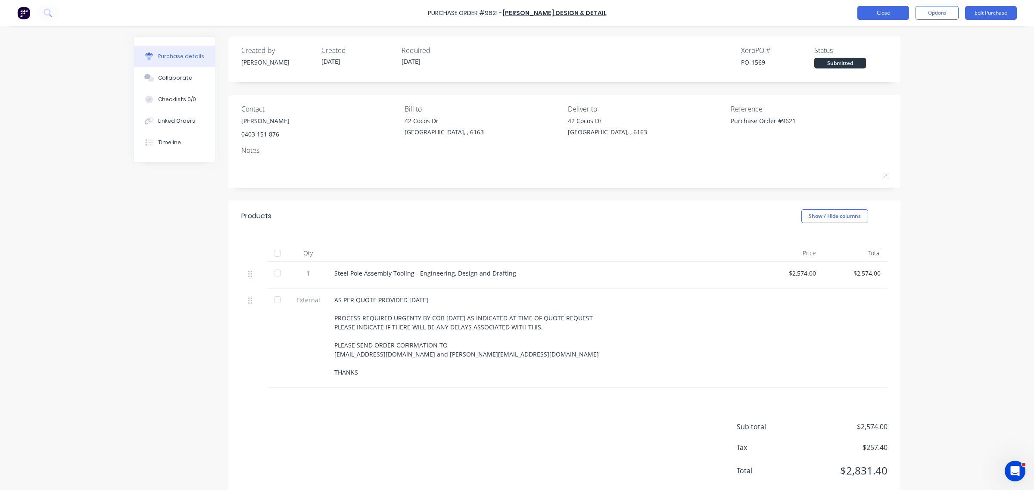
click at [869, 10] on button "Close" at bounding box center [883, 13] width 52 height 14
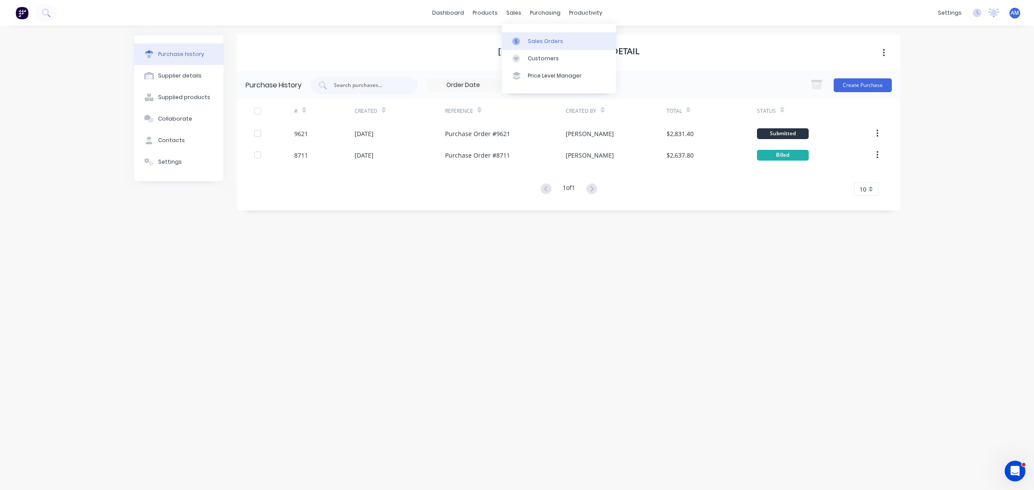
click at [533, 38] on div "Sales Orders" at bounding box center [545, 41] width 35 height 8
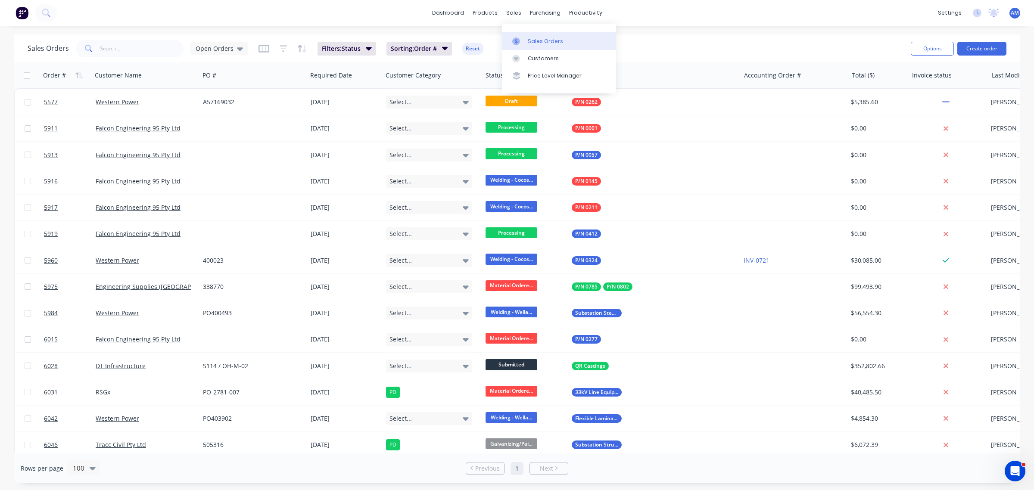
click at [532, 41] on div "Sales Orders" at bounding box center [545, 41] width 35 height 8
click at [138, 52] on input "text" at bounding box center [142, 48] width 84 height 17
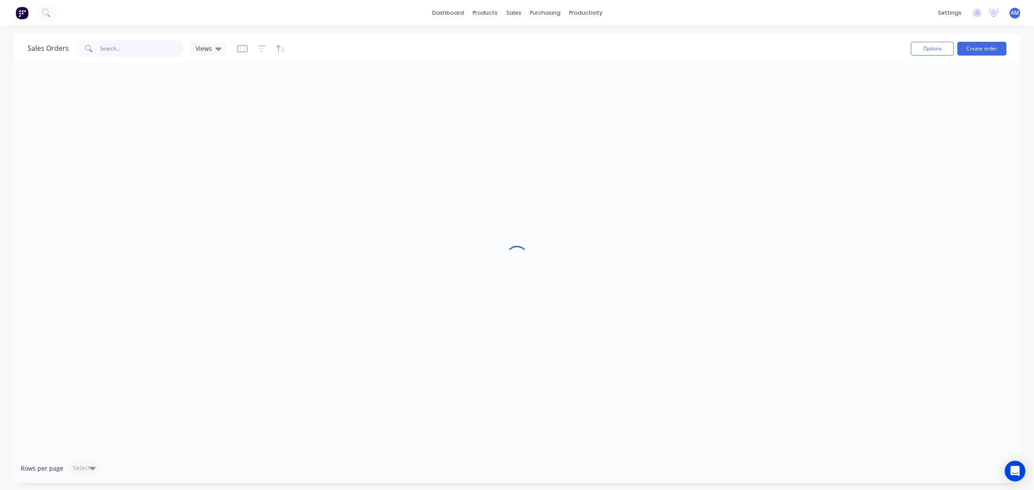
click at [122, 50] on input "text" at bounding box center [142, 48] width 84 height 17
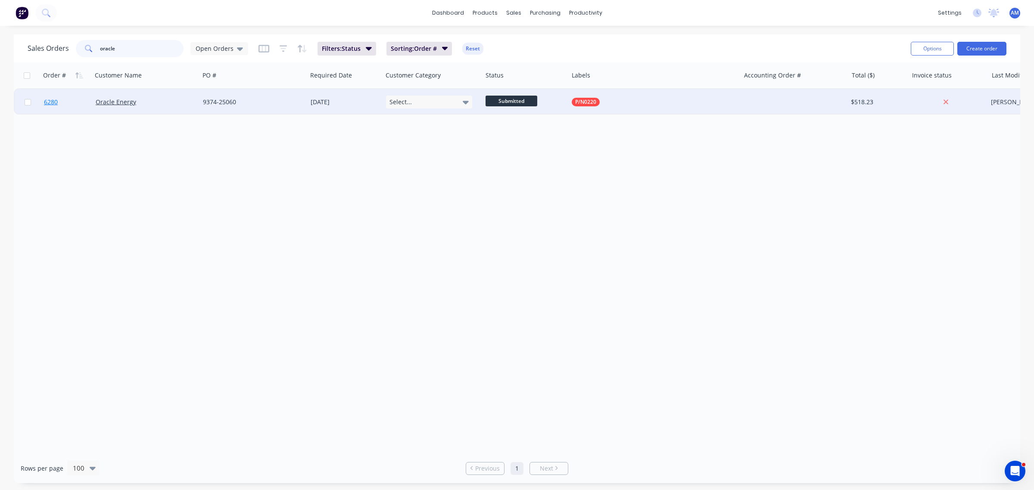
type input "oracle"
click at [69, 103] on link "6280" at bounding box center [70, 102] width 52 height 26
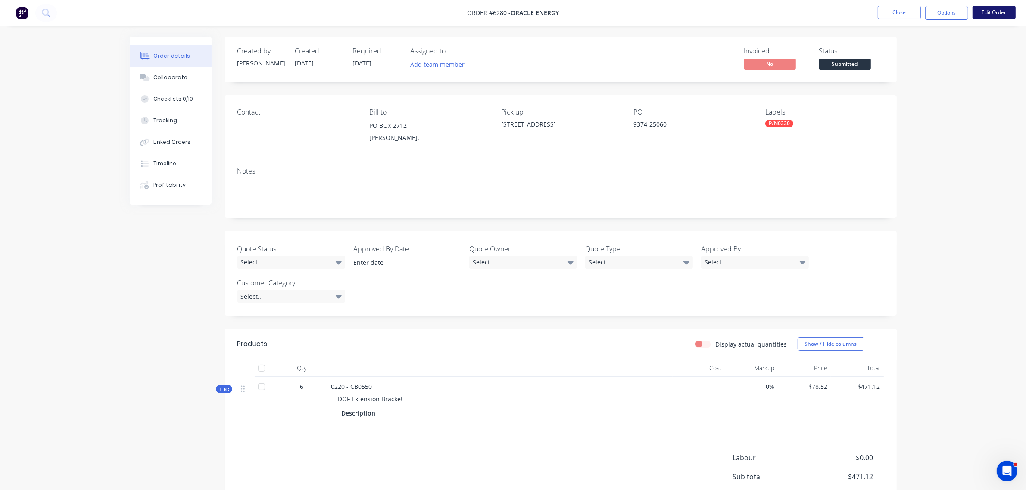
click at [996, 9] on button "Edit Order" at bounding box center [994, 12] width 43 height 13
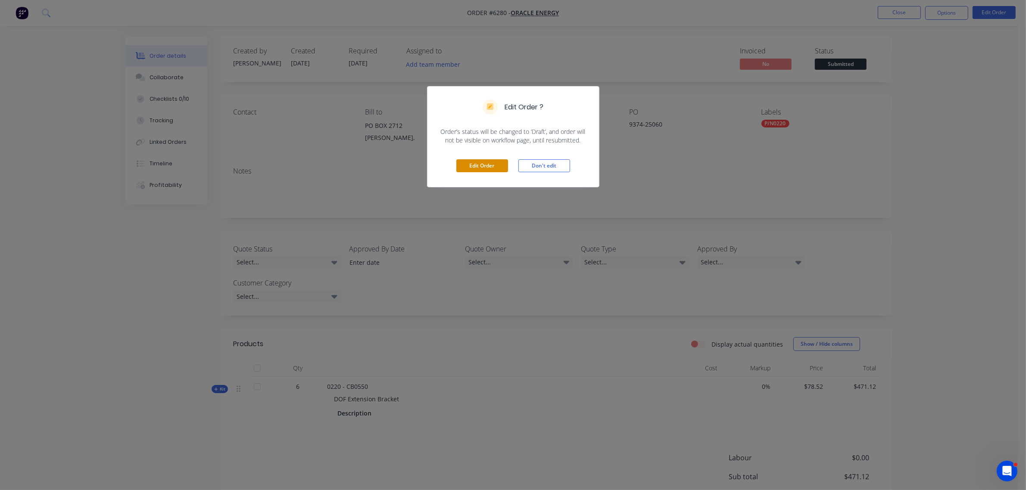
click at [464, 166] on button "Edit Order" at bounding box center [482, 165] width 52 height 13
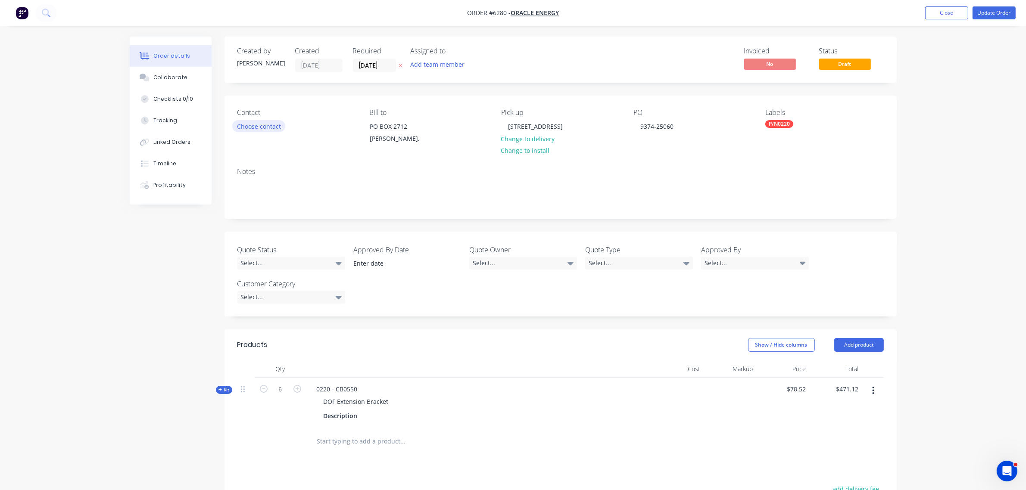
click at [261, 124] on button "Choose contact" at bounding box center [258, 126] width 53 height 12
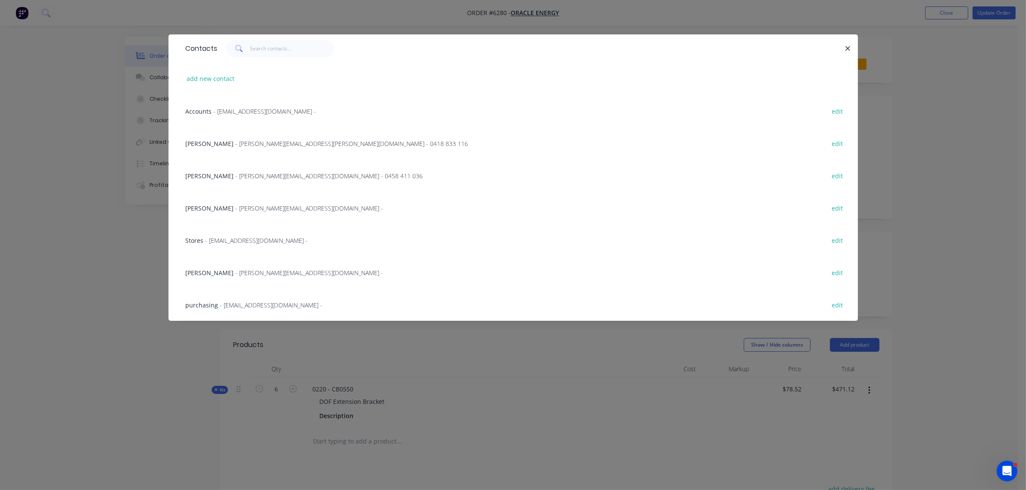
click at [254, 140] on span "- [PERSON_NAME][EMAIL_ADDRESS][PERSON_NAME][DOMAIN_NAME] - 0418 833 116" at bounding box center [352, 144] width 233 height 8
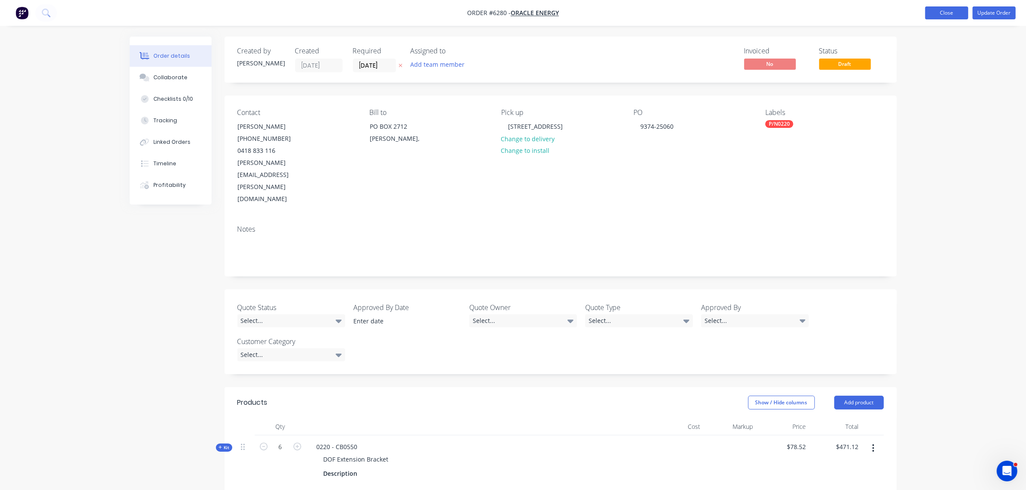
click at [929, 15] on button "Close" at bounding box center [946, 12] width 43 height 13
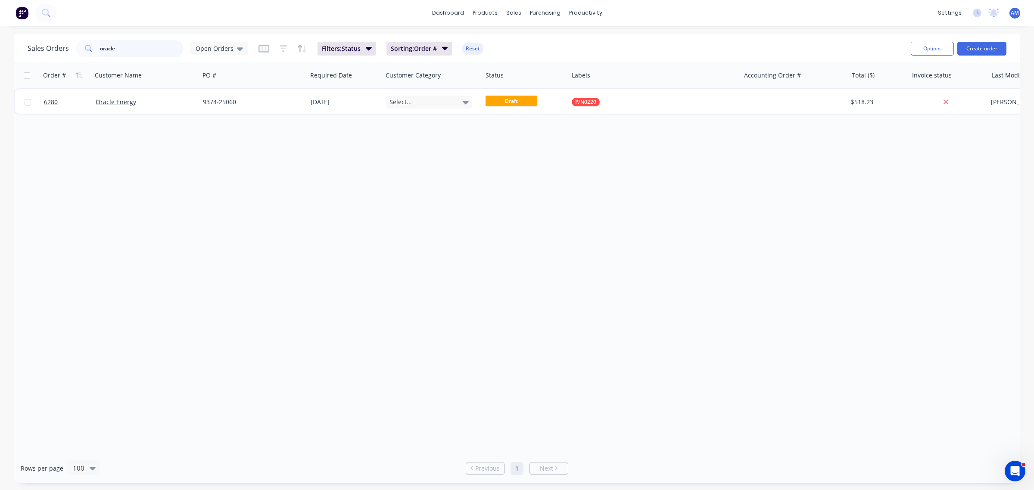
click at [128, 44] on input "oracle" at bounding box center [142, 48] width 84 height 17
drag, startPoint x: 65, startPoint y: 55, endPoint x: 35, endPoint y: 58, distance: 30.3
click at [35, 58] on div "Sales Orders oracle Open Orders Filters: Status Sorting: Order # Reset" at bounding box center [466, 48] width 876 height 21
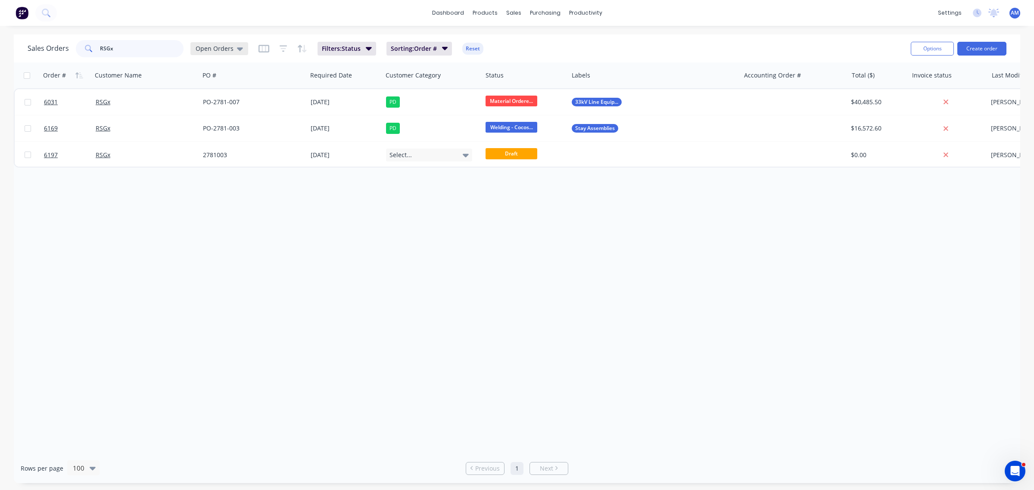
type input "RSGx"
click at [237, 50] on icon at bounding box center [240, 48] width 6 height 9
click at [207, 201] on div "SIP edit" at bounding box center [250, 208] width 115 height 17
click at [194, 208] on button "SIP" at bounding box center [242, 208] width 98 height 10
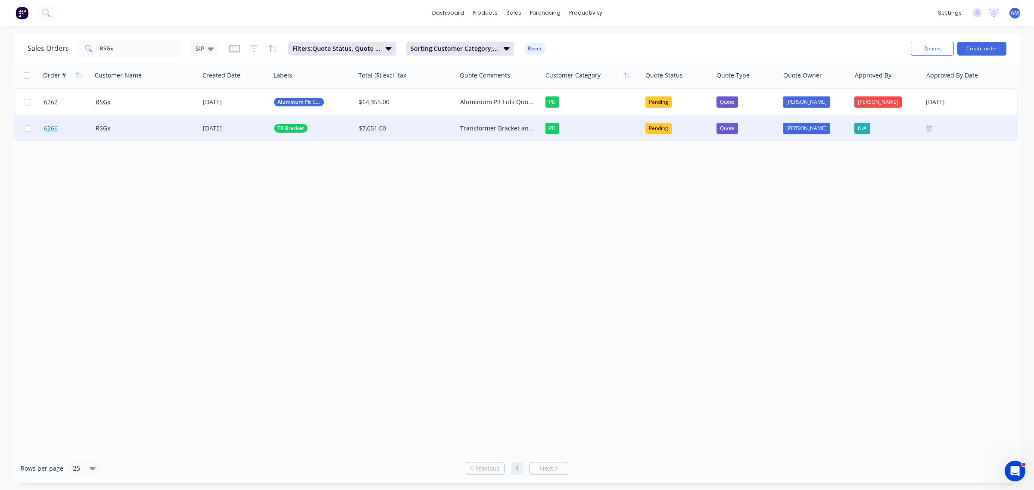
click at [63, 128] on link "6266" at bounding box center [70, 128] width 52 height 26
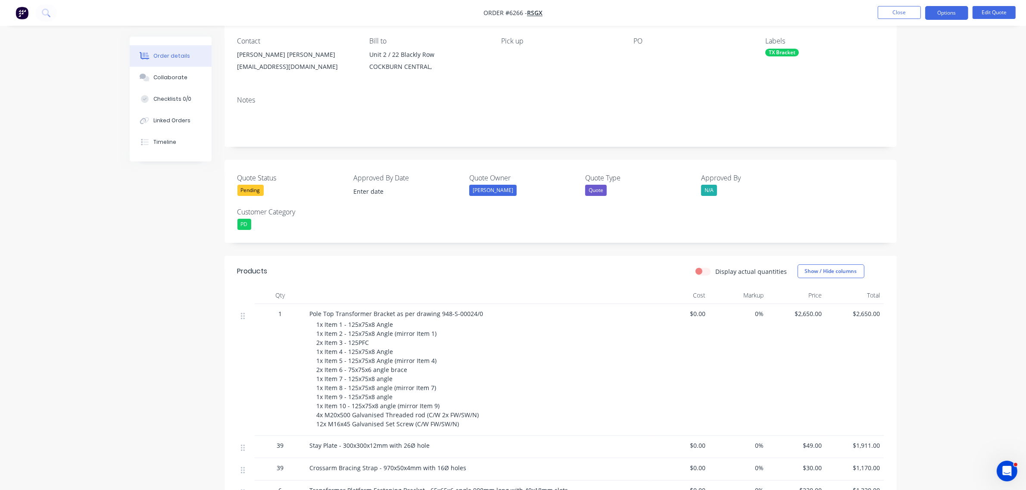
scroll to position [108, 0]
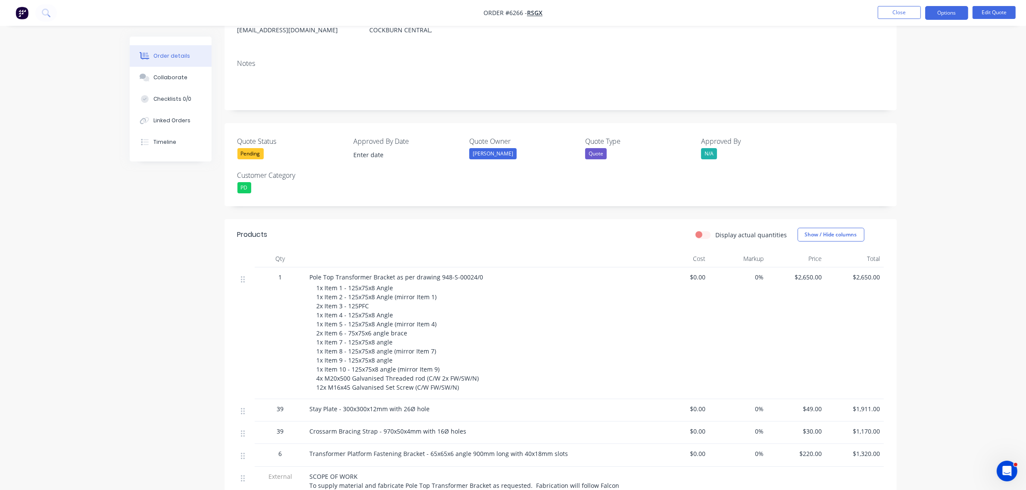
click at [281, 278] on span "1" at bounding box center [280, 277] width 3 height 9
click at [281, 279] on span "1" at bounding box center [280, 277] width 3 height 9
click at [985, 5] on nav "Order #6266 - RSGx Close Options Edit Quote" at bounding box center [513, 13] width 1026 height 26
click at [983, 15] on button "Edit Quote" at bounding box center [994, 12] width 43 height 13
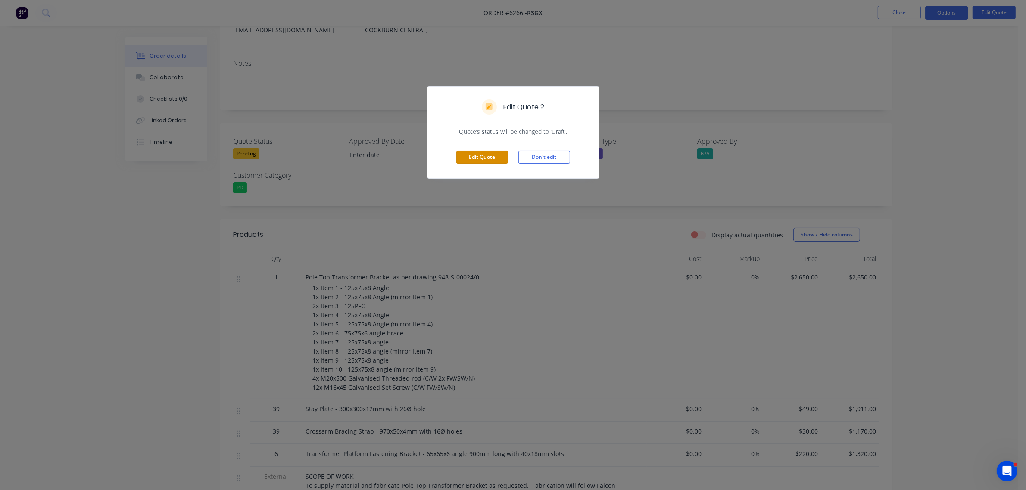
drag, startPoint x: 483, startPoint y: 157, endPoint x: 470, endPoint y: 205, distance: 49.4
click at [483, 158] on button "Edit Quote" at bounding box center [482, 157] width 52 height 13
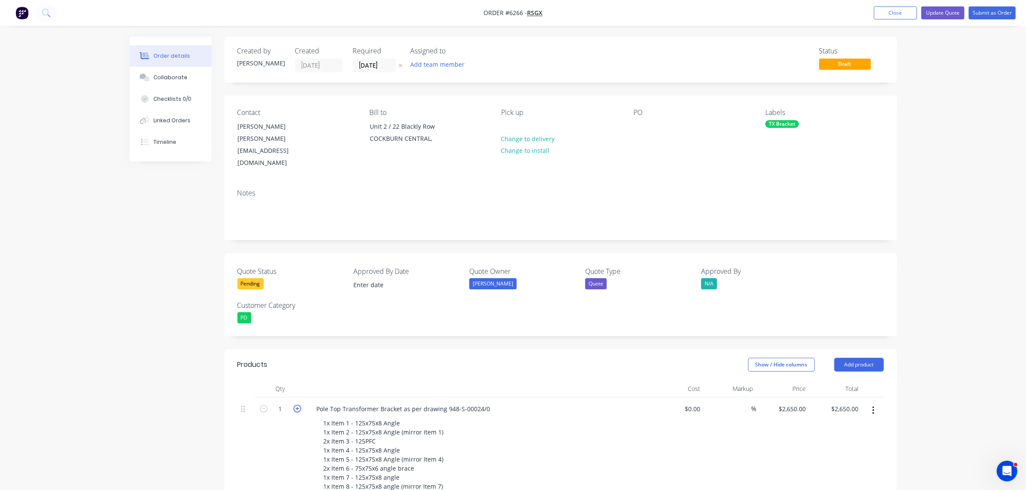
click at [296, 405] on icon "button" at bounding box center [297, 409] width 8 height 8
type input "2"
type input "$5,300.00"
click at [296, 405] on icon "button" at bounding box center [297, 409] width 8 height 8
type input "3"
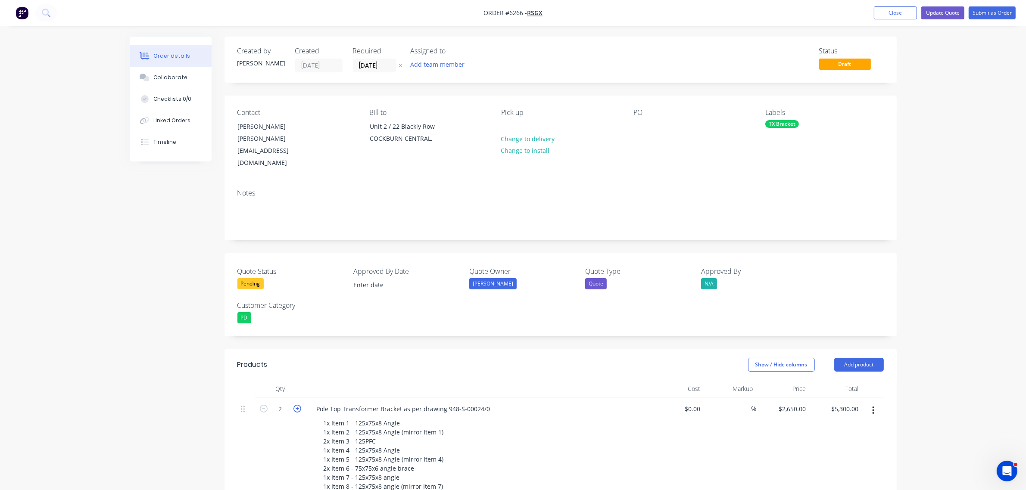
type input "$7,950.00"
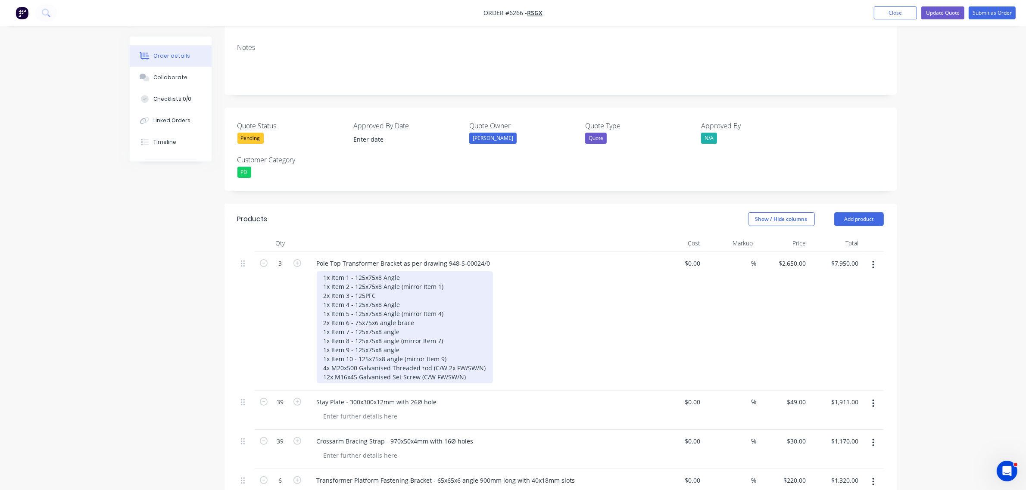
scroll to position [162, 0]
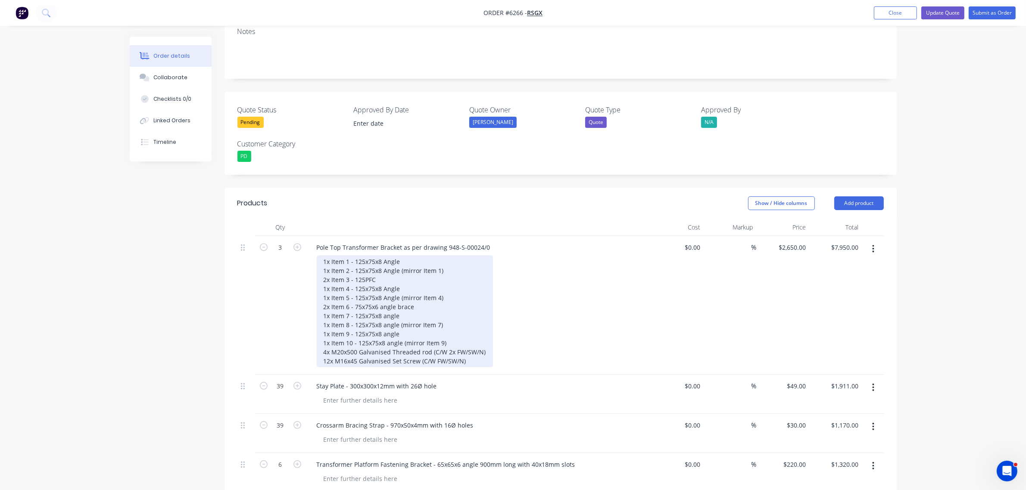
click at [321, 256] on div "1x Item 1 - 125x75x8 Angle 1x Item 2 - 125x75x8 Angle (mirror Item 1) 2x Item 3…" at bounding box center [405, 312] width 176 height 112
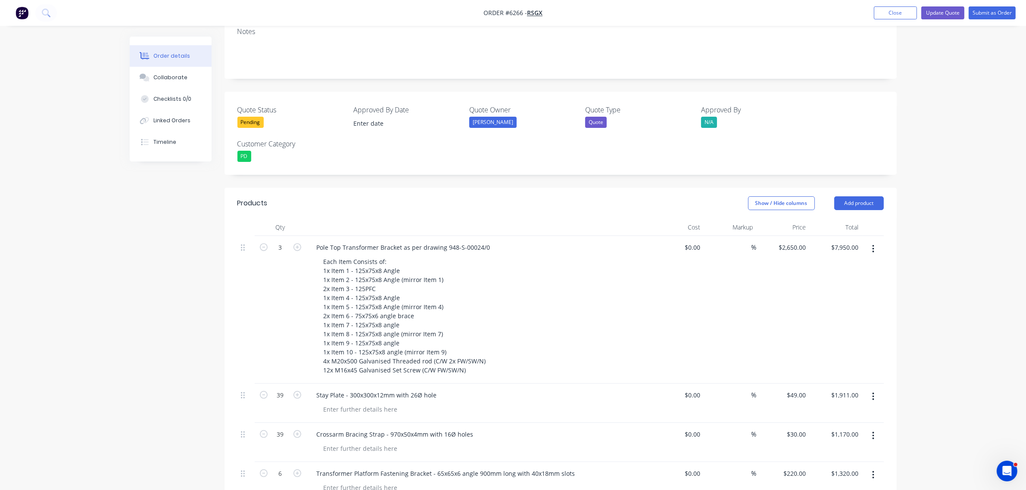
click at [607, 313] on div "Each Item Consists of: 1x Item 1 - 125x75x8 Angle 1x Item 2 - 125x75x8 Angle (m…" at bounding box center [482, 316] width 331 height 121
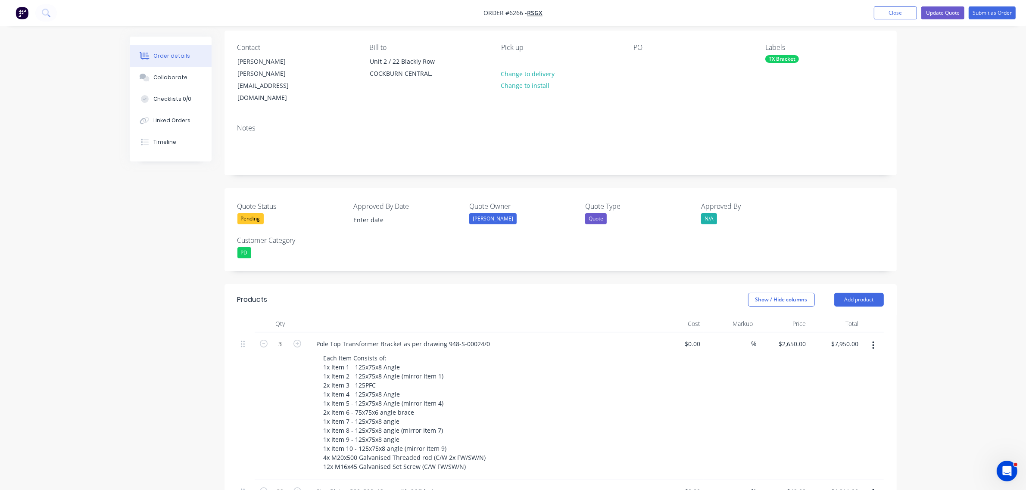
scroll to position [0, 0]
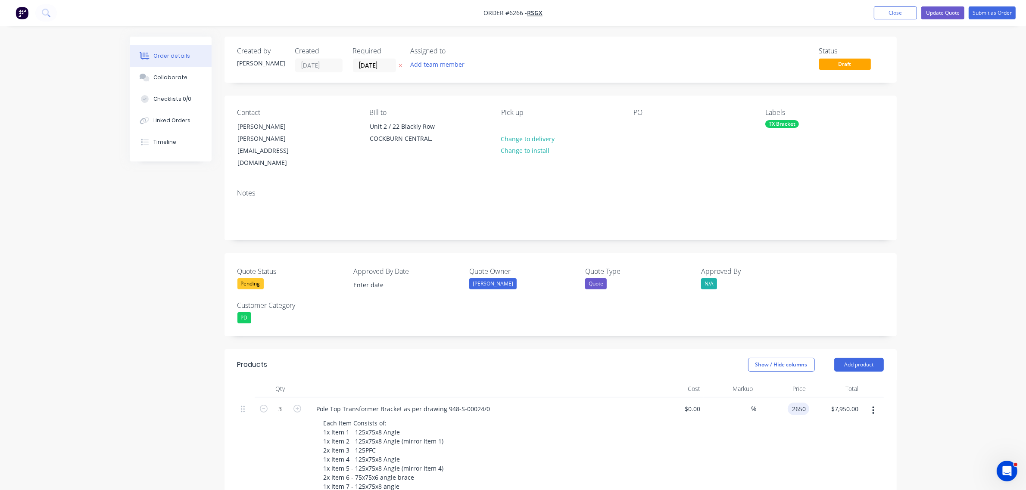
click at [787, 398] on div "2650 2650" at bounding box center [783, 472] width 53 height 148
type input "$2,044.00"
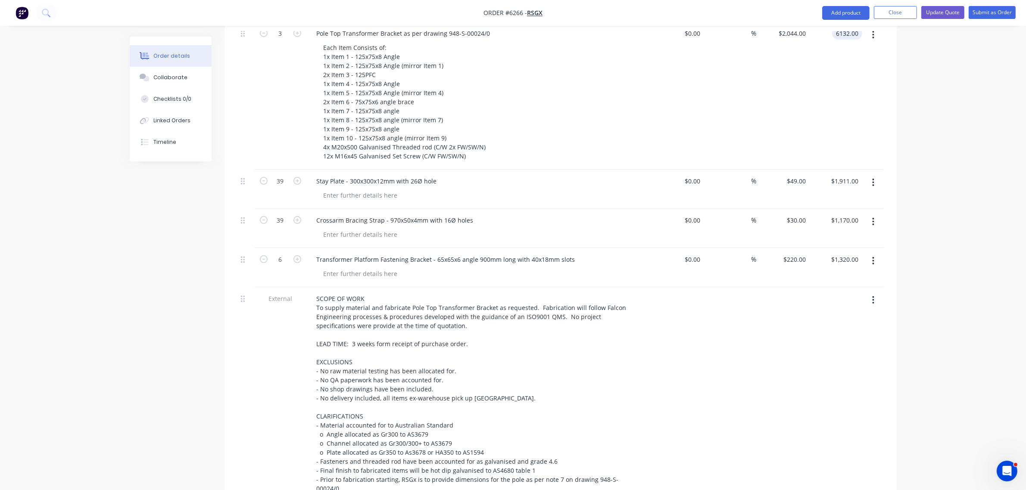
scroll to position [323, 0]
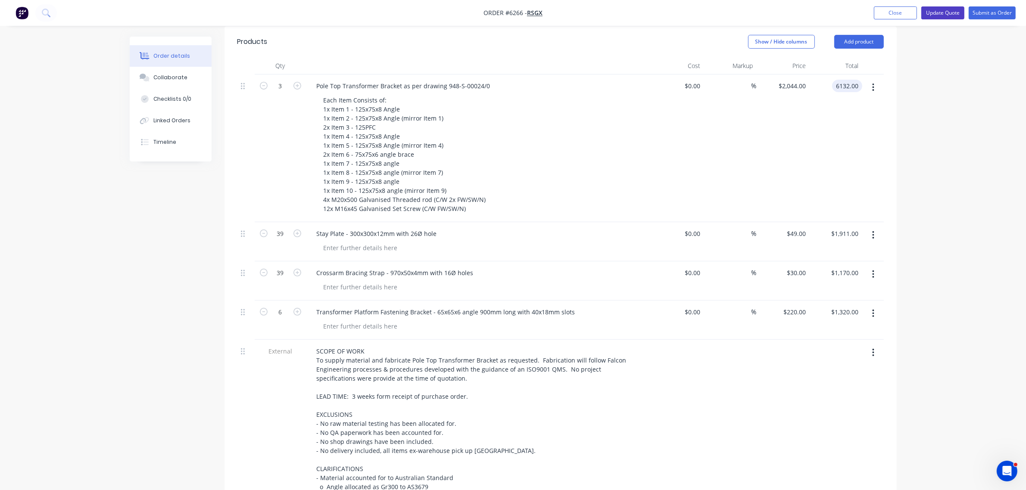
type input "$6,132.00"
click at [941, 13] on button "Update Quote" at bounding box center [942, 12] width 43 height 13
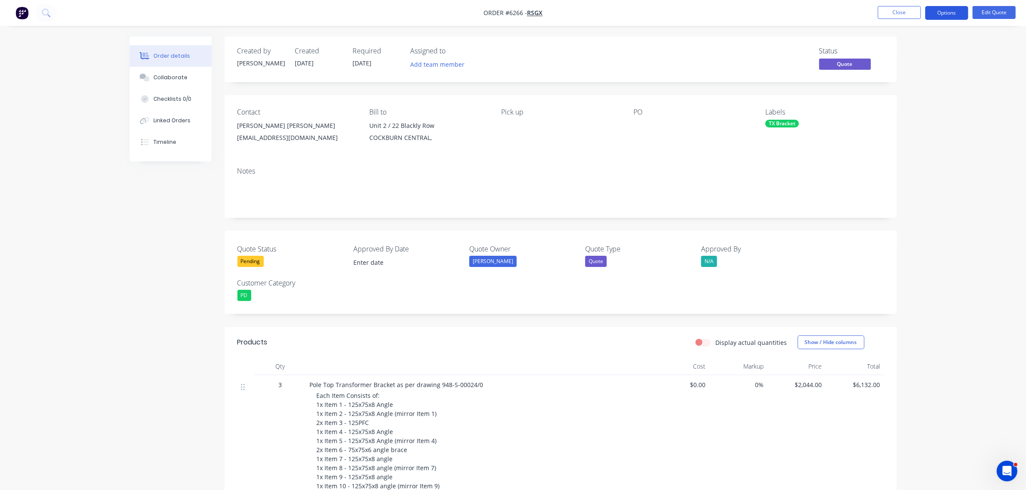
click at [947, 13] on button "Options" at bounding box center [946, 13] width 43 height 14
click at [888, 52] on div "Quote" at bounding box center [920, 52] width 79 height 12
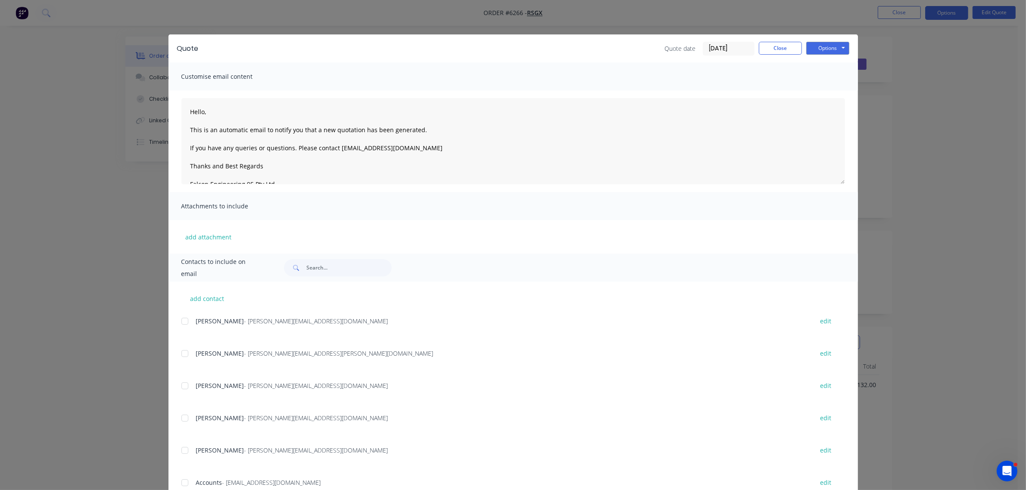
click at [847, 43] on div "Quote Quote date [DATE] Close Options Preview Print Email" at bounding box center [512, 48] width 689 height 28
click at [838, 48] on button "Options" at bounding box center [827, 48] width 43 height 13
click at [832, 70] on button "Preview" at bounding box center [833, 64] width 55 height 14
click at [765, 50] on button "Close" at bounding box center [780, 48] width 43 height 13
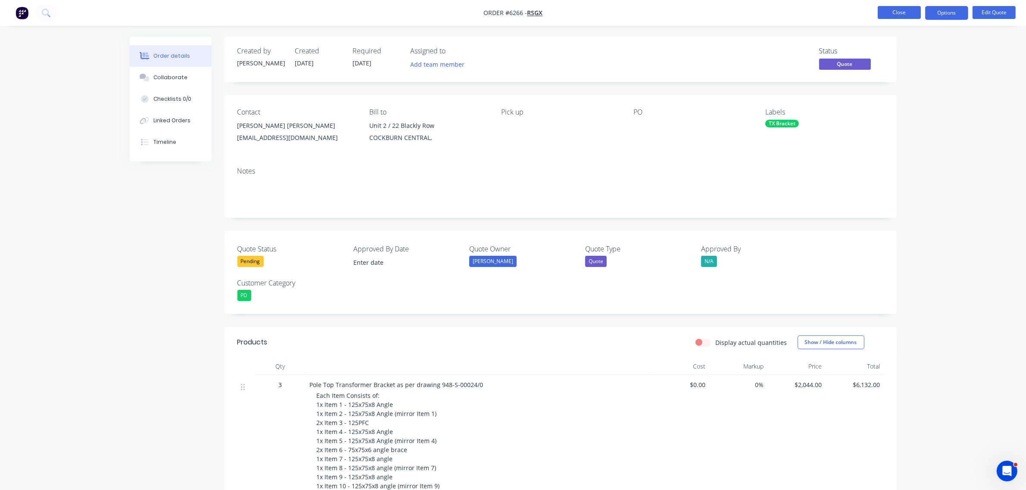
click at [888, 16] on button "Close" at bounding box center [899, 12] width 43 height 13
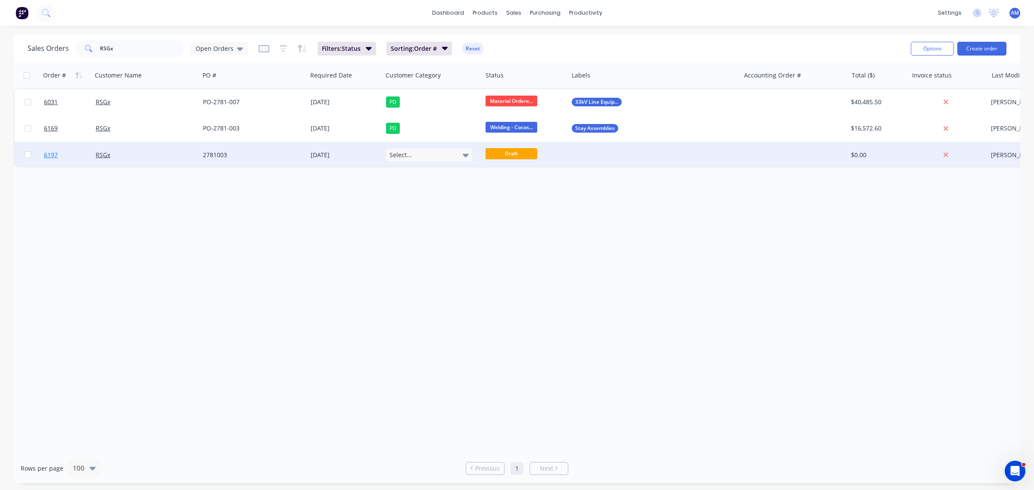
click at [78, 153] on link "6197" at bounding box center [70, 155] width 52 height 26
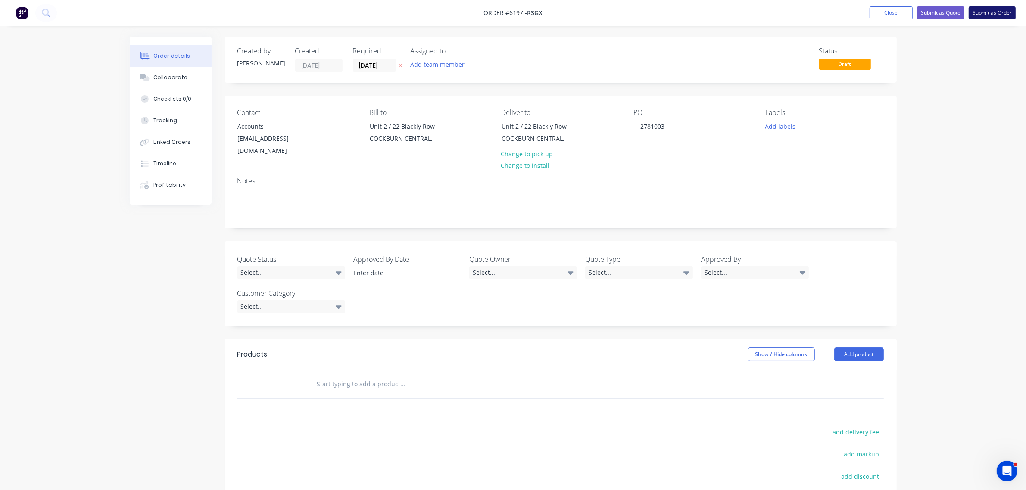
click at [993, 13] on button "Submit as Order" at bounding box center [992, 12] width 47 height 13
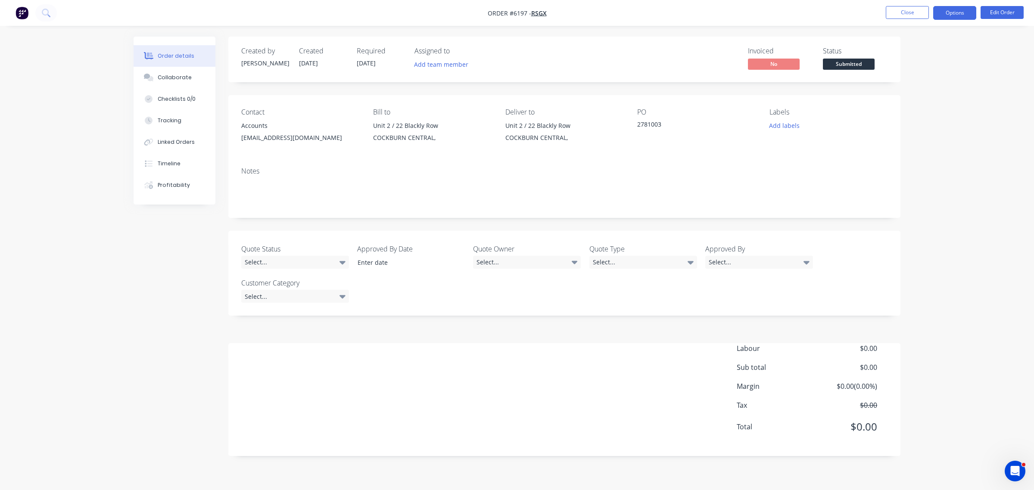
click at [953, 15] on button "Options" at bounding box center [954, 13] width 43 height 14
click at [919, 222] on button "Archive" at bounding box center [929, 228] width 95 height 17
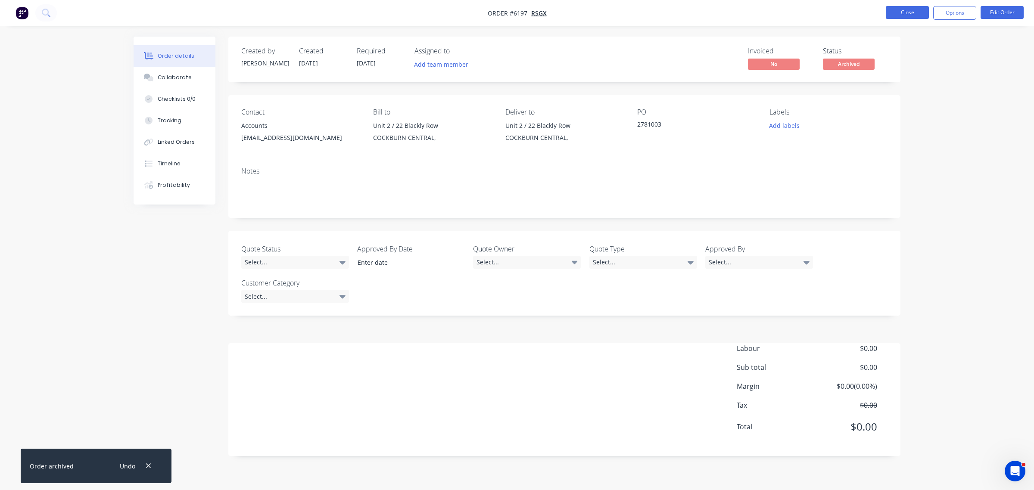
click at [916, 15] on button "Close" at bounding box center [907, 12] width 43 height 13
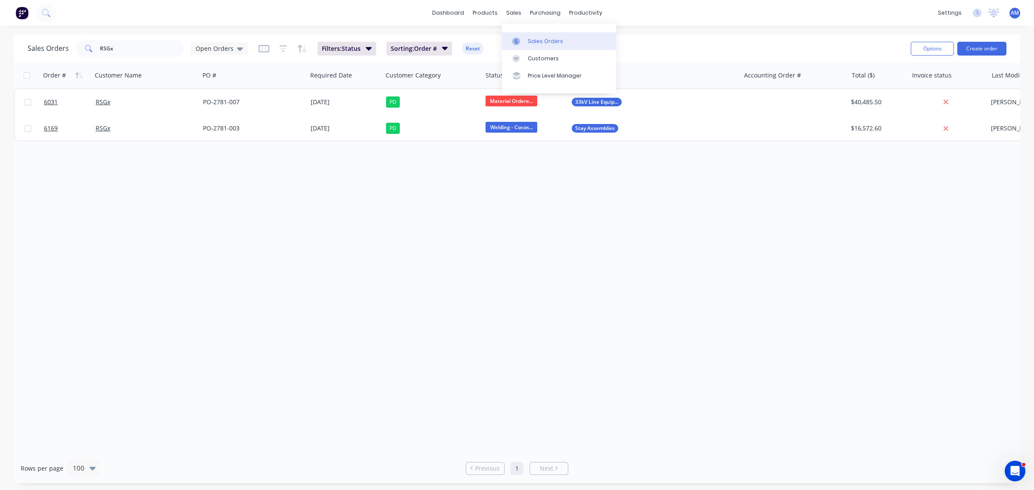
click at [534, 37] on div "Sales Orders" at bounding box center [545, 41] width 35 height 8
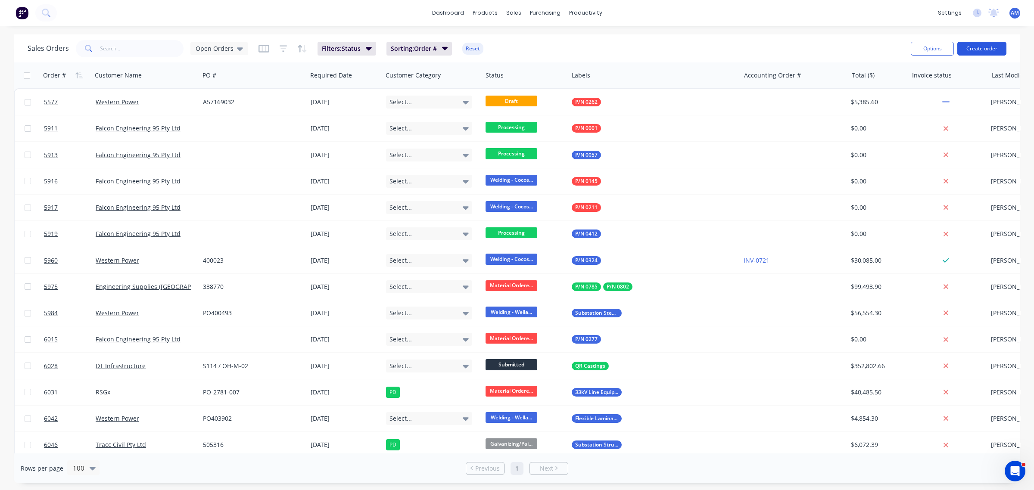
click at [991, 48] on button "Create order" at bounding box center [981, 49] width 49 height 14
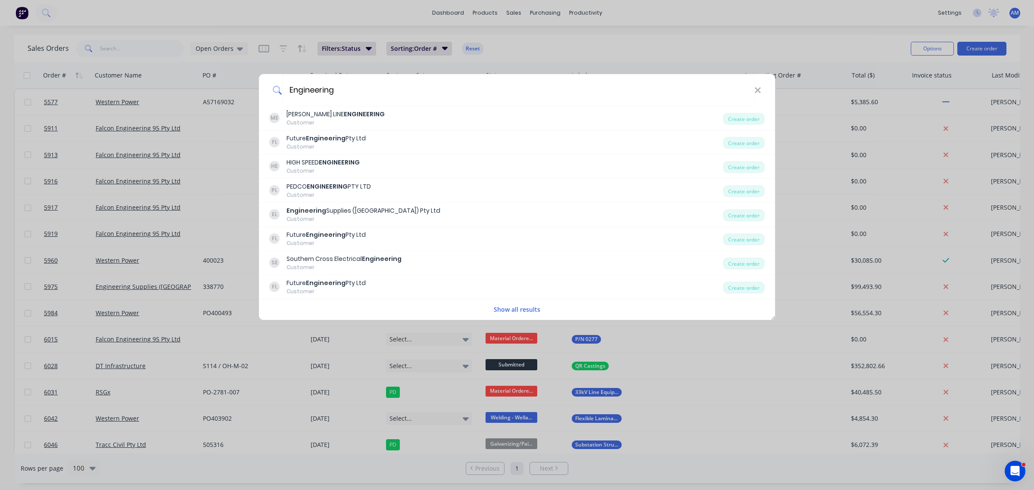
type input "Engineering"
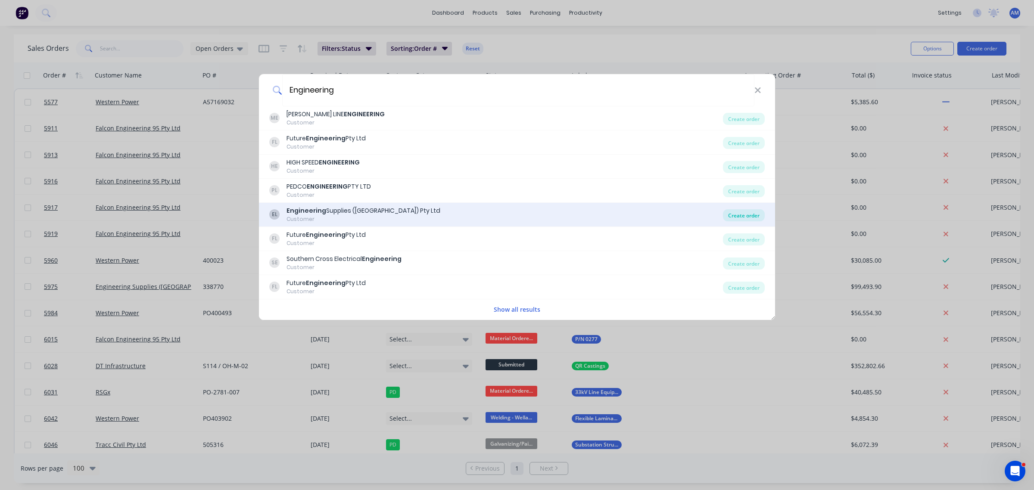
click at [741, 218] on div "Create order" at bounding box center [744, 215] width 42 height 12
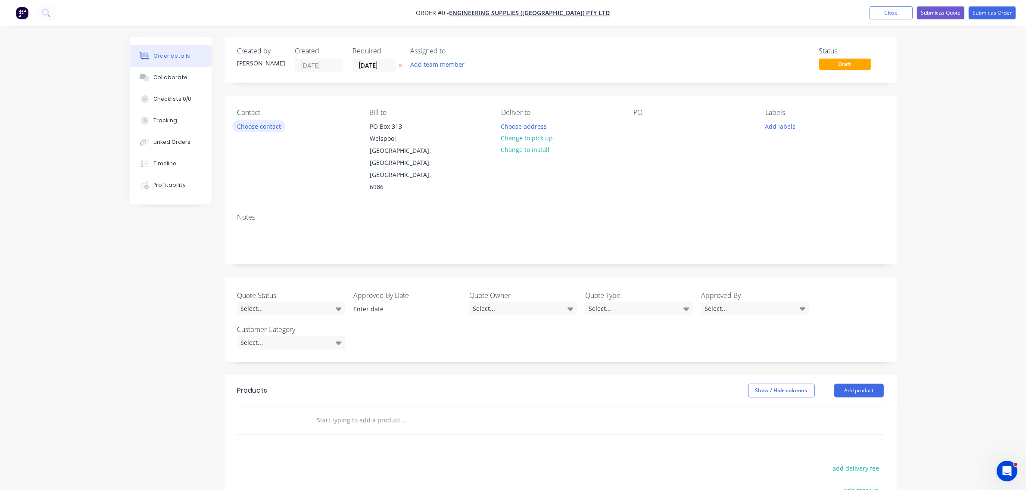
click at [257, 127] on button "Choose contact" at bounding box center [258, 126] width 53 height 12
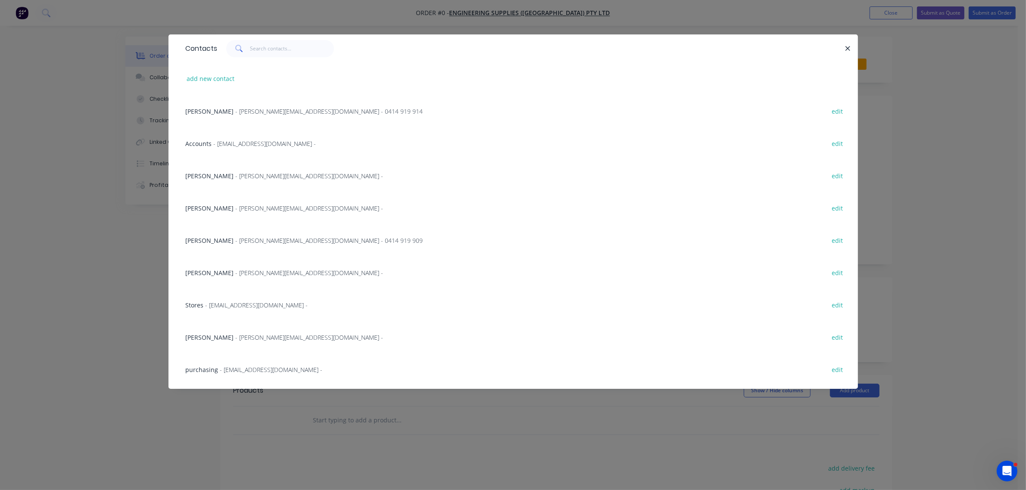
click at [236, 237] on span "- [PERSON_NAME][EMAIL_ADDRESS][DOMAIN_NAME] - 0414 919 909" at bounding box center [329, 241] width 187 height 8
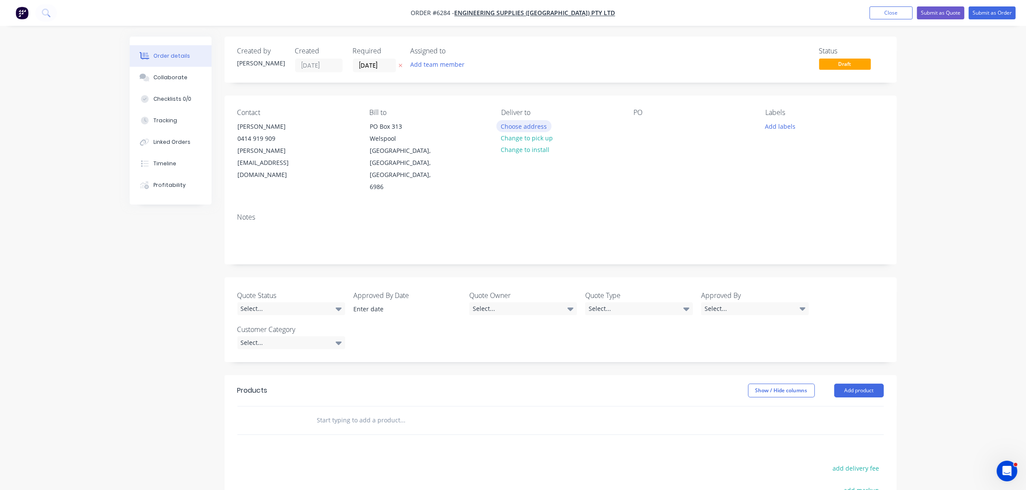
click at [530, 125] on button "Choose address" at bounding box center [523, 126] width 55 height 12
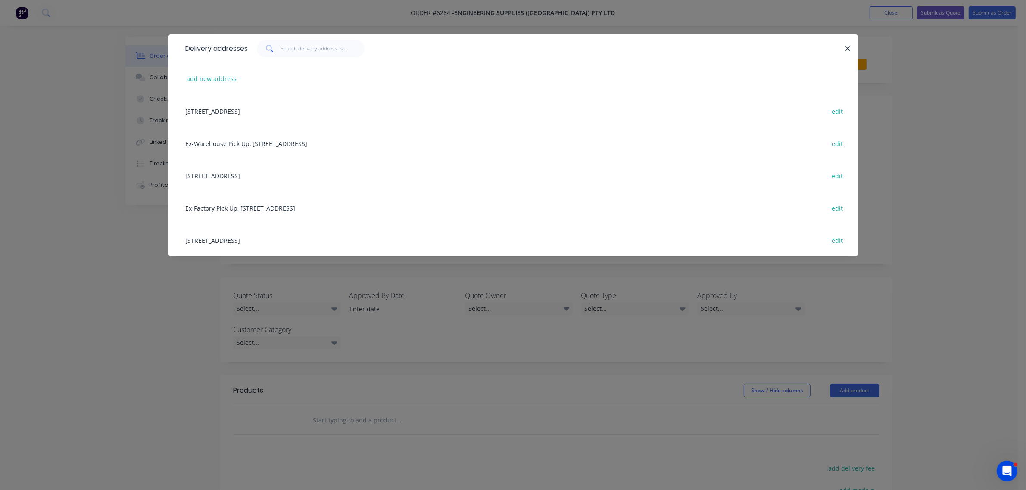
click at [263, 168] on div "[STREET_ADDRESS] edit" at bounding box center [513, 175] width 664 height 32
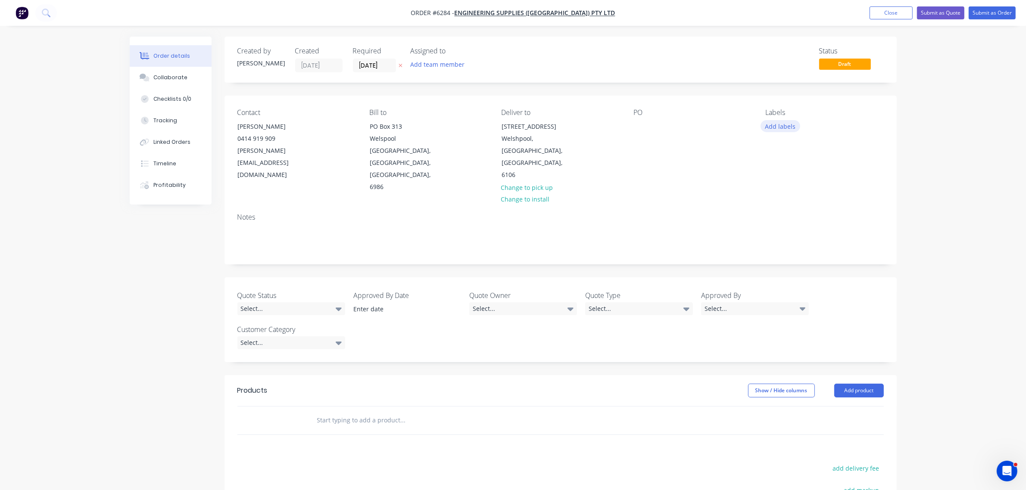
click at [773, 130] on button "Add labels" at bounding box center [781, 126] width 40 height 12
click at [803, 153] on input "text" at bounding box center [837, 151] width 90 height 17
type input "Pole Stay PLates"
click at [808, 181] on button "Create new label" at bounding box center [830, 177] width 112 height 13
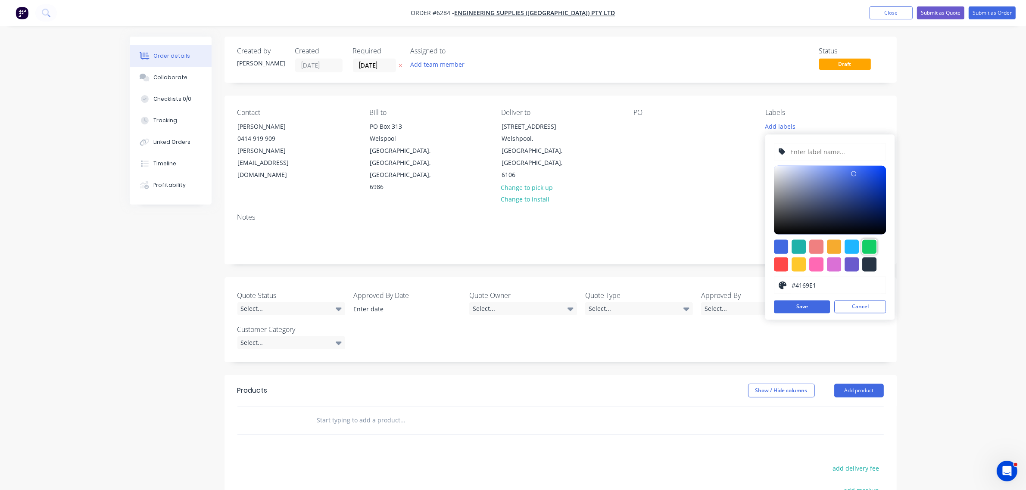
click at [867, 250] on div at bounding box center [869, 247] width 14 height 14
type input "#13CE66"
click at [814, 150] on input "text" at bounding box center [836, 152] width 92 height 16
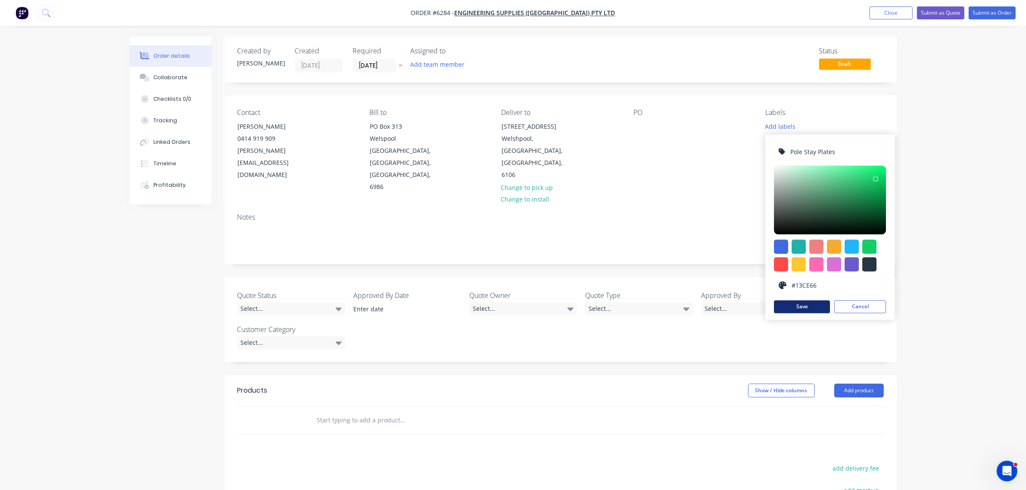
type input "Pole Stay Plates"
click at [802, 307] on button "Save" at bounding box center [802, 307] width 56 height 13
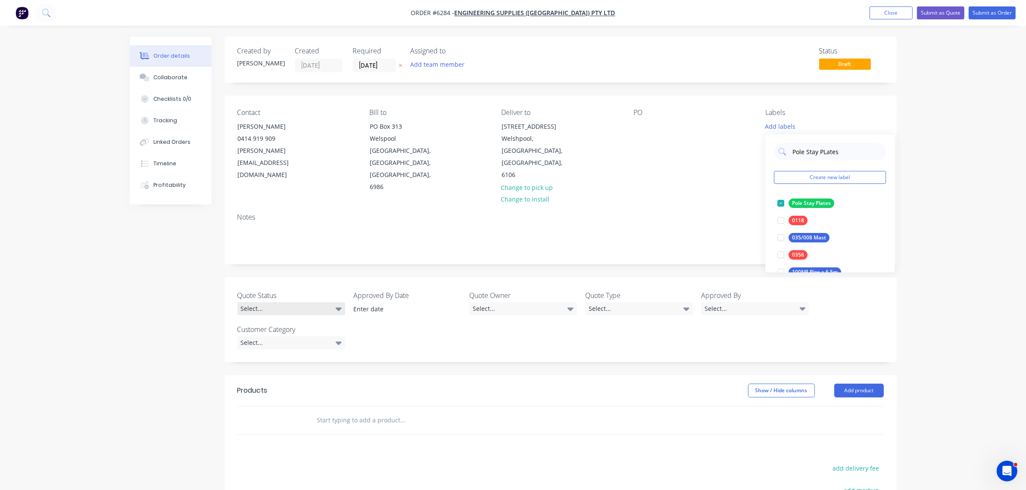
click at [324, 302] on div "Select..." at bounding box center [291, 308] width 108 height 13
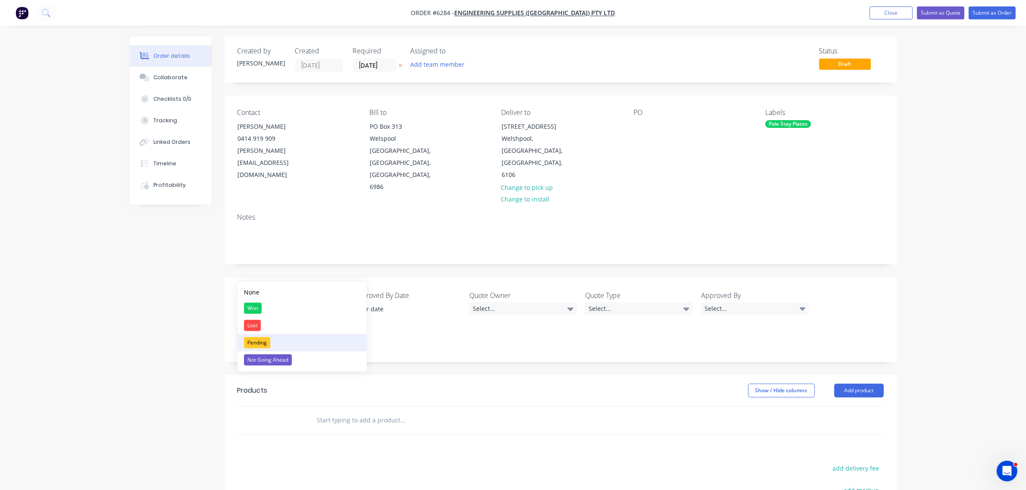
click at [281, 343] on button "Pending" at bounding box center [301, 342] width 129 height 17
click at [508, 302] on div "Select..." at bounding box center [523, 308] width 108 height 13
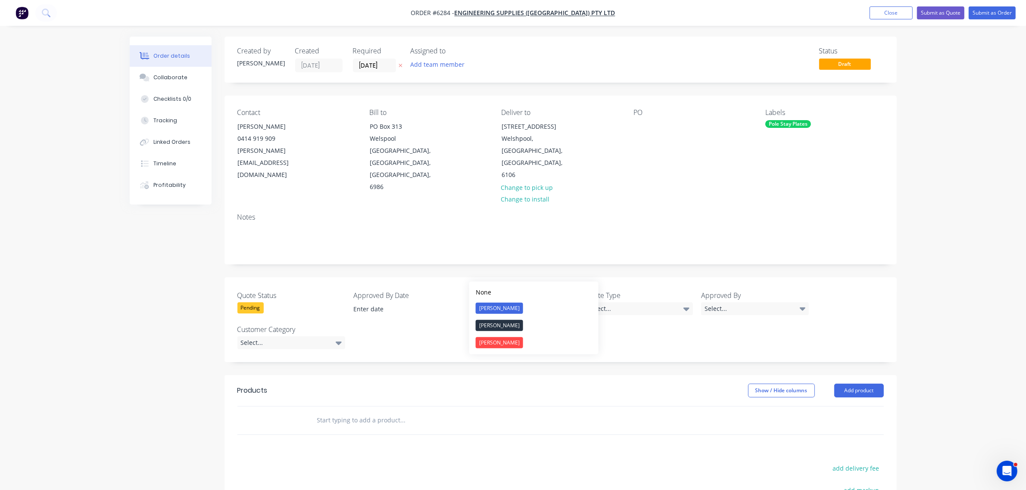
click at [510, 309] on button "[PERSON_NAME]" at bounding box center [533, 308] width 129 height 17
click at [630, 302] on div "Select..." at bounding box center [639, 308] width 108 height 13
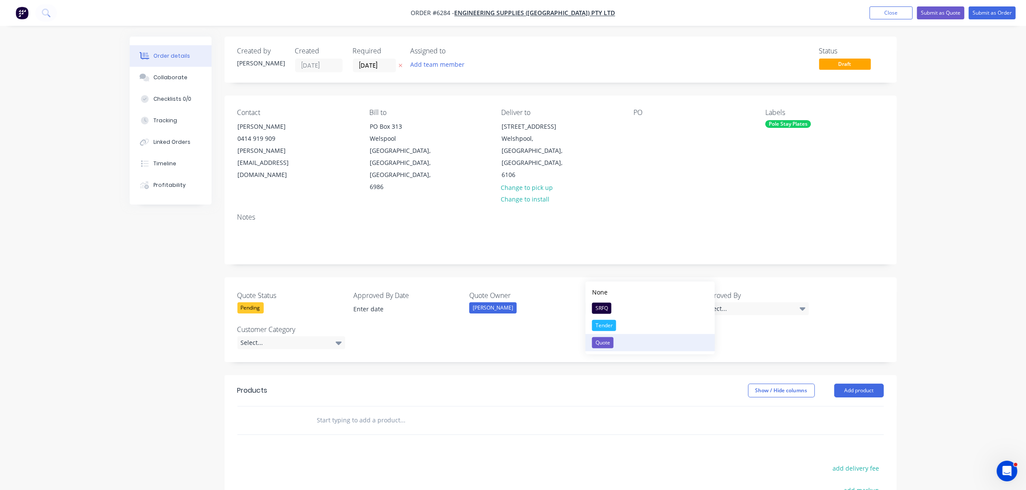
click at [611, 346] on div "Quote" at bounding box center [603, 342] width 22 height 11
click at [736, 281] on div "Quote Status Pending Approved By Date Quote Owner [PERSON_NAME] Quote Type Quot…" at bounding box center [560, 319] width 672 height 85
click at [736, 302] on div "Select..." at bounding box center [755, 308] width 108 height 13
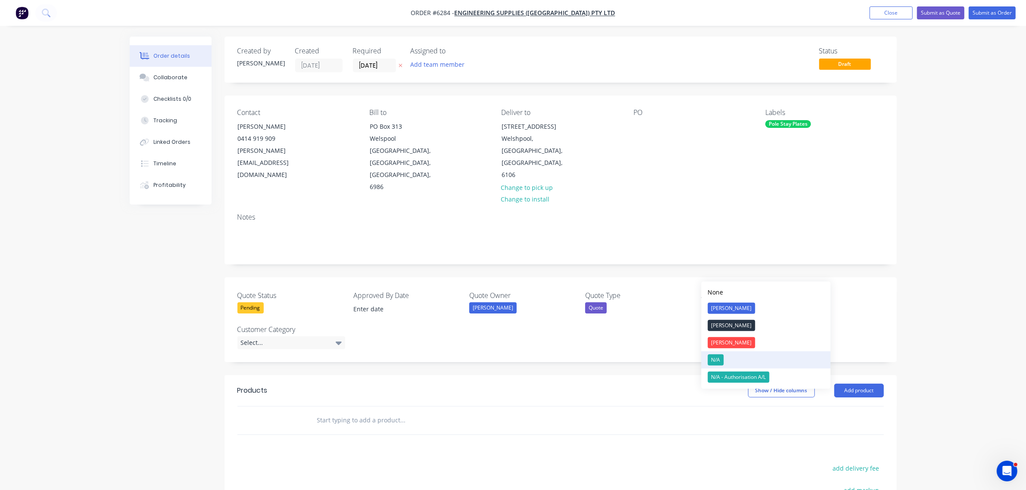
click at [720, 355] on div "N/A" at bounding box center [716, 360] width 16 height 11
click at [257, 337] on div "Select..." at bounding box center [291, 343] width 108 height 13
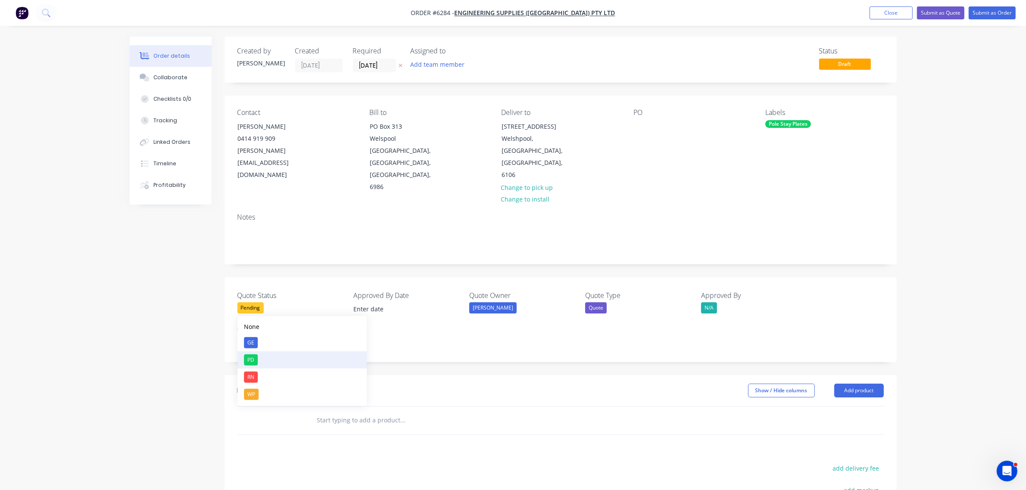
click at [259, 361] on button "PD" at bounding box center [301, 360] width 129 height 17
click at [860, 382] on button "Add product" at bounding box center [859, 389] width 50 height 14
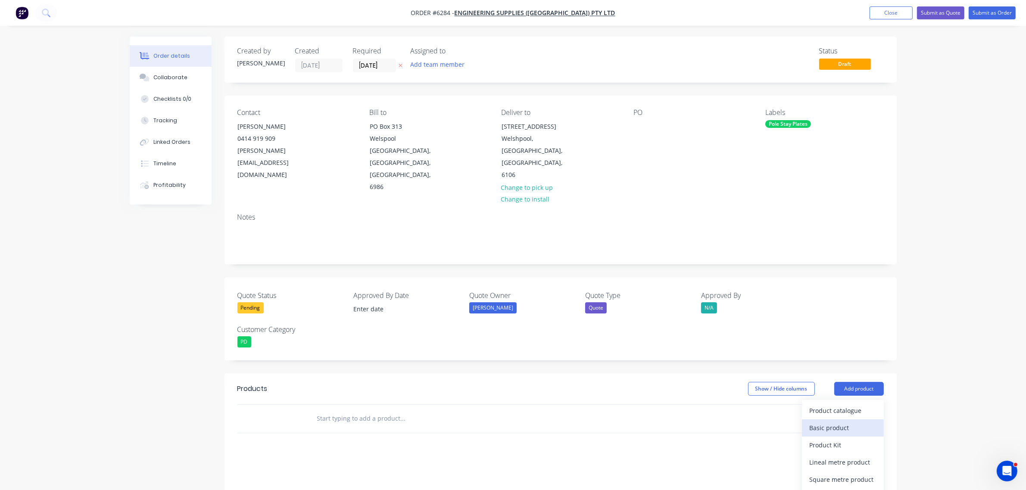
click at [844, 422] on div "Basic product" at bounding box center [843, 428] width 66 height 12
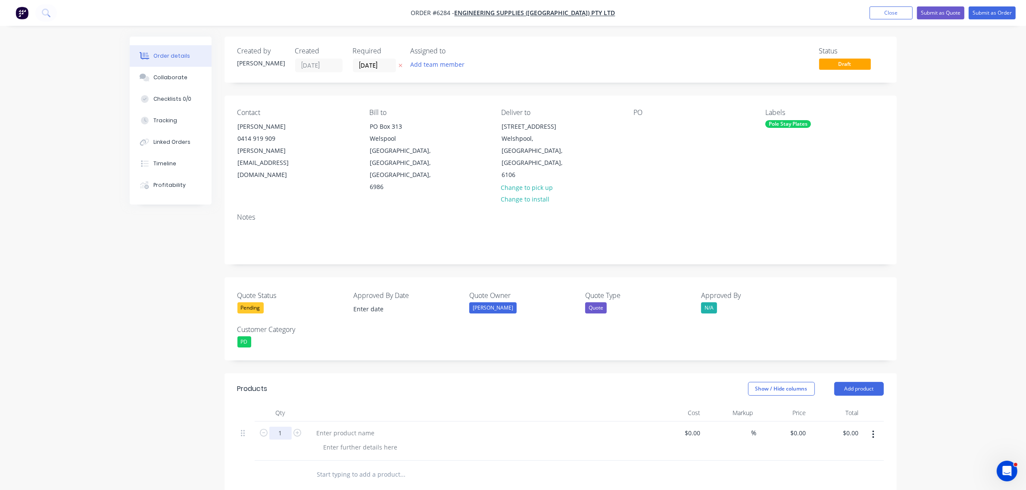
click at [277, 427] on input "1" at bounding box center [280, 433] width 22 height 13
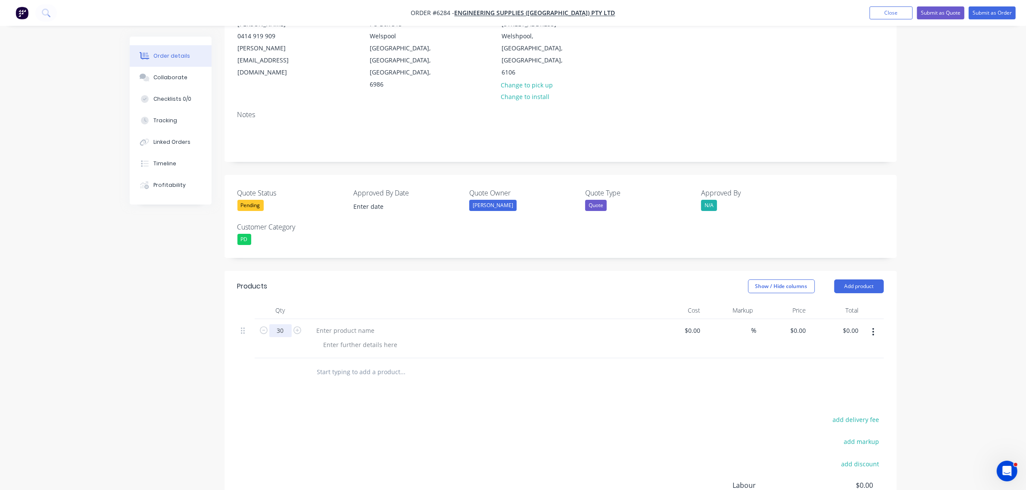
scroll to position [108, 0]
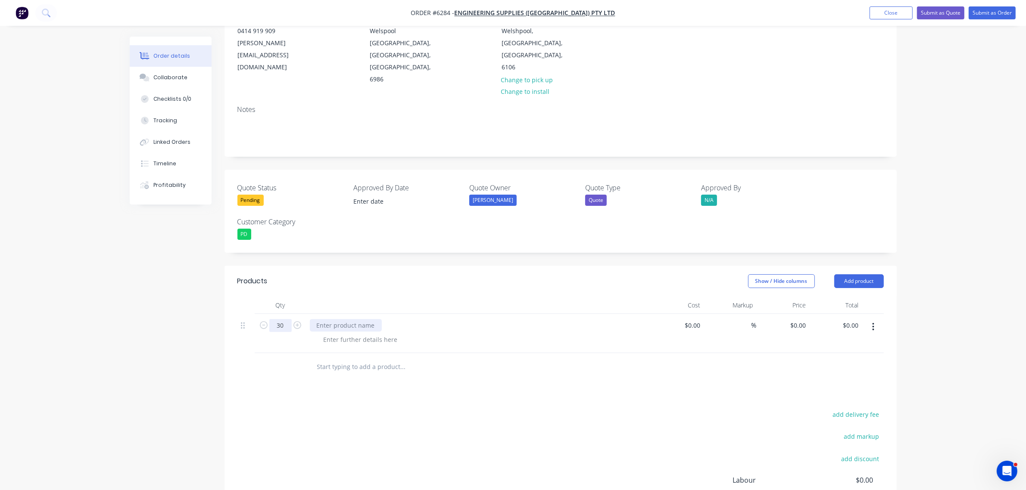
type input "30"
click at [337, 319] on div at bounding box center [346, 325] width 72 height 12
click at [810, 314] on div "$0.00 $0.00" at bounding box center [835, 333] width 53 height 39
click at [801, 319] on input "0" at bounding box center [804, 325] width 10 height 12
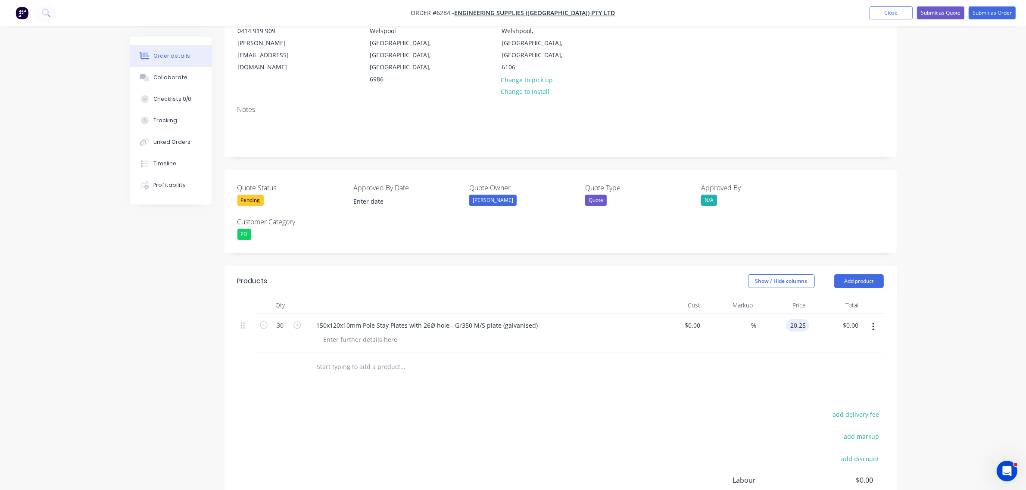
type input "$20.25"
type input "$607.50"
click at [862, 266] on header "Products Show / Hide columns Add product" at bounding box center [560, 281] width 672 height 31
click at [859, 274] on button "Add product" at bounding box center [859, 281] width 50 height 14
click at [840, 418] on div "Notes (External)" at bounding box center [843, 424] width 66 height 12
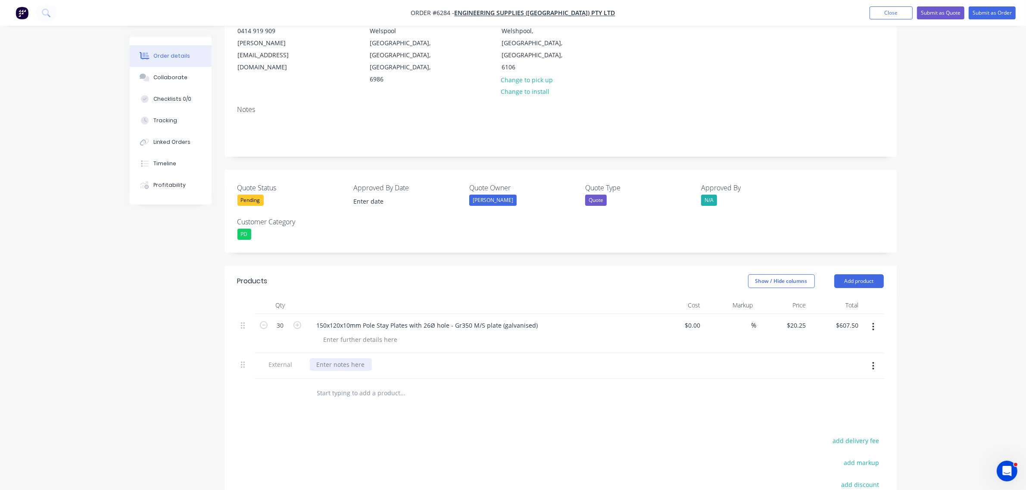
click at [334, 358] on div at bounding box center [341, 364] width 62 height 12
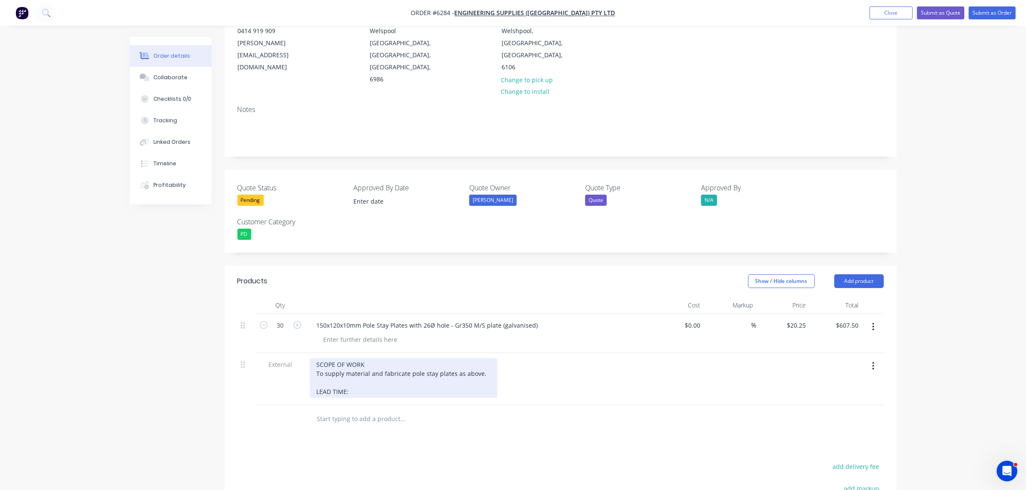
click at [363, 358] on div "SCOPE OF WORK To supply material and fabricate pole stay plates as above. LEAD …" at bounding box center [403, 378] width 187 height 40
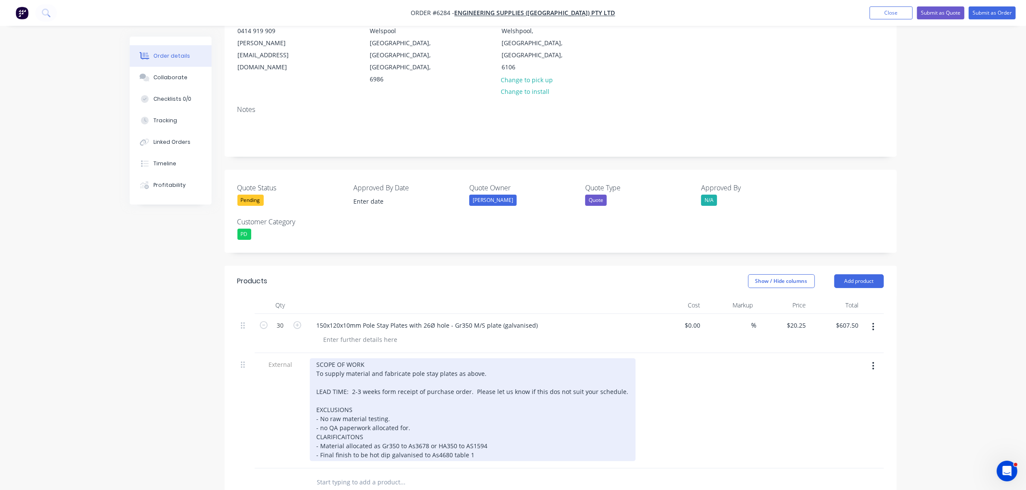
drag, startPoint x: 325, startPoint y: 390, endPoint x: 326, endPoint y: 400, distance: 9.5
click at [325, 393] on div "SCOPE OF WORK To supply material and fabricate pole stay plates as above. LEAD …" at bounding box center [473, 409] width 326 height 103
click at [493, 416] on div "SCOPE OF WORK To supply material and fabricate pole stay plates as above. LEAD …" at bounding box center [473, 409] width 326 height 103
click at [487, 432] on div "SCOPE OF WORK To supply material and fabricate pole stay plates as above. LEAD …" at bounding box center [473, 409] width 326 height 103
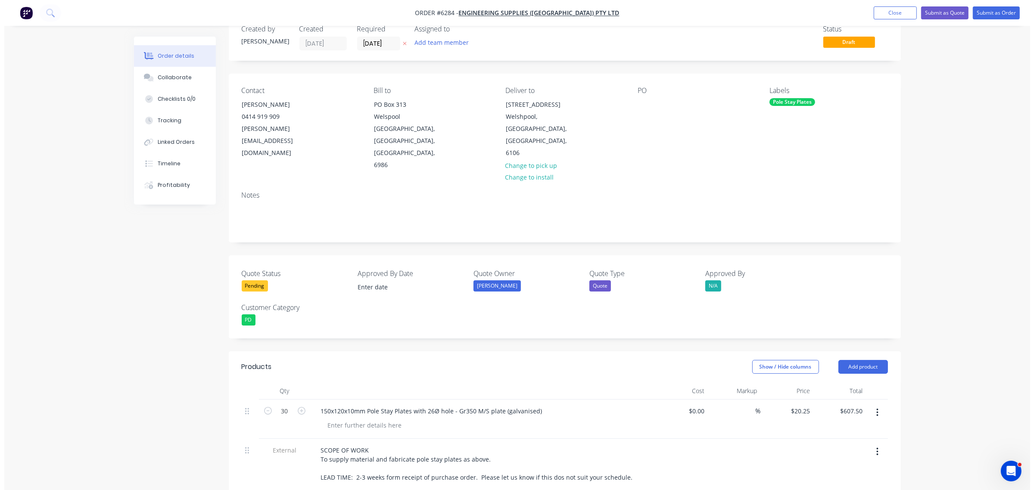
scroll to position [0, 0]
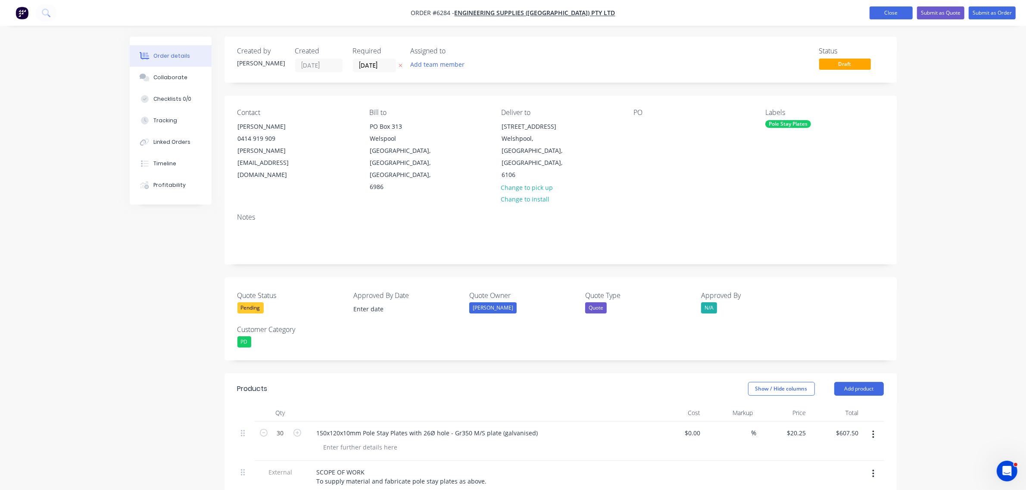
click at [889, 7] on button "Close" at bounding box center [891, 12] width 43 height 13
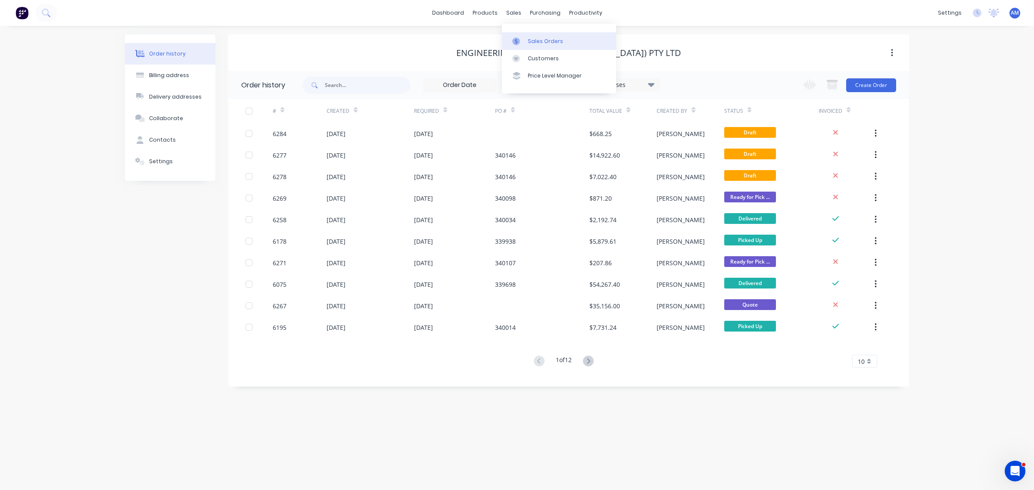
click at [535, 39] on div "Sales Orders" at bounding box center [545, 41] width 35 height 8
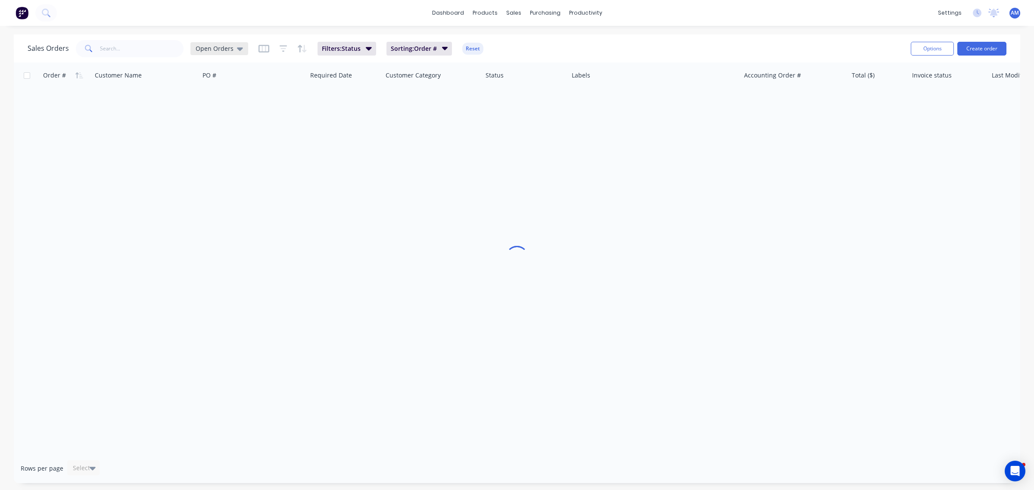
click at [225, 49] on span "Open Orders" at bounding box center [215, 48] width 38 height 9
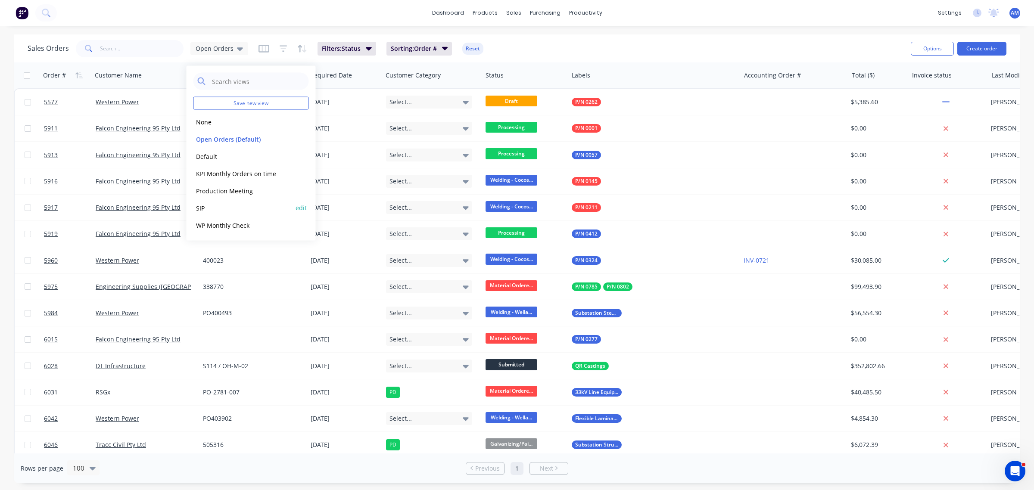
click at [208, 210] on button "SIP" at bounding box center [242, 208] width 98 height 10
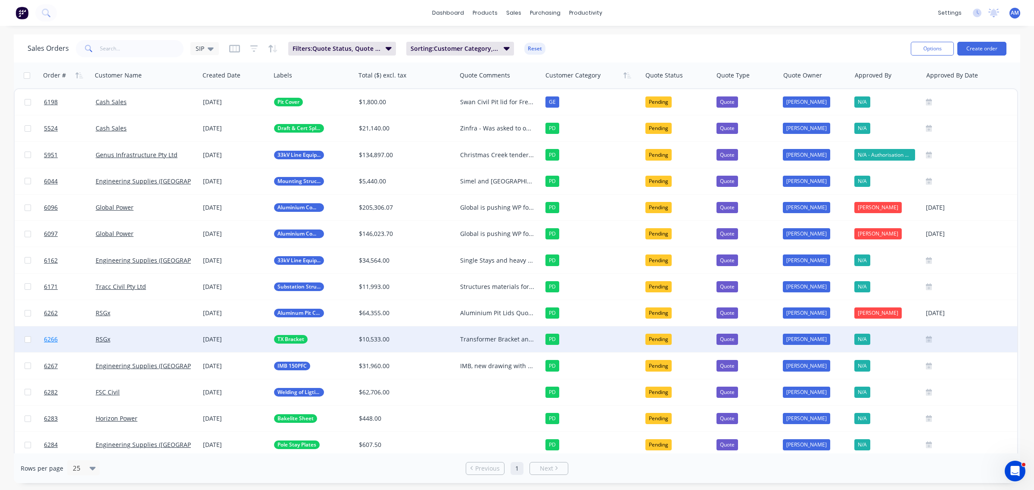
click at [68, 337] on link "6266" at bounding box center [70, 340] width 52 height 26
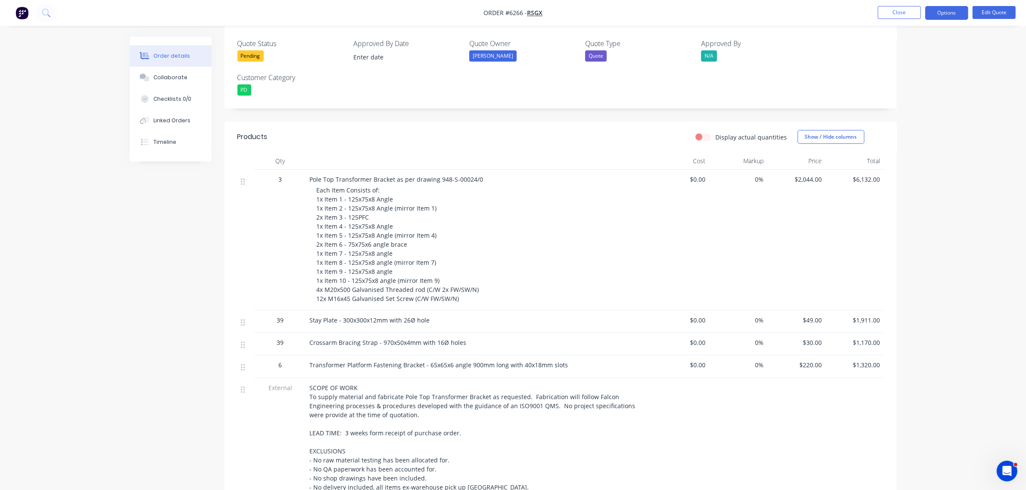
scroll to position [451, 0]
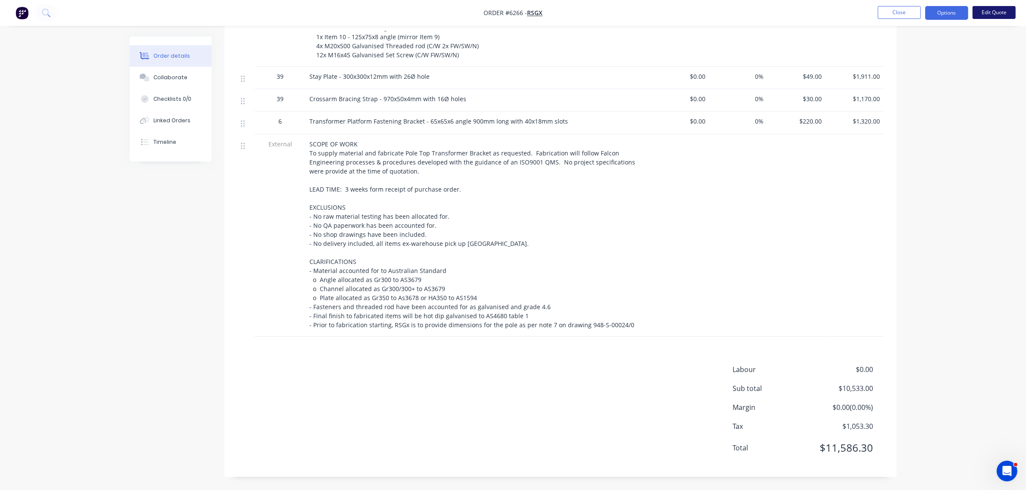
click at [998, 14] on button "Edit Quote" at bounding box center [994, 12] width 43 height 13
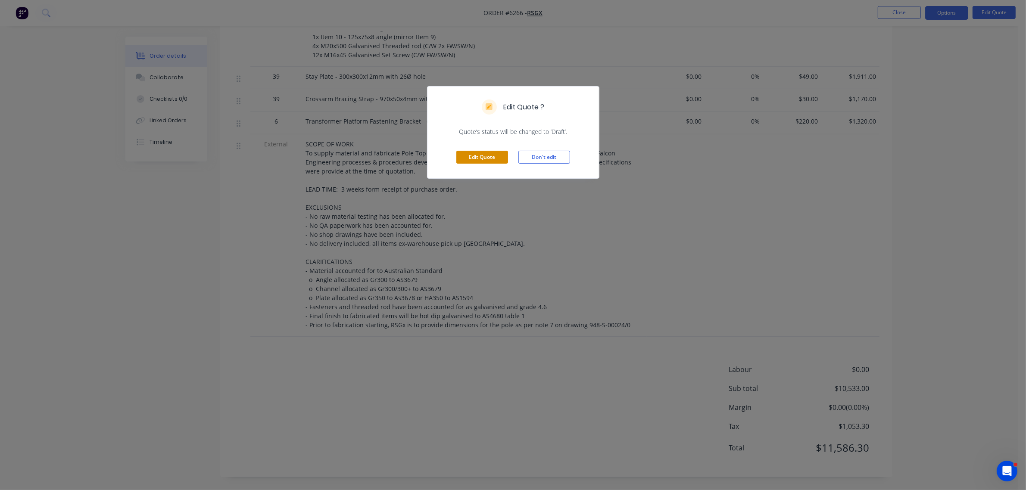
click at [479, 163] on button "Edit Quote" at bounding box center [482, 157] width 52 height 13
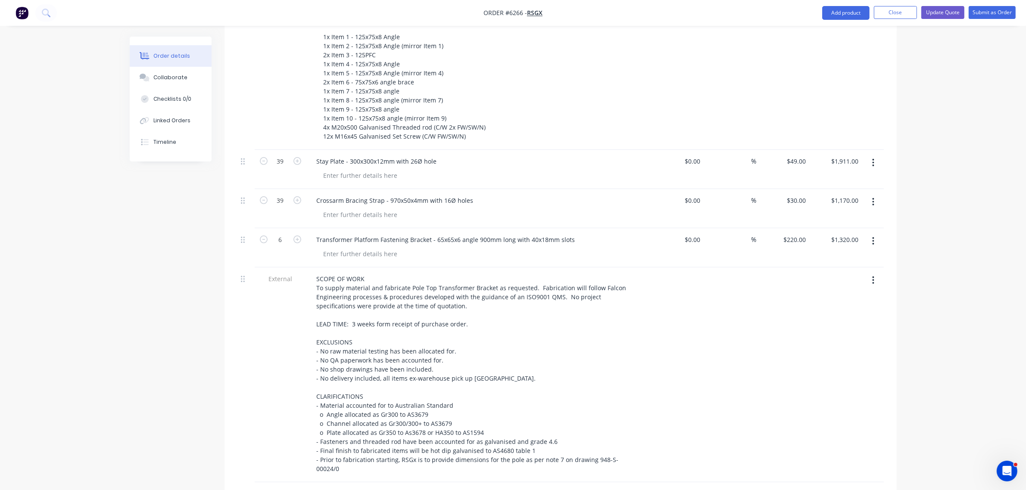
scroll to position [431, 0]
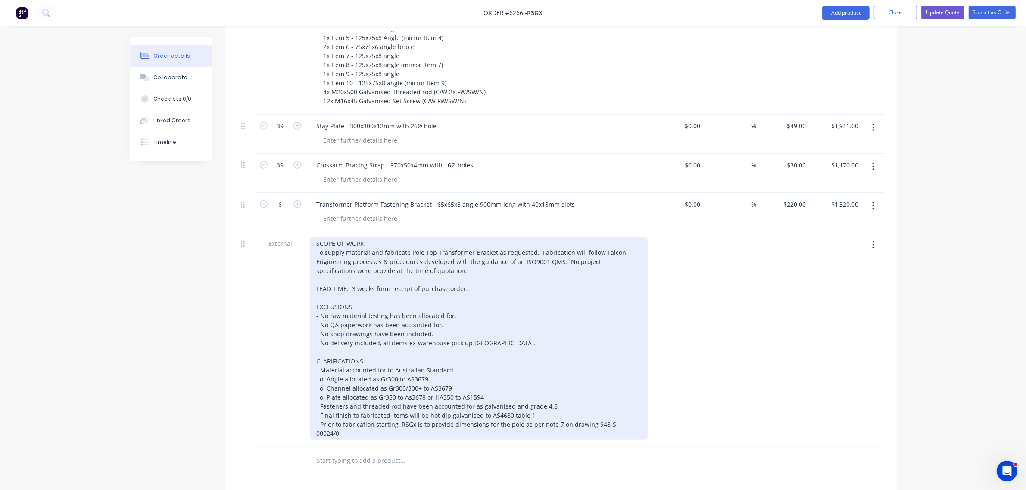
click at [354, 266] on div "SCOPE OF WORK To supply material and fabricate Pole Top Transformer Bracket as …" at bounding box center [479, 338] width 338 height 203
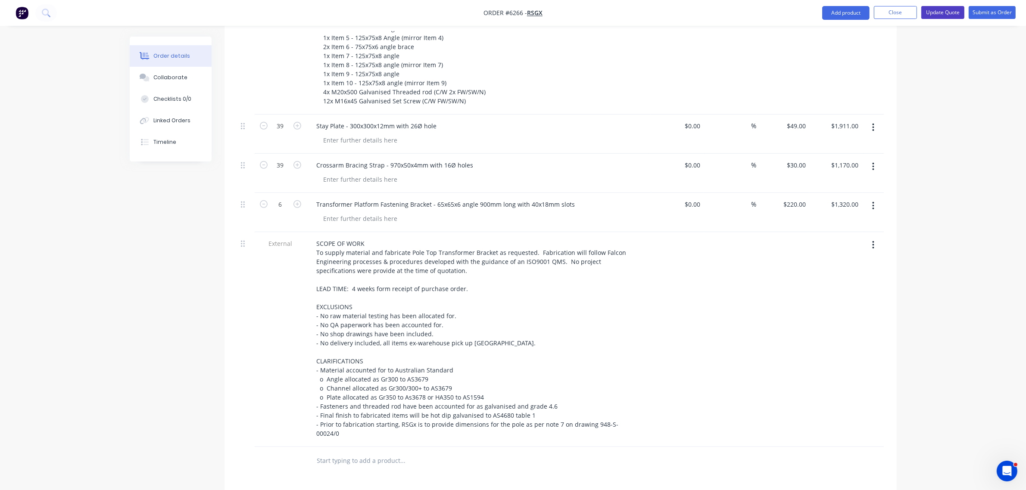
click at [948, 16] on button "Update Quote" at bounding box center [942, 12] width 43 height 13
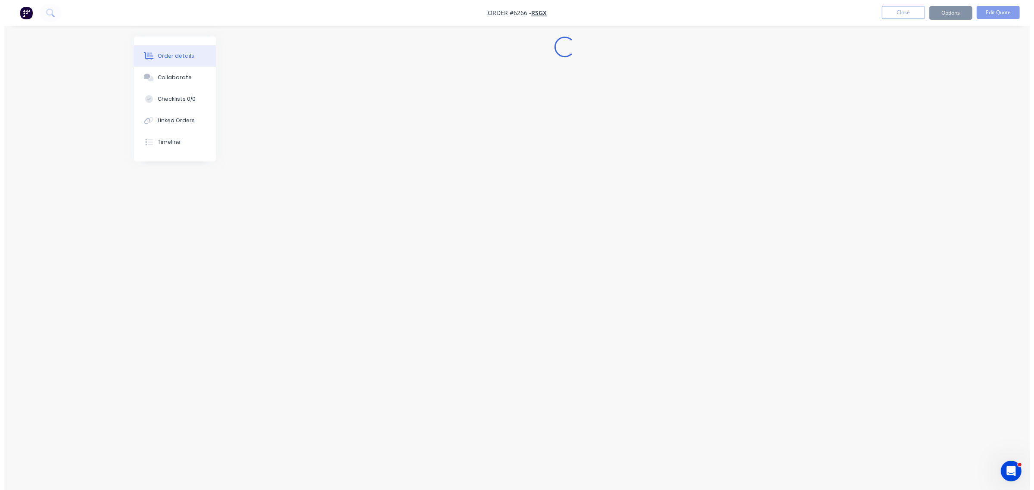
scroll to position [0, 0]
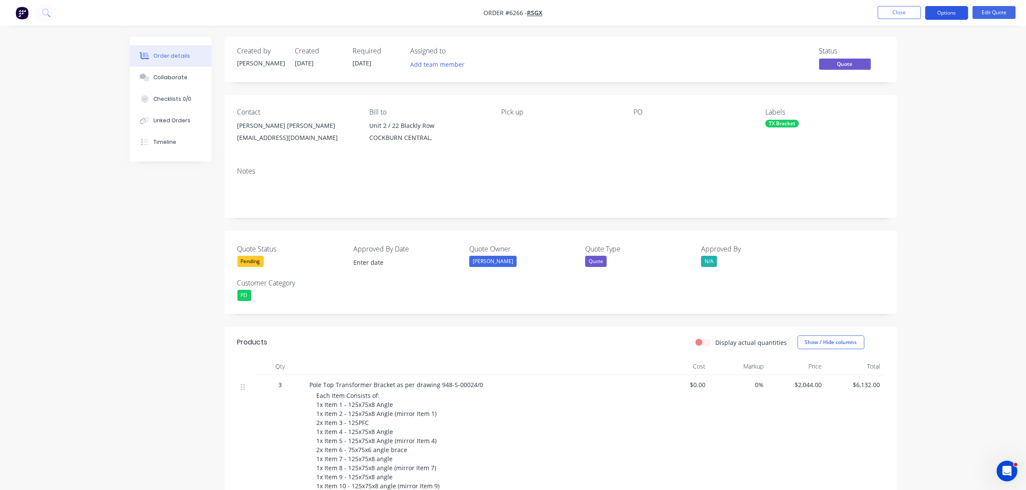
drag, startPoint x: 938, startPoint y: 10, endPoint x: 938, endPoint y: 18, distance: 8.2
click at [938, 11] on button "Options" at bounding box center [946, 13] width 43 height 14
click at [892, 53] on div "Quote" at bounding box center [920, 52] width 79 height 12
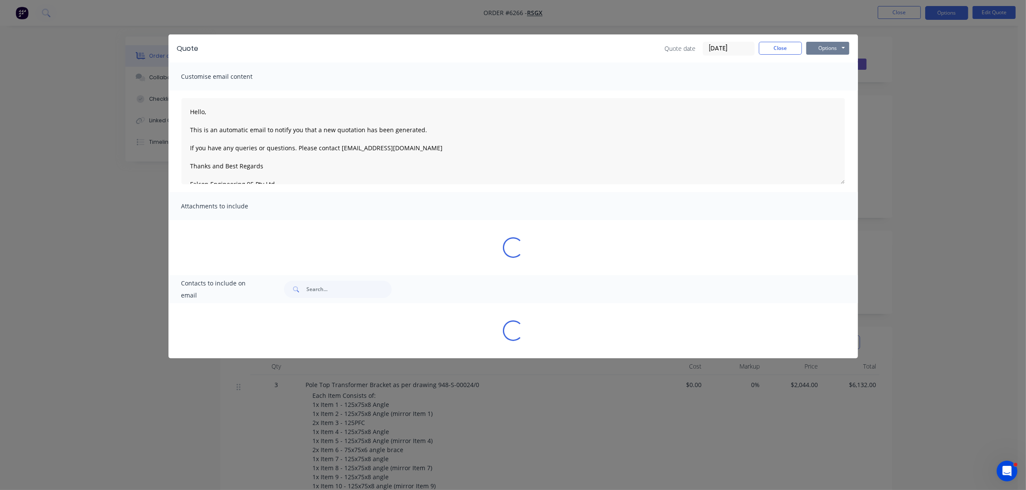
click at [839, 47] on button "Options" at bounding box center [827, 48] width 43 height 13
click at [833, 66] on button "Preview" at bounding box center [833, 64] width 55 height 14
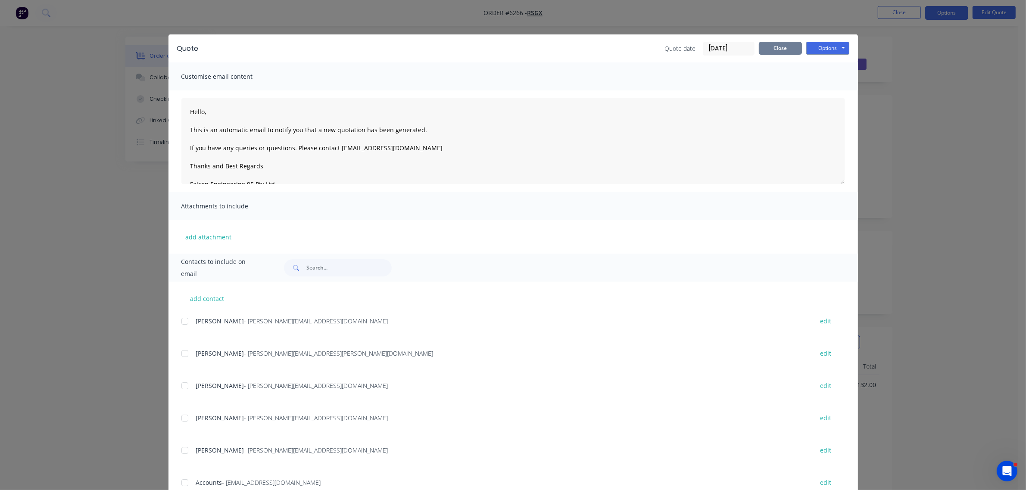
drag, startPoint x: 773, startPoint y: 49, endPoint x: 850, endPoint y: 26, distance: 80.4
click at [773, 49] on button "Close" at bounding box center [780, 48] width 43 height 13
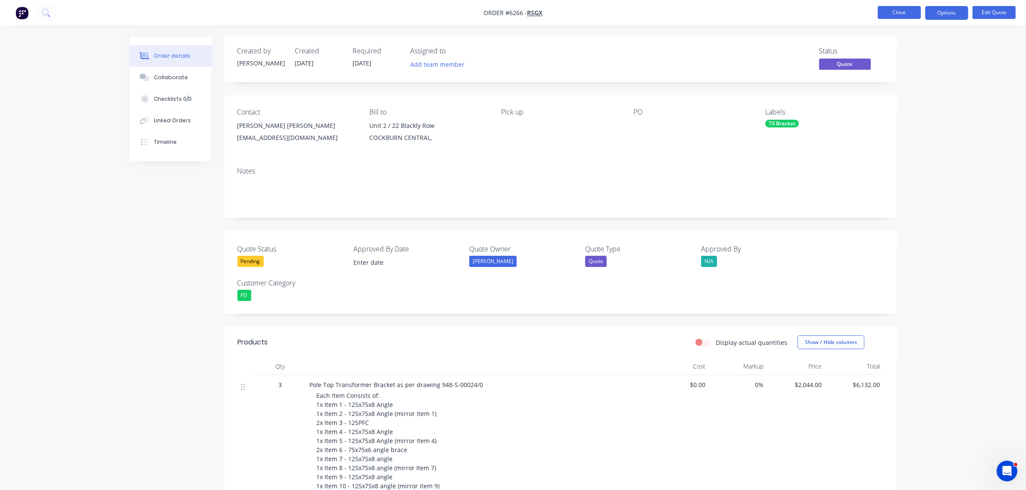
click at [892, 7] on button "Close" at bounding box center [899, 12] width 43 height 13
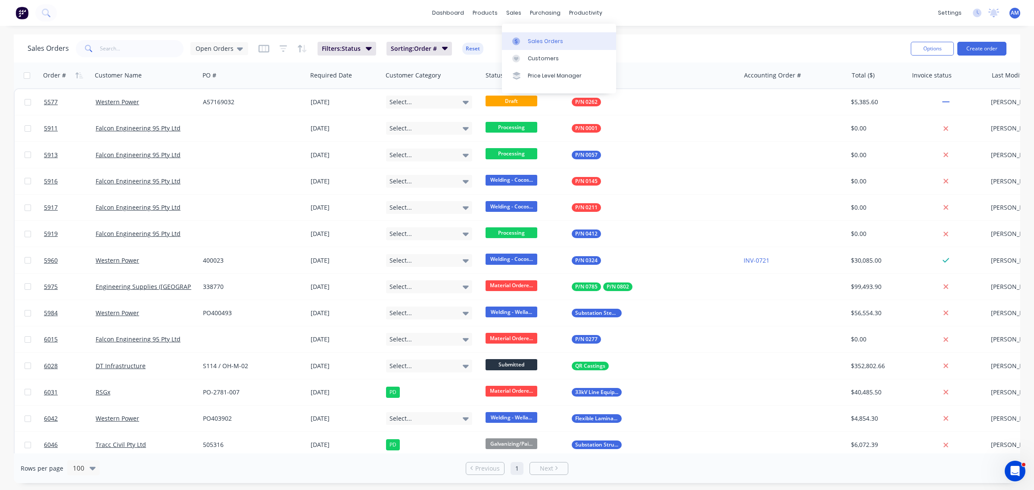
click at [544, 42] on div "Sales Orders" at bounding box center [545, 41] width 35 height 8
click at [122, 50] on input "text" at bounding box center [142, 48] width 84 height 17
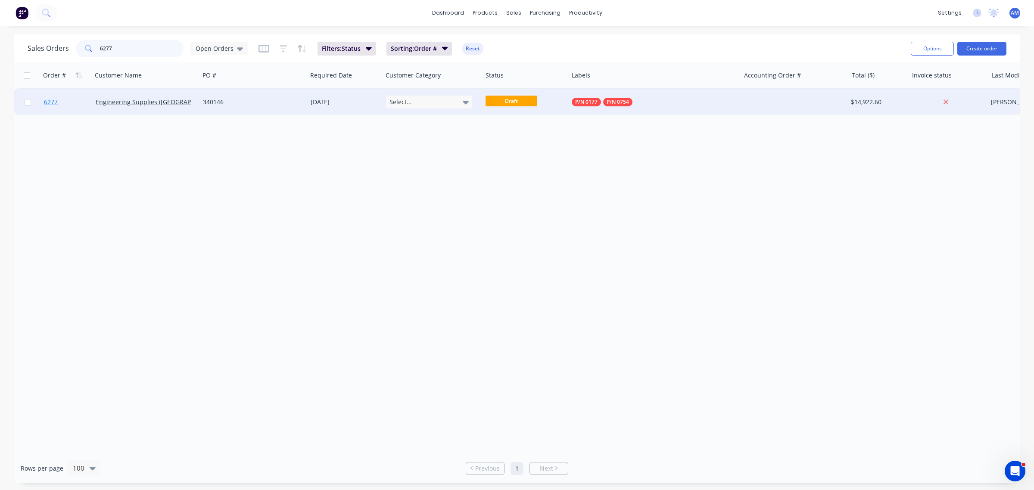
type input "6277"
click at [71, 110] on link "6277" at bounding box center [70, 102] width 52 height 26
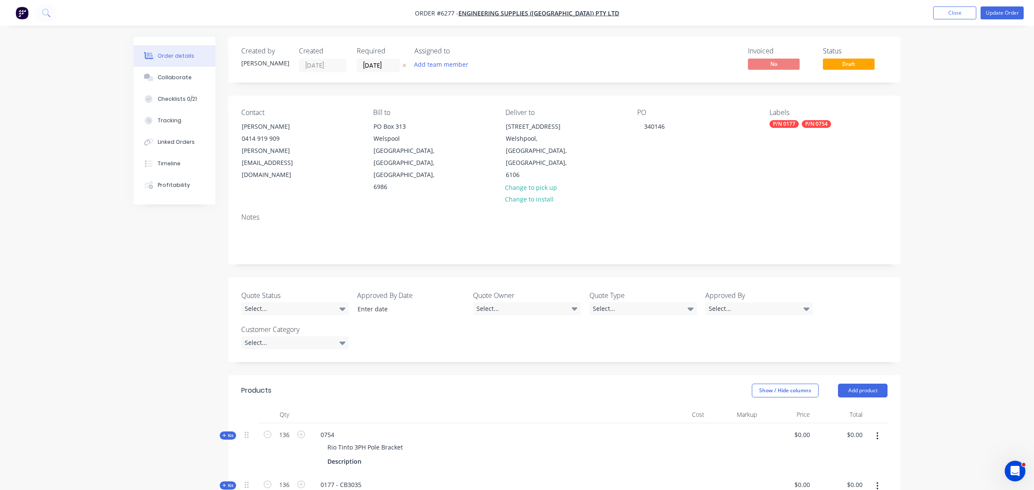
type input "$73.32"
type input "$9,971.52"
type input "$26.43"
type input "$3,594.48"
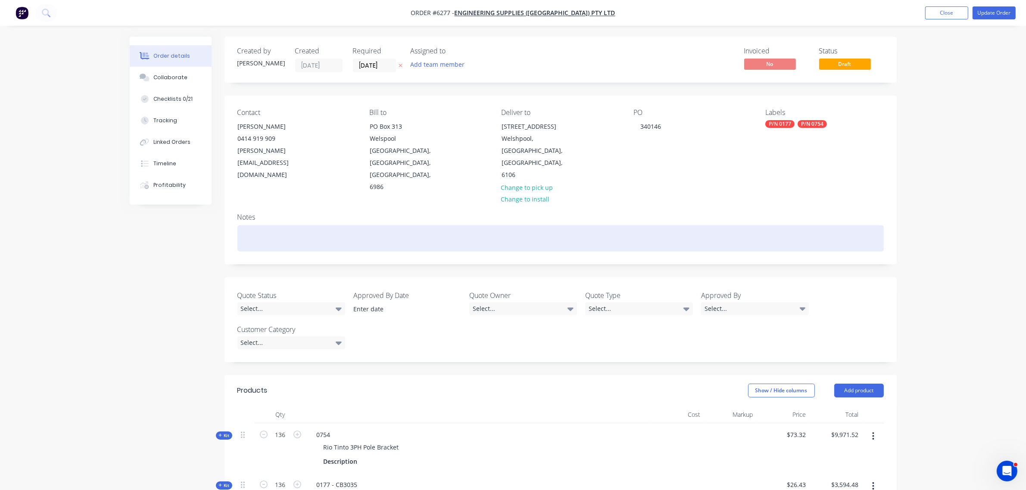
click at [265, 225] on div at bounding box center [560, 238] width 646 height 26
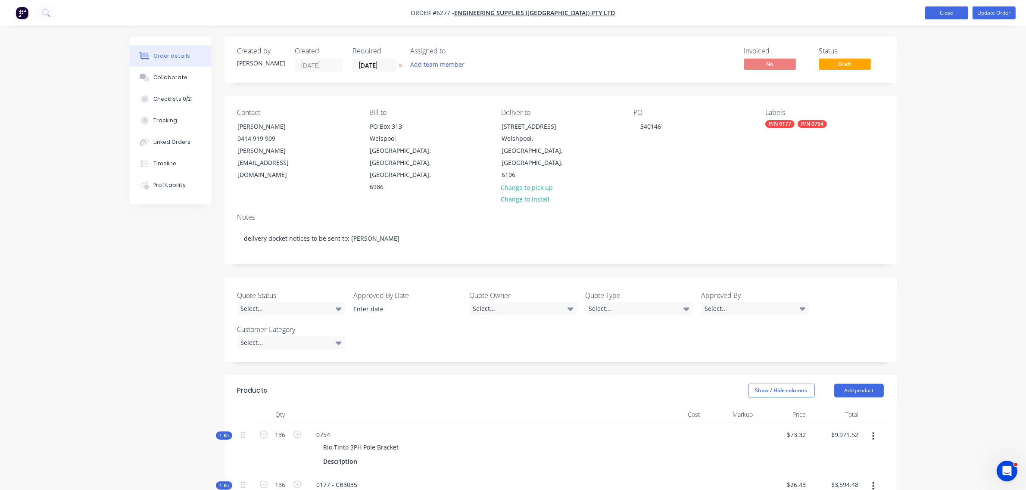
click at [941, 16] on button "Close" at bounding box center [946, 12] width 43 height 13
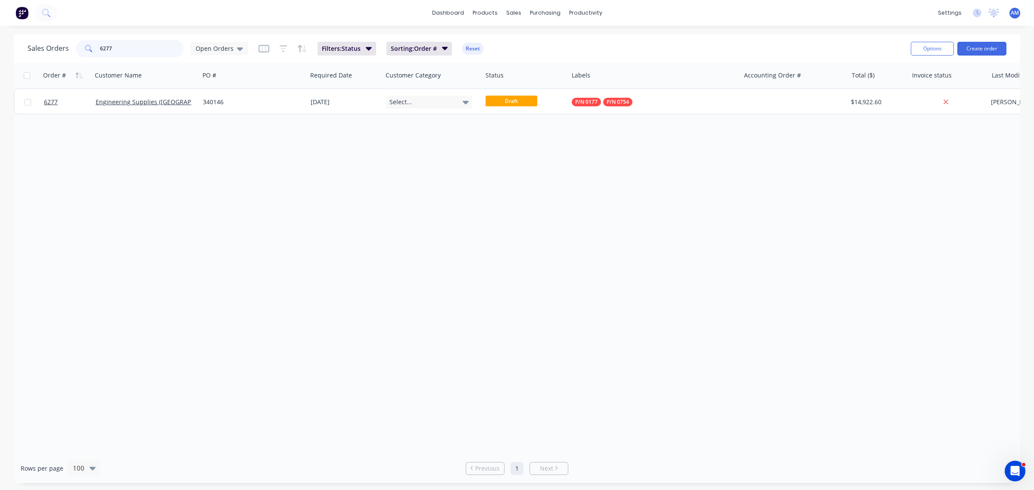
click at [132, 43] on input "6277" at bounding box center [142, 48] width 84 height 17
drag, startPoint x: 129, startPoint y: 50, endPoint x: 19, endPoint y: 53, distance: 110.8
click at [18, 53] on div "Sales Orders 6277 Open Orders Filters: Status Sorting: Order # Reset Options Cr…" at bounding box center [517, 48] width 1007 height 28
type input "9"
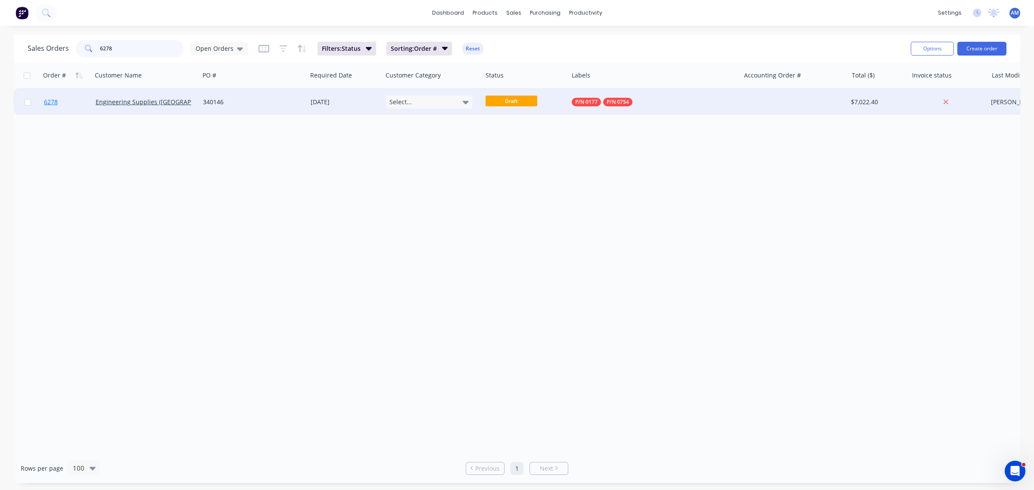
type input "6278"
click at [72, 101] on link "6278" at bounding box center [70, 102] width 52 height 26
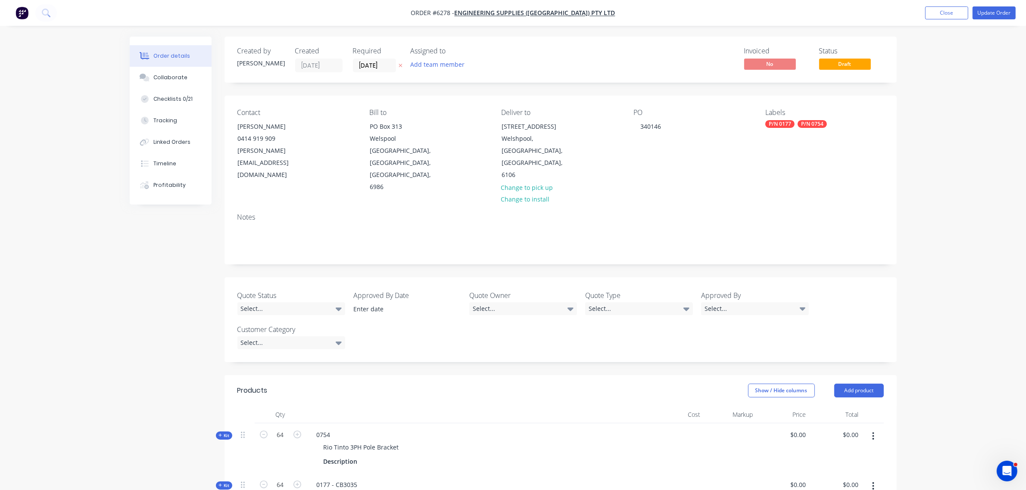
type input "$73.32"
type input "$4,692.48"
type input "$26.43"
type input "$1,691.52"
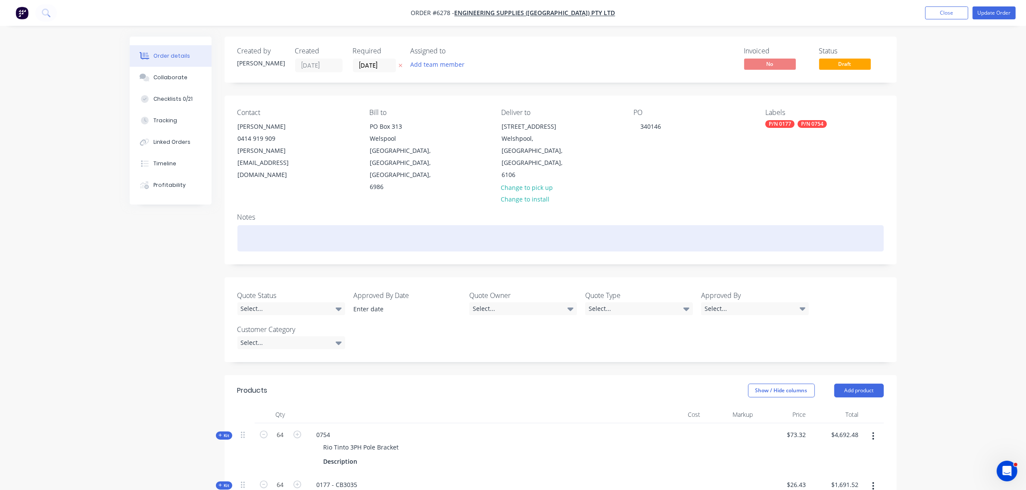
click at [278, 225] on div at bounding box center [560, 238] width 646 height 26
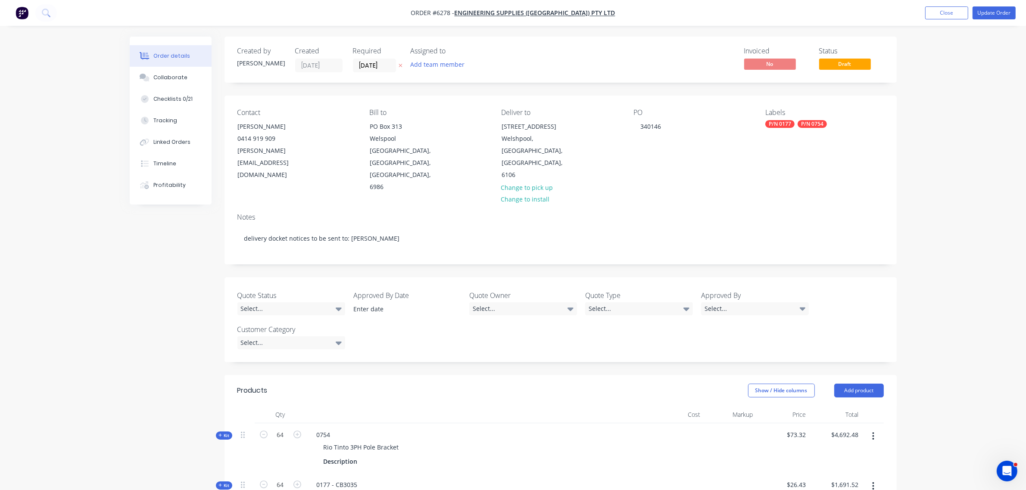
click at [892, 104] on div "Contact Travis Dinsdale 0414 919 909 travis@engsup.com.au Bill to PO Box 313 We…" at bounding box center [560, 151] width 672 height 111
click at [951, 15] on button "Close" at bounding box center [946, 12] width 43 height 13
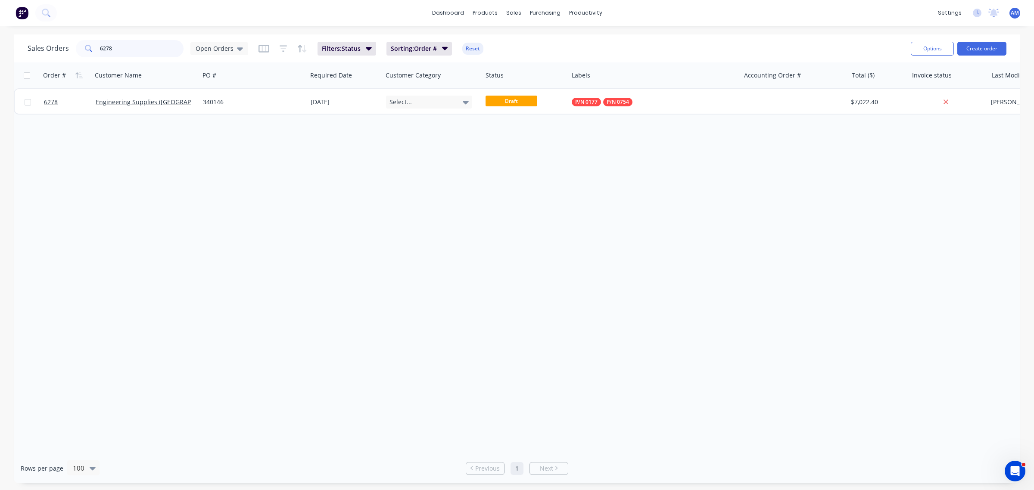
click at [123, 47] on input "6278" at bounding box center [142, 48] width 84 height 17
drag, startPoint x: 123, startPoint y: 50, endPoint x: 47, endPoint y: 59, distance: 76.3
click at [47, 59] on div "Sales Orders 6278 Open Orders Filters: Status Sorting: Order # Reset" at bounding box center [466, 48] width 876 height 21
type input "ORACLE"
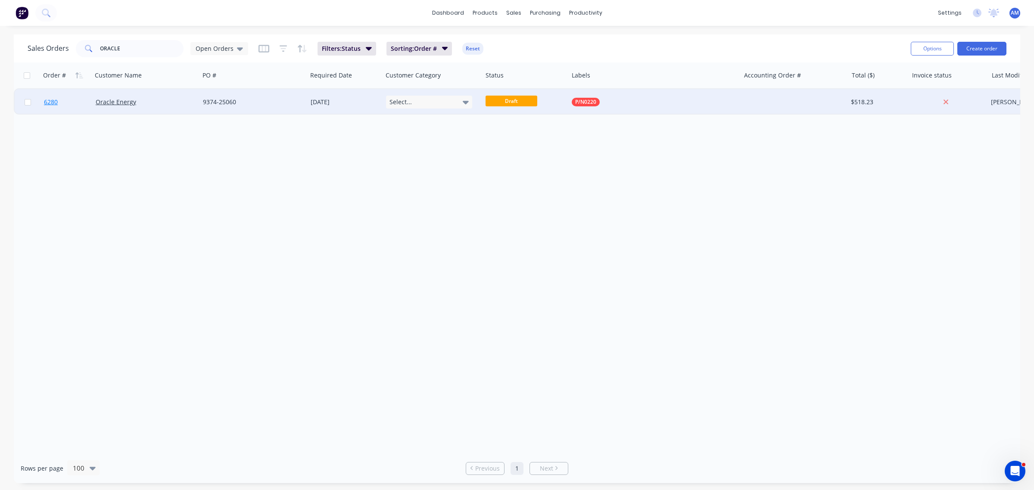
click at [73, 104] on link "6280" at bounding box center [70, 102] width 52 height 26
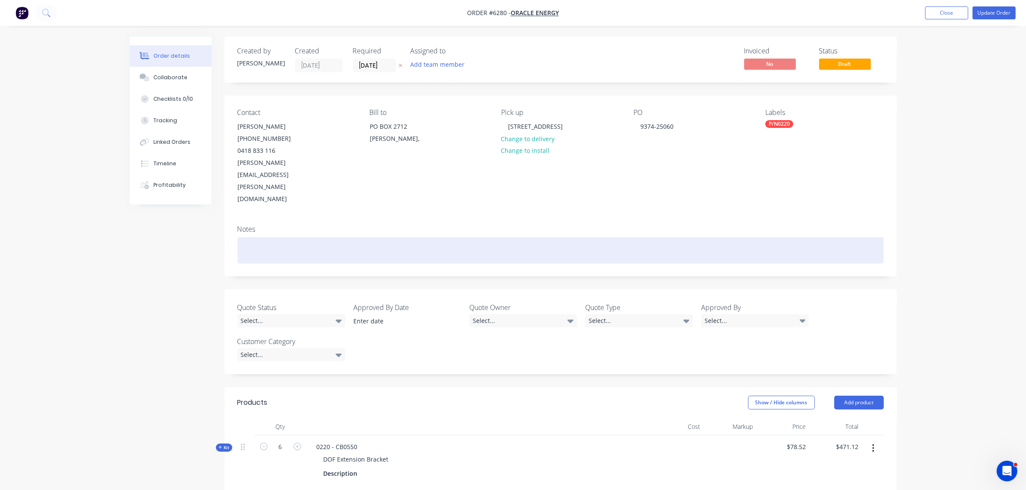
click at [292, 237] on div at bounding box center [560, 250] width 646 height 26
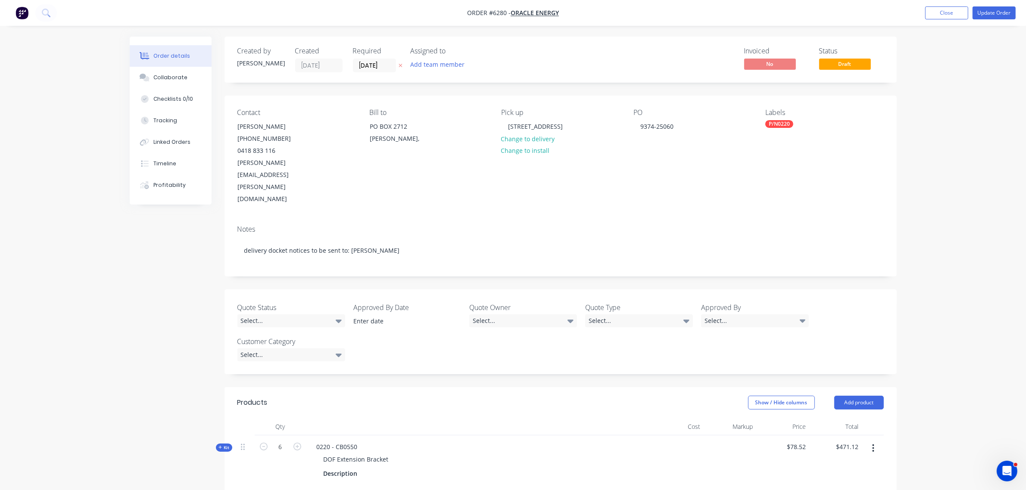
click at [877, 160] on div "Labels P/N0220" at bounding box center [824, 157] width 118 height 97
click at [938, 14] on button "Close" at bounding box center [946, 12] width 43 height 13
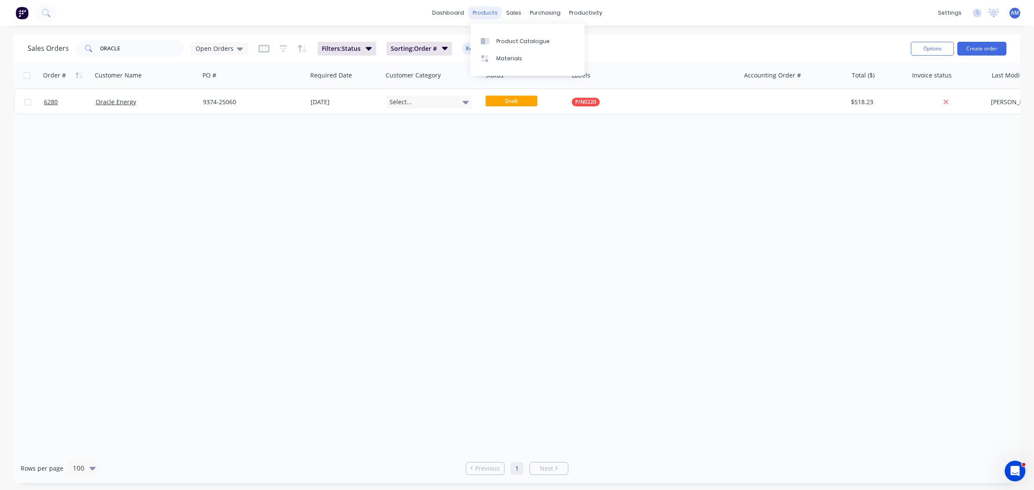
click at [488, 11] on div "products" at bounding box center [485, 12] width 34 height 13
click at [501, 41] on div "Product Catalogue" at bounding box center [522, 41] width 53 height 8
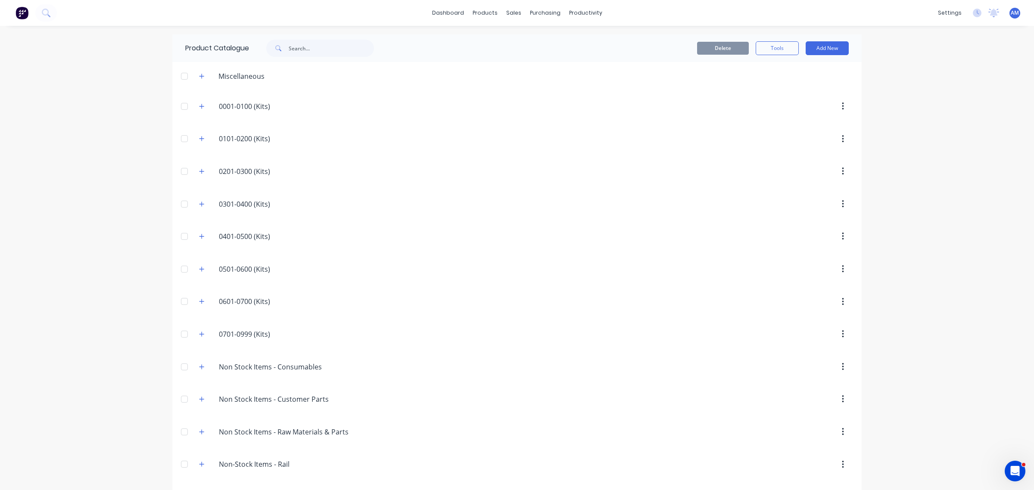
drag, startPoint x: 197, startPoint y: 334, endPoint x: 240, endPoint y: 350, distance: 45.9
click at [199, 334] on icon "button" at bounding box center [201, 334] width 5 height 6
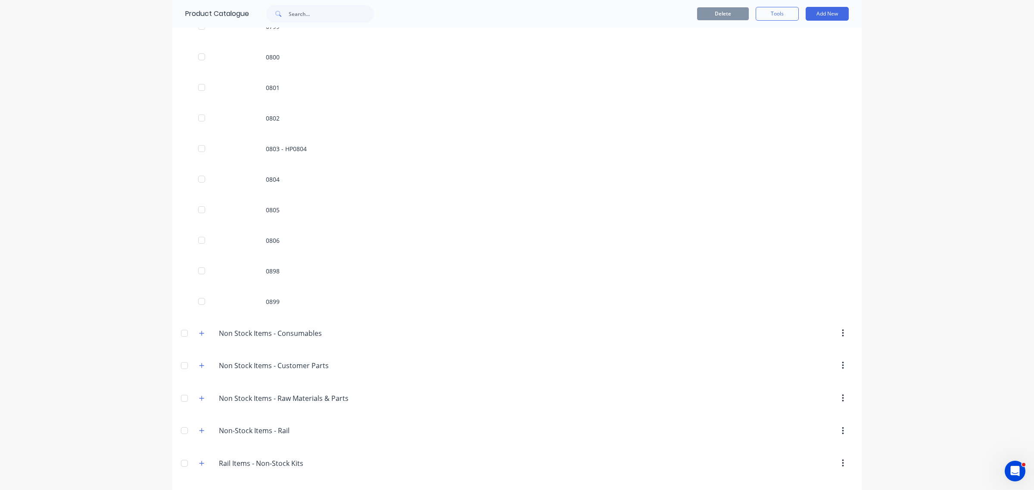
scroll to position [1875, 0]
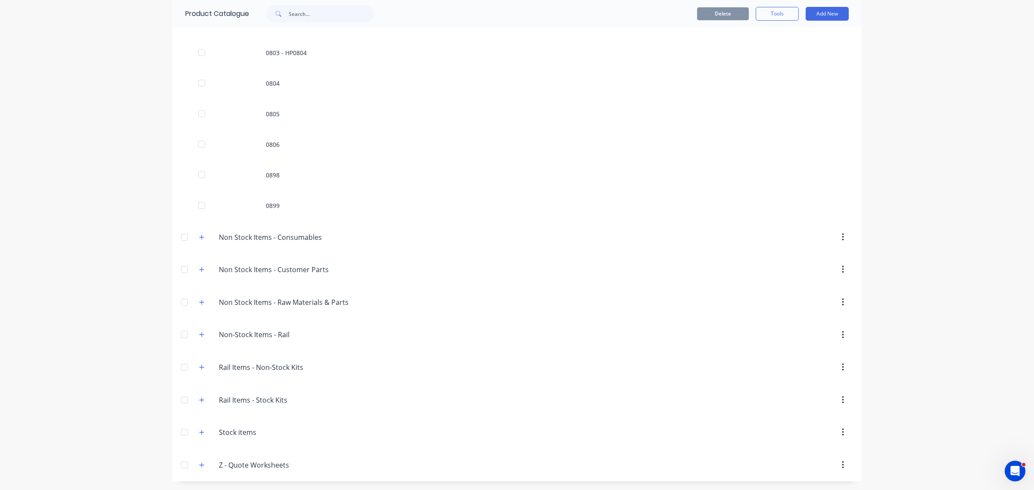
click at [201, 432] on button "button" at bounding box center [201, 432] width 11 height 11
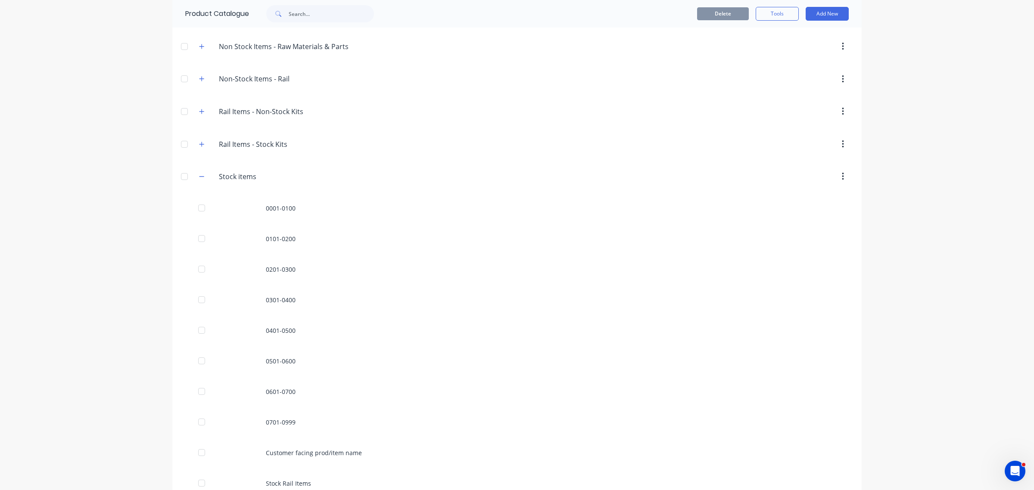
scroll to position [2181, 0]
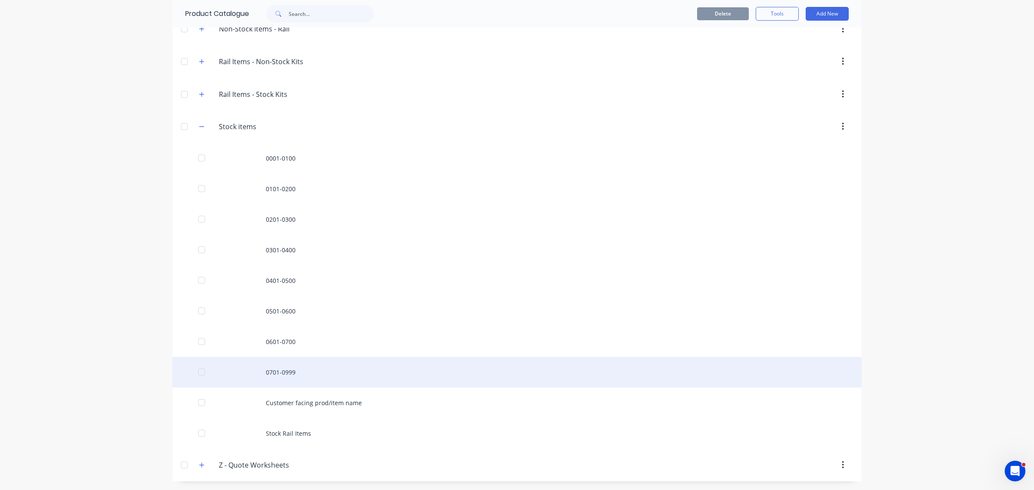
click at [285, 363] on div "0701-0999" at bounding box center [516, 372] width 689 height 31
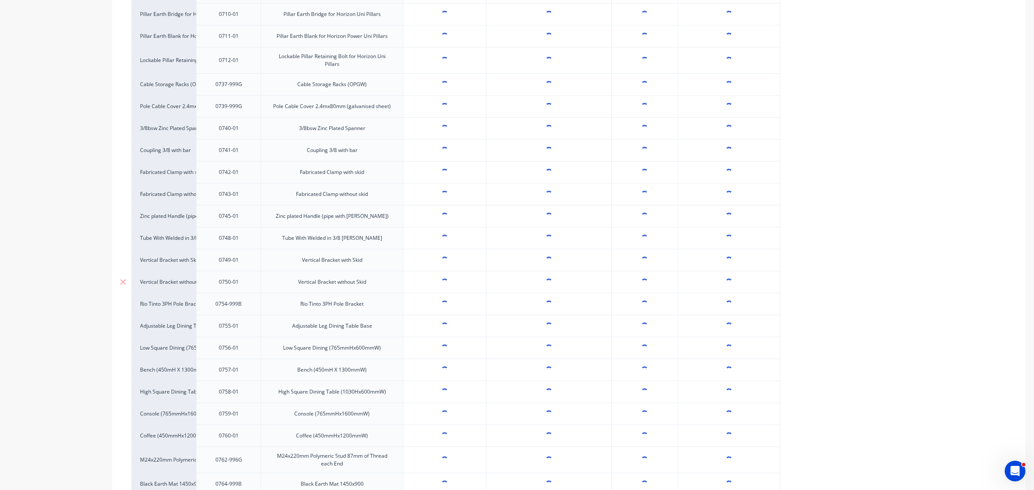
scroll to position [34, 0]
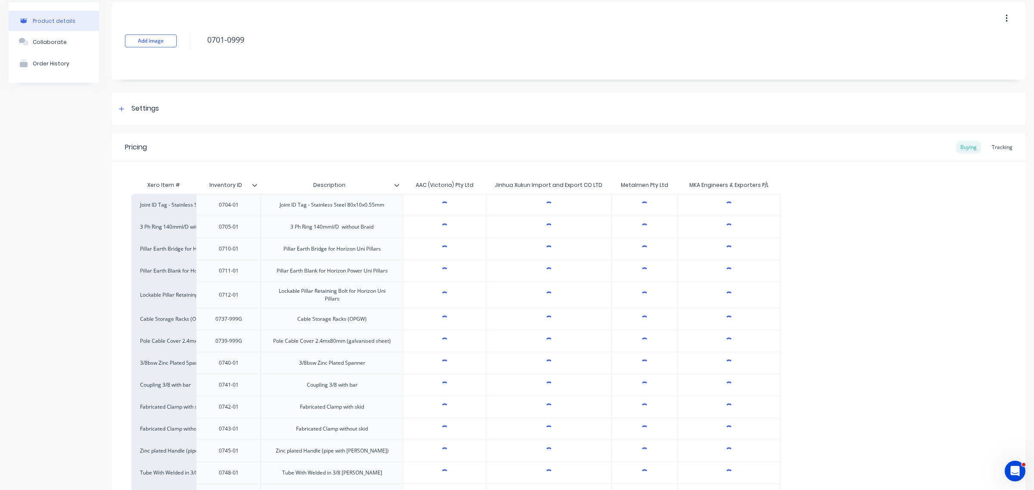
type textarea "x"
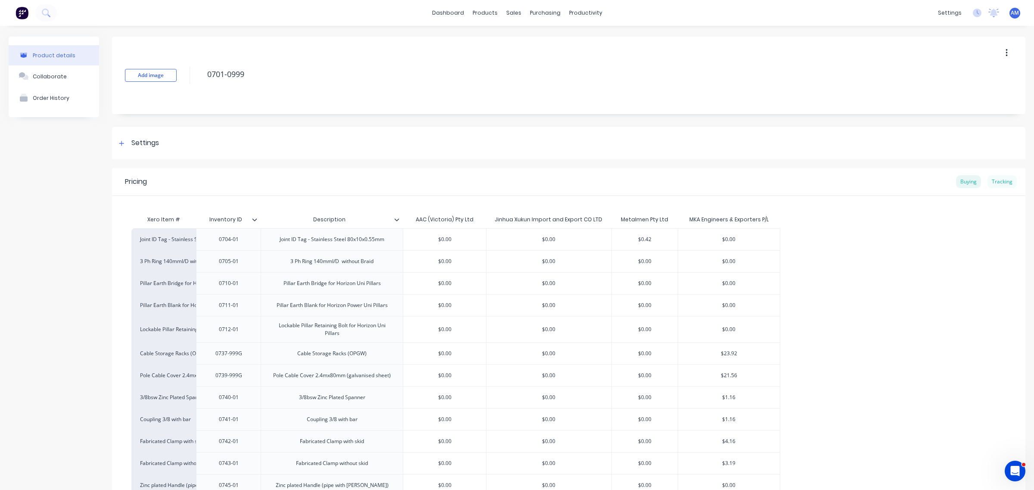
click at [996, 180] on div "Tracking" at bounding box center [1002, 181] width 29 height 13
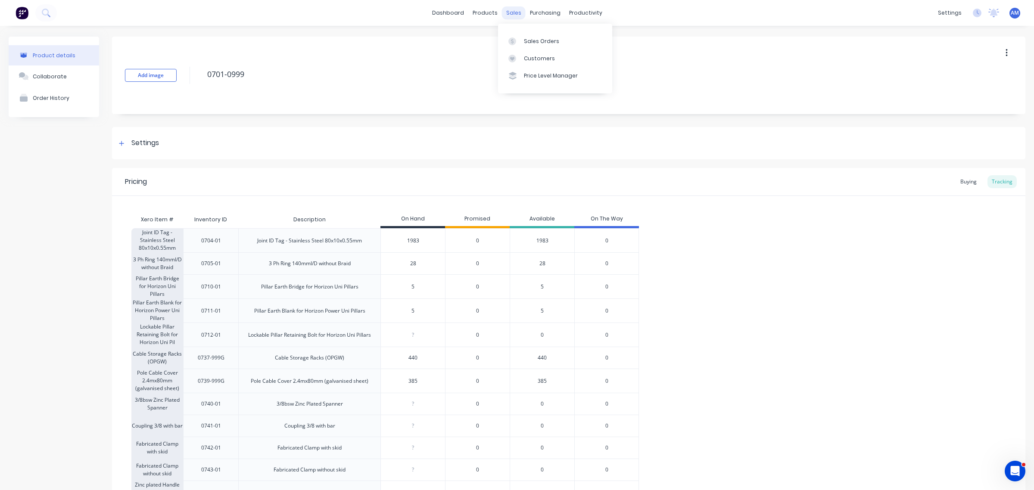
click at [503, 10] on div "sales" at bounding box center [514, 12] width 24 height 13
click at [529, 39] on div "Sales Orders" at bounding box center [541, 41] width 35 height 8
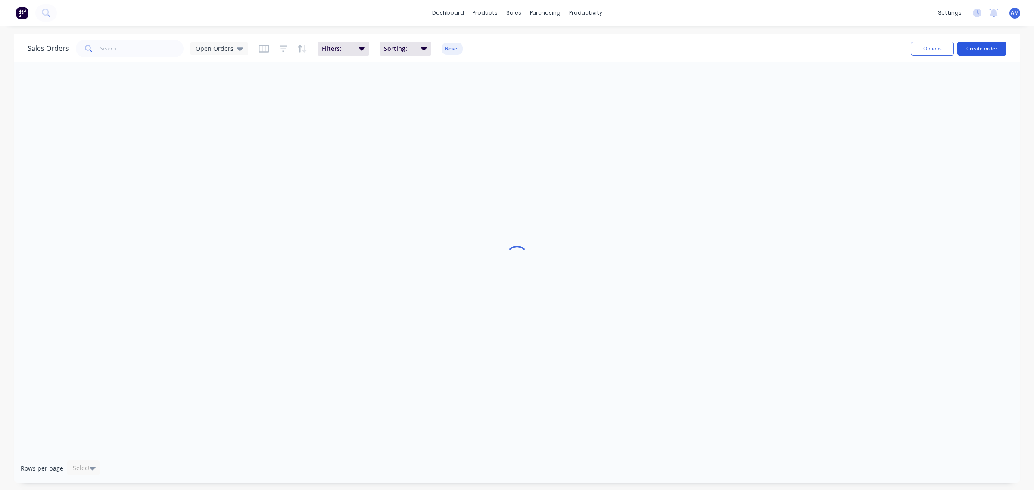
click at [976, 46] on button "Create order" at bounding box center [981, 49] width 49 height 14
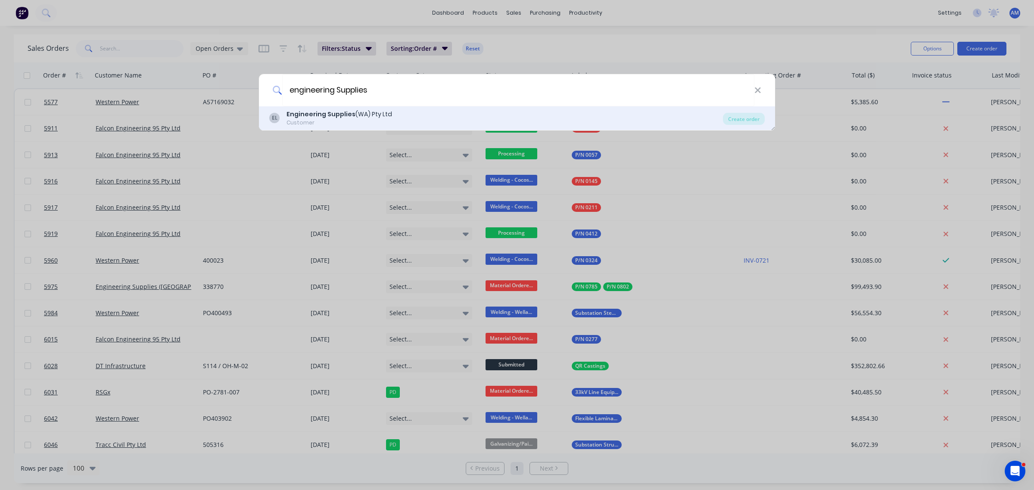
type input "engineering Supplies"
click at [738, 111] on div "EL Engineering Supplies ([GEOGRAPHIC_DATA]) Pty Ltd Customer Create order" at bounding box center [517, 118] width 516 height 24
click at [738, 118] on div "Create order" at bounding box center [744, 119] width 42 height 12
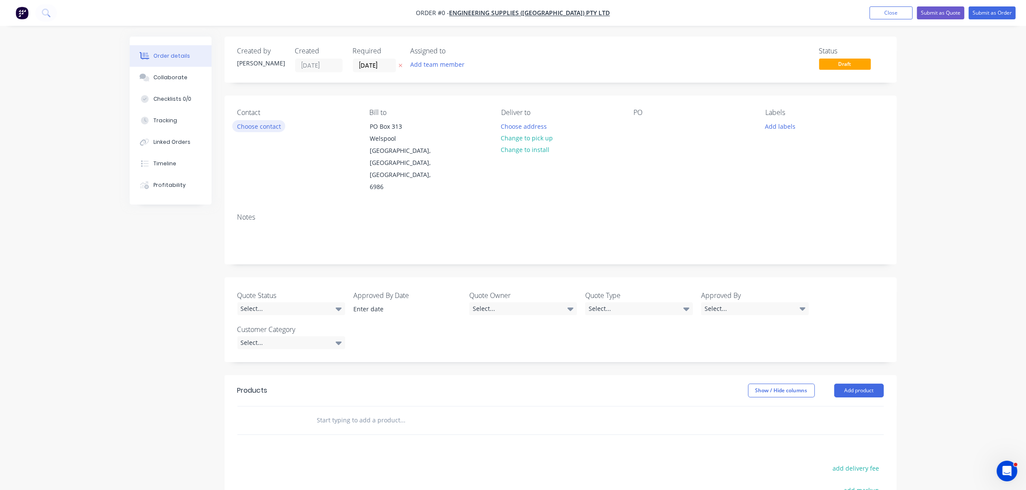
click at [268, 123] on button "Choose contact" at bounding box center [258, 126] width 53 height 12
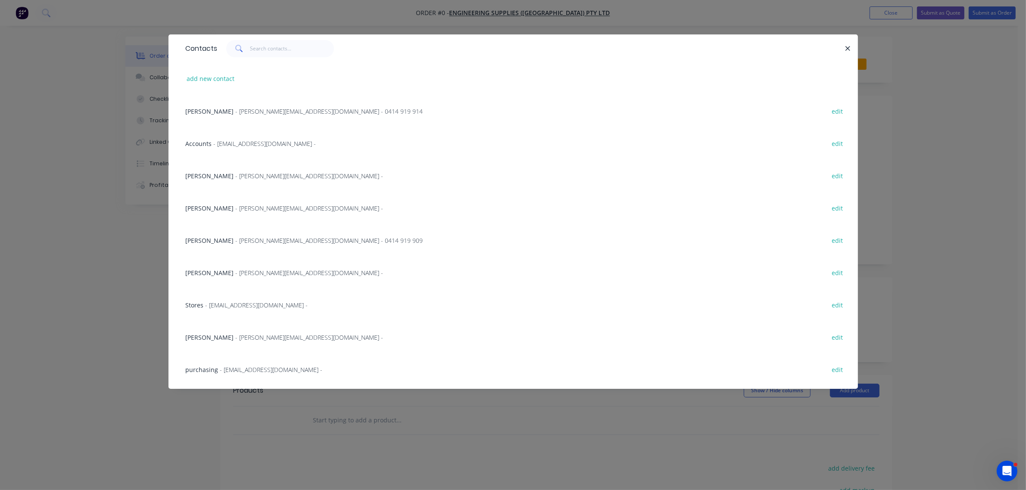
click at [228, 239] on div "Travis Dinsdale - [EMAIL_ADDRESS][DOMAIN_NAME] - 0414 919 909" at bounding box center [304, 240] width 237 height 9
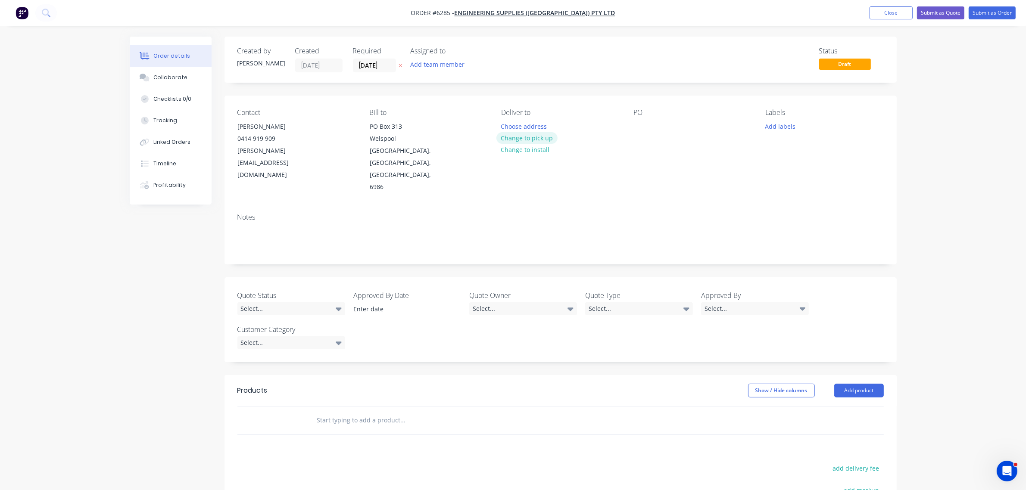
click at [535, 134] on button "Change to pick up" at bounding box center [526, 138] width 61 height 12
click at [534, 137] on button "Change to delivery" at bounding box center [527, 139] width 63 height 12
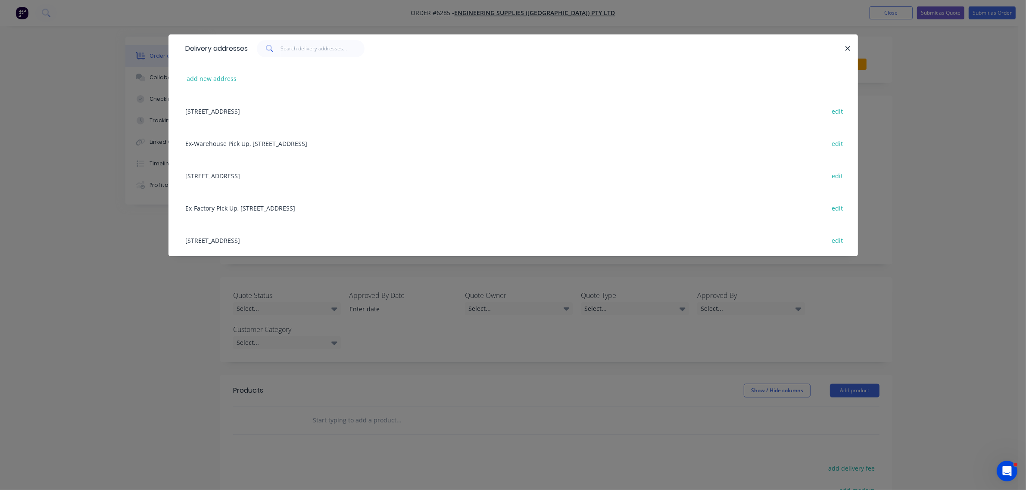
click at [345, 171] on div "[STREET_ADDRESS] edit" at bounding box center [513, 175] width 664 height 32
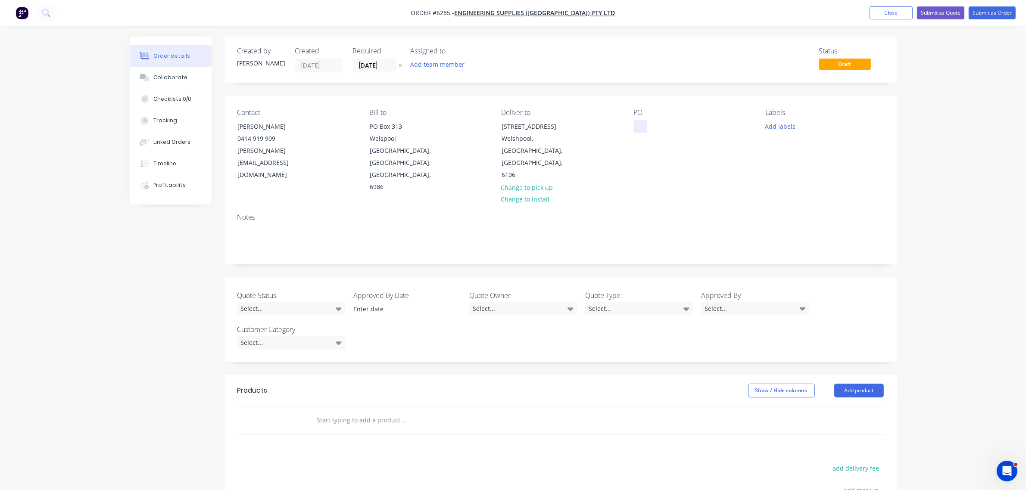
drag, startPoint x: 641, startPoint y: 124, endPoint x: 639, endPoint y: 133, distance: 8.9
click at [640, 124] on div at bounding box center [640, 126] width 14 height 12
click at [778, 130] on button "Add labels" at bounding box center [781, 126] width 40 height 12
click at [798, 154] on input "text" at bounding box center [837, 151] width 90 height 17
type input "Truck Delive"
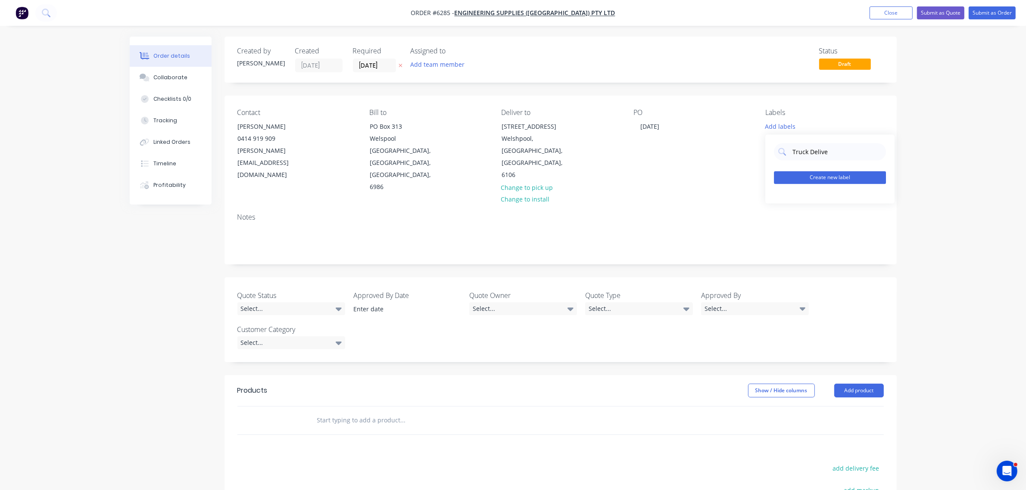
click at [827, 180] on button "Create new label" at bounding box center [830, 177] width 112 height 13
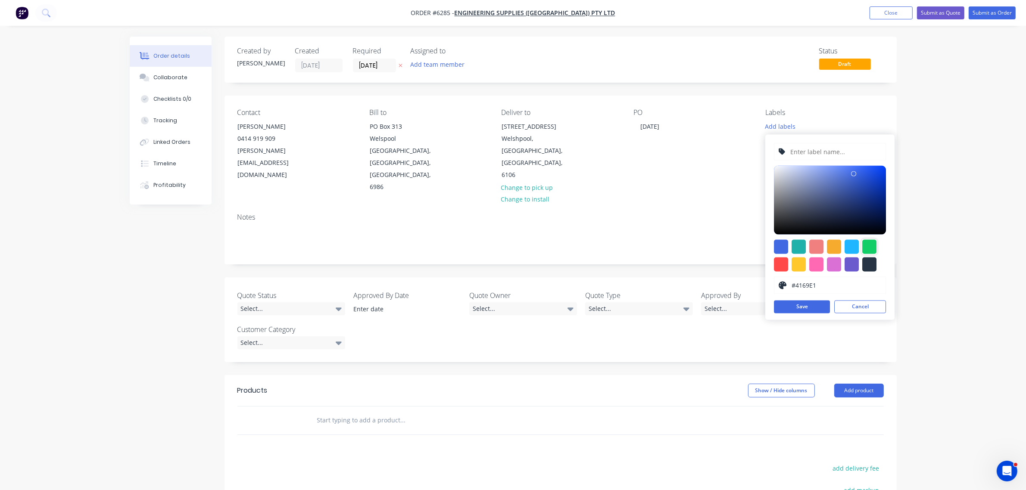
click at [869, 246] on div at bounding box center [869, 247] width 14 height 14
type input "#13CE66"
click at [808, 148] on input "text" at bounding box center [836, 152] width 92 height 16
type input "Truck Delivery"
click at [782, 263] on div at bounding box center [781, 265] width 14 height 14
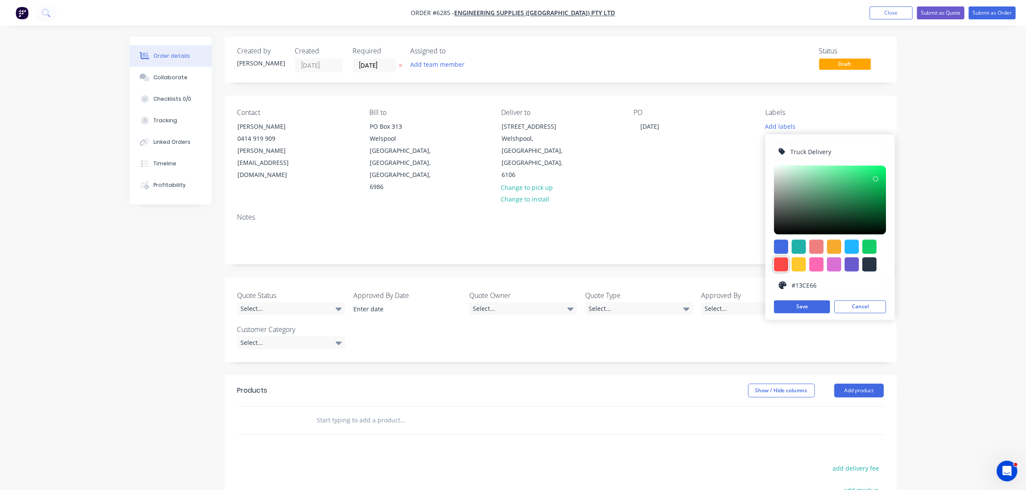
type input "#FF4949"
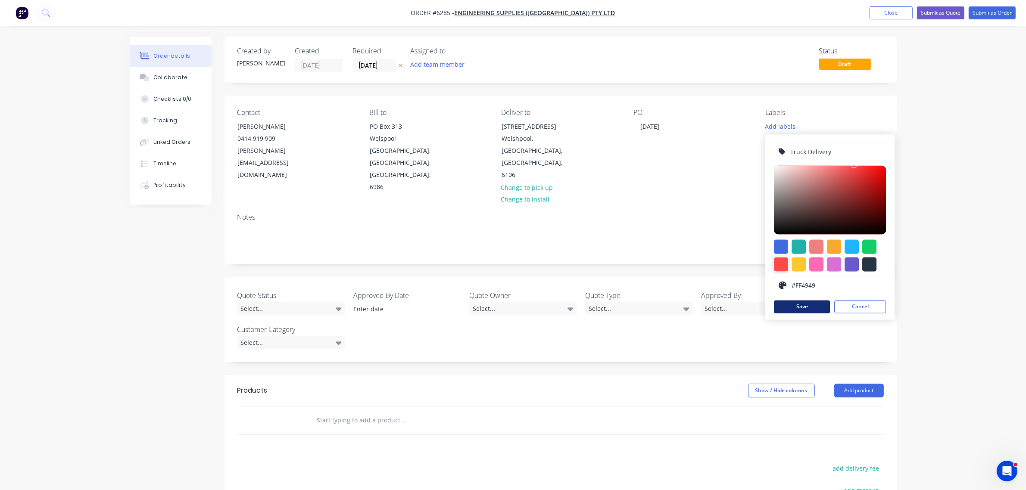
click at [798, 306] on button "Save" at bounding box center [802, 307] width 56 height 13
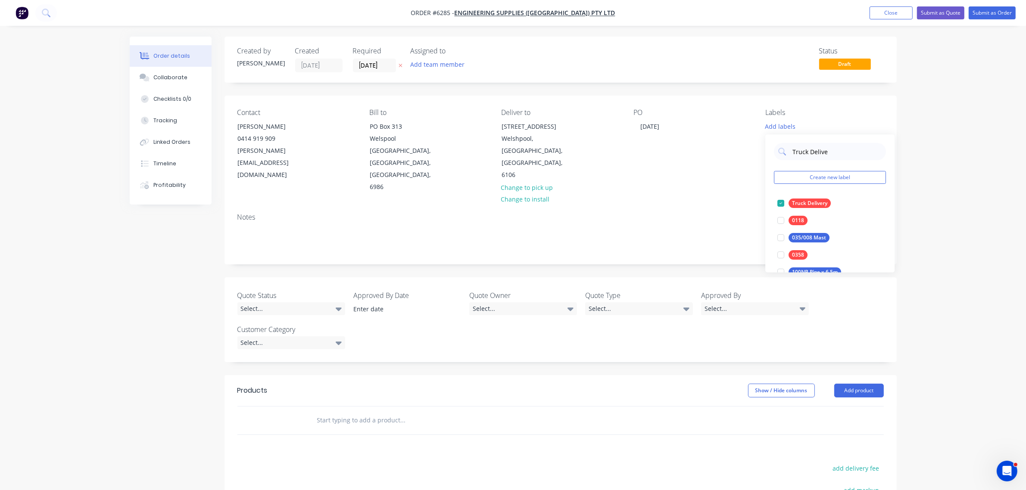
click at [714, 206] on div "Notes" at bounding box center [560, 235] width 672 height 58
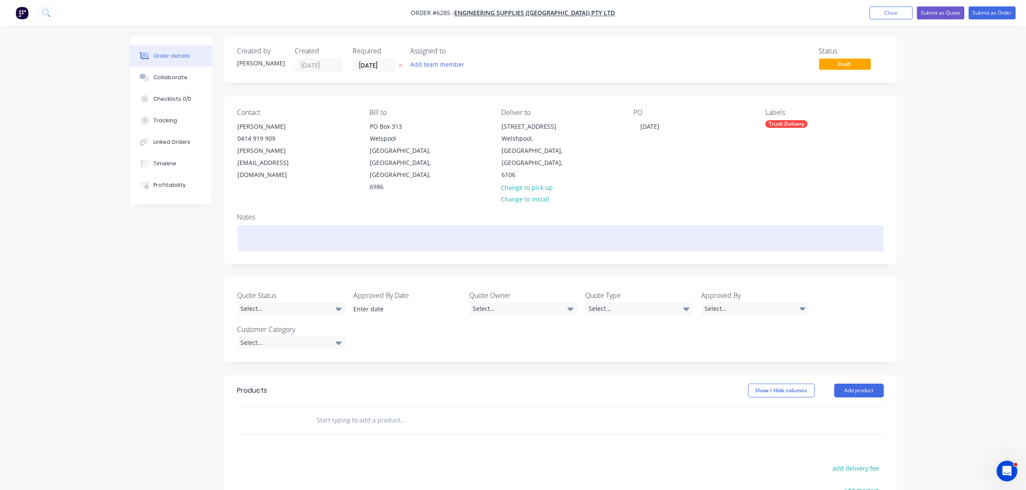
click at [284, 225] on div at bounding box center [560, 238] width 646 height 26
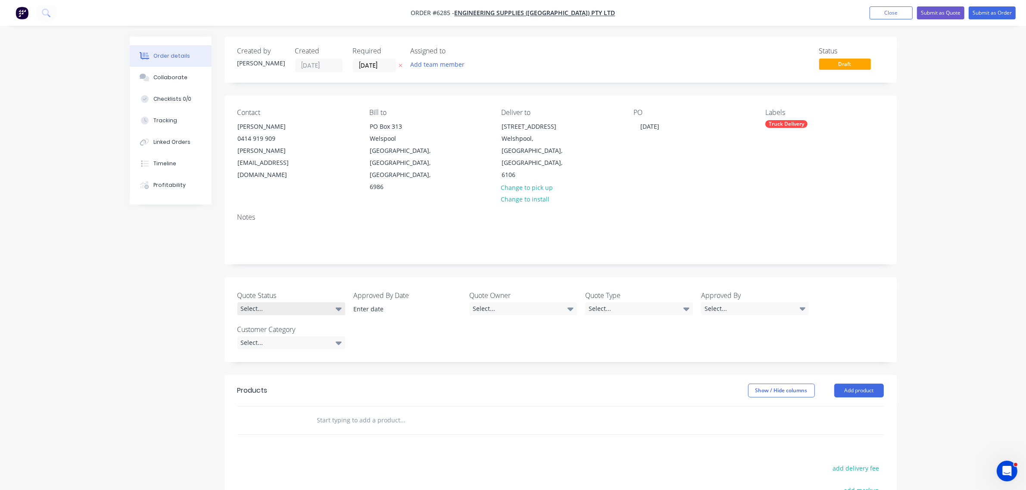
click at [278, 302] on div "Select..." at bounding box center [291, 308] width 108 height 13
drag, startPoint x: 548, startPoint y: 368, endPoint x: 544, endPoint y: 370, distance: 4.8
click at [545, 375] on header "Products Show / Hide columns Add product" at bounding box center [560, 390] width 672 height 31
click at [869, 384] on button "Add product" at bounding box center [859, 391] width 50 height 14
click at [852, 424] on div "Basic product" at bounding box center [843, 430] width 66 height 12
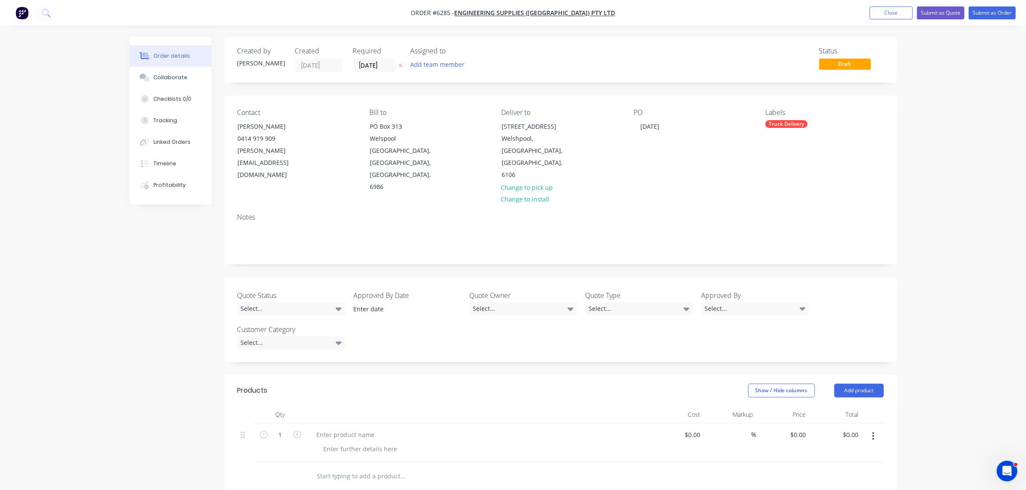
click at [301, 430] on button "button" at bounding box center [297, 434] width 11 height 9
type input "3"
click at [336, 429] on div at bounding box center [346, 435] width 72 height 12
click at [333, 443] on div at bounding box center [361, 449] width 88 height 12
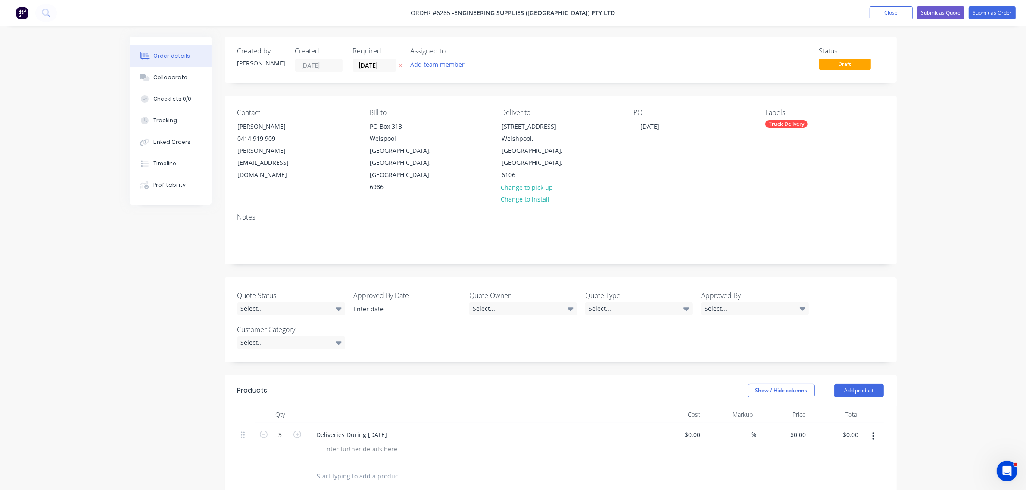
scroll to position [184, 0]
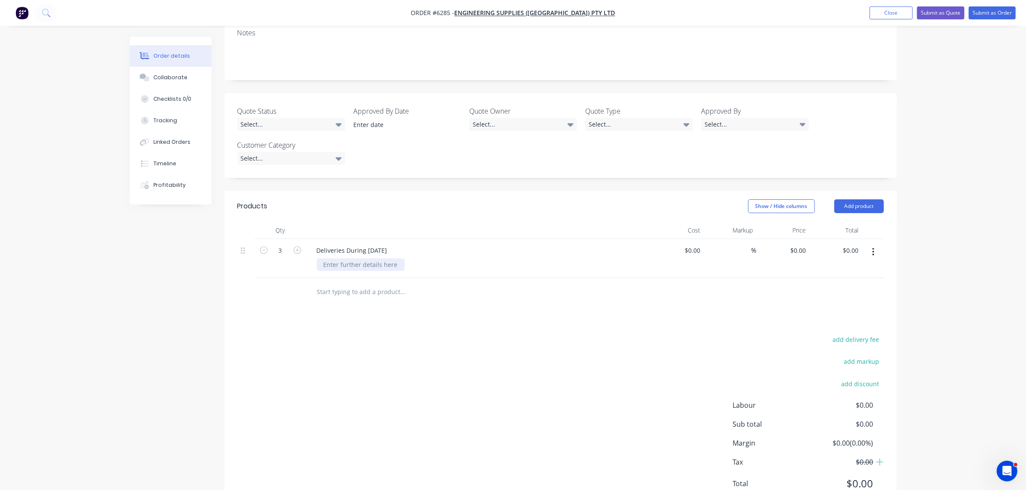
click at [348, 259] on div at bounding box center [361, 265] width 88 height 12
click at [804, 244] on input "0" at bounding box center [804, 250] width 10 height 12
type input "$200.00"
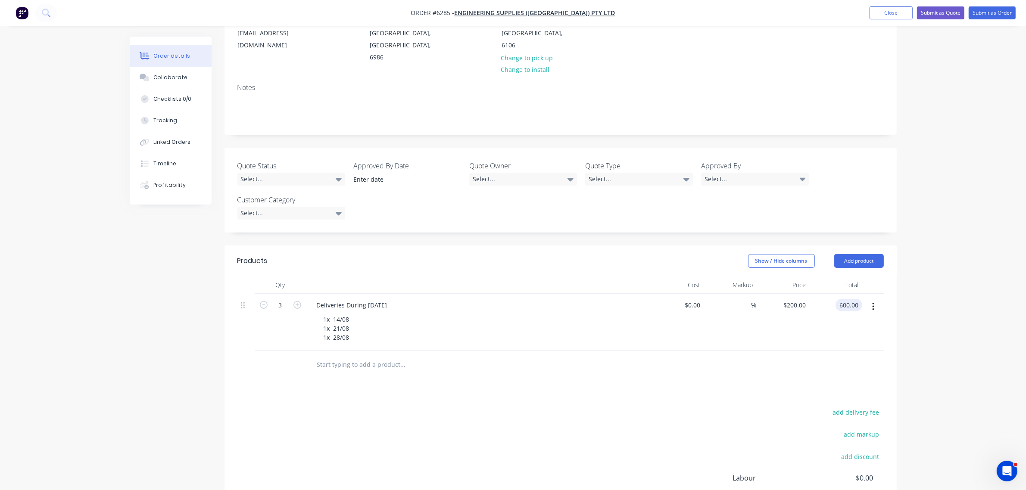
scroll to position [0, 0]
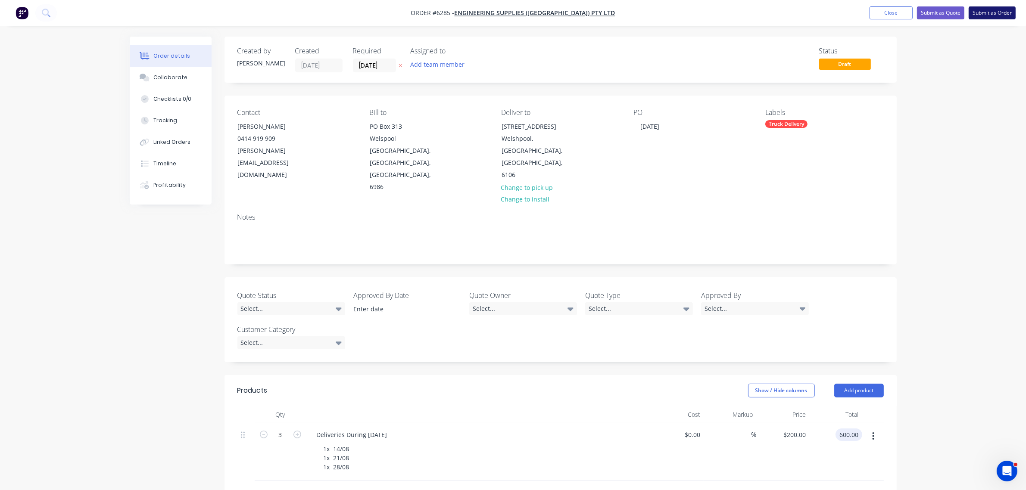
type input "$600.00"
drag, startPoint x: 981, startPoint y: 11, endPoint x: 981, endPoint y: 17, distance: 6.0
click at [981, 11] on button "Submit as Order" at bounding box center [992, 12] width 47 height 13
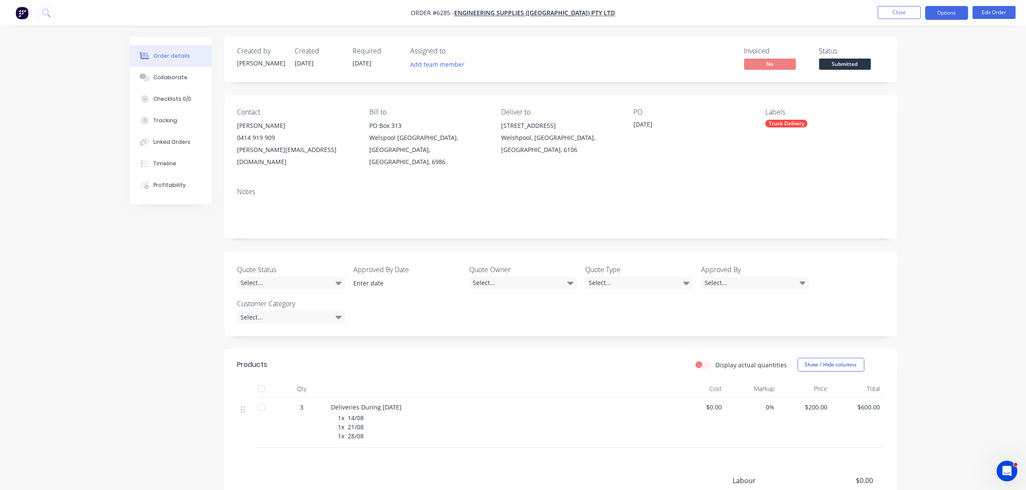
click at [942, 12] on button "Options" at bounding box center [946, 13] width 43 height 14
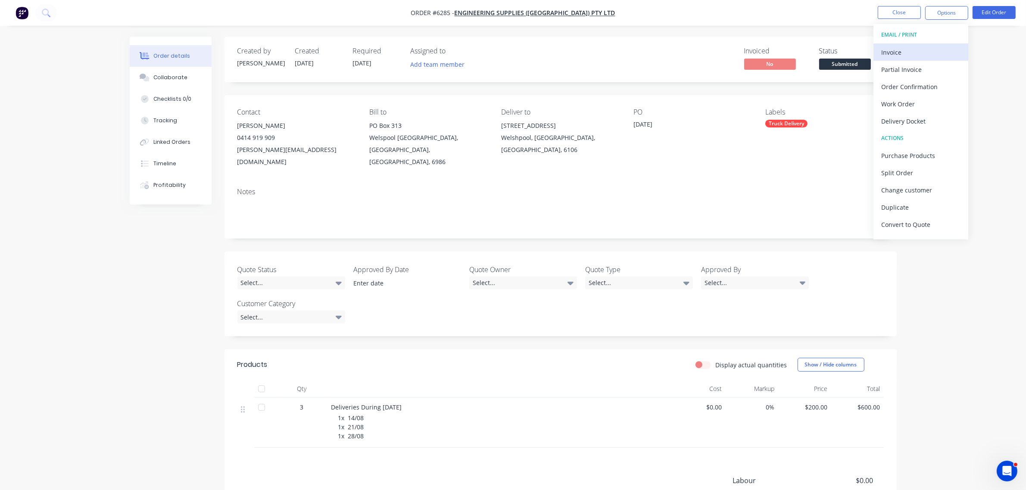
click at [910, 48] on div "Invoice" at bounding box center [920, 52] width 79 height 12
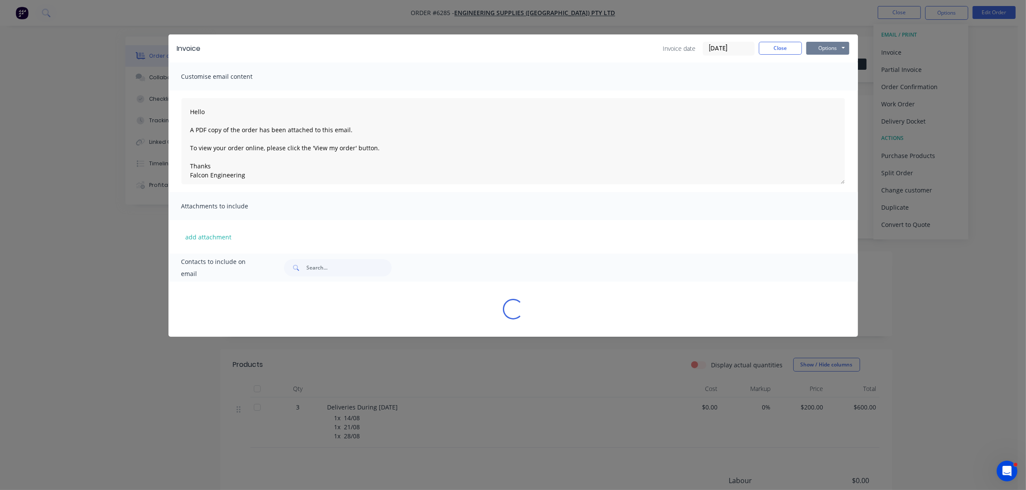
click at [826, 48] on button "Options" at bounding box center [827, 48] width 43 height 13
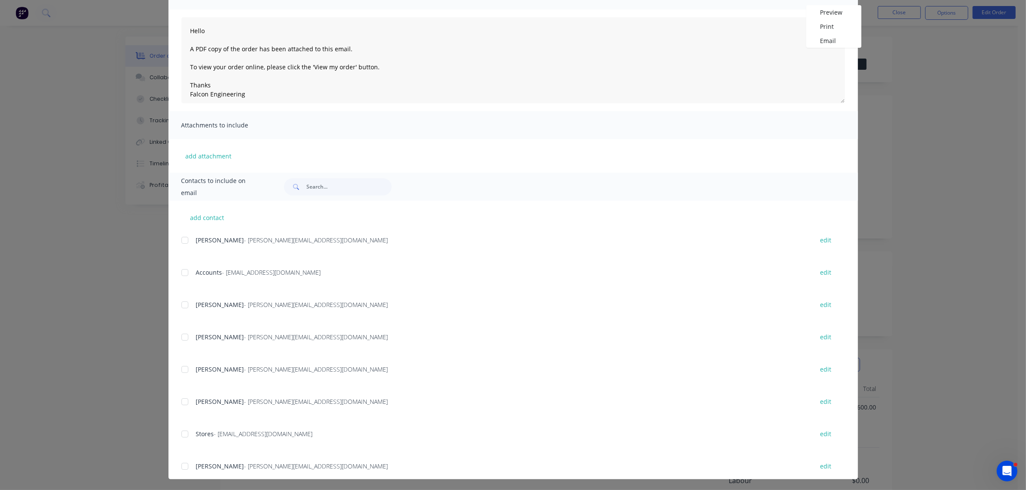
scroll to position [82, 0]
click at [184, 270] on div at bounding box center [184, 271] width 17 height 17
click at [177, 371] on div at bounding box center [184, 368] width 17 height 17
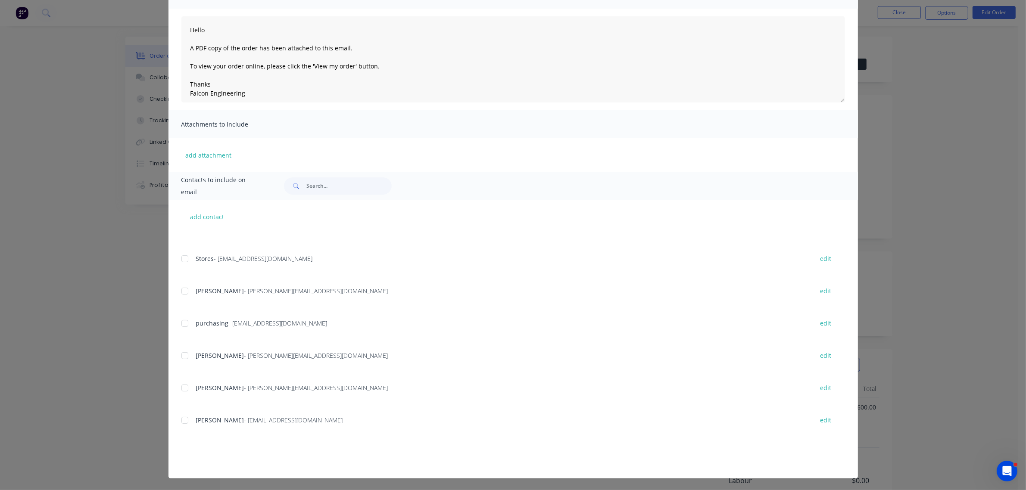
scroll to position [0, 0]
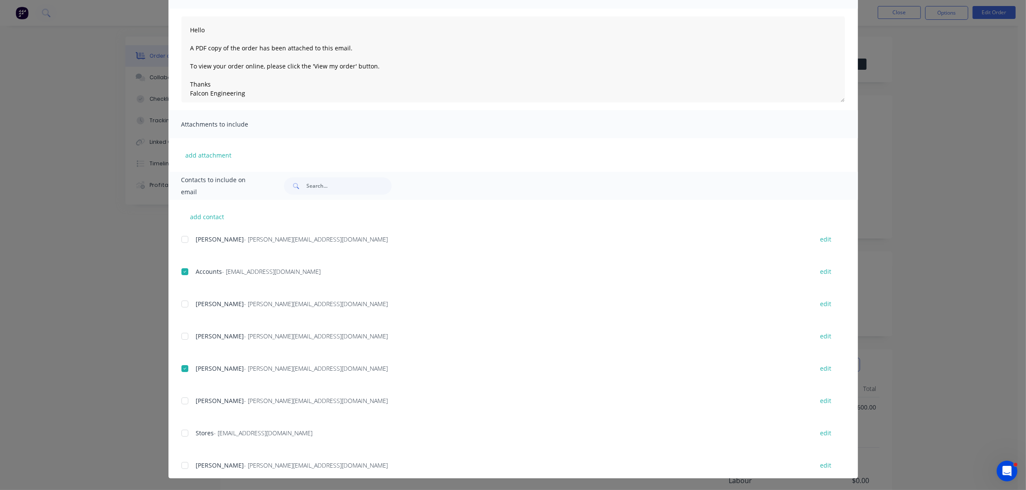
click at [181, 368] on div at bounding box center [184, 368] width 17 height 17
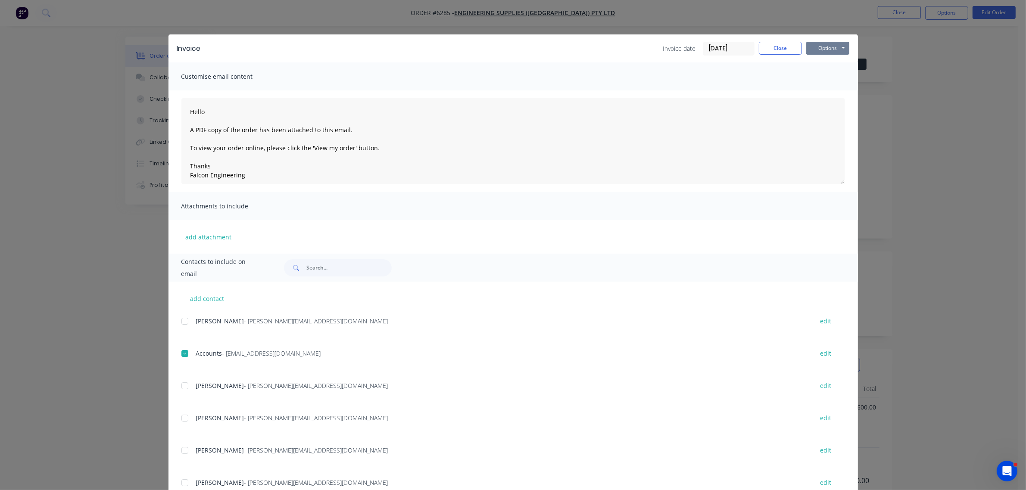
click at [826, 51] on button "Options" at bounding box center [827, 48] width 43 height 13
click at [824, 90] on button "Email" at bounding box center [833, 92] width 55 height 14
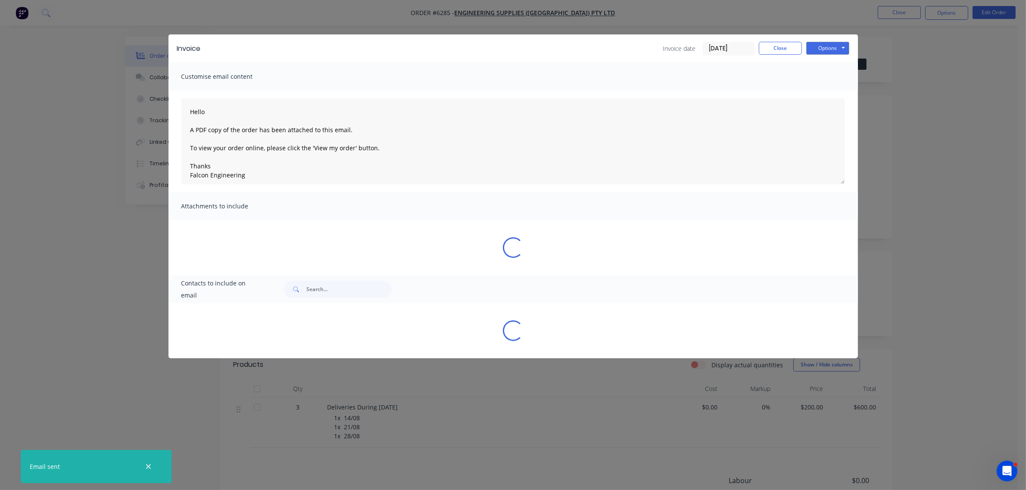
click at [778, 38] on div "Invoice Invoice date 02/09/25 Close Options Preview Print Email" at bounding box center [512, 48] width 689 height 28
type textarea "Hello A PDF copy of the order has been attached to this email. To view your ord…"
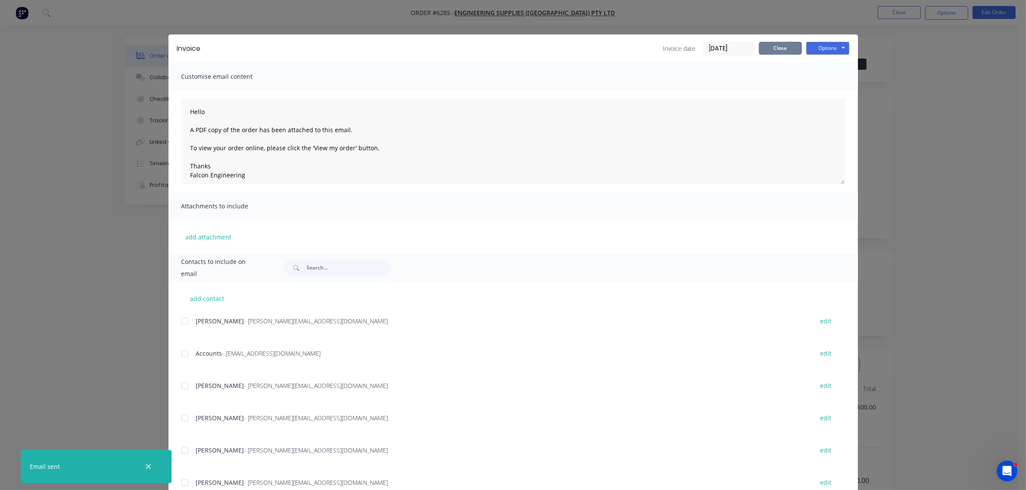
click at [778, 44] on button "Close" at bounding box center [780, 48] width 43 height 13
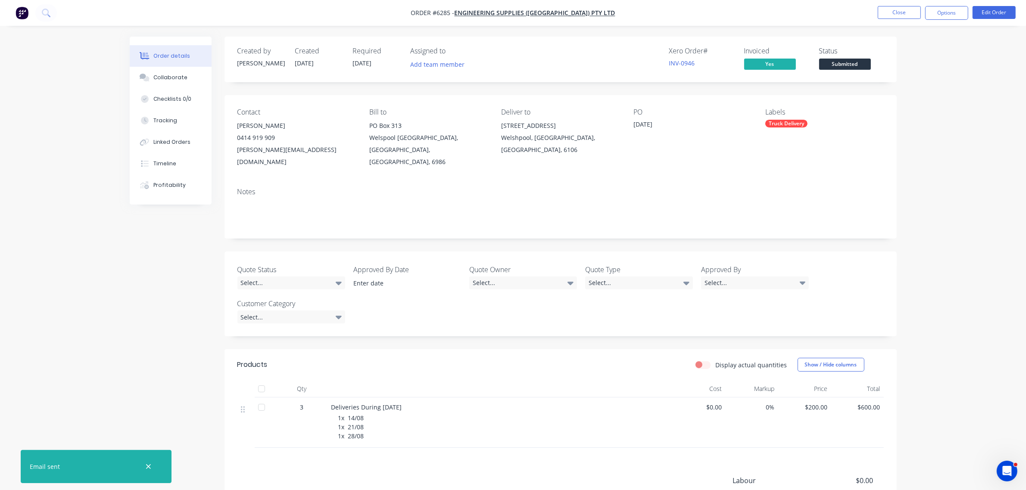
click at [853, 65] on span "Submitted" at bounding box center [845, 64] width 52 height 11
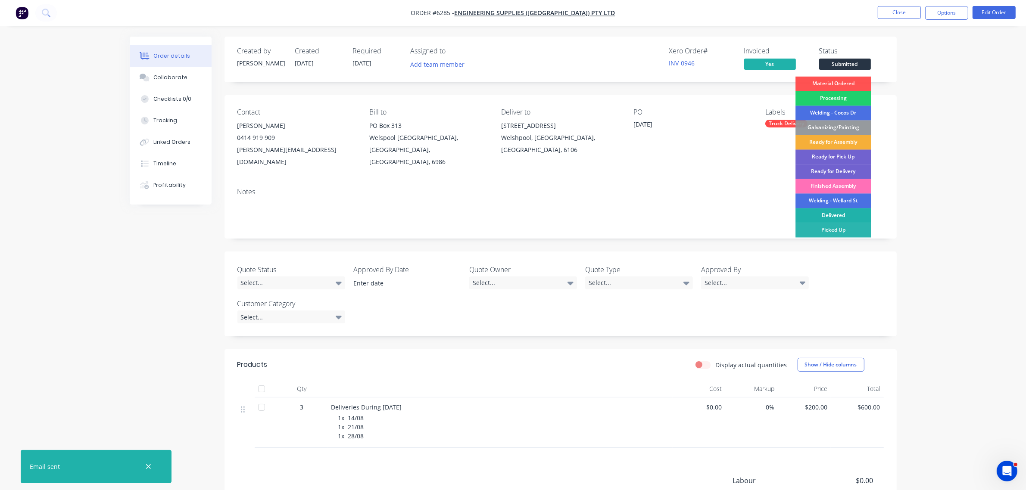
click at [843, 210] on div "Delivered" at bounding box center [832, 216] width 75 height 15
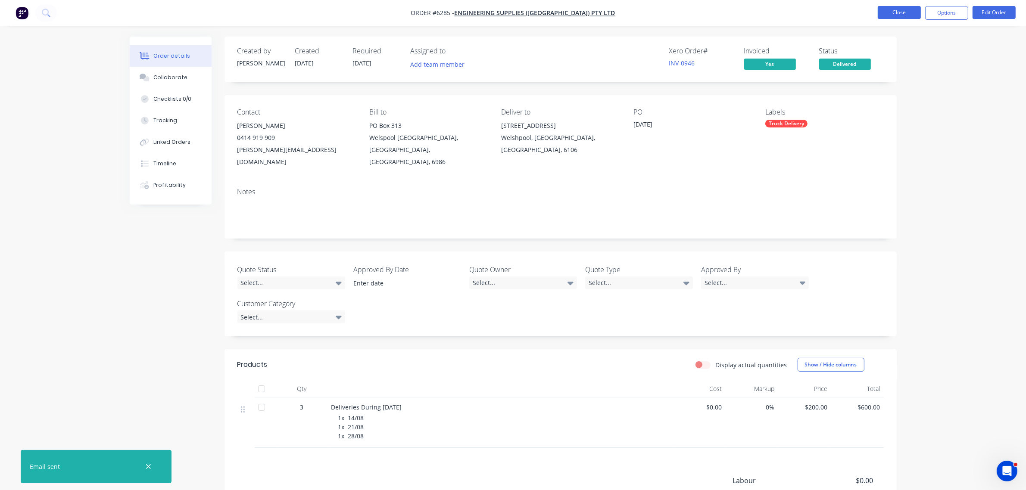
click at [910, 13] on button "Close" at bounding box center [899, 12] width 43 height 13
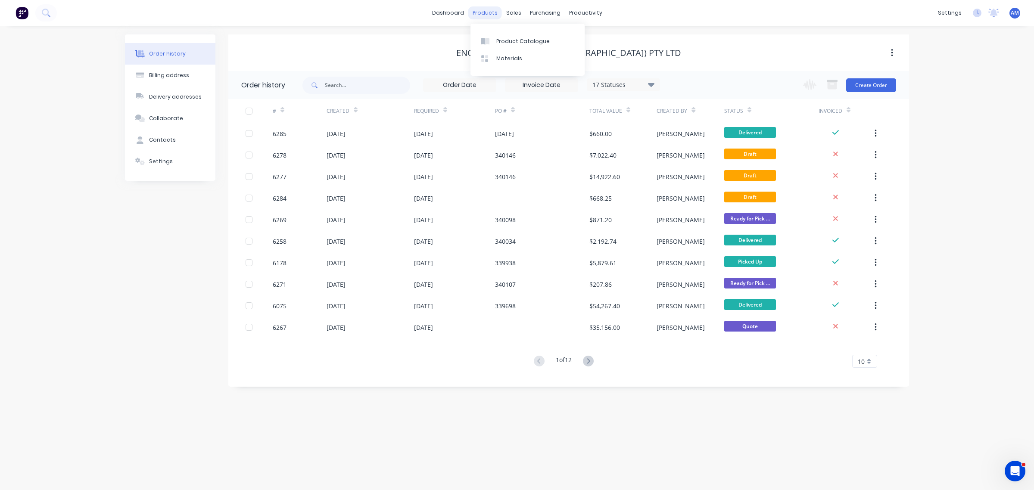
click at [490, 12] on div "products" at bounding box center [485, 12] width 34 height 13
click at [494, 37] on link "Product Catalogue" at bounding box center [528, 40] width 114 height 17
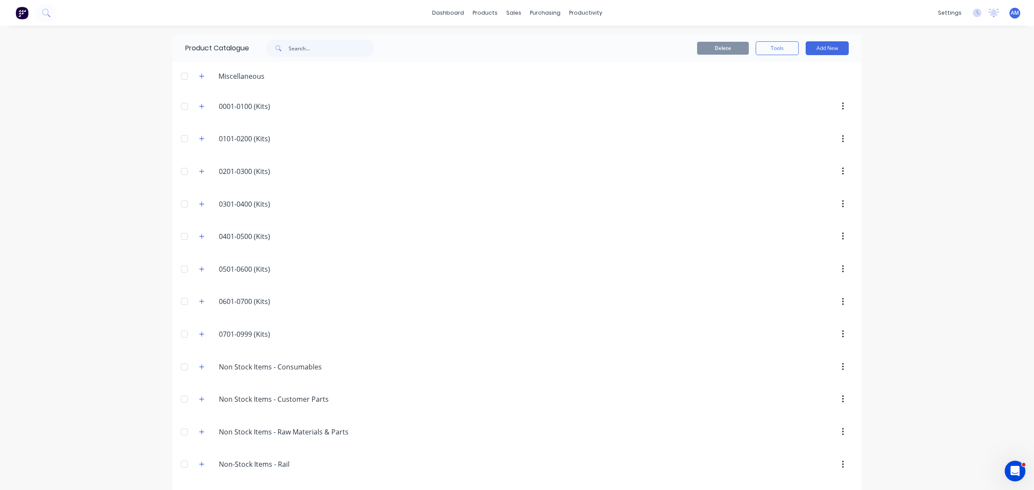
scroll to position [132, 0]
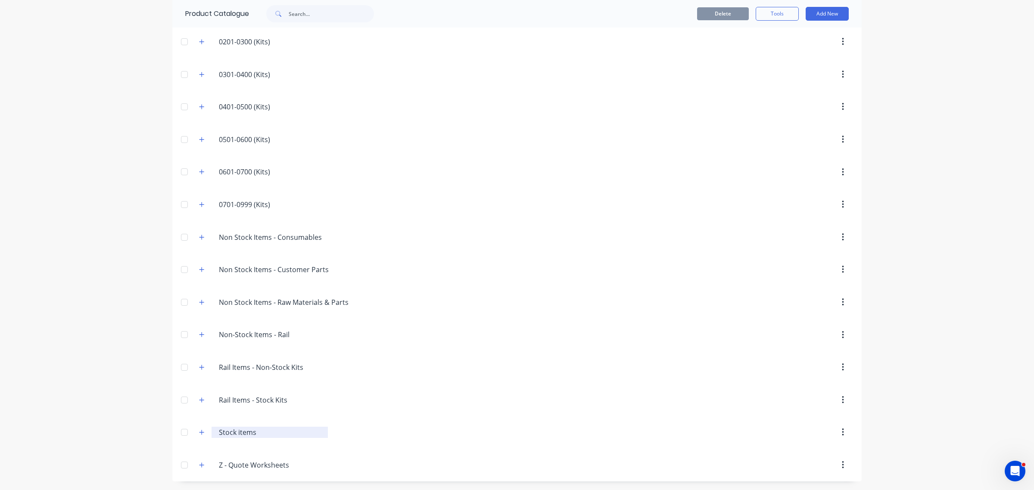
click at [238, 436] on input "Stock items" at bounding box center [270, 432] width 103 height 10
click at [200, 433] on icon "button" at bounding box center [202, 432] width 5 height 5
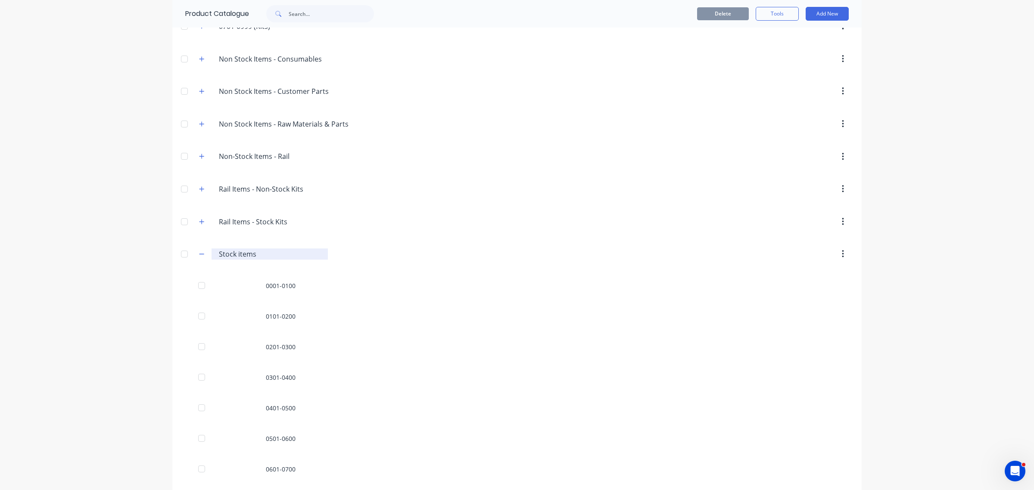
scroll to position [438, 0]
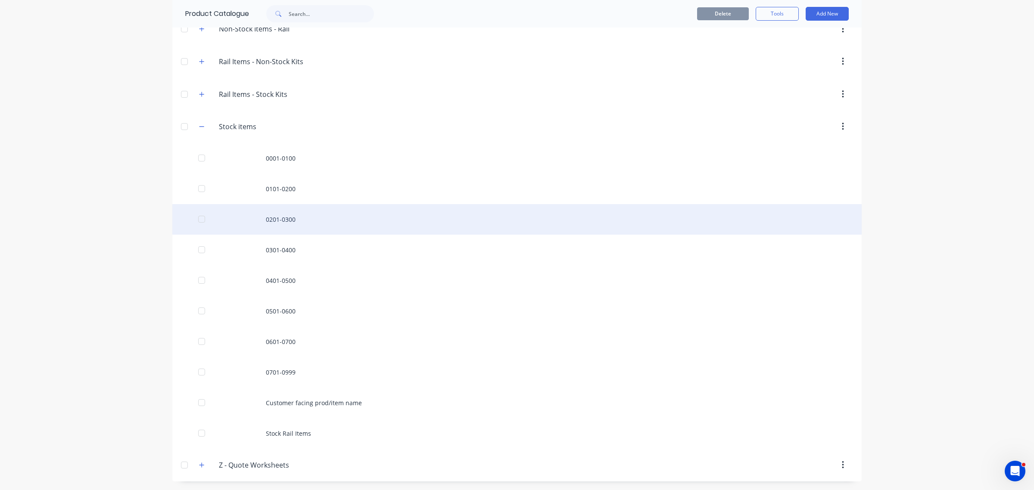
click at [275, 221] on div "0201-0300" at bounding box center [516, 219] width 689 height 31
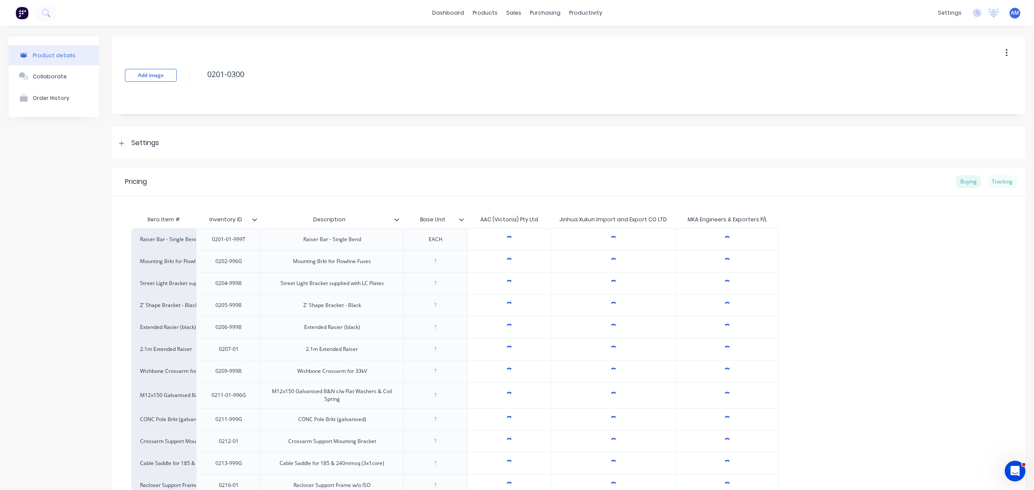
click at [1001, 182] on div "Tracking" at bounding box center [1002, 181] width 29 height 13
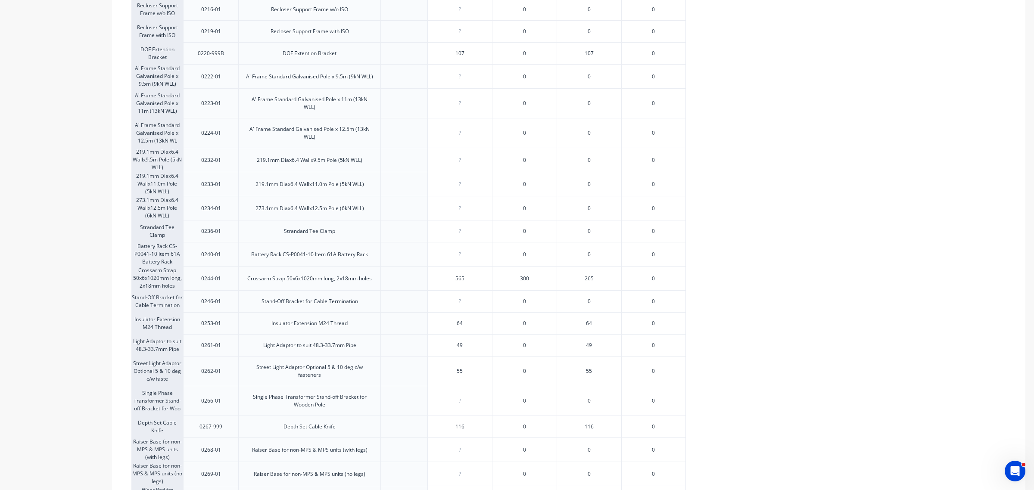
scroll to position [485, 0]
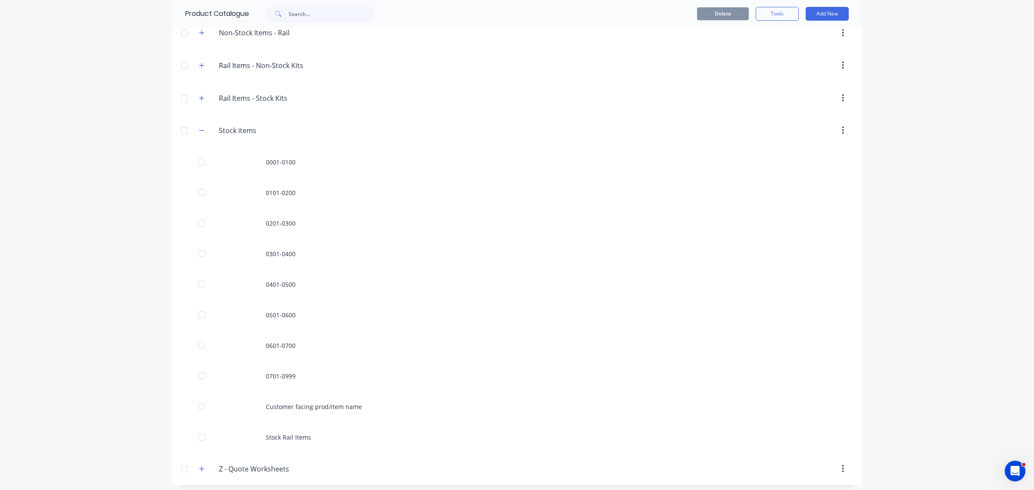
scroll to position [438, 0]
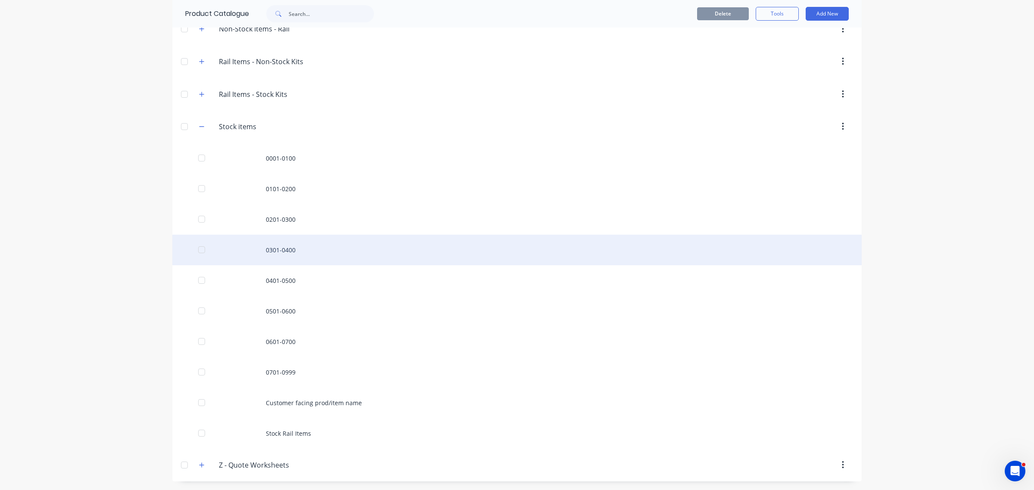
click at [277, 252] on div "0301-0400" at bounding box center [516, 250] width 689 height 31
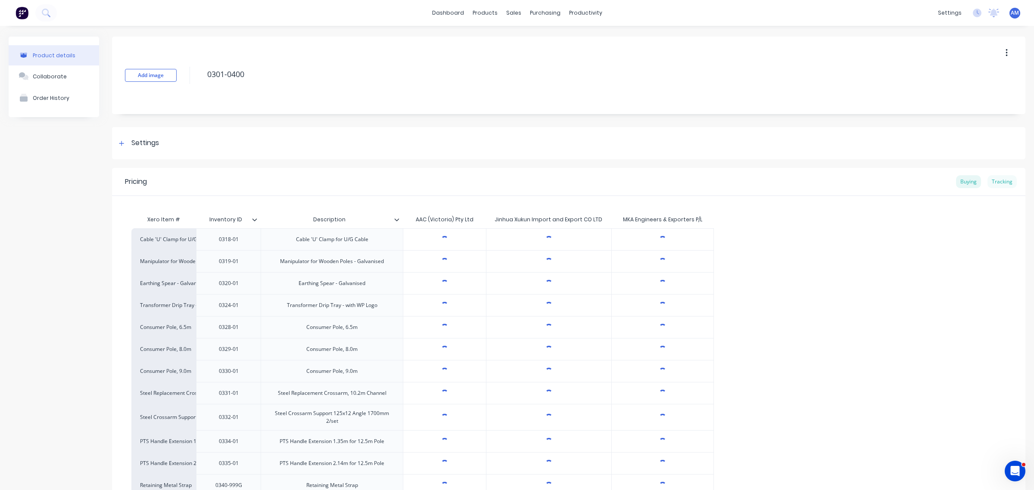
click at [998, 180] on div "Tracking" at bounding box center [1002, 181] width 29 height 13
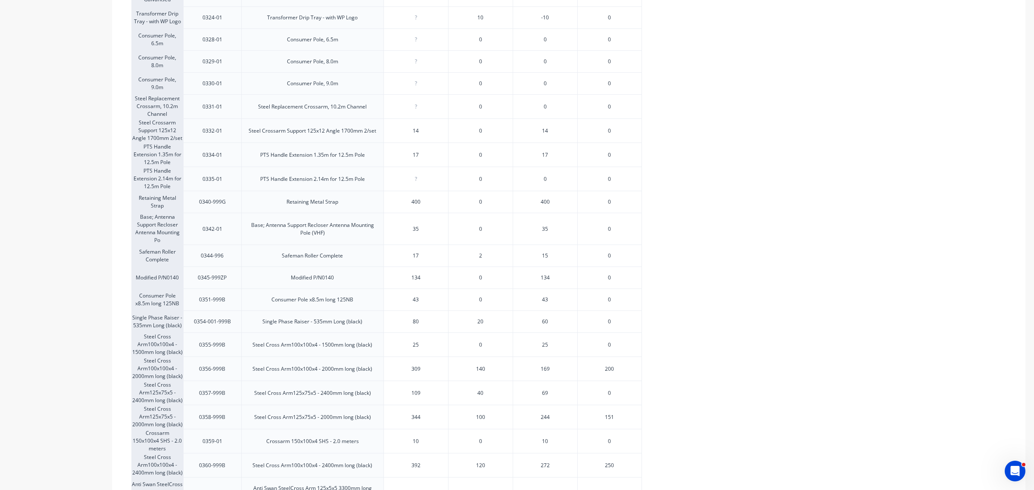
scroll to position [54, 0]
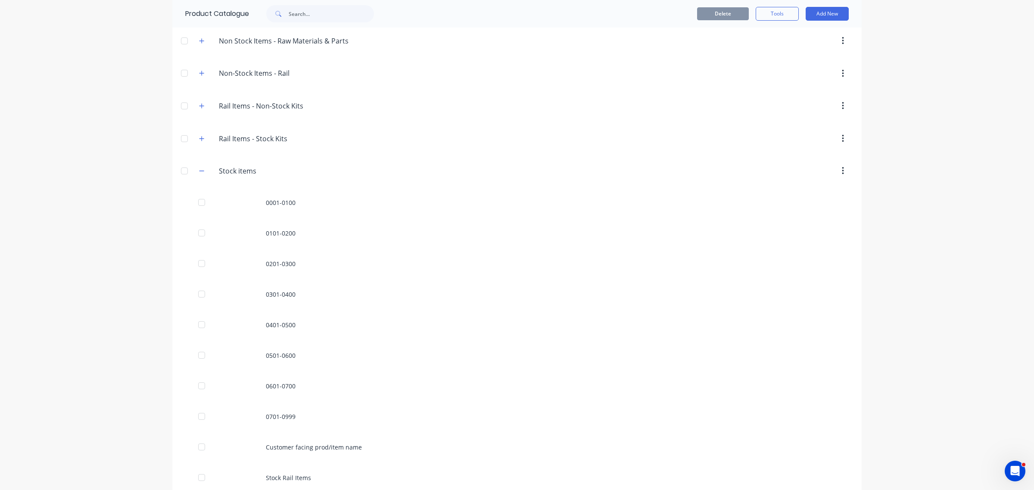
scroll to position [431, 0]
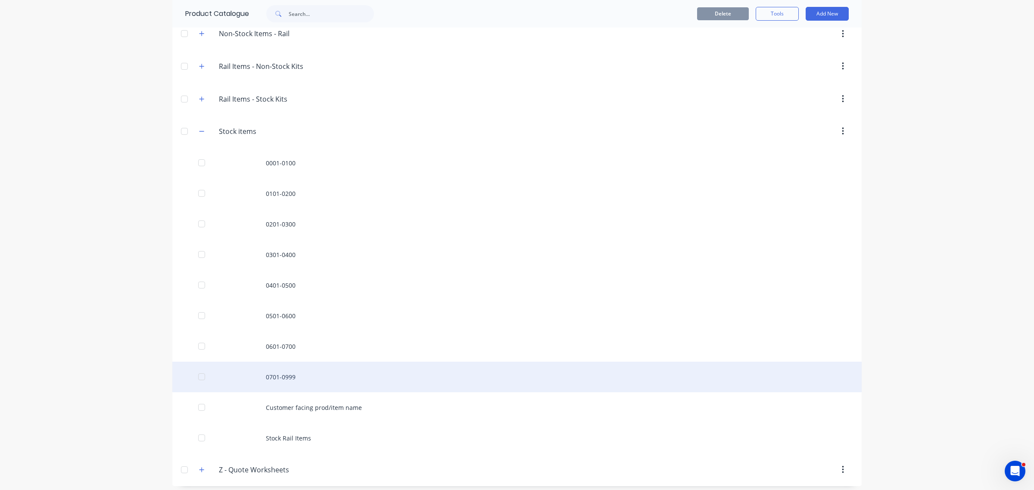
click at [266, 380] on div "0701-0999" at bounding box center [516, 377] width 689 height 31
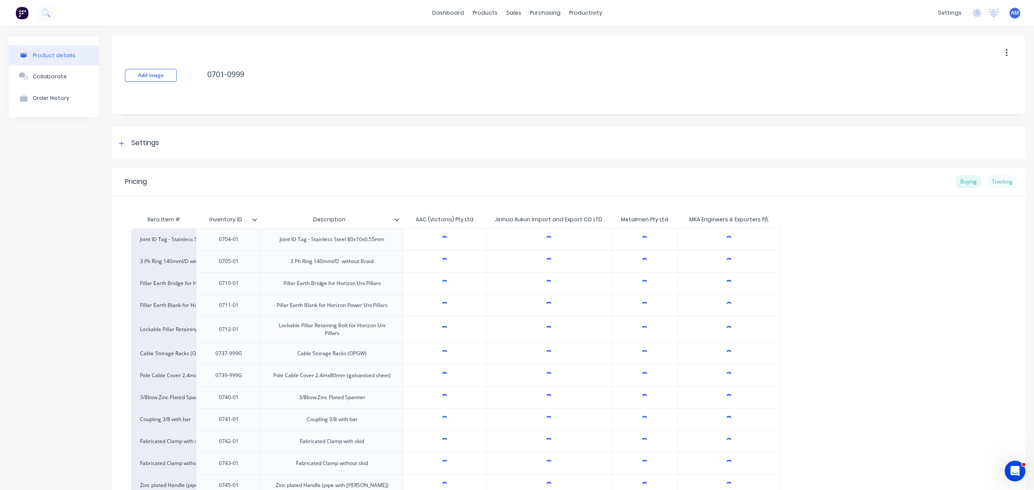
type textarea "x"
click at [996, 177] on div "Tracking" at bounding box center [1002, 181] width 29 height 13
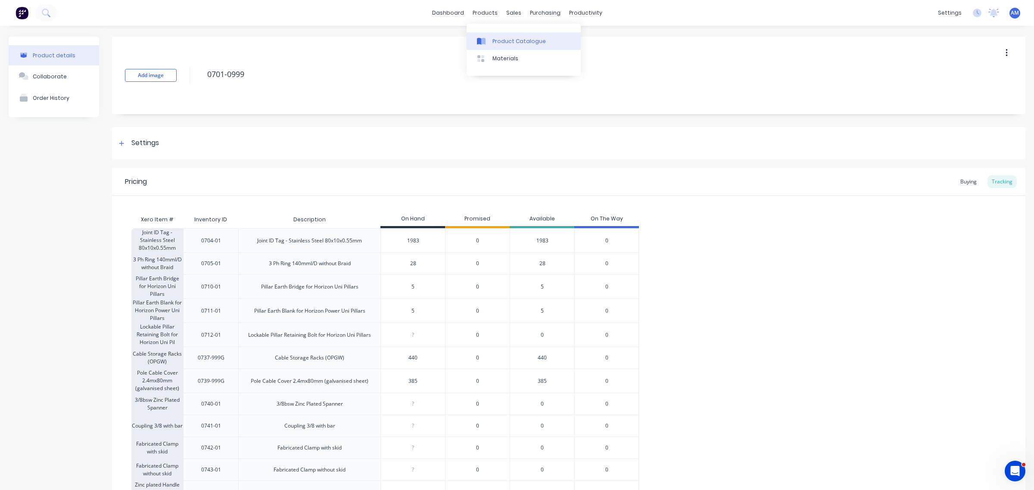
click at [503, 39] on div "Product Catalogue" at bounding box center [519, 41] width 53 height 8
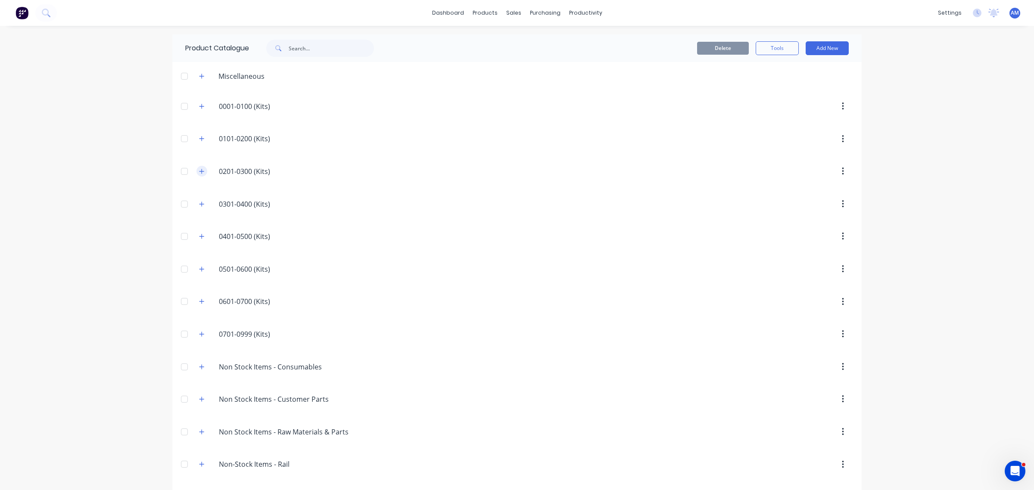
click at [199, 174] on icon "button" at bounding box center [201, 171] width 5 height 6
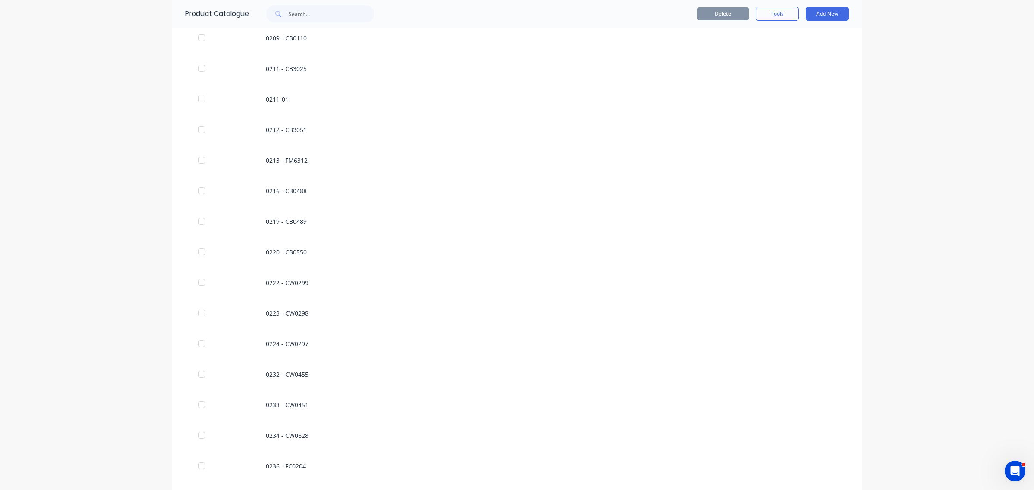
scroll to position [539, 0]
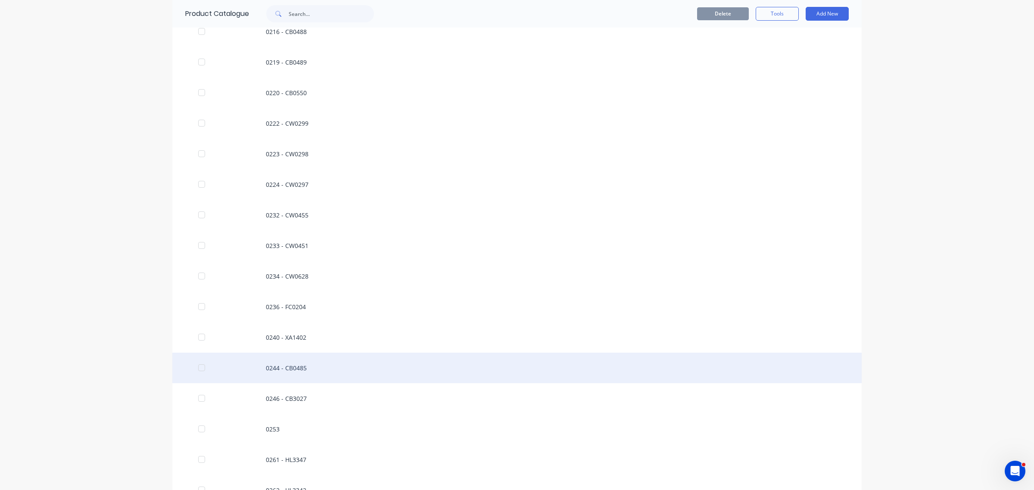
click at [293, 362] on div "0244 - CB0485" at bounding box center [516, 368] width 689 height 31
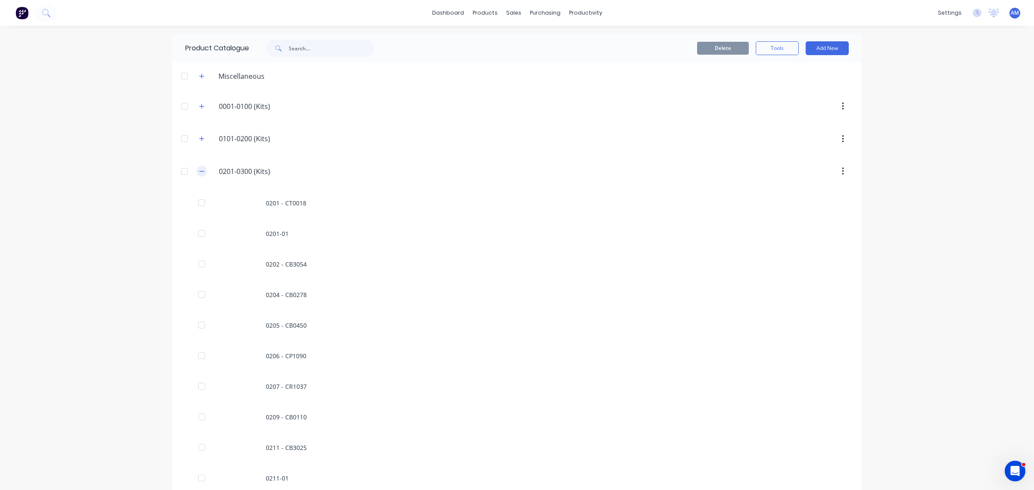
click at [199, 175] on icon "button" at bounding box center [201, 171] width 5 height 6
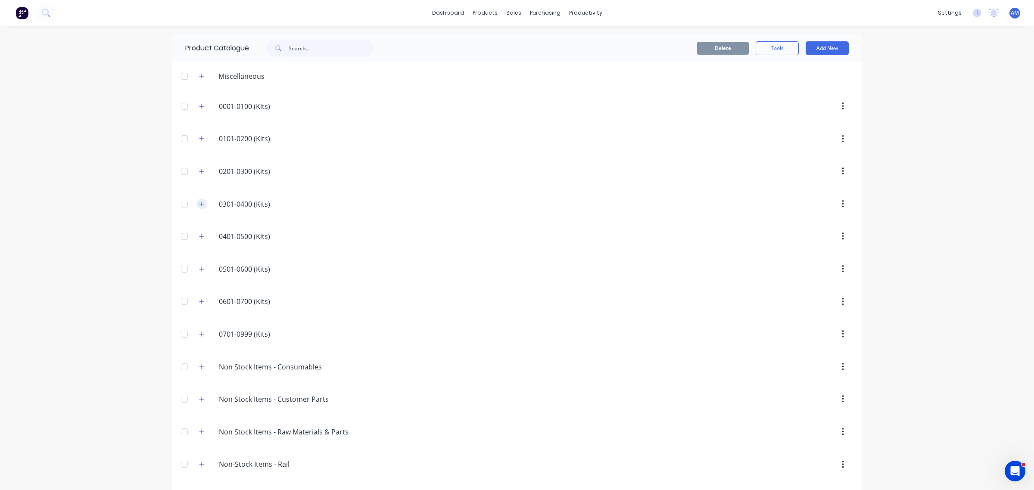
click at [199, 203] on icon "button" at bounding box center [201, 204] width 5 height 6
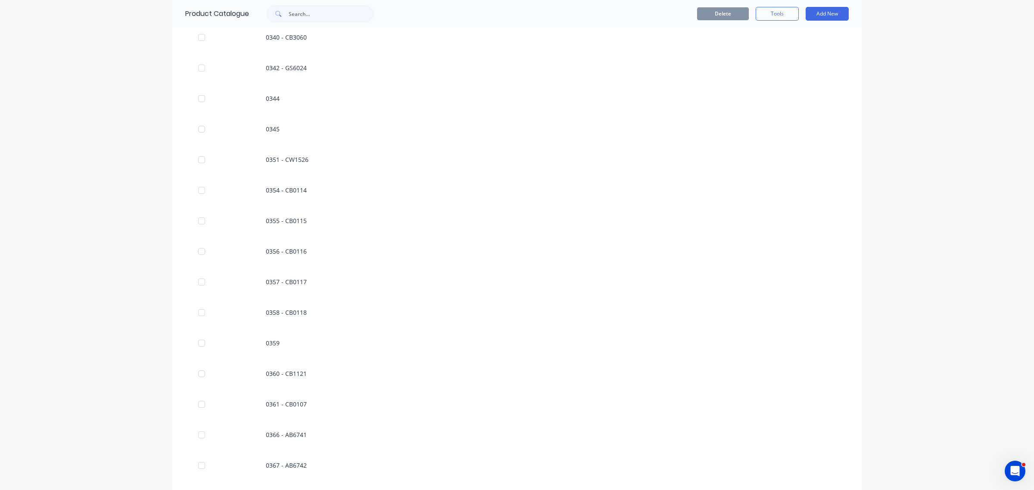
scroll to position [592, 0]
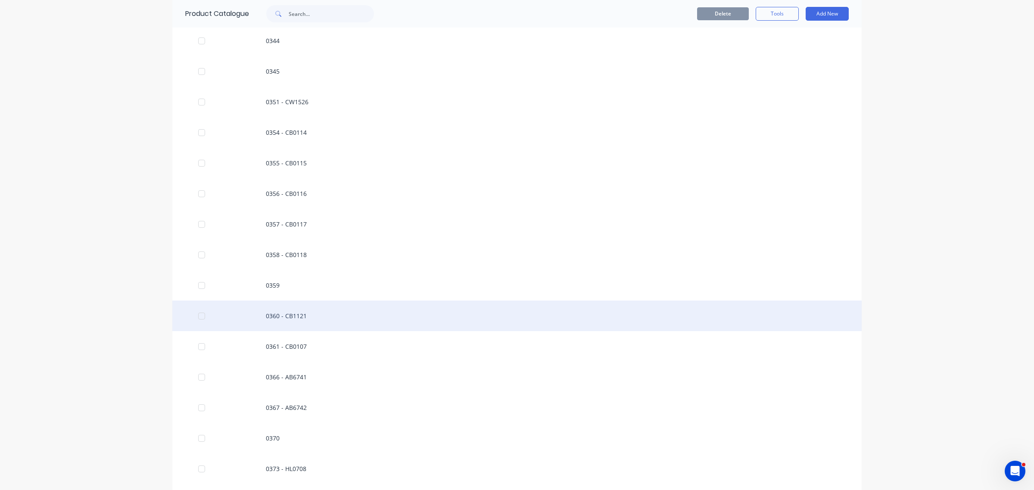
click at [277, 316] on div "0360 - CB1121" at bounding box center [516, 316] width 689 height 31
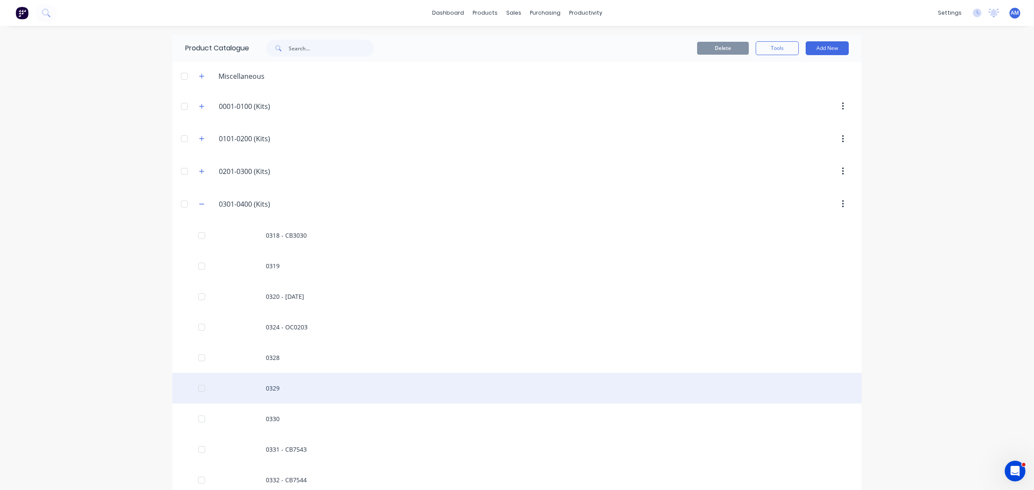
scroll to position [54, 0]
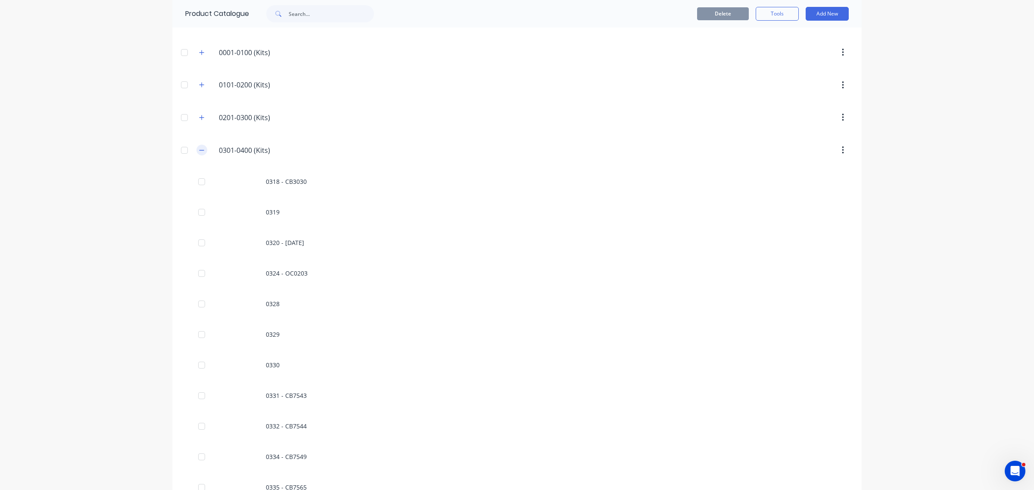
click at [201, 151] on button "button" at bounding box center [201, 150] width 11 height 11
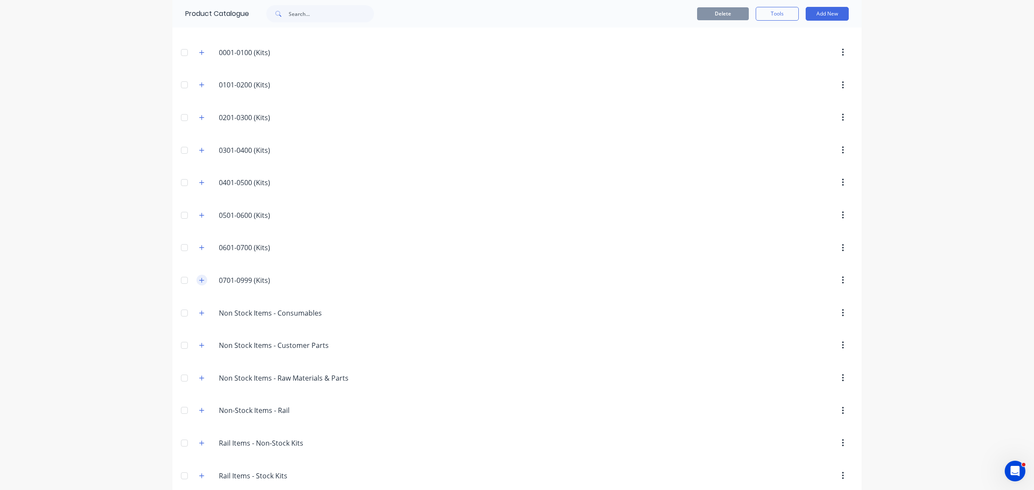
click at [199, 281] on icon "button" at bounding box center [201, 280] width 5 height 6
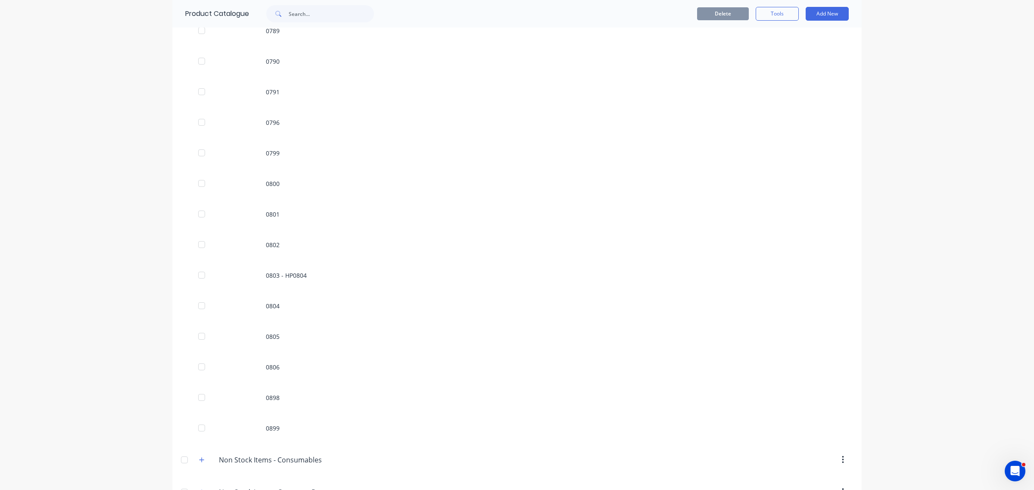
scroll to position [1670, 0]
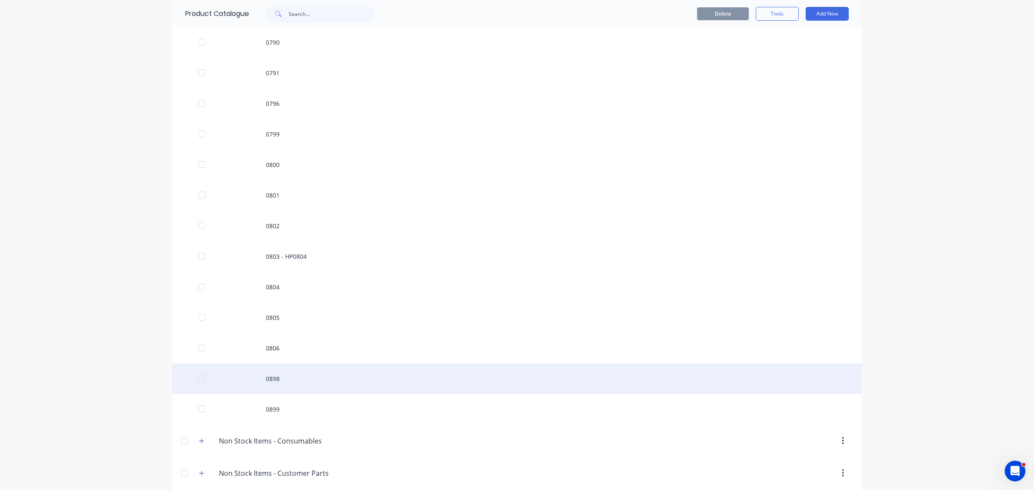
click at [274, 375] on div "0898" at bounding box center [516, 379] width 689 height 31
